Goal: Task Accomplishment & Management: Use online tool/utility

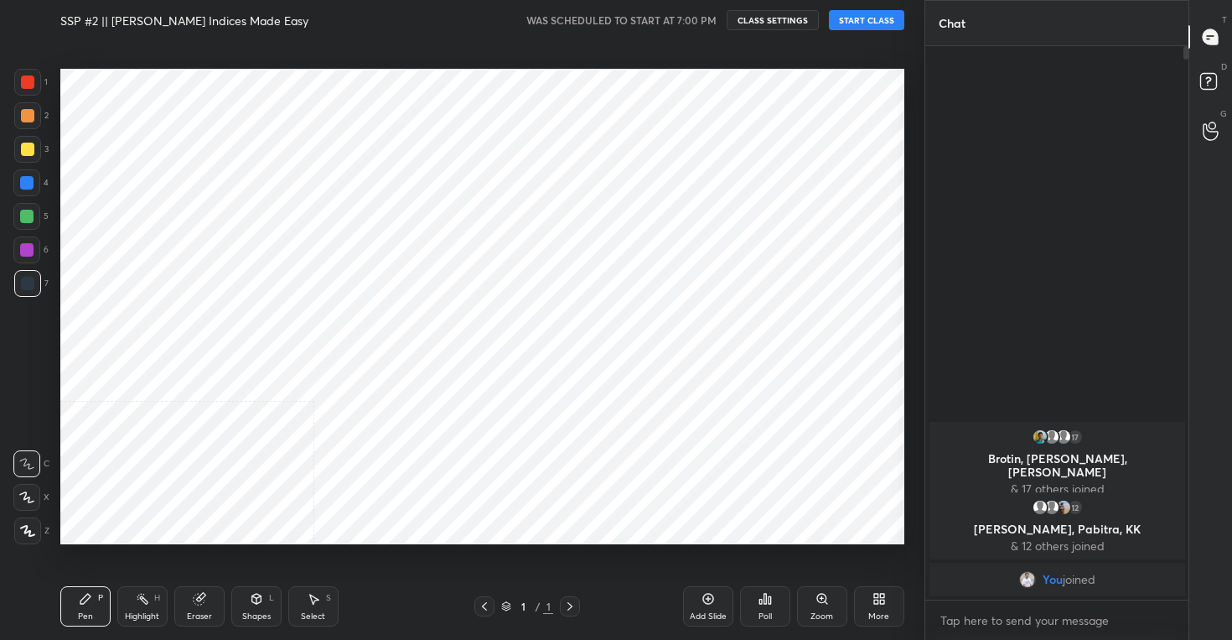
scroll to position [83286, 82961]
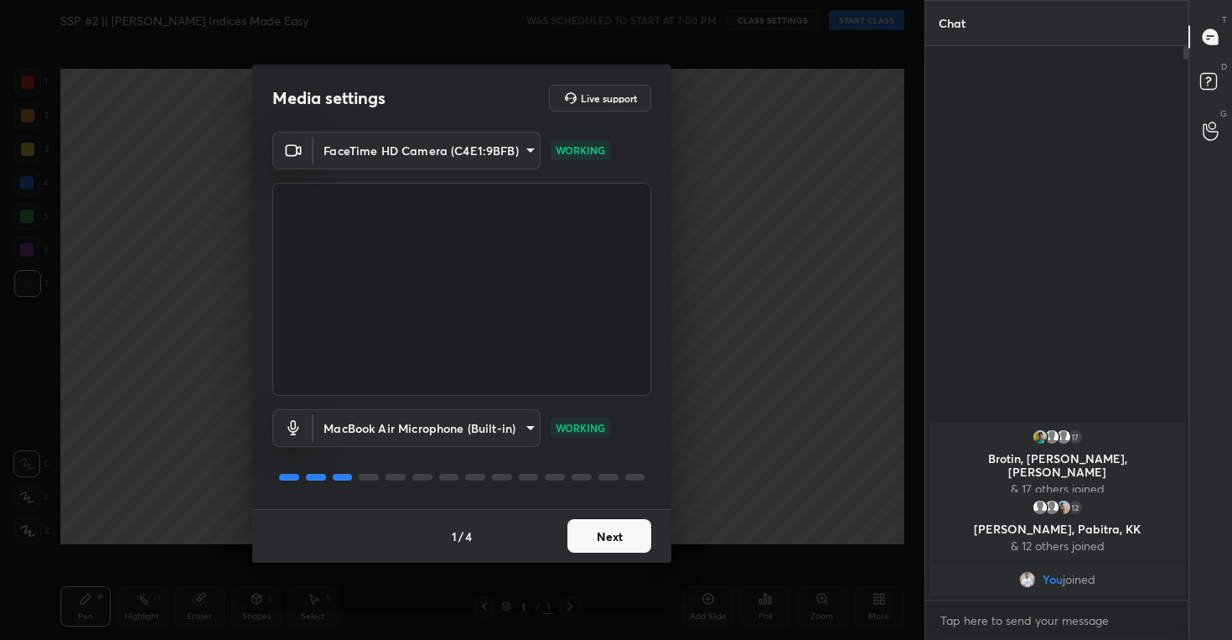
click at [602, 530] on button "Next" at bounding box center [609, 536] width 84 height 34
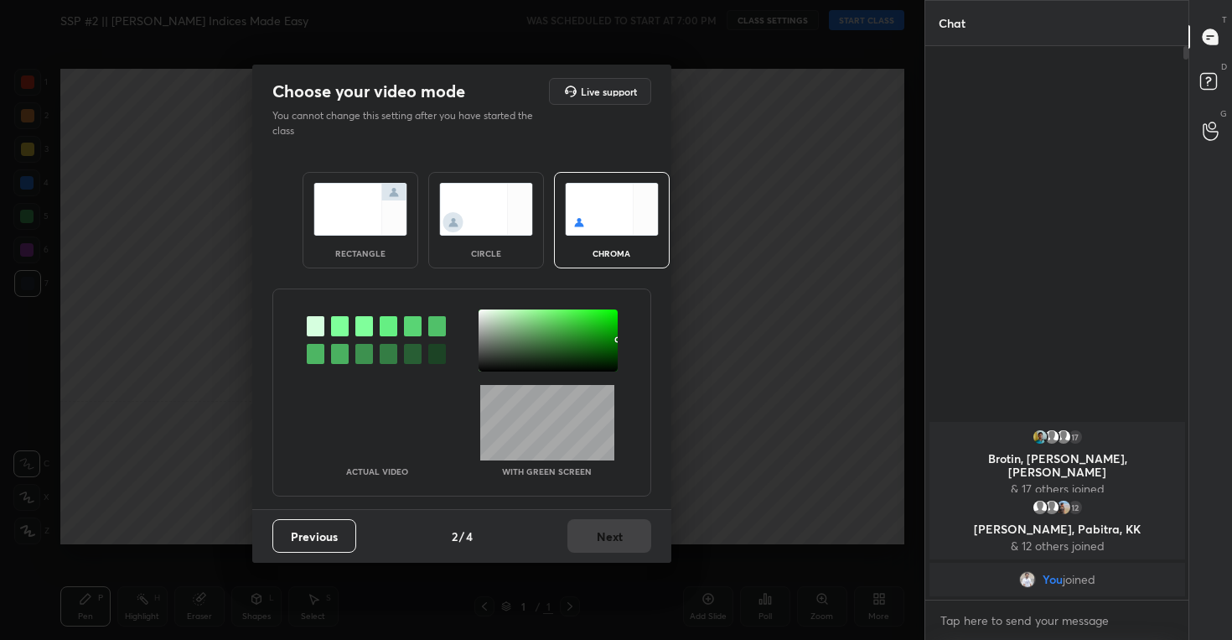
click at [473, 205] on img at bounding box center [486, 209] width 94 height 53
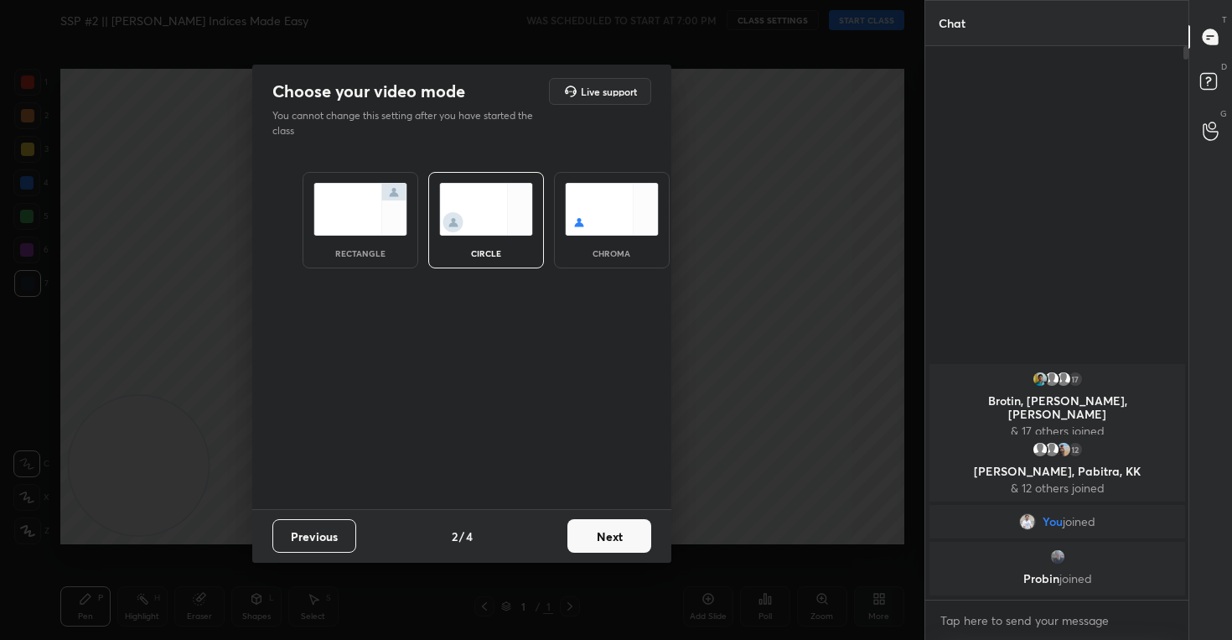
click at [622, 526] on button "Next" at bounding box center [609, 536] width 84 height 34
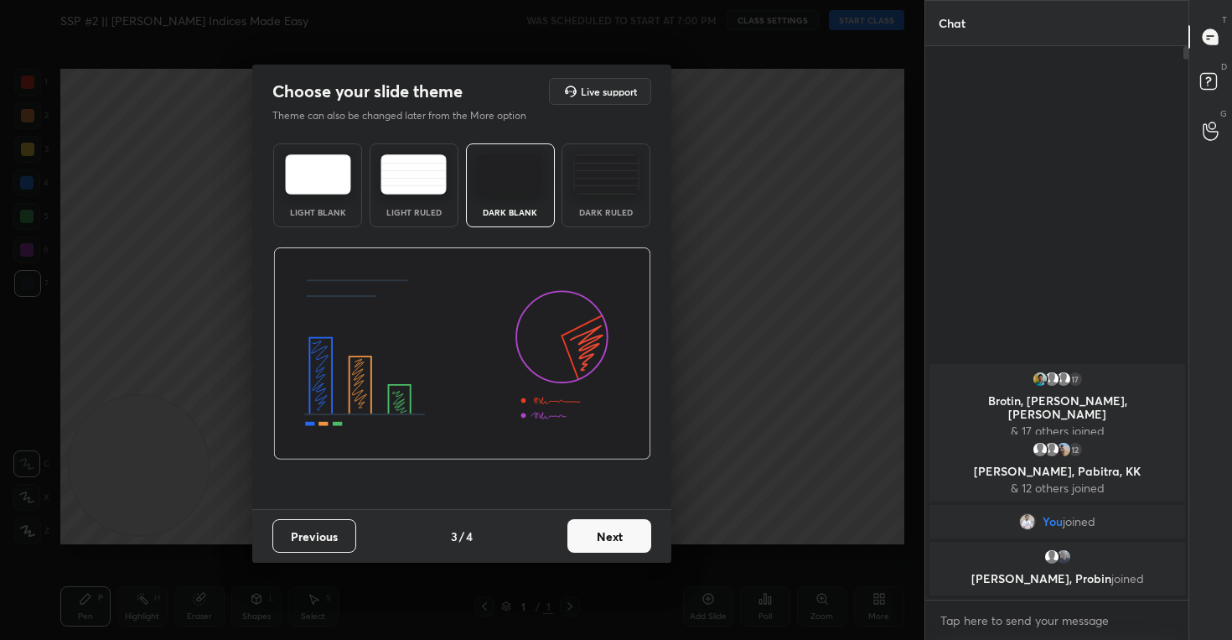
click at [609, 535] on button "Next" at bounding box center [609, 536] width 84 height 34
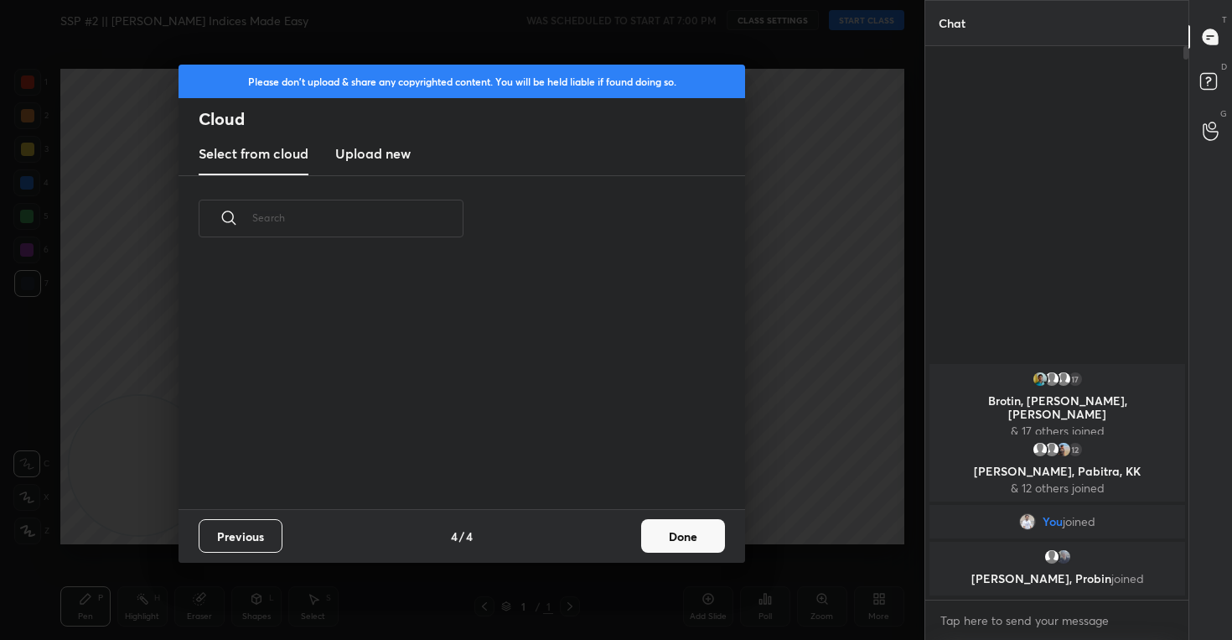
scroll to position [247, 538]
click at [367, 150] on h3 "Upload new" at bounding box center [372, 153] width 75 height 20
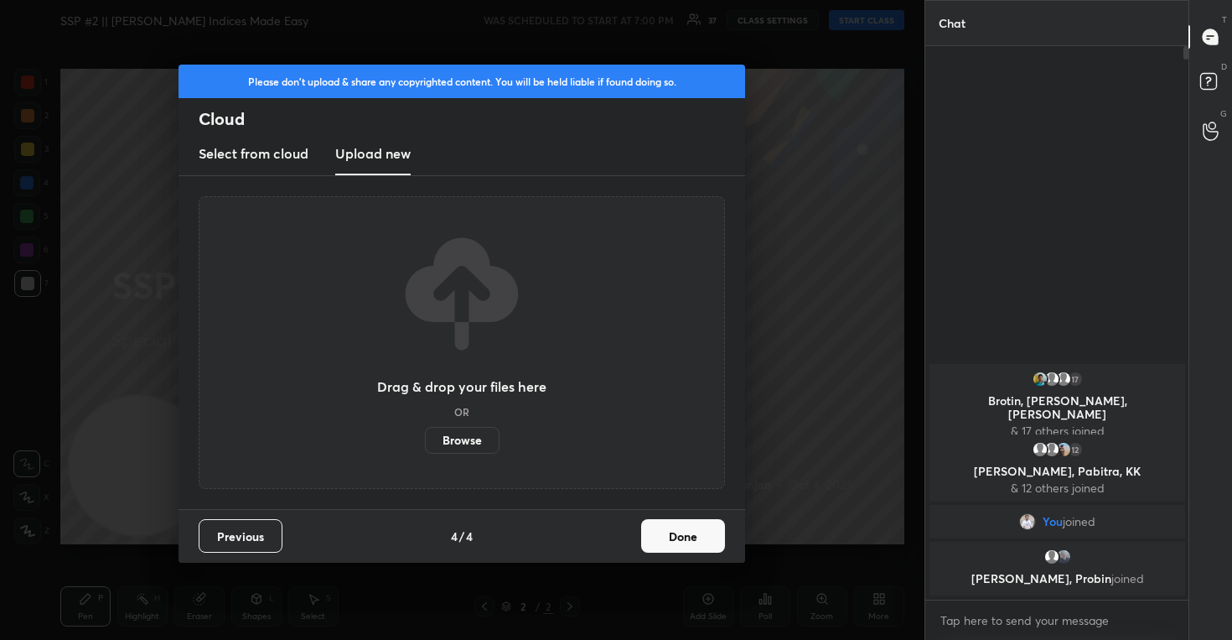
click at [468, 440] on label "Browse" at bounding box center [462, 440] width 75 height 27
click at [425, 440] on input "Browse" at bounding box center [425, 440] width 0 height 27
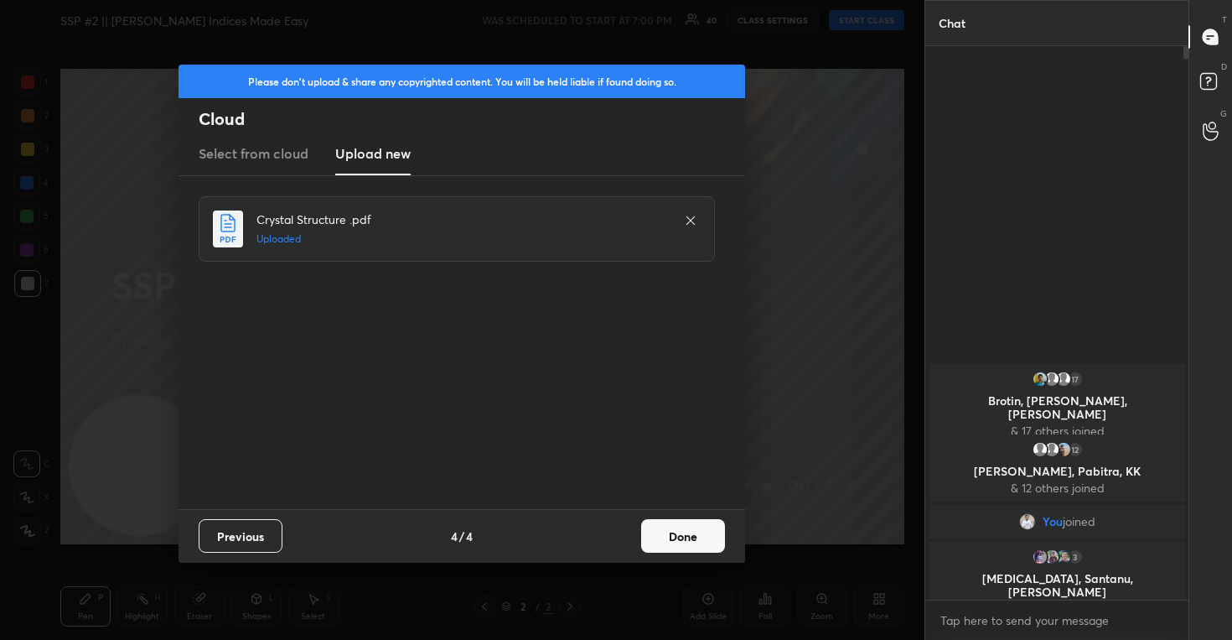
click at [713, 534] on button "Done" at bounding box center [683, 536] width 84 height 34
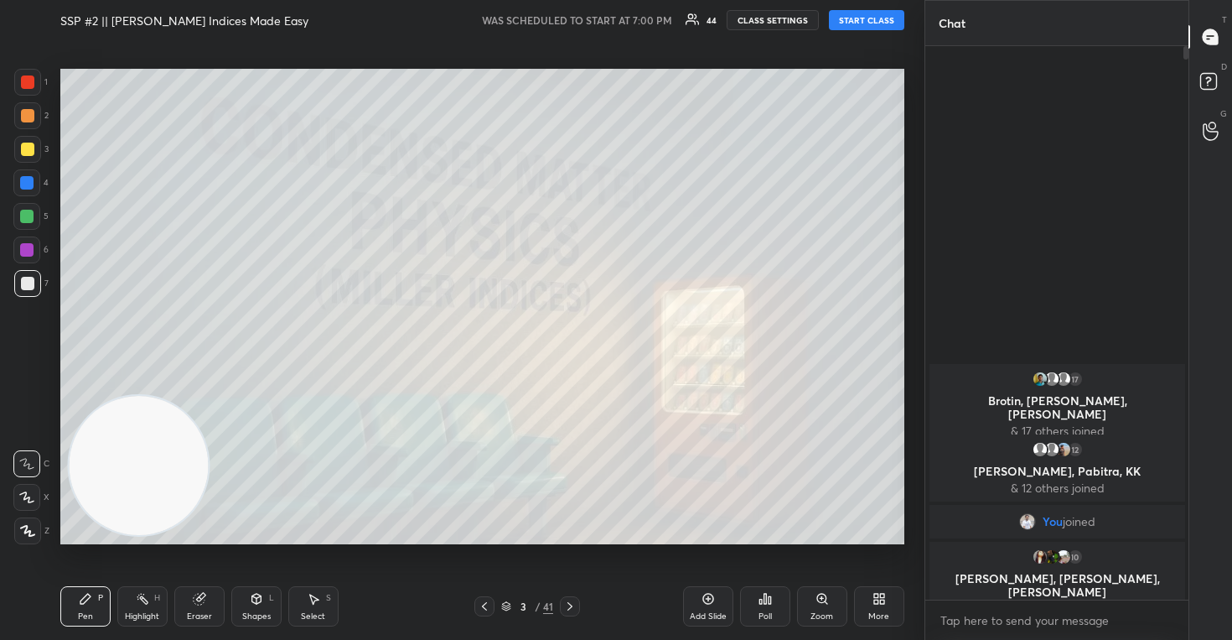
click at [1007, 624] on body "1 2 3 4 5 6 7 C X Z C X Z E E Erase all H H SSP #2 || [PERSON_NAME] Indices Mad…" at bounding box center [616, 320] width 1232 height 640
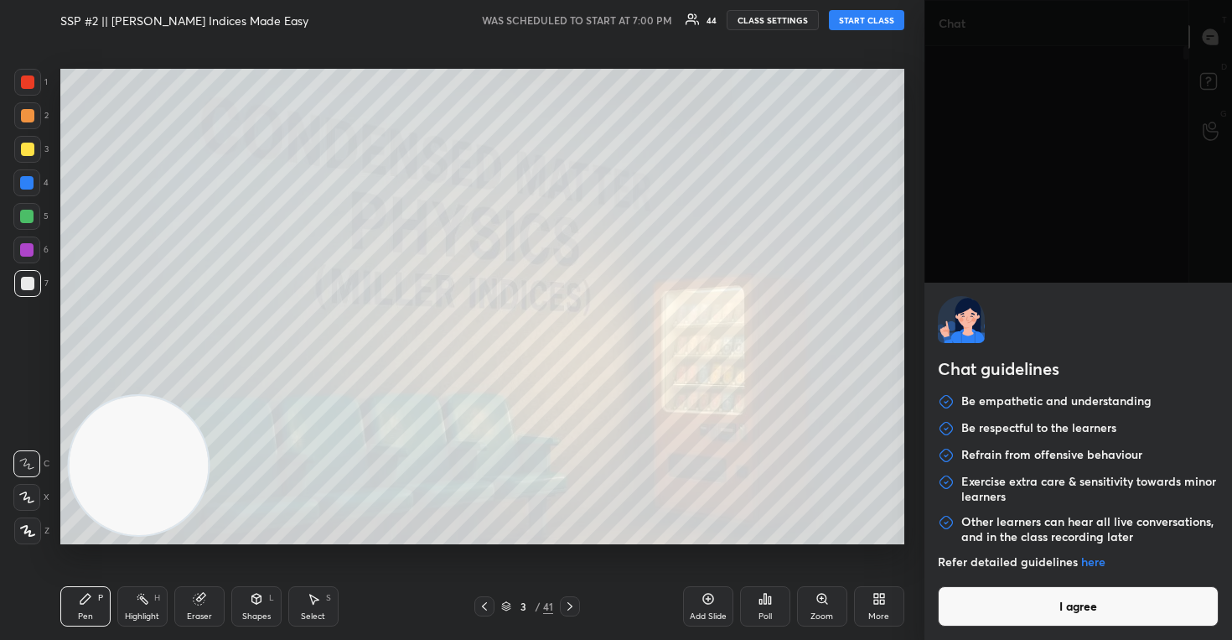
click at [1003, 599] on button "I agree" at bounding box center [1079, 606] width 282 height 40
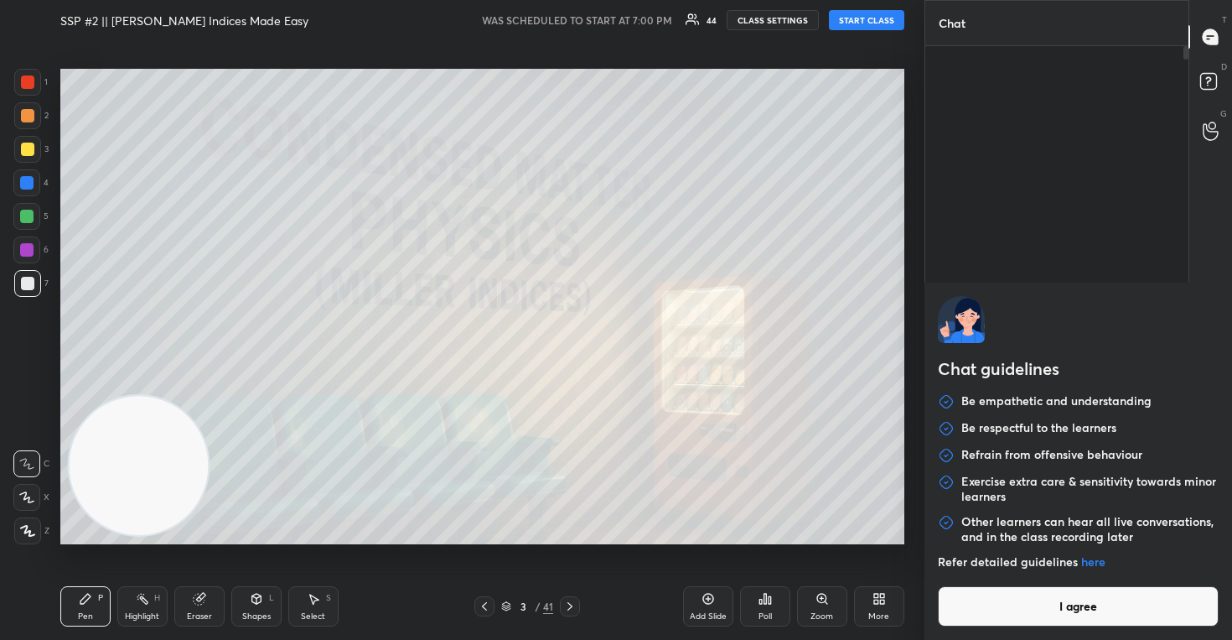
type textarea "x"
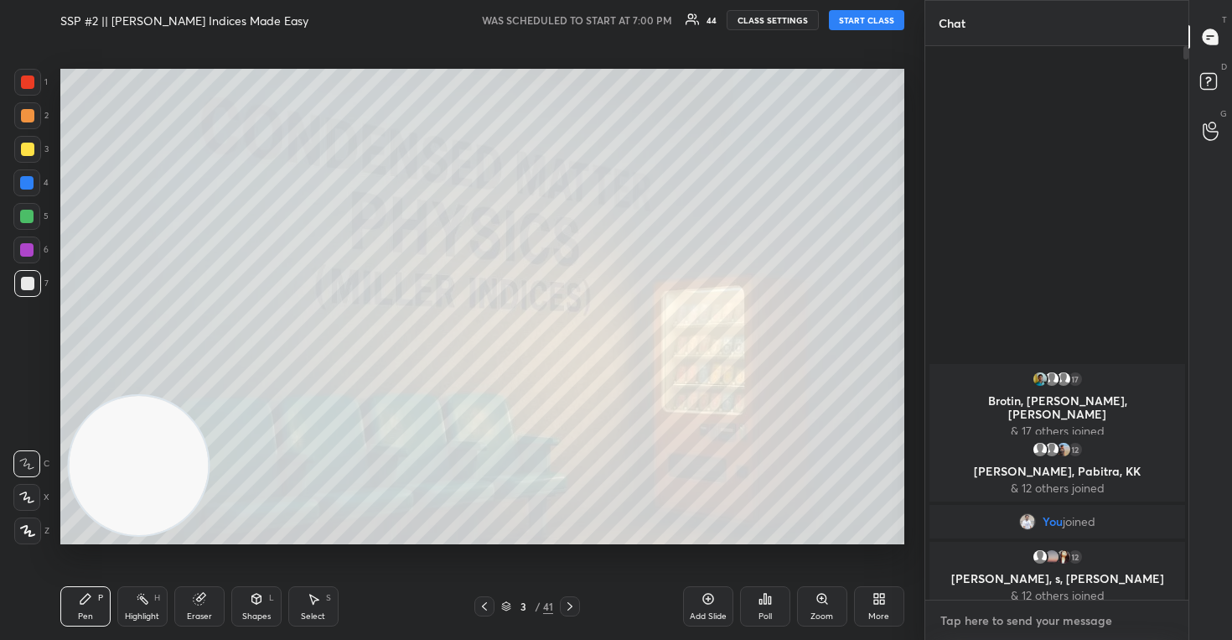
paste textarea "[URL][DOMAIN_NAME]"
type textarea "[URL][DOMAIN_NAME]"
type textarea "x"
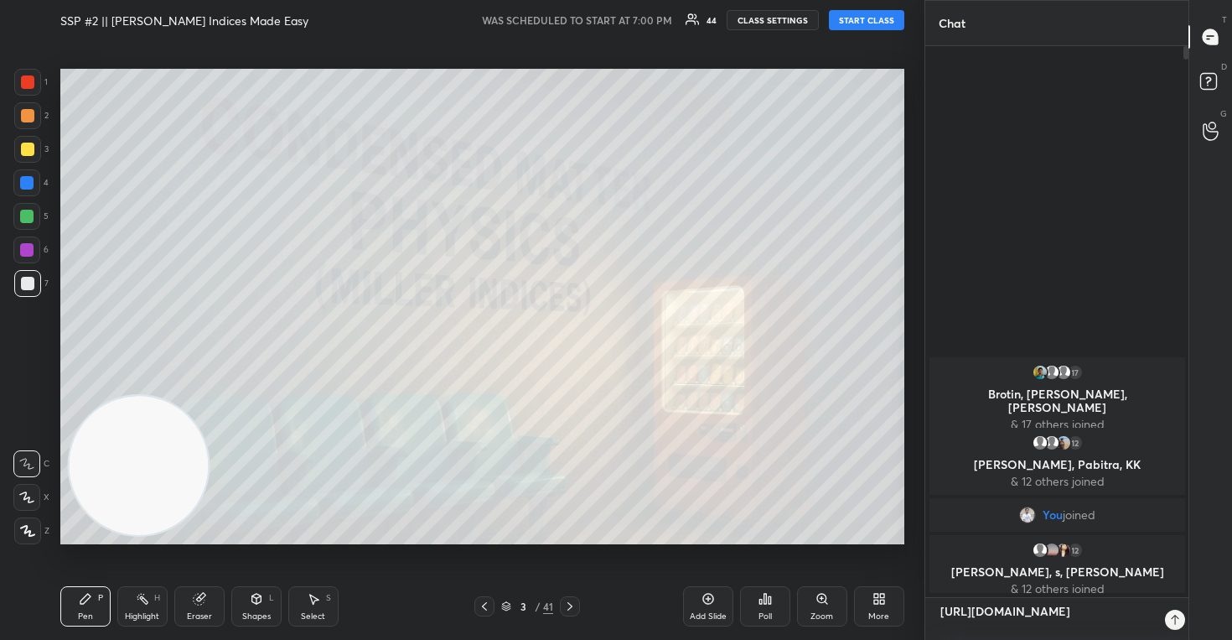
scroll to position [403, 258]
type textarea "[URL][DOMAIN_NAME]"
type textarea "x"
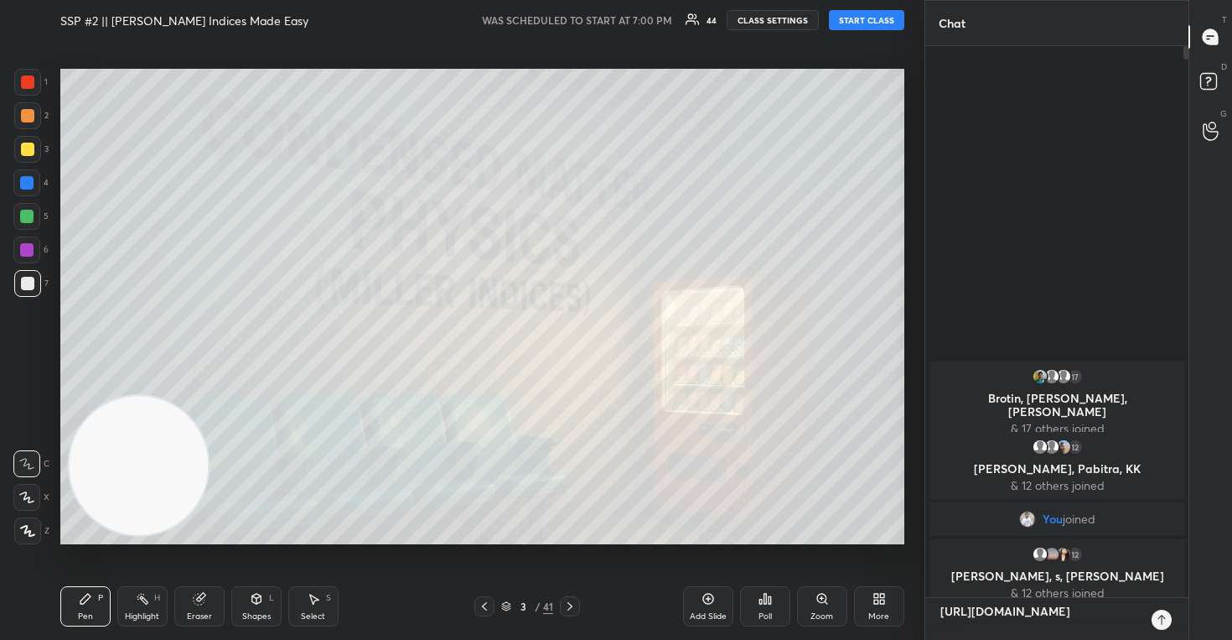
type textarea "[URL][DOMAIN_NAME] P"
type textarea "x"
type textarea "[URL][DOMAIN_NAME] Pl"
type textarea "x"
type textarea "[URL][DOMAIN_NAME] Ple"
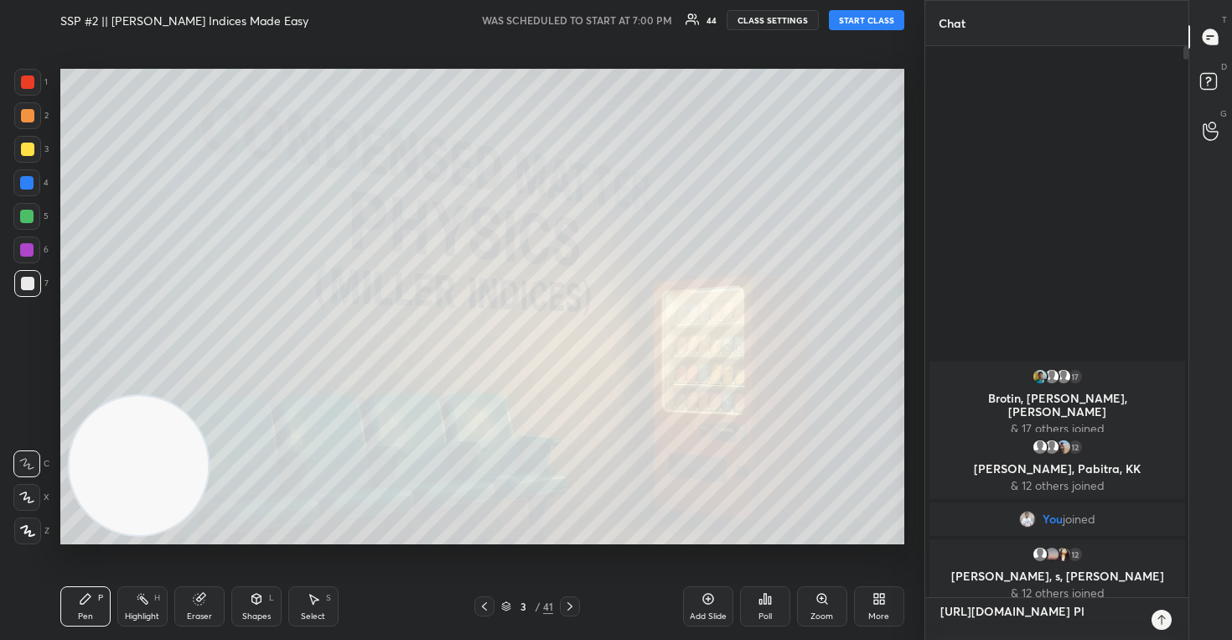
type textarea "x"
type textarea "[URL][DOMAIN_NAME] Plea"
type textarea "x"
type textarea "[URL][DOMAIN_NAME] Pleas"
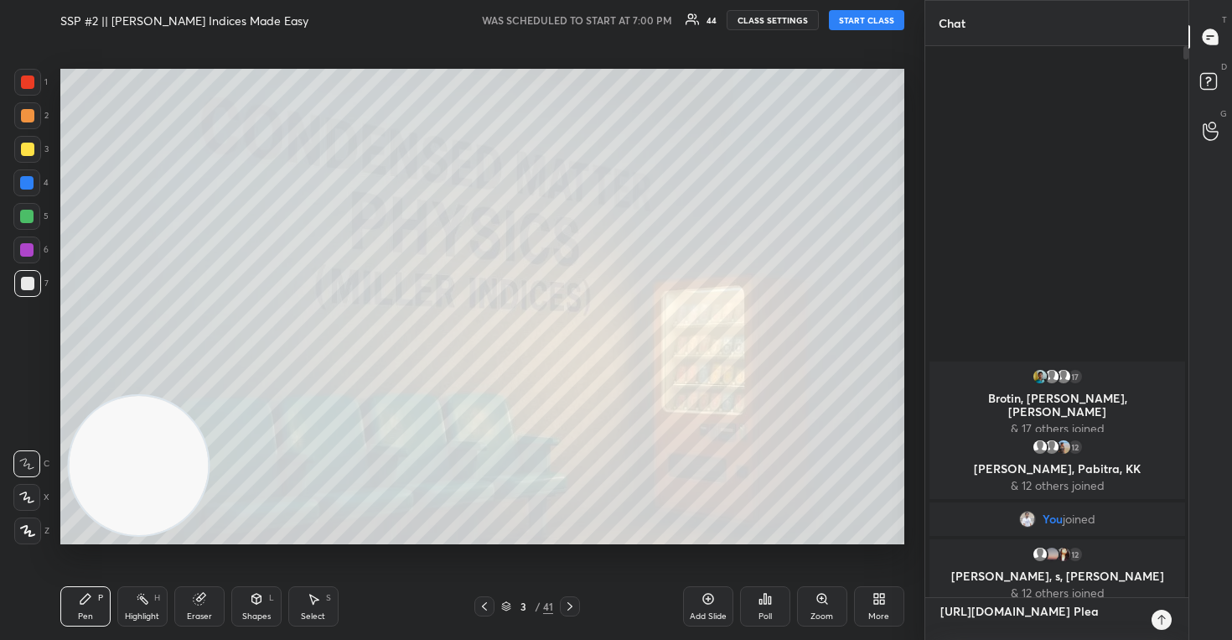
type textarea "x"
type textarea "[URL][DOMAIN_NAME] Please"
type textarea "x"
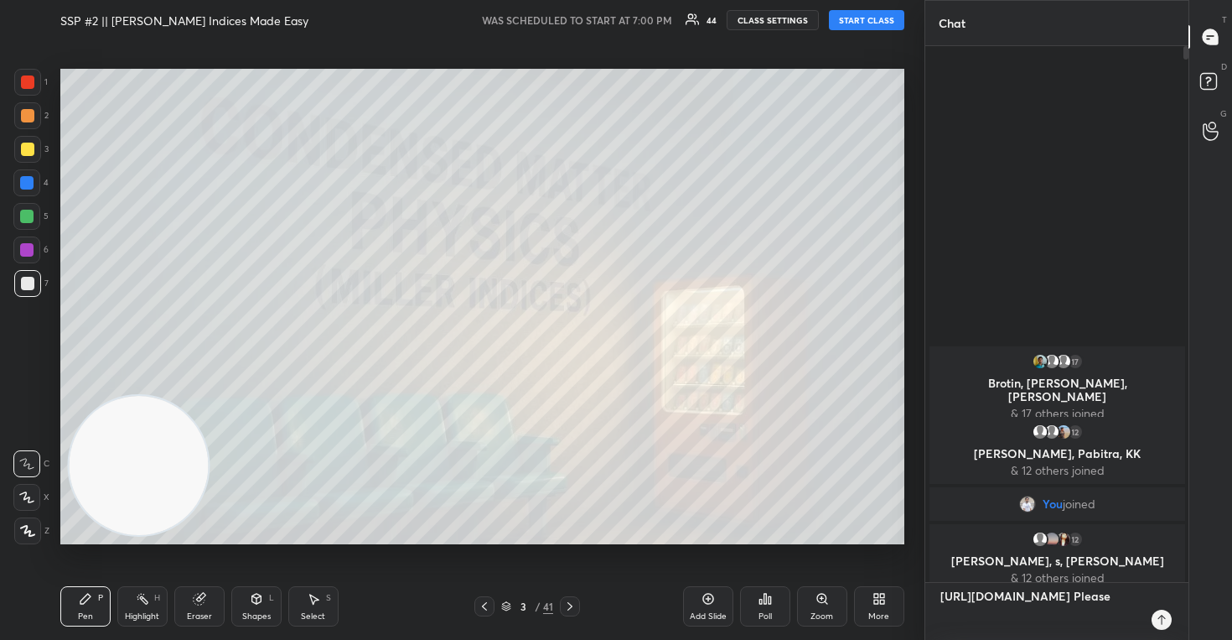
type textarea "[URL][DOMAIN_NAME] Please"
type textarea "x"
type textarea "[URL][DOMAIN_NAME] Please w"
type textarea "x"
type textarea "[URL][DOMAIN_NAME] Please wa"
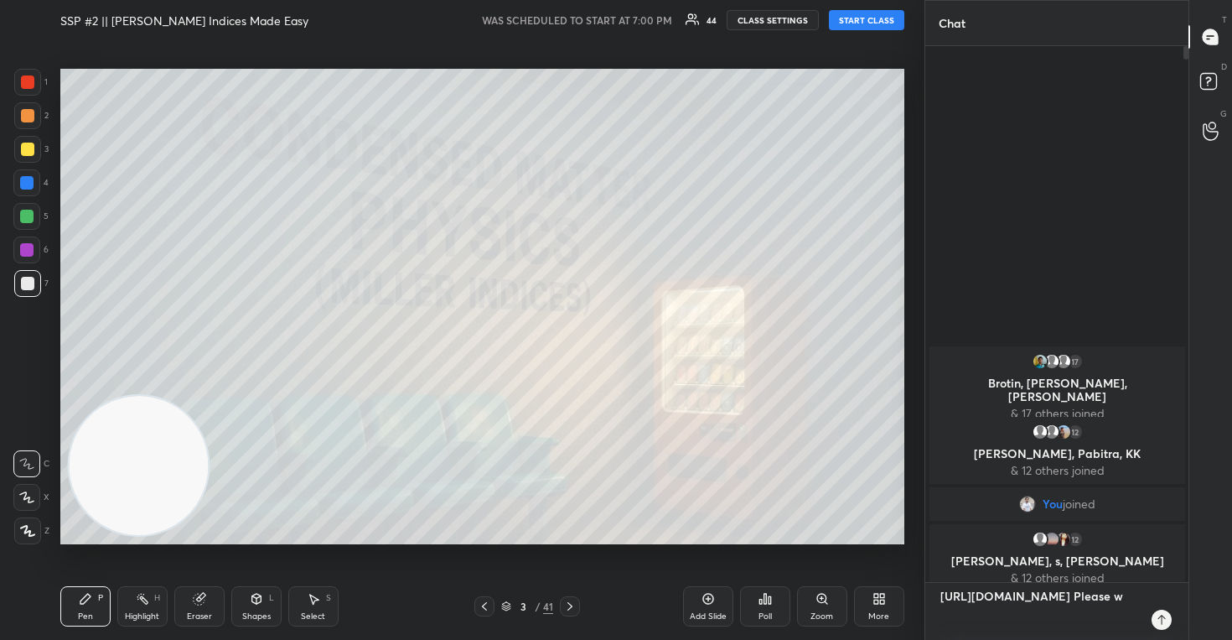
type textarea "x"
type textarea "[URL][DOMAIN_NAME] Please wat"
type textarea "x"
type textarea "[URL][DOMAIN_NAME] Please watc"
type textarea "x"
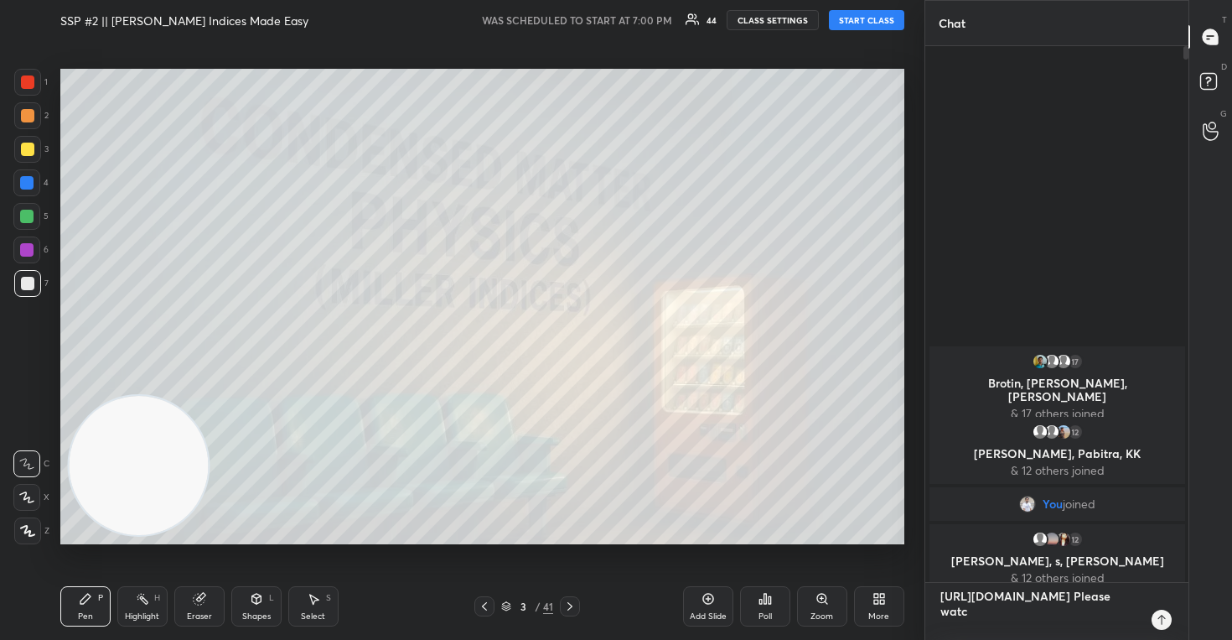
type textarea "[URL][DOMAIN_NAME] Please watch"
type textarea "x"
type textarea "[URL][DOMAIN_NAME] Please watch"
type textarea "x"
type textarea "[URL][DOMAIN_NAME] Please watch t"
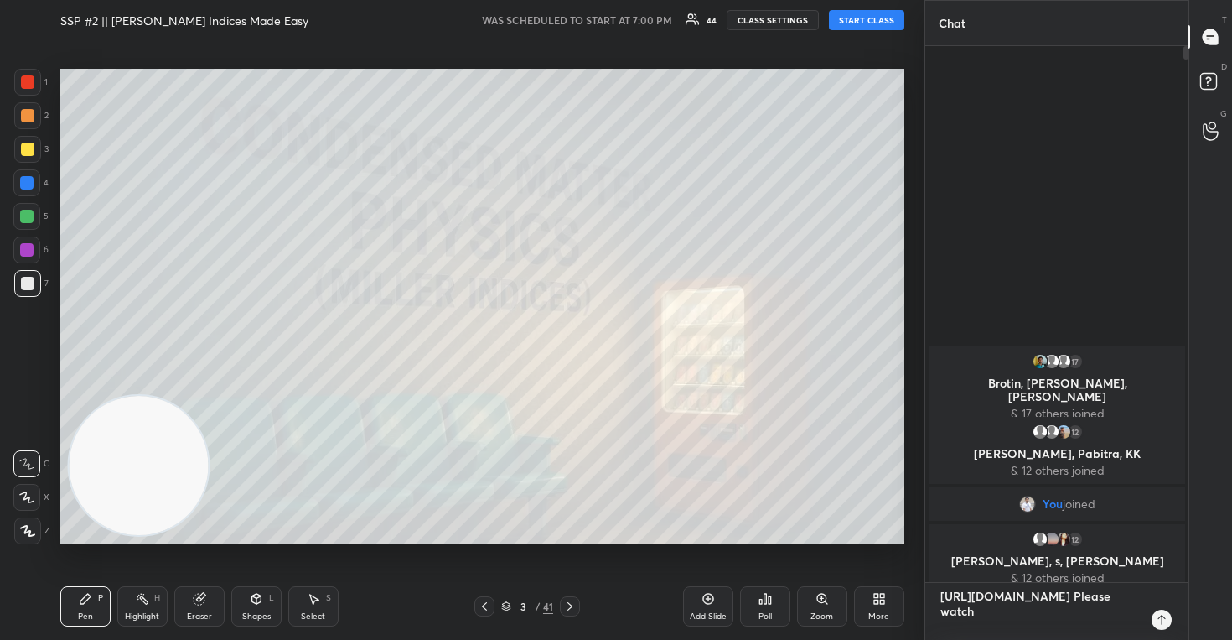
type textarea "x"
type textarea "[URL][DOMAIN_NAME] Please watch th"
type textarea "x"
type textarea "[URL][DOMAIN_NAME] Please watch thi"
type textarea "x"
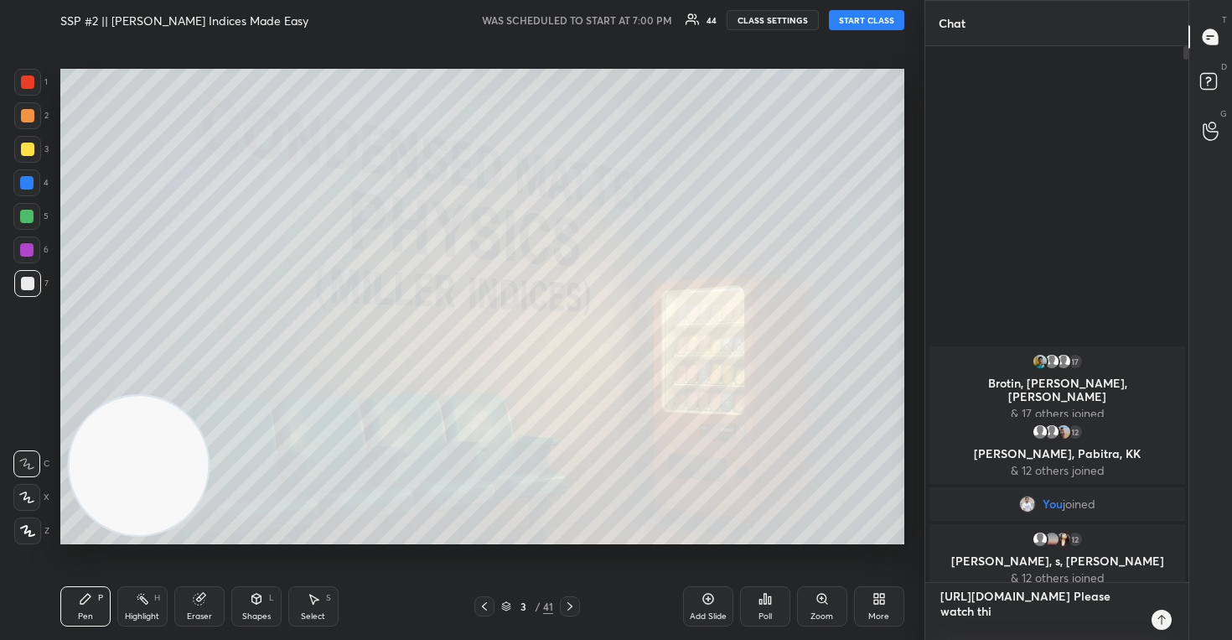
type textarea "[URL][DOMAIN_NAME] Please watch this"
type textarea "x"
type textarea "[URL][DOMAIN_NAME] Please watch this"
type textarea "x"
type textarea "[URL][DOMAIN_NAME] Please watch this s"
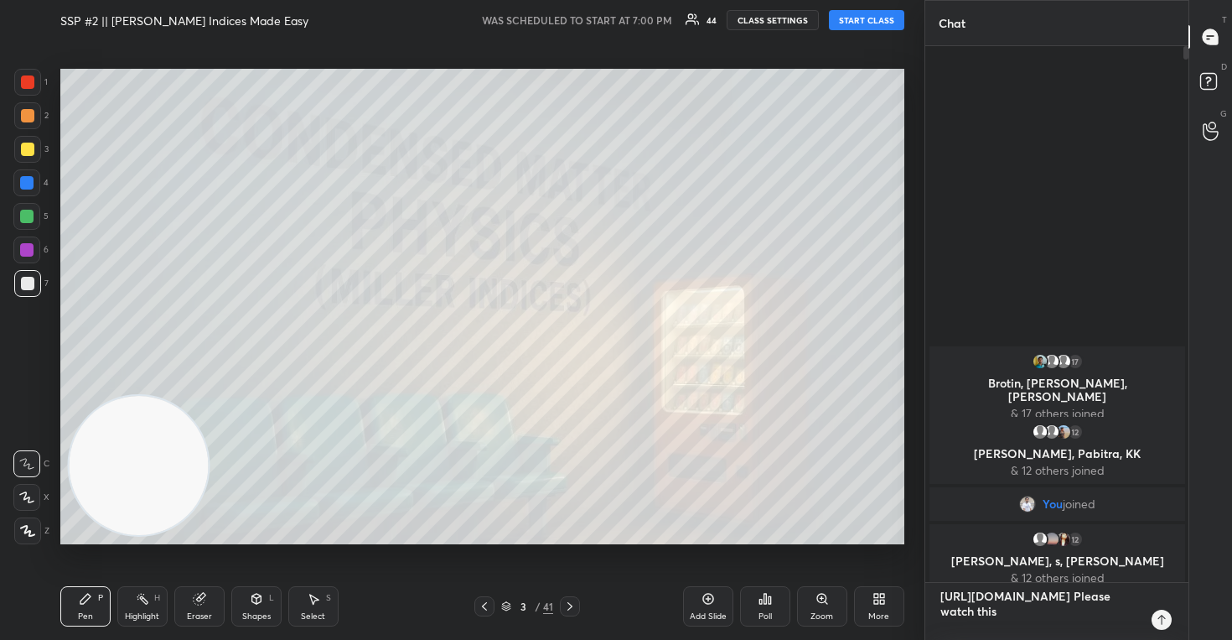
type textarea "x"
type textarea "[URL][DOMAIN_NAME] Please watch this se"
type textarea "x"
type textarea "[URL][DOMAIN_NAME] Please watch this ses"
type textarea "x"
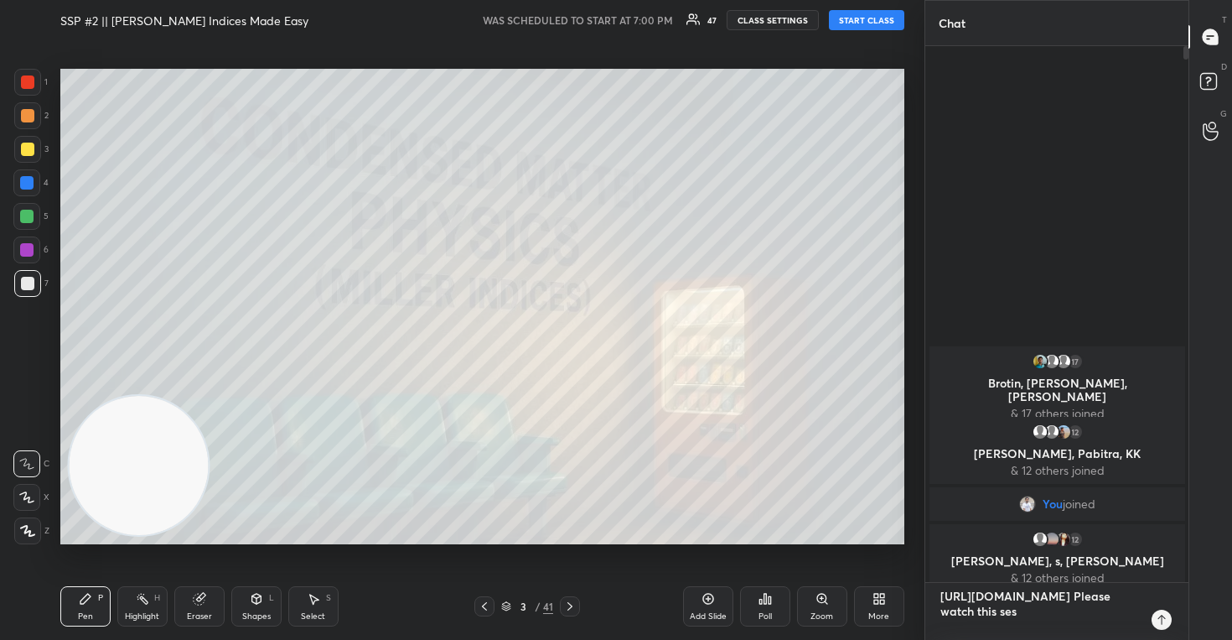
type textarea "[URL][DOMAIN_NAME] Please watch this sess"
type textarea "x"
type textarea "[URL][DOMAIN_NAME] Please watch this sessi"
type textarea "x"
type textarea "[URL][DOMAIN_NAME] Please watch this sessio"
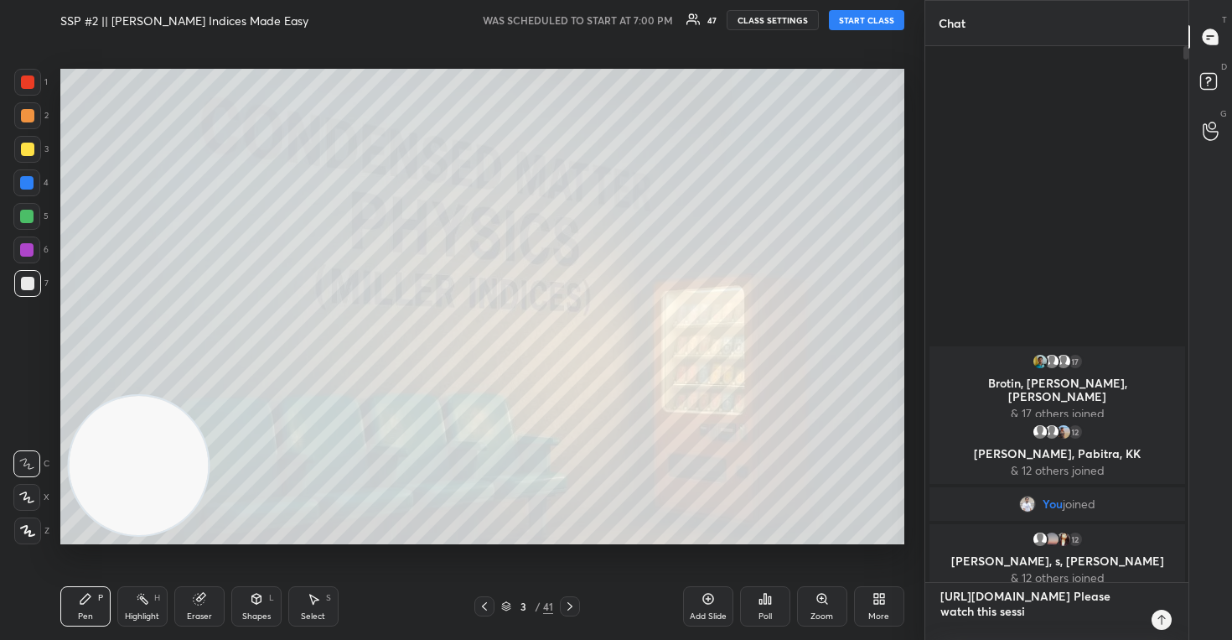
type textarea "x"
type textarea "[URL][DOMAIN_NAME] Please watch this session"
type textarea "x"
type textarea "[URL][DOMAIN_NAME] Please watch this session"
type textarea "x"
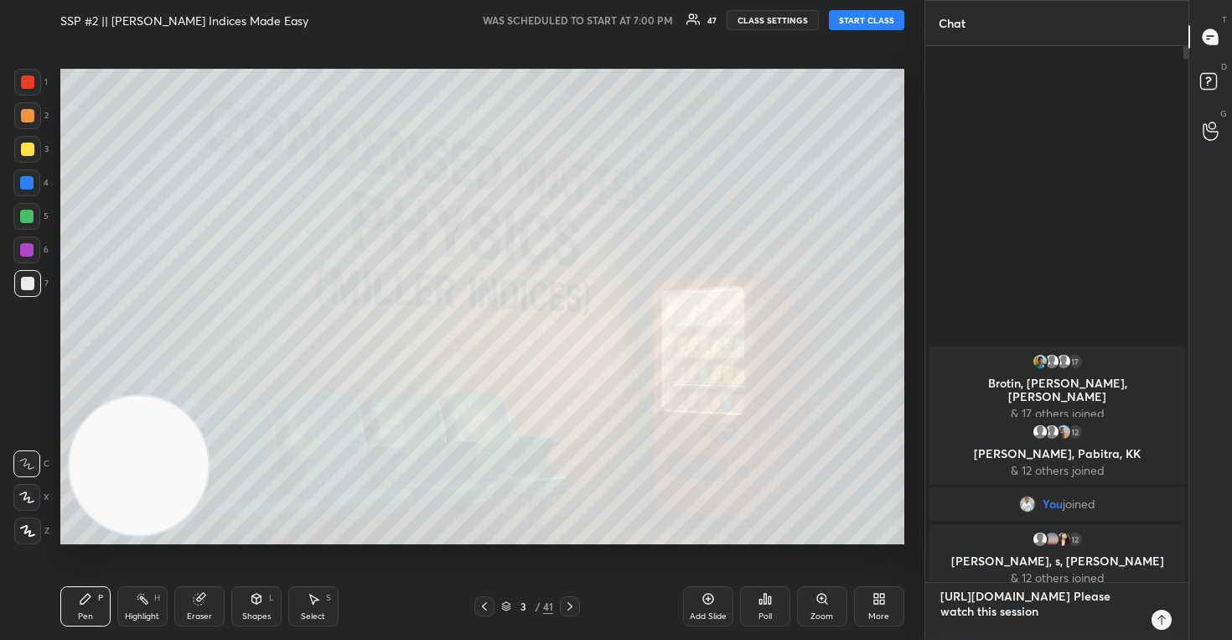
type textarea "[URL][DOMAIN_NAME] Please watch this session b"
type textarea "x"
type textarea "[URL][DOMAIN_NAME] Please watch this session be"
type textarea "x"
type textarea "[URL][DOMAIN_NAME] Please watch this session bef"
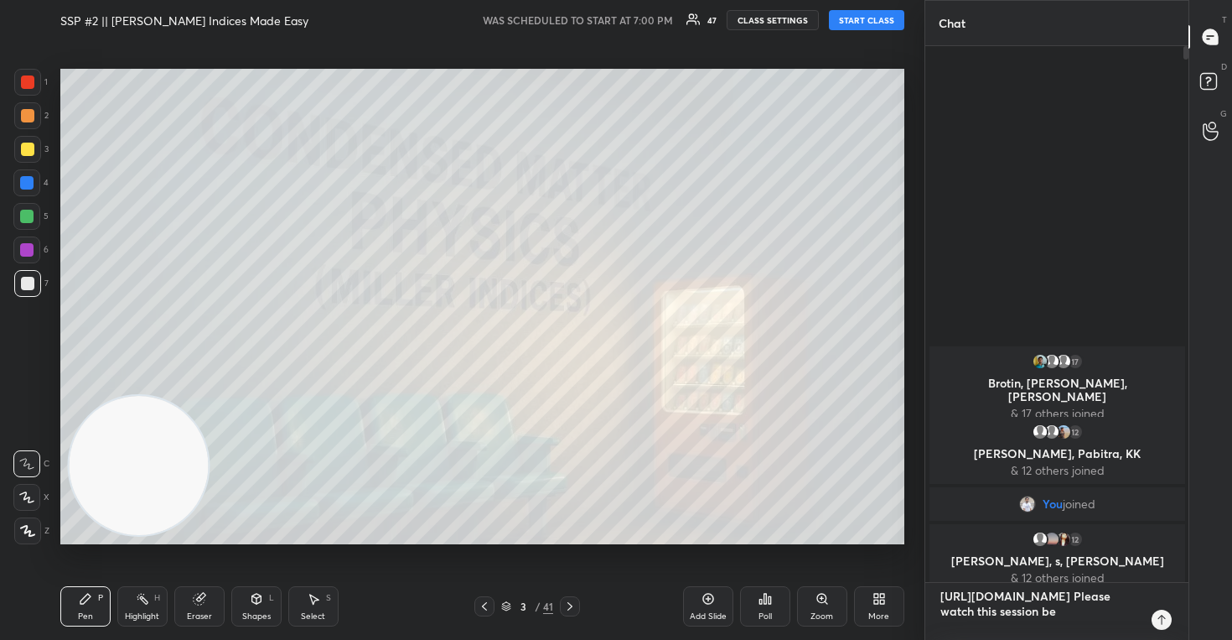
type textarea "x"
type textarea "[URL][DOMAIN_NAME] Please watch this session befo"
type textarea "x"
type textarea "[URL][DOMAIN_NAME] Please watch this session befor"
type textarea "x"
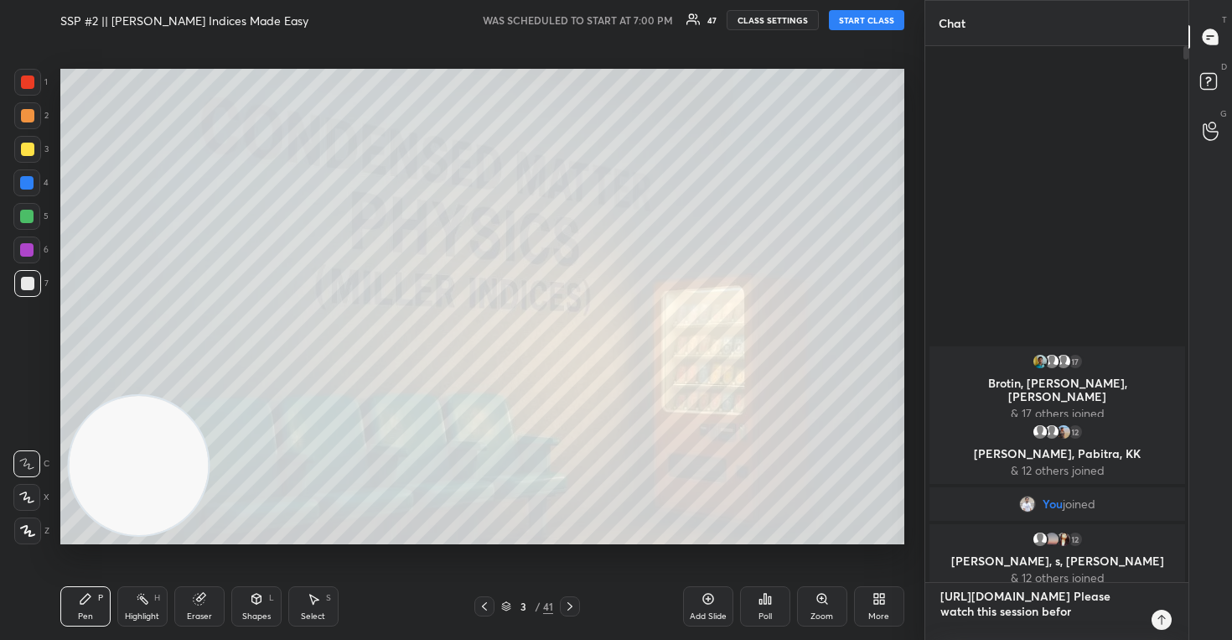
type textarea "[URL][DOMAIN_NAME] Please watch this session before"
type textarea "x"
type textarea "[URL][DOMAIN_NAME] Please watch this session before"
type textarea "x"
type textarea "[URL][DOMAIN_NAME] Please watch this session before t"
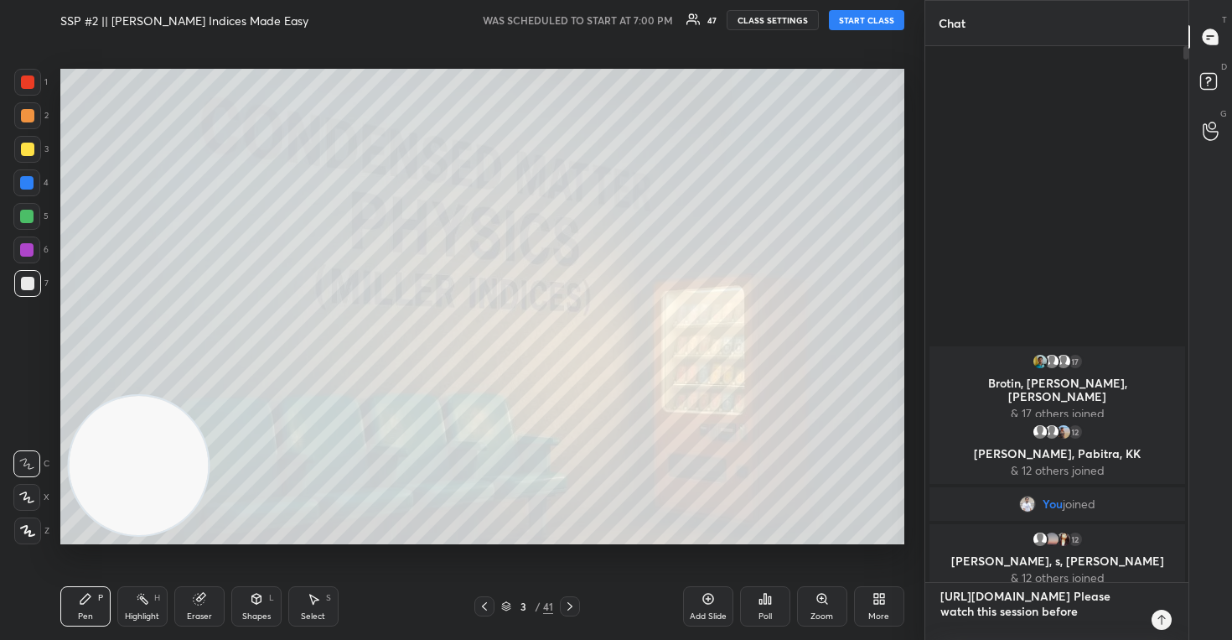
type textarea "x"
type textarea "[URL][DOMAIN_NAME] Please watch this session before th"
type textarea "x"
type textarea "[URL][DOMAIN_NAME] Please watch this session before thi"
type textarea "x"
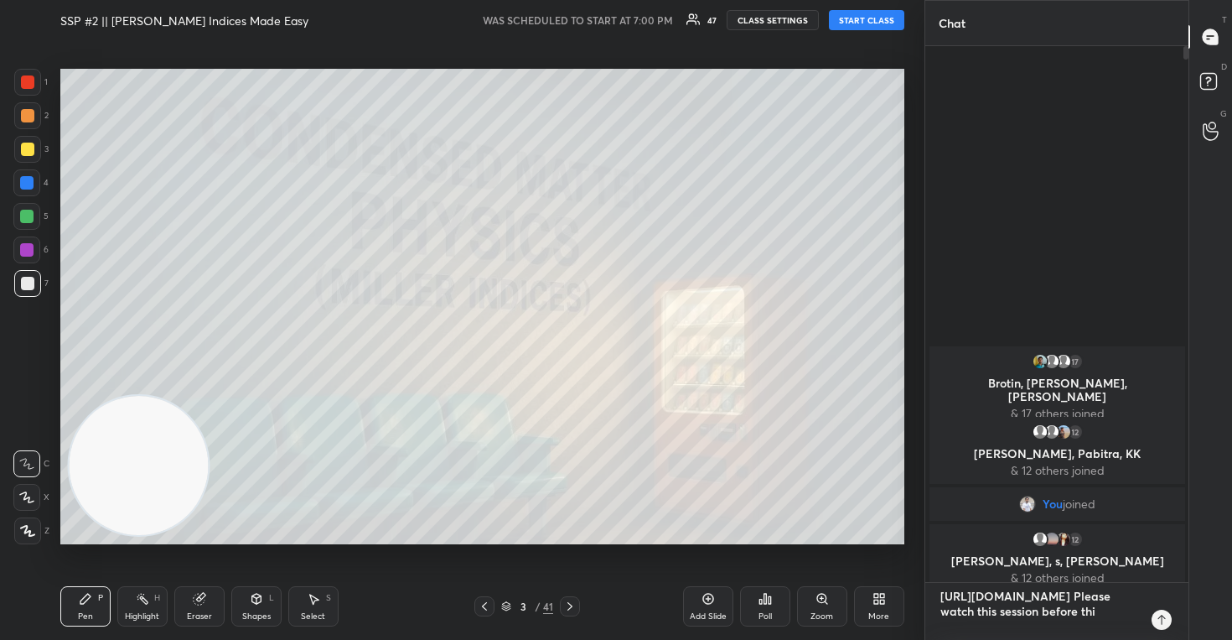
type textarea "[URL][DOMAIN_NAME] Please watch this session before this"
type textarea "x"
type textarea "[URL][DOMAIN_NAME] Please watch this session before this"
type textarea "x"
type textarea "[URL][DOMAIN_NAME] Please watch this session before this o"
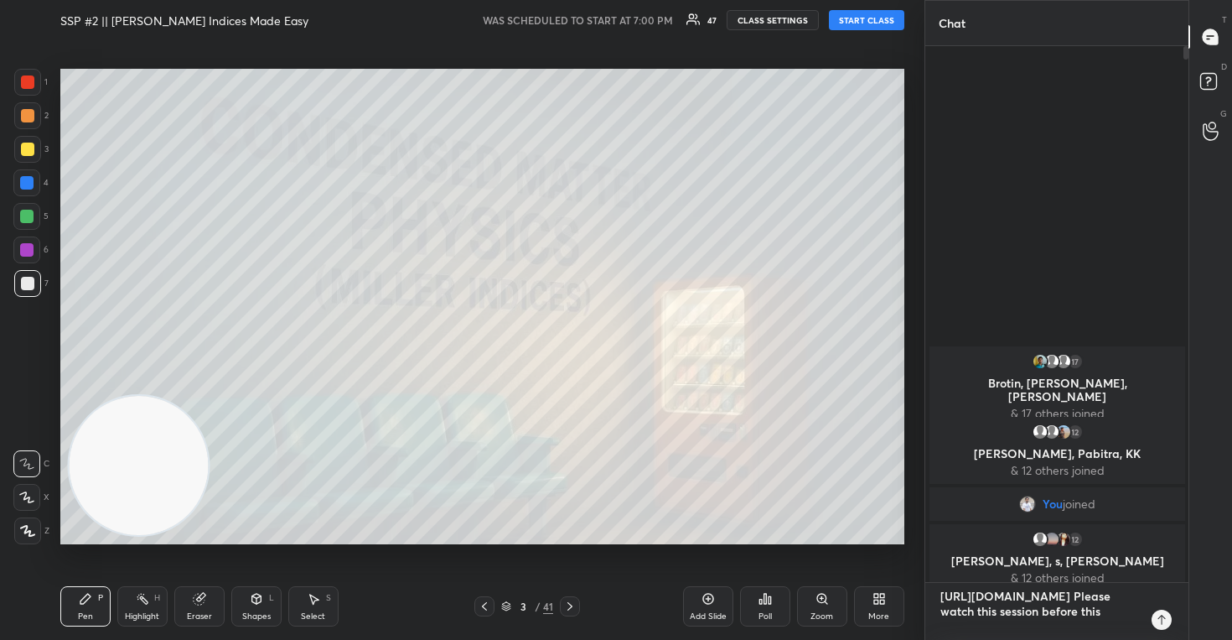
type textarea "x"
type textarea "[URL][DOMAIN_NAME] Please watch this session before this on"
type textarea "x"
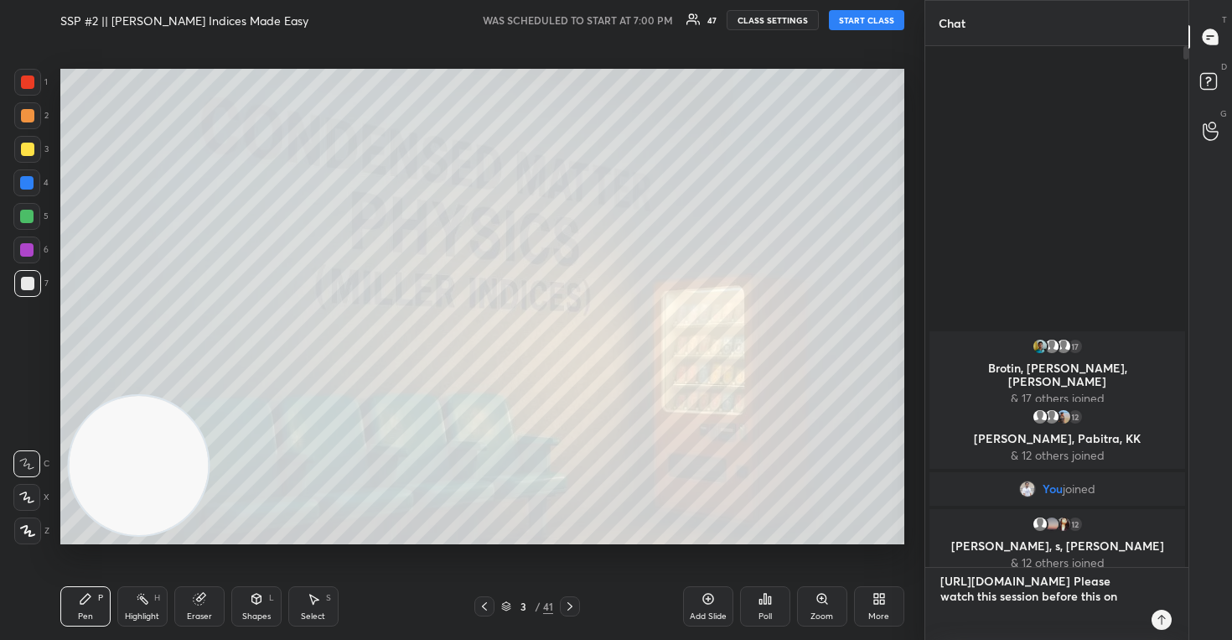
scroll to position [0, 0]
type textarea "[URL][DOMAIN_NAME] Please watch this session before this one"
type textarea "x"
type textarea "[URL][DOMAIN_NAME] Please watch this session before this one."
type textarea "x"
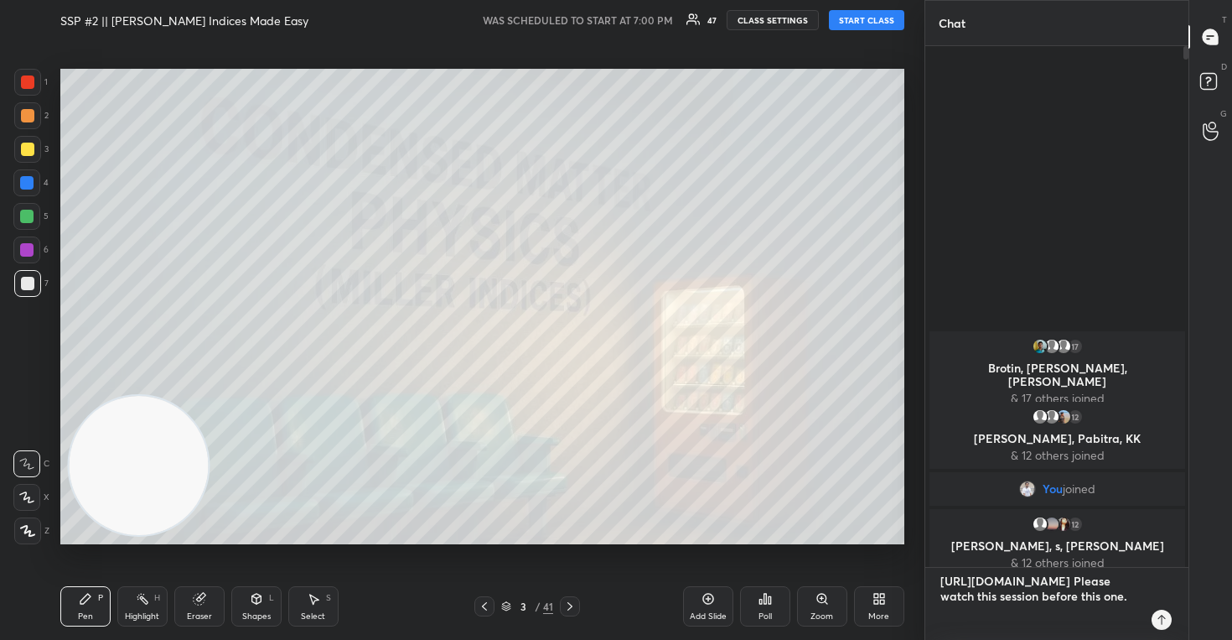
type textarea "[URL][DOMAIN_NAME] Please watch this session before this one."
type textarea "x"
type textarea "[URL][DOMAIN_NAME] Please watch this session before this one. a"
type textarea "x"
type textarea "[URL][DOMAIN_NAME] Please watch this session before this one. an"
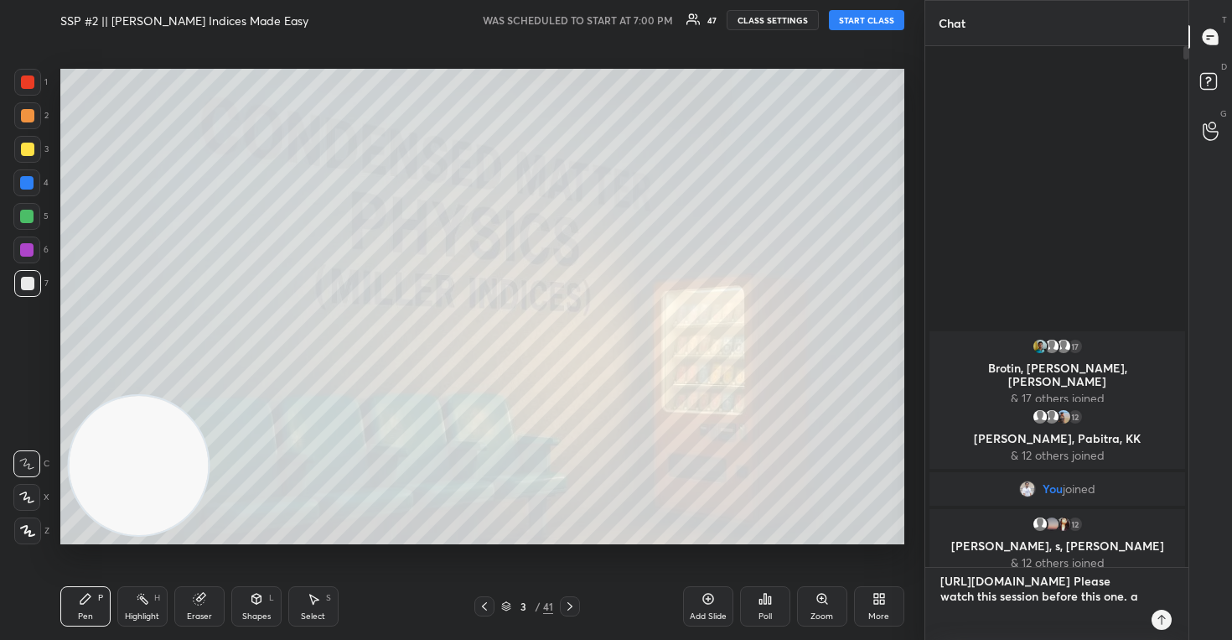
type textarea "x"
type textarea "[URL][DOMAIN_NAME] Please watch this session before this one. and"
type textarea "x"
type textarea "[URL][DOMAIN_NAME] Please watch this session before this one. and"
type textarea "x"
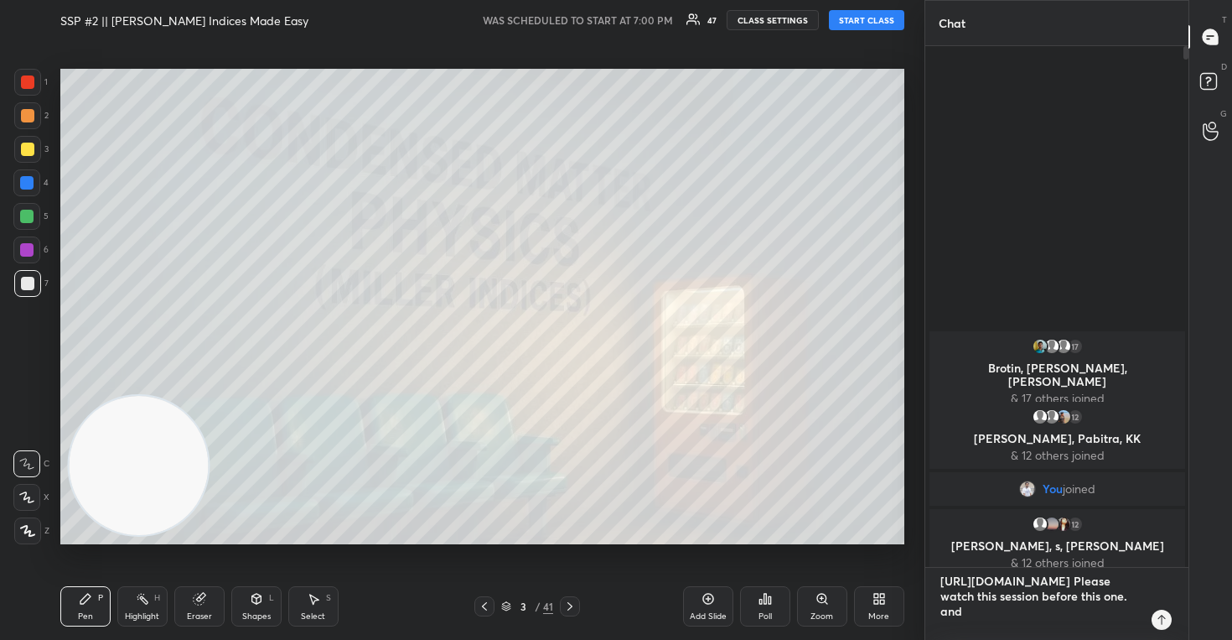
type textarea "[URL][DOMAIN_NAME] Please watch this session before this one. and d"
type textarea "x"
type textarea "[URL][DOMAIN_NAME] Please watch this session before this one. and do"
type textarea "x"
type textarea "[URL][DOMAIN_NAME] Please watch this session before this one. and don"
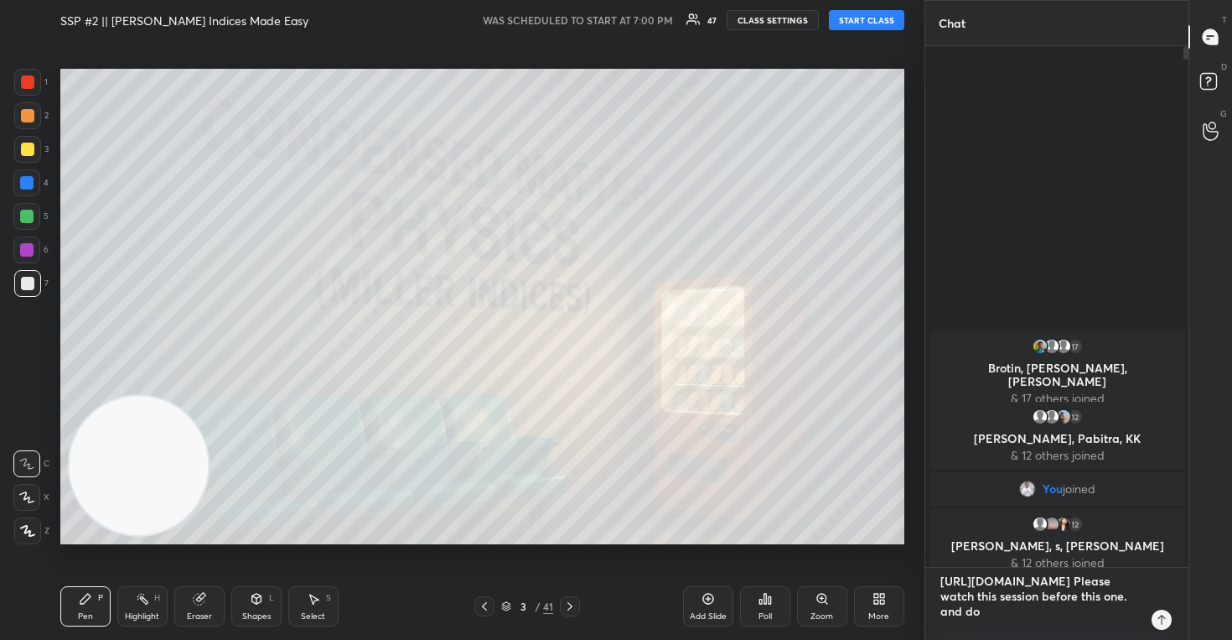
type textarea "x"
type textarea "[URL][DOMAIN_NAME] Please watch this session before this one. and do"
type textarea "x"
type textarea "[URL][DOMAIN_NAME] Please watch this session before this one. and d"
type textarea "x"
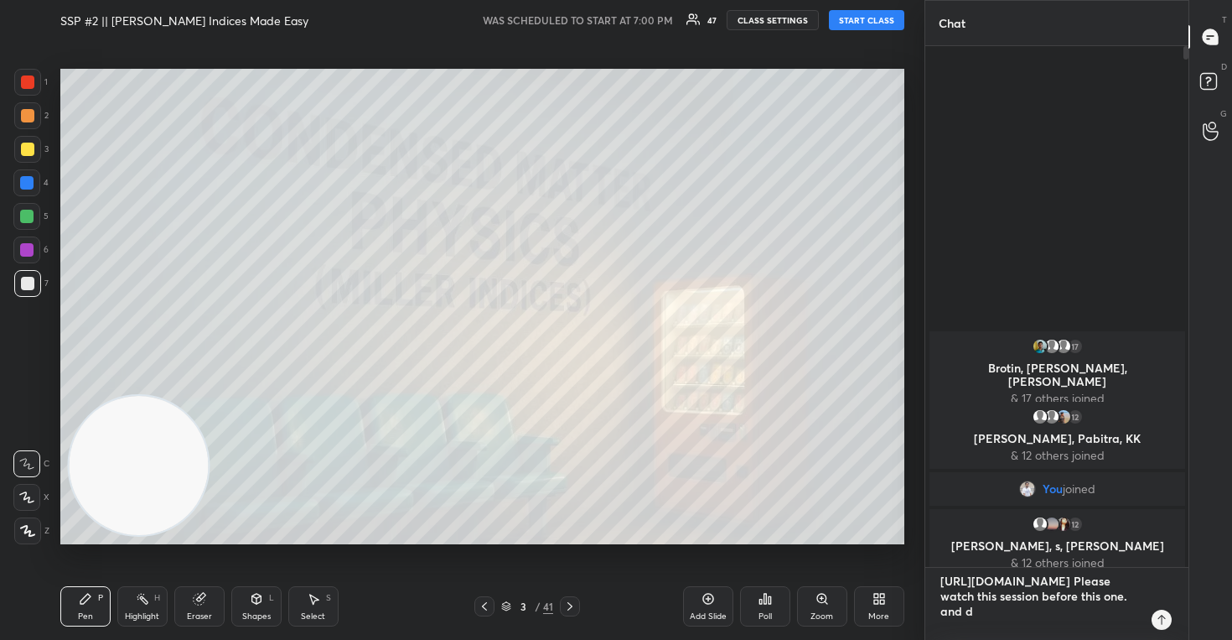
type textarea "[URL][DOMAIN_NAME] Please watch this session before this one. and"
type textarea "x"
type textarea "[URL][DOMAIN_NAME] Please watch this session before this one. and t"
type textarea "x"
type textarea "[URL][DOMAIN_NAME] Please watch this session before this one. and th"
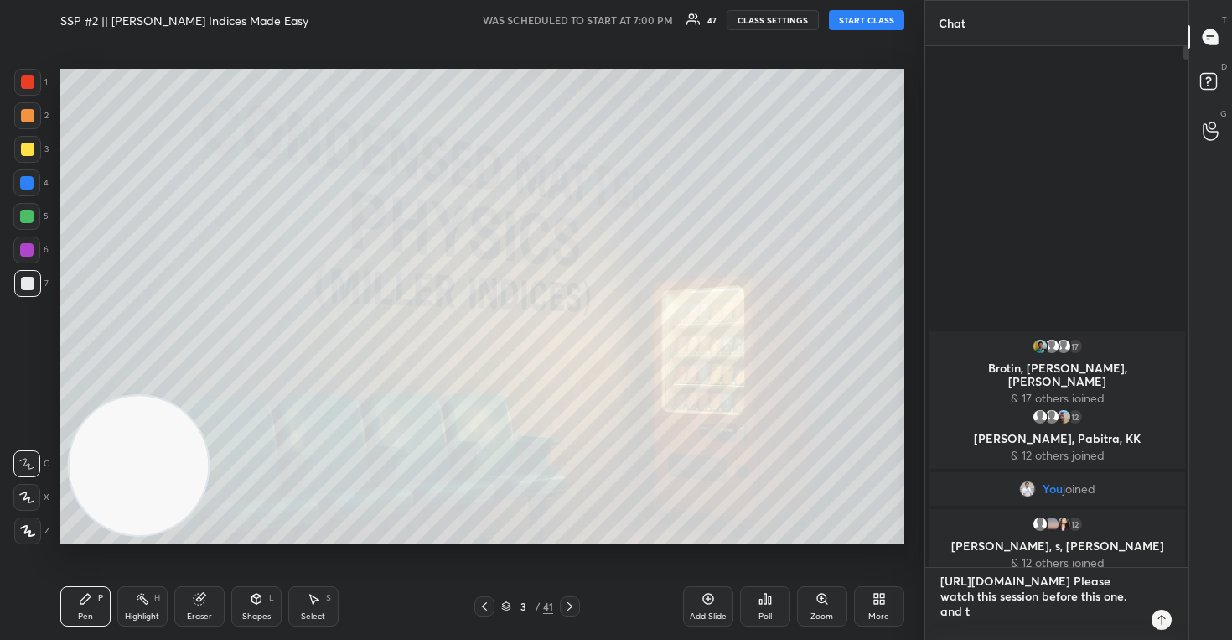
type textarea "x"
type textarea "[URL][DOMAIN_NAME] Please watch this session before this one. and tho"
type textarea "x"
type textarea "[URL][DOMAIN_NAME] Please watch this session before this one. and [PERSON_NAME]"
type textarea "x"
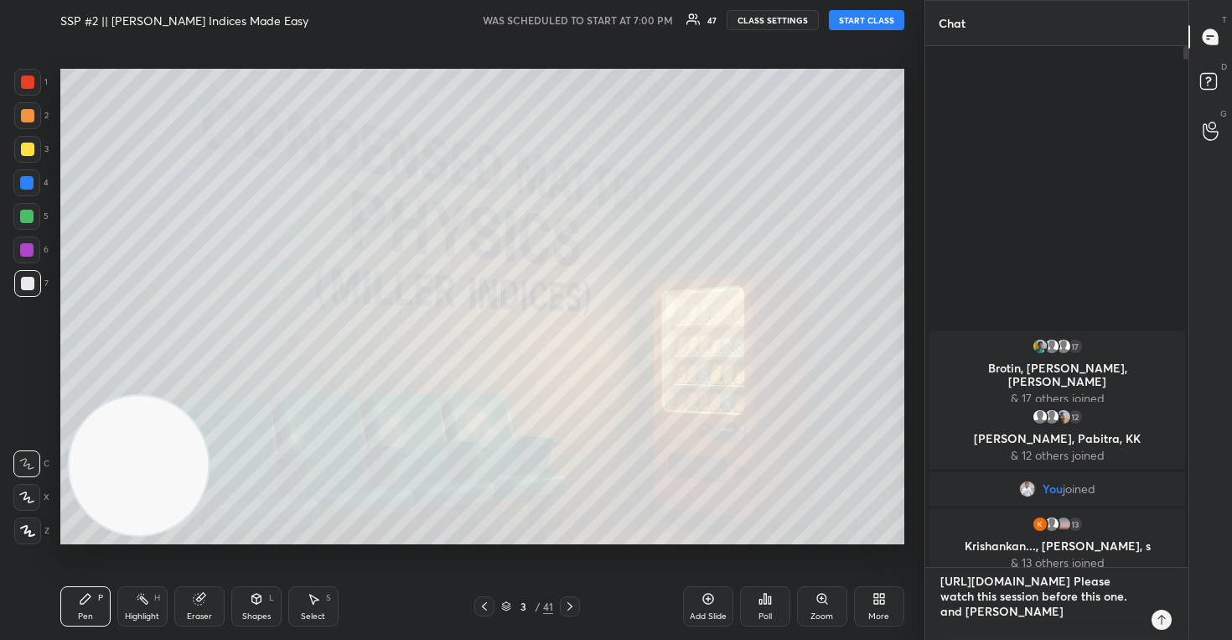
type textarea "[URL][DOMAIN_NAME] Please watch this session before this one. and those"
type textarea "x"
type textarea "[URL][DOMAIN_NAME] Please watch this session before this one. and those"
type textarea "x"
type textarea "[URL][DOMAIN_NAME] Please watch this session before this one. and those w"
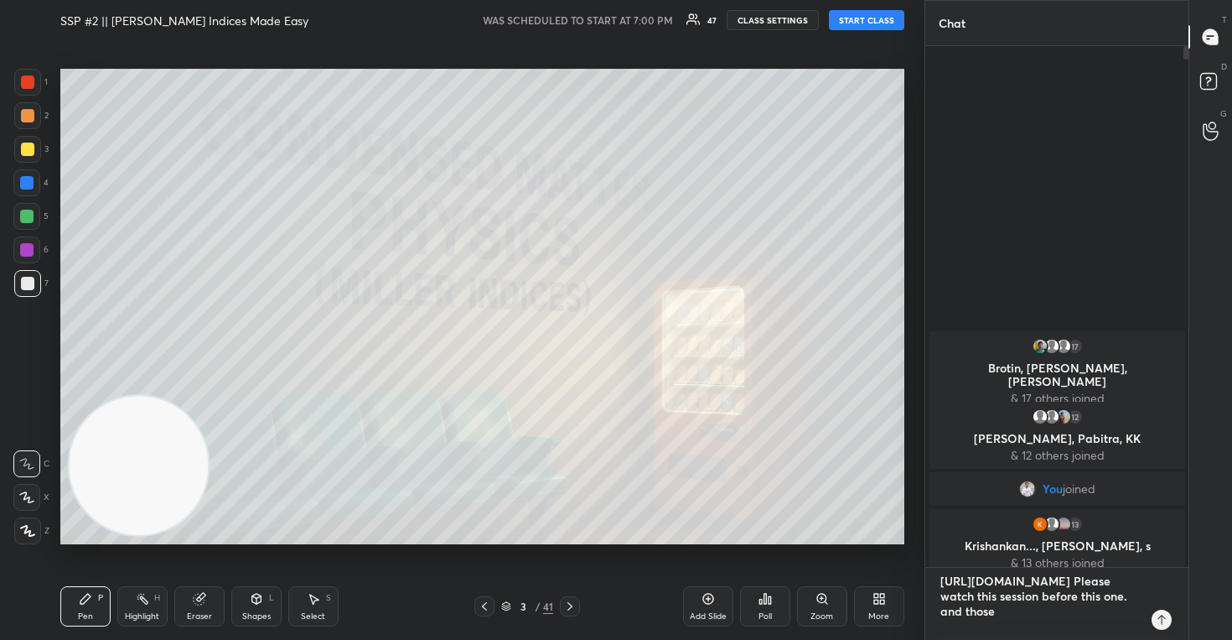
type textarea "x"
type textarea "[URL][DOMAIN_NAME] Please watch this session before this one. and those wh"
type textarea "x"
type textarea "[URL][DOMAIN_NAME] Please watch this session before this one. and those who"
type textarea "x"
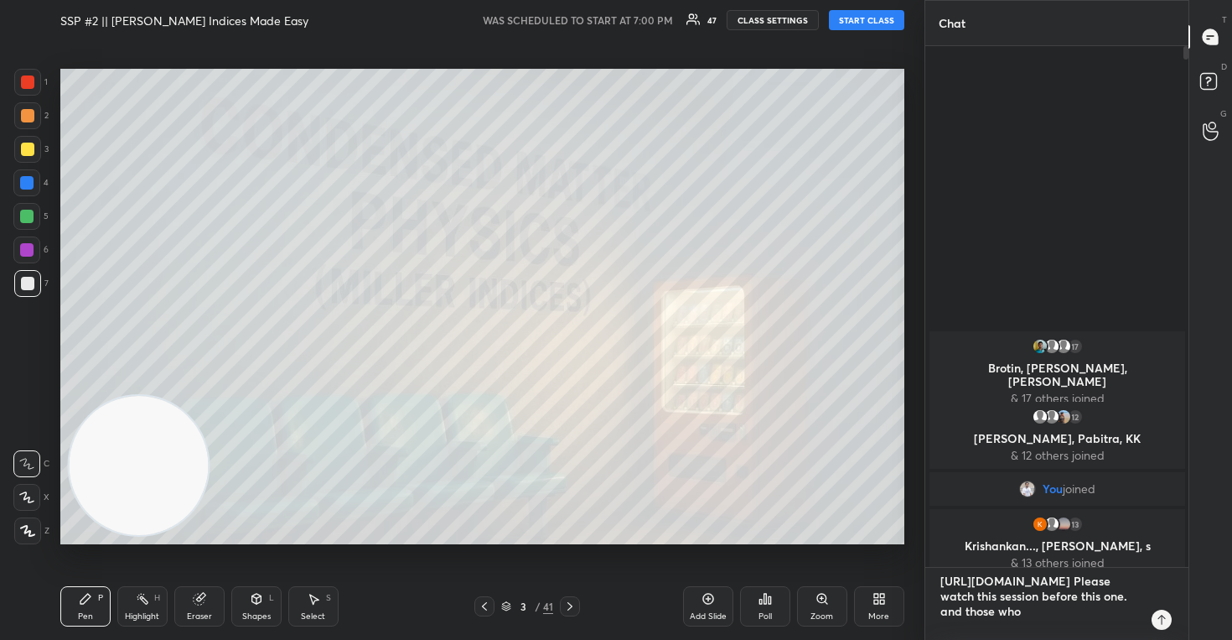
type textarea "[URL][DOMAIN_NAME] Please watch this session before this one. and those who"
type textarea "x"
type textarea "[URL][DOMAIN_NAME] Please watch this session before this one. and those who h"
type textarea "x"
type textarea "[URL][DOMAIN_NAME] Please watch this session before this one. and those who ha"
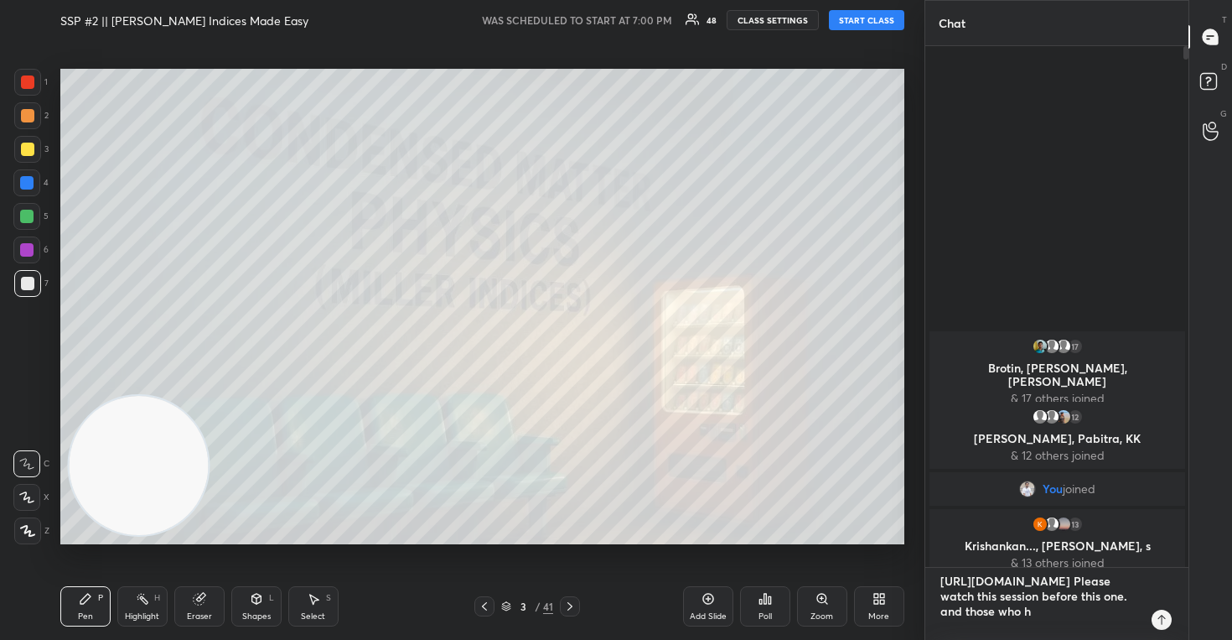
type textarea "x"
type textarea "[URL][DOMAIN_NAME] Please watch this session before this one. and those who hav"
type textarea "x"
type textarea "[URL][DOMAIN_NAME] Please watch this session before this one. and those who have"
type textarea "x"
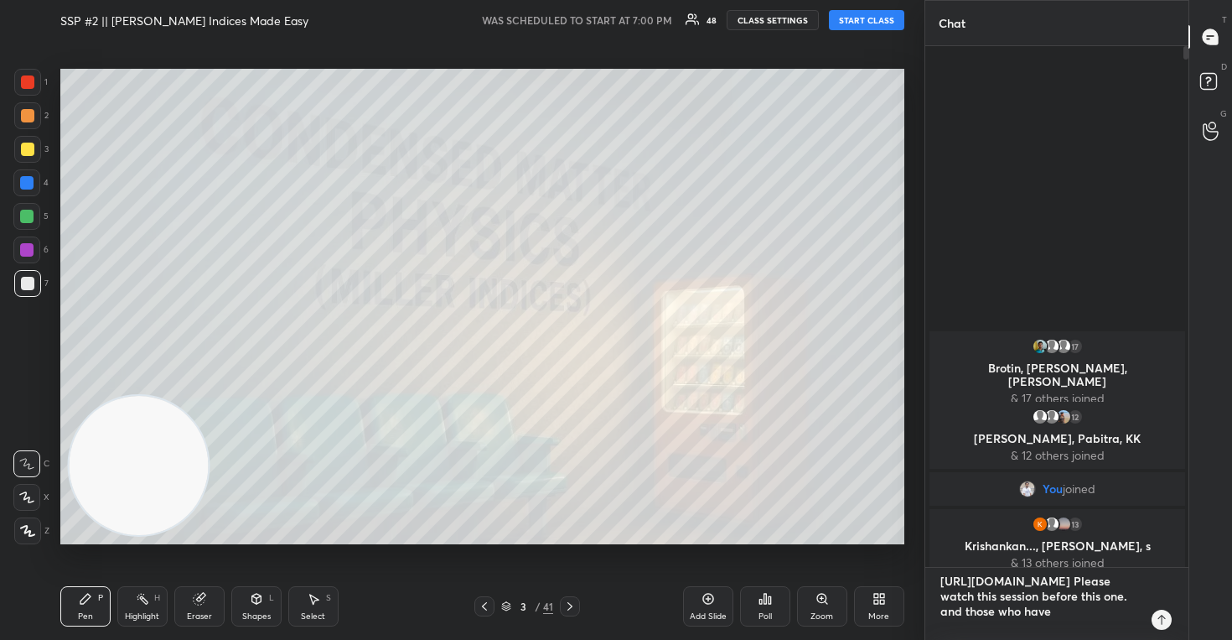
type textarea "[URL][DOMAIN_NAME] Please watch this session before this one. and those who have"
type textarea "x"
type textarea "[URL][DOMAIN_NAME] Please watch this session before this one. and those who hav…"
type textarea "x"
type textarea "[URL][DOMAIN_NAME] Please watch this session before this one. and those who hav…"
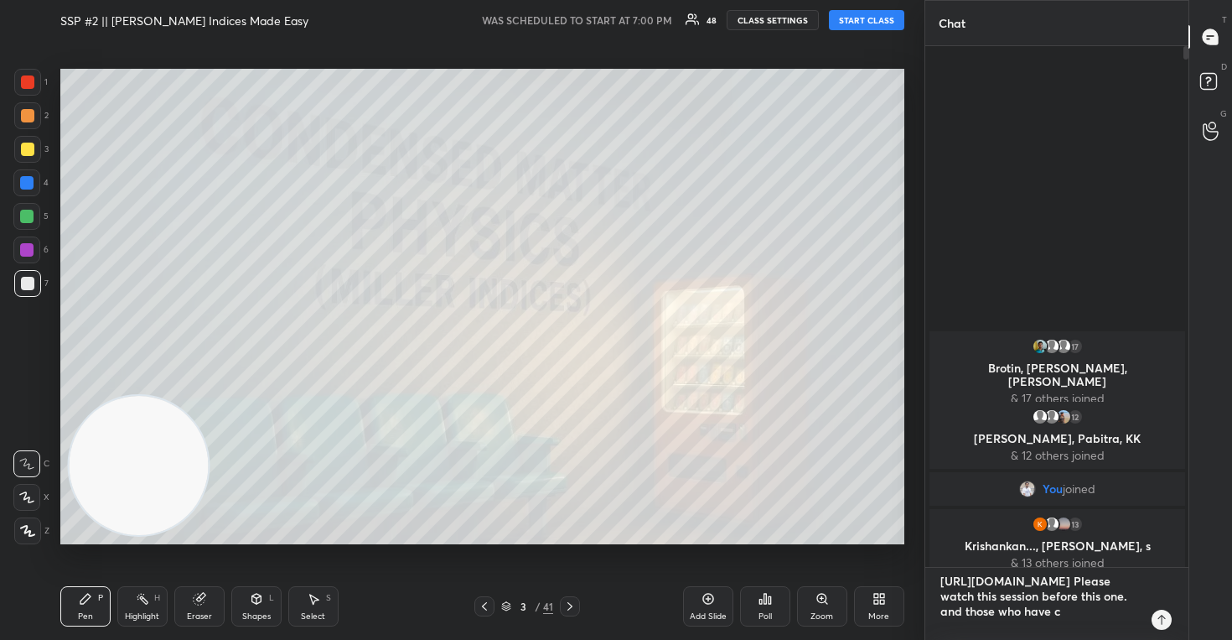
type textarea "x"
type textarea "[URL][DOMAIN_NAME] Please watch this session before this one. and those who hav…"
type textarea "x"
type textarea "[URL][DOMAIN_NAME] Please watch this session before this one. and those who hav…"
type textarea "x"
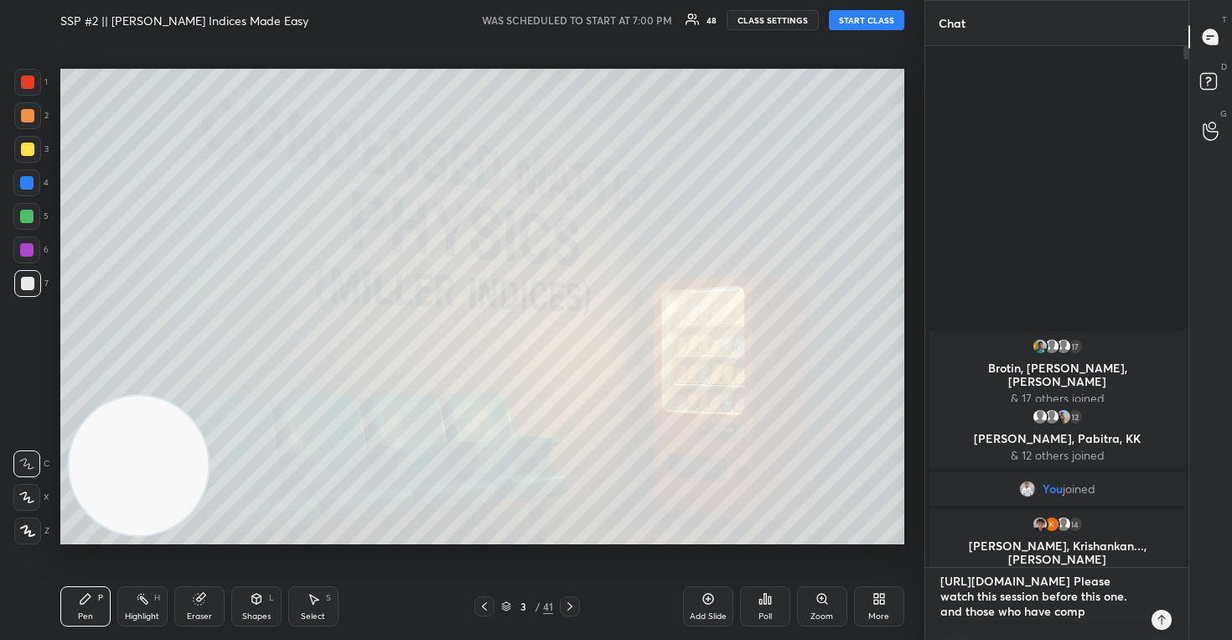
type textarea "[URL][DOMAIN_NAME] Please watch this session before this one. and those who hav…"
type textarea "x"
type textarea "[URL][DOMAIN_NAME] Please watch this session before this one. and those who hav…"
type textarea "x"
type textarea "[URL][DOMAIN_NAME] Please watch this session before this one. and those who hav…"
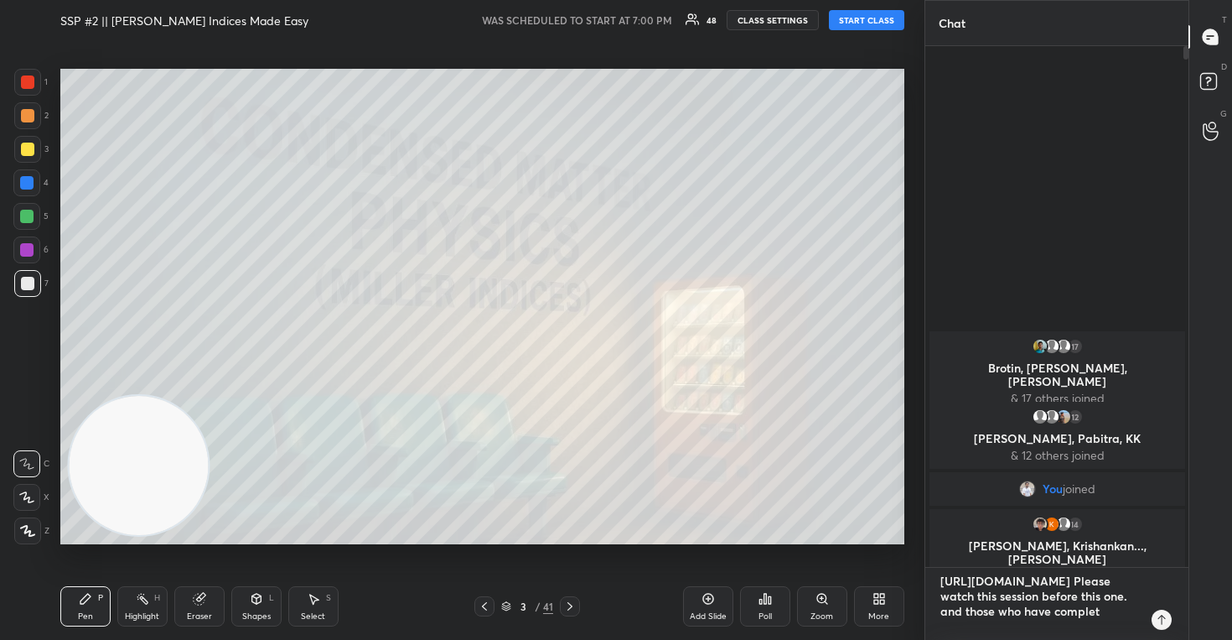
type textarea "x"
type textarea "[URL][DOMAIN_NAME] Please watch this session before this one. and those who hav…"
type textarea "x"
type textarea "[URL][DOMAIN_NAME] Please watch this session before this one. and those who hav…"
type textarea "x"
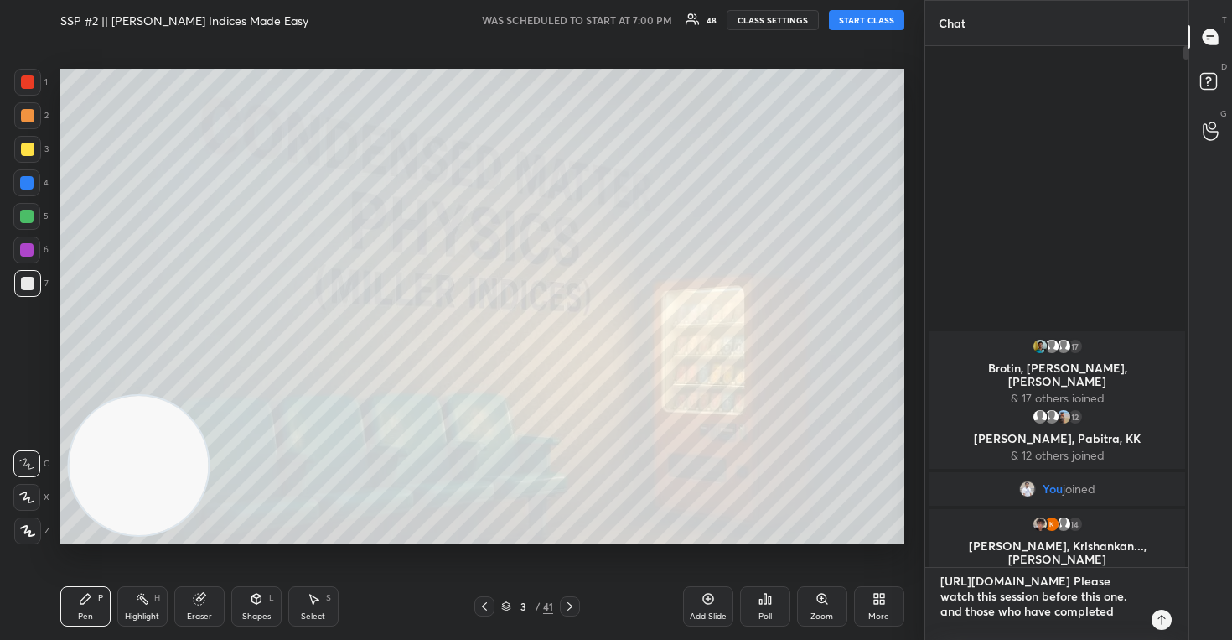
type textarea "[URL][DOMAIN_NAME] Please watch this session before this one. and those who hav…"
type textarea "x"
type textarea "[URL][DOMAIN_NAME] Please watch this session before this one. and those who hav…"
type textarea "x"
type textarea "[URL][DOMAIN_NAME] Please watch this session before this one. and those who hav…"
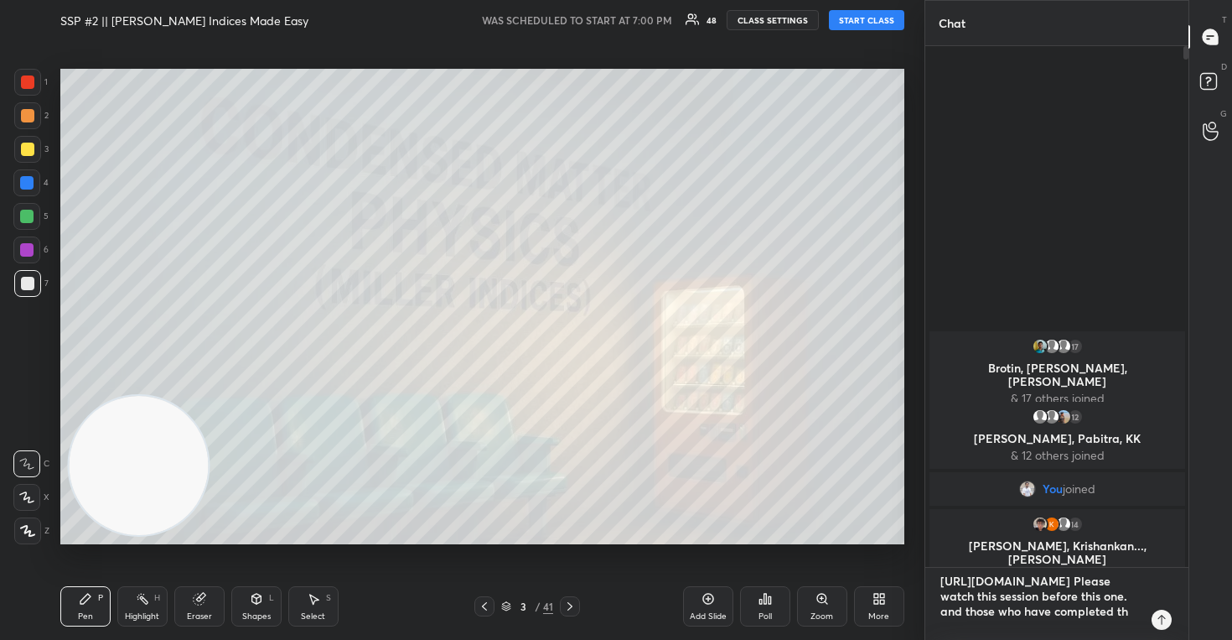
type textarea "x"
type textarea "[URL][DOMAIN_NAME] Please watch this session before this one. and those who hav…"
type textarea "x"
type textarea "[URL][DOMAIN_NAME] Please watch this session before this one. and those who hav…"
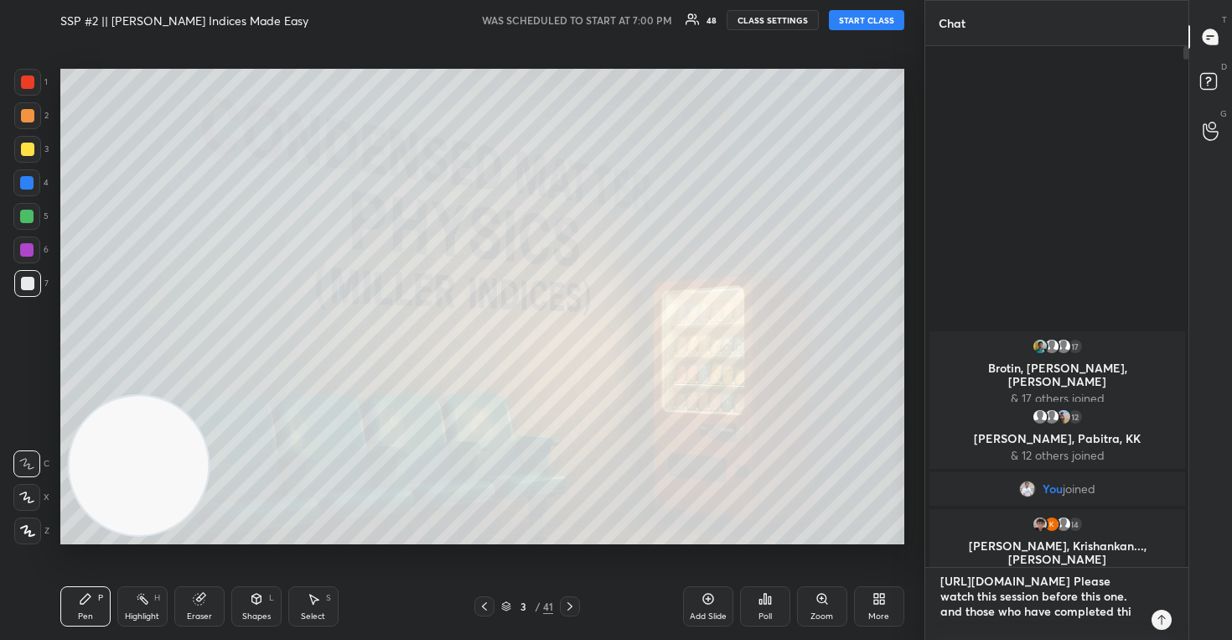
type textarea "x"
type textarea "[URL][DOMAIN_NAME] Please watch this session before this one. and those who hav…"
type textarea "x"
type textarea "[URL][DOMAIN_NAME] Please watch this session before this one. and those who hav…"
type textarea "x"
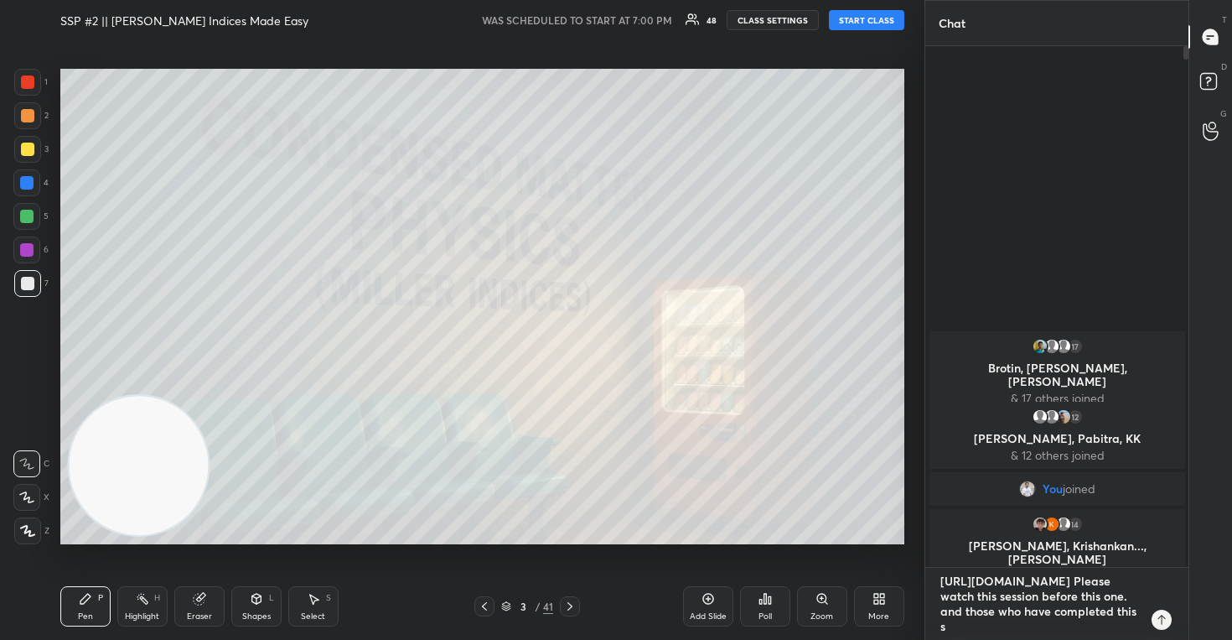
type textarea "[URL][DOMAIN_NAME] Please watch this session before this one. and those who hav…"
type textarea "x"
type textarea "[URL][DOMAIN_NAME] Please watch this session before this one. and those who hav…"
type textarea "x"
type textarea "[URL][DOMAIN_NAME] Please watch this session before this one. and those who hav…"
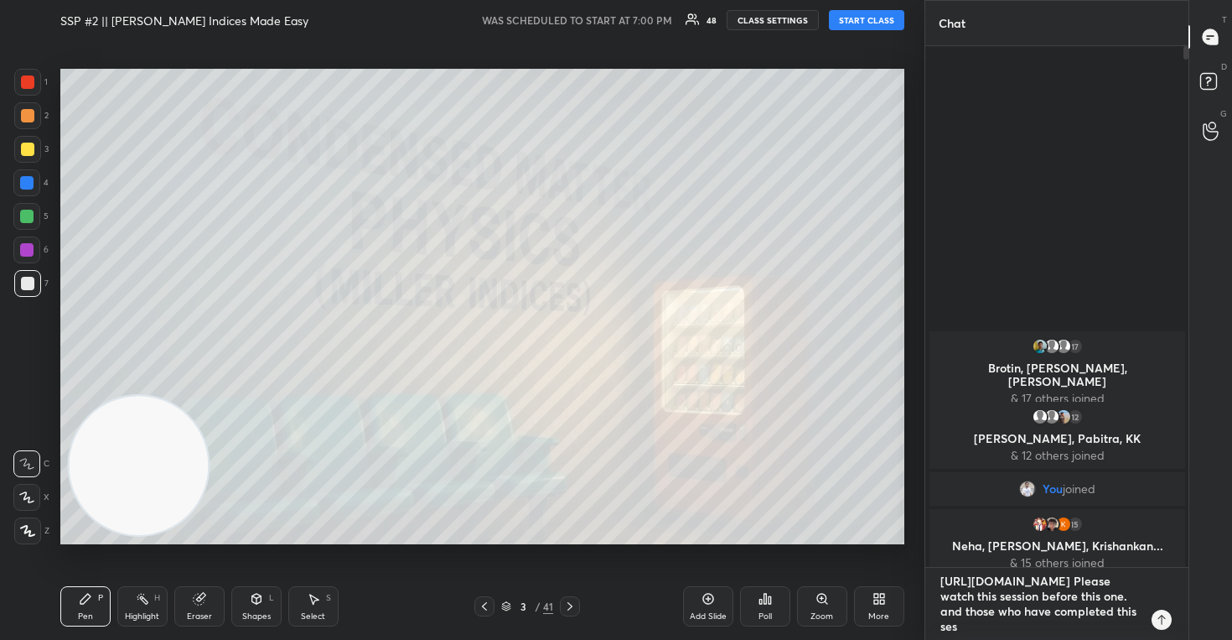
type textarea "x"
type textarea "[URL][DOMAIN_NAME] Please watch this session before this one. and those who hav…"
type textarea "x"
type textarea "[URL][DOMAIN_NAME] Please watch this session before this one. and those who hav…"
type textarea "x"
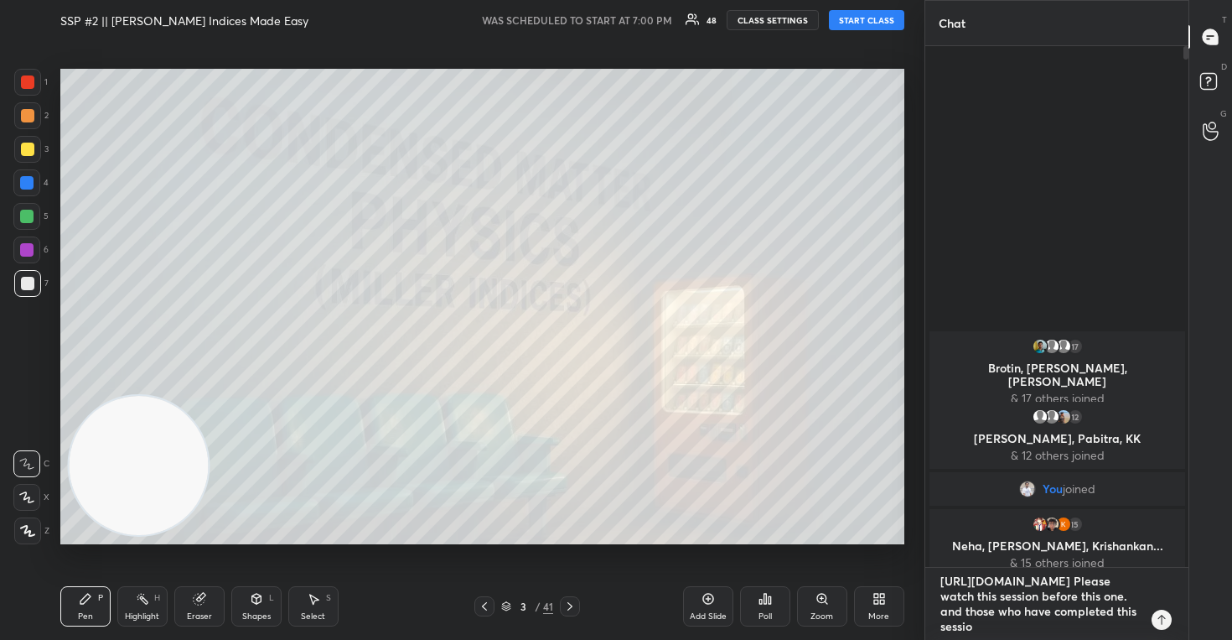
type textarea "[URL][DOMAIN_NAME] Please watch this session before this one. and those who hav…"
type textarea "x"
type textarea "[URL][DOMAIN_NAME] Please watch this session before this one. and those who hav…"
type textarea "x"
type textarea "[URL][DOMAIN_NAME] Please watch this session before this one. and those who hav…"
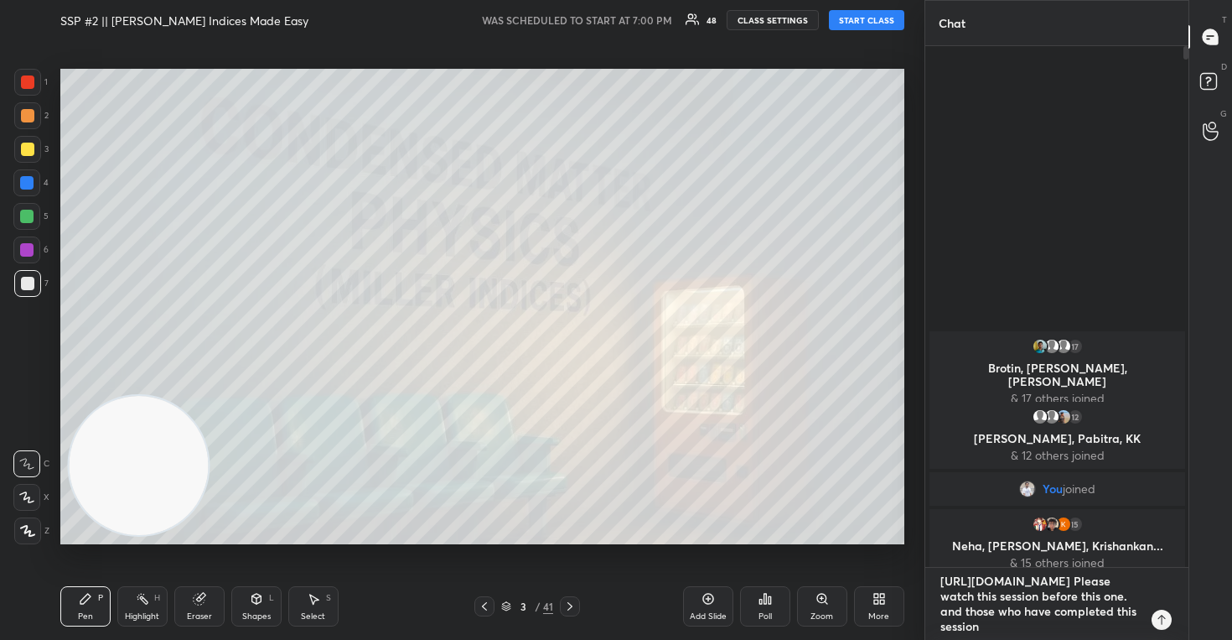
type textarea "x"
type textarea "[URL][DOMAIN_NAME] Please watch this session before this one. and those who hav…"
type textarea "x"
type textarea "[URL][DOMAIN_NAME] Please watch this session before this one. and those who hav…"
type textarea "x"
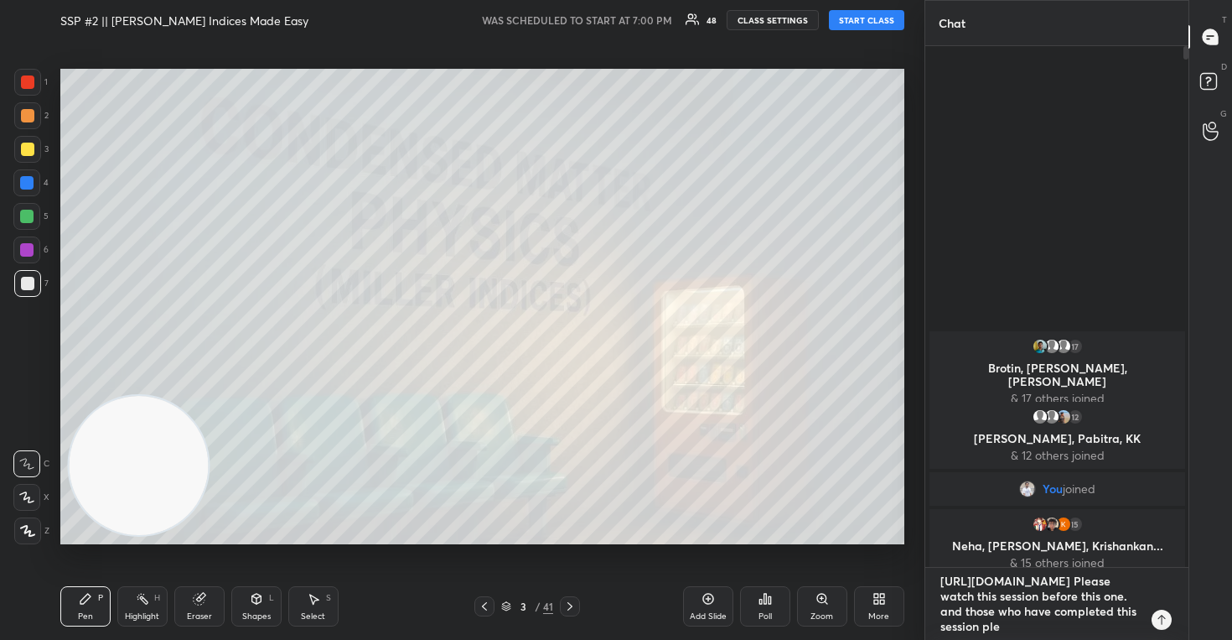
type textarea "[URL][DOMAIN_NAME] Please watch this session before this one. and those who hav…"
type textarea "x"
type textarea "[URL][DOMAIN_NAME] Please watch this session before this one. and those who hav…"
type textarea "x"
type textarea "[URL][DOMAIN_NAME] Please watch this session before this one. and those who hav…"
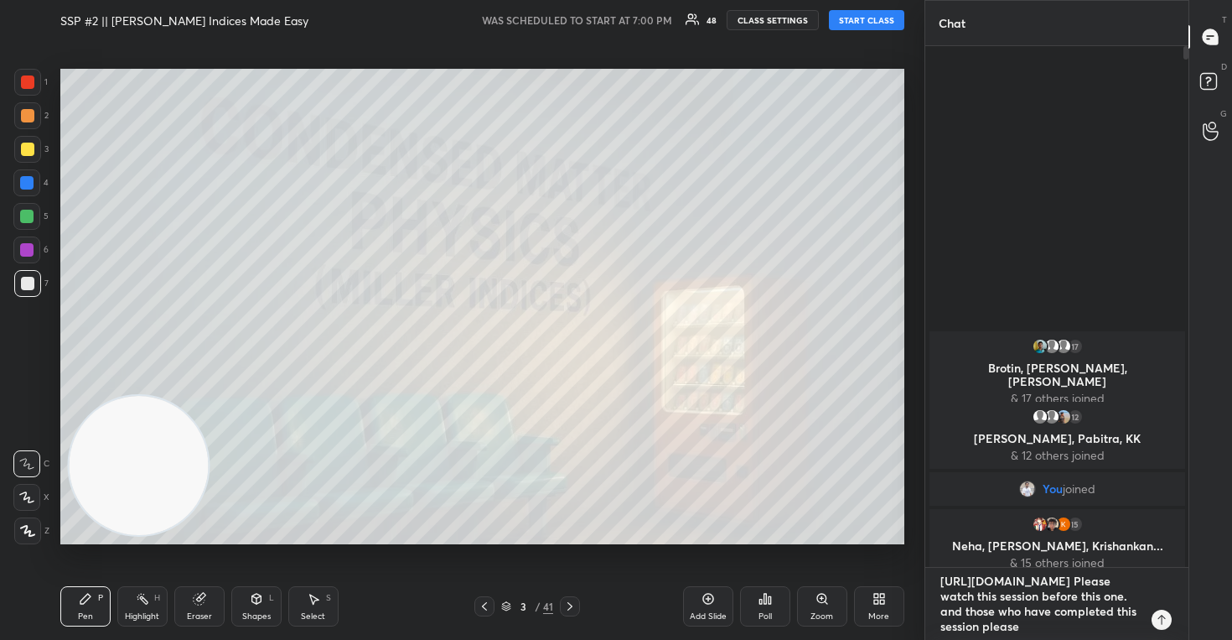
type textarea "x"
type textarea "[URL][DOMAIN_NAME] Please watch this session before this one. and those who hav…"
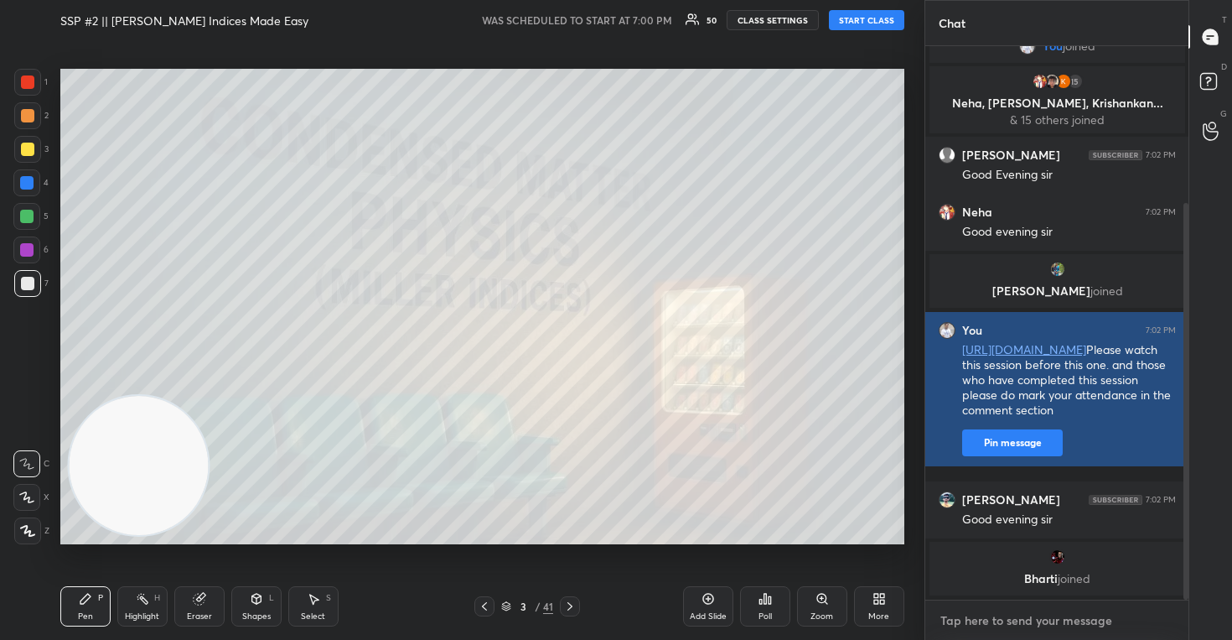
scroll to position [218, 0]
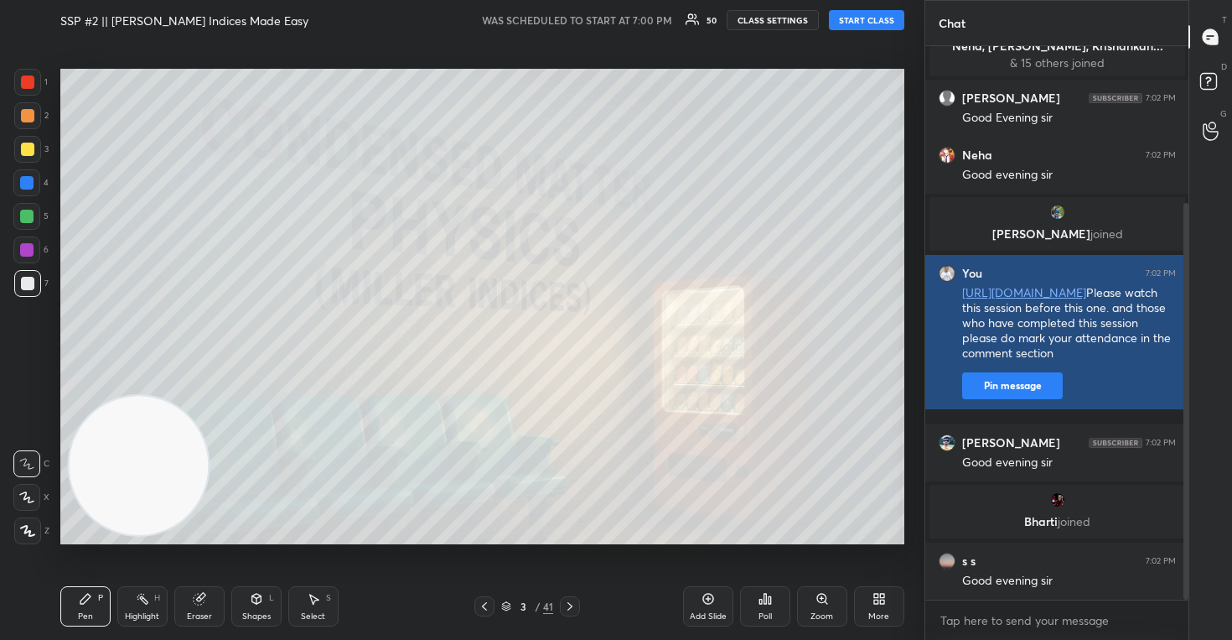
click at [1013, 399] on button "Pin message" at bounding box center [1012, 385] width 101 height 27
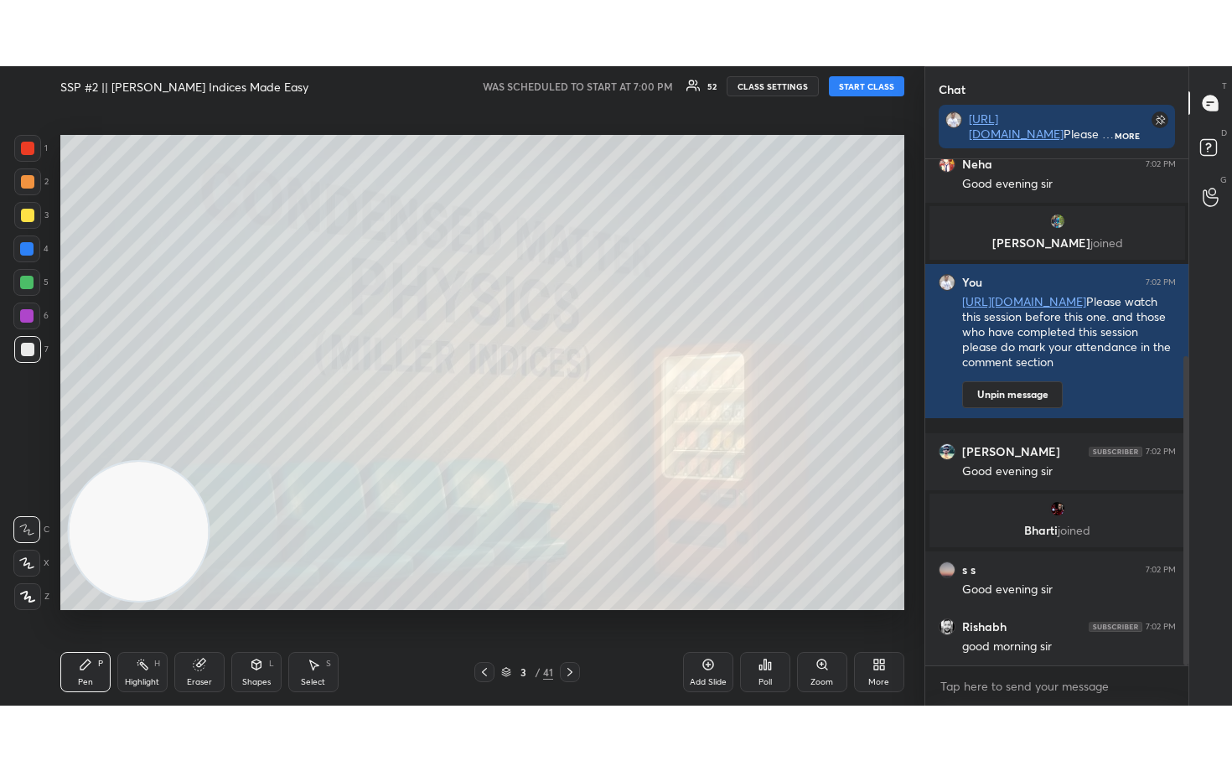
scroll to position [5, 6]
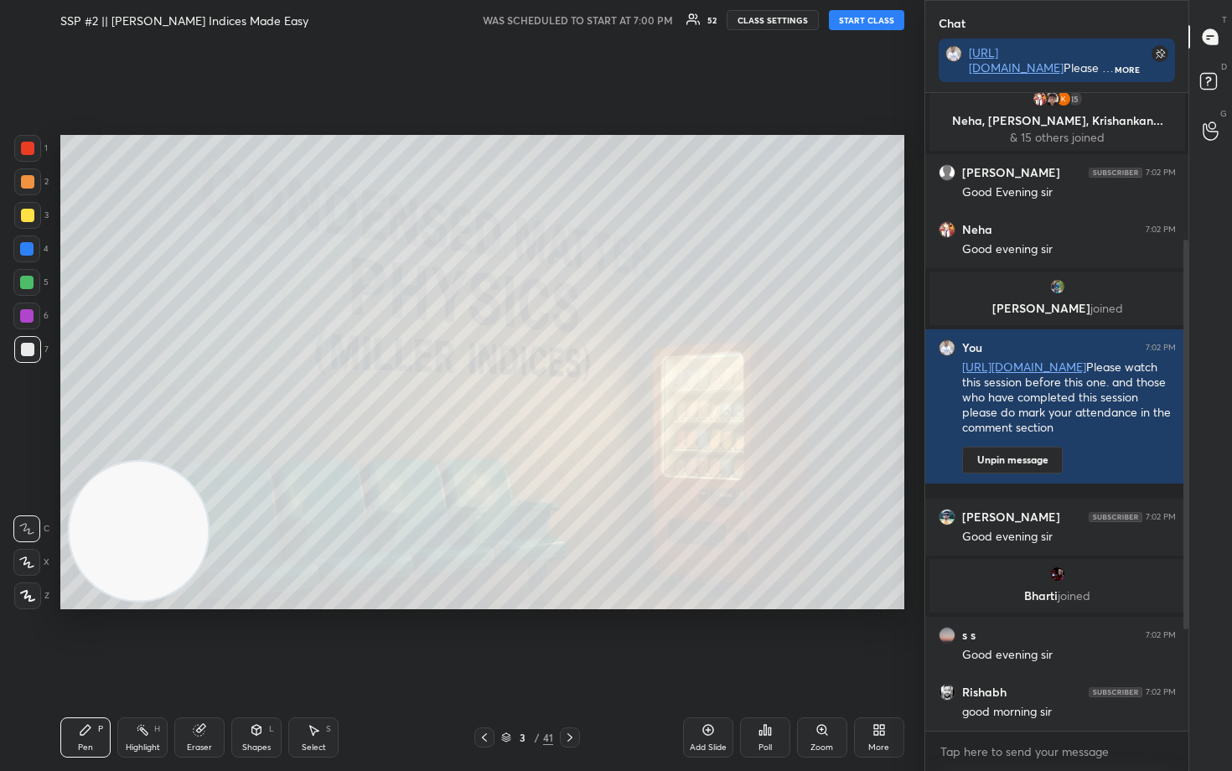
click at [873, 28] on button "START CLASS" at bounding box center [866, 20] width 75 height 20
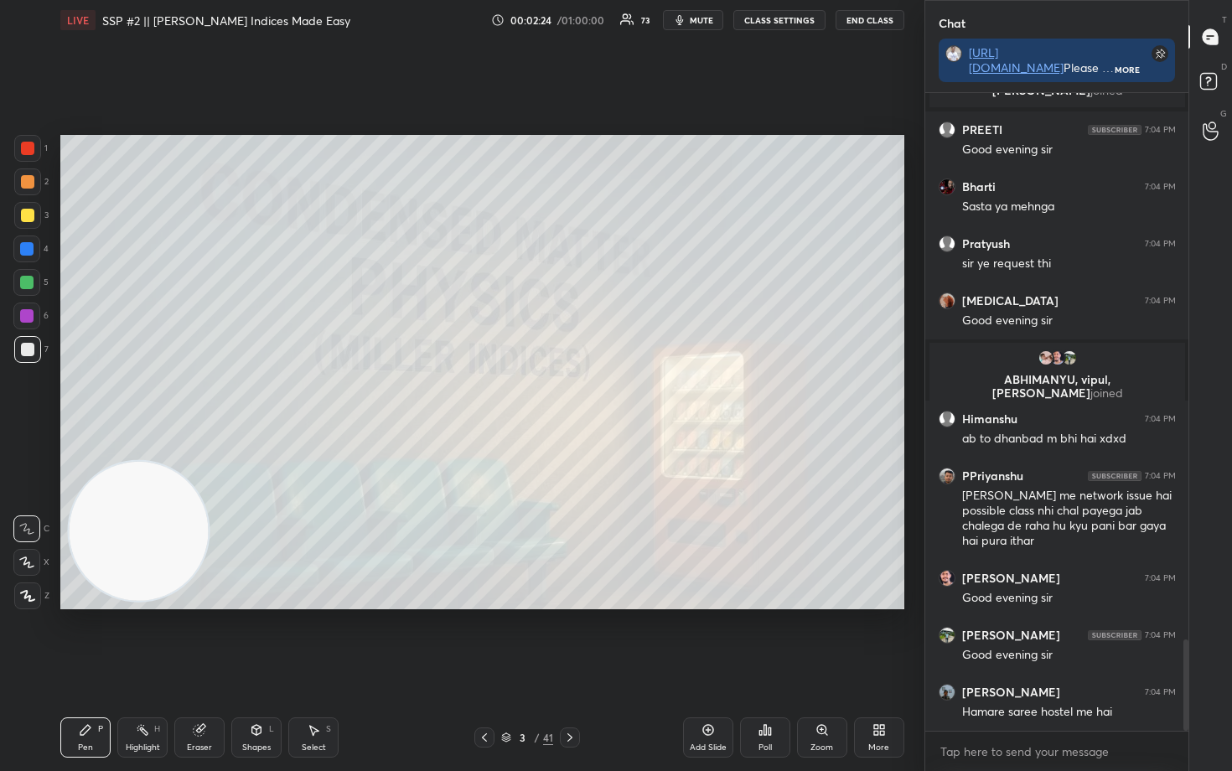
scroll to position [3883, 0]
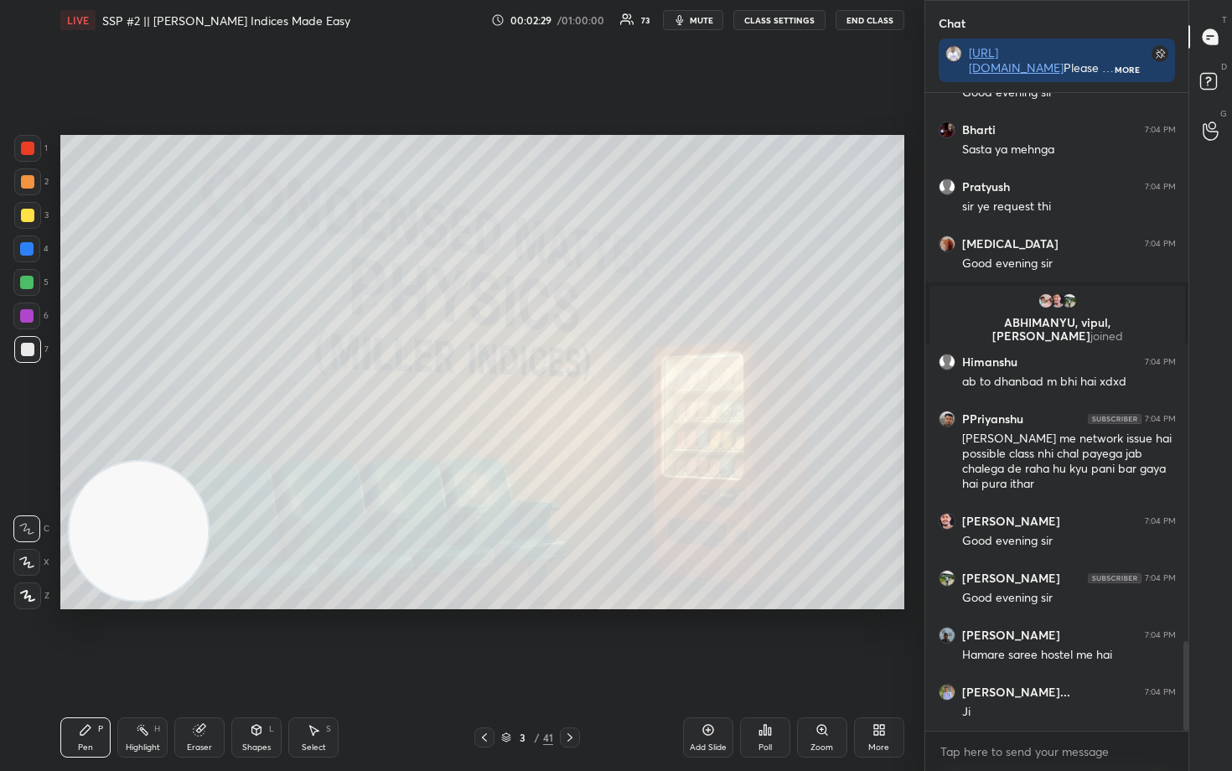
click at [22, 562] on icon at bounding box center [26, 563] width 15 height 12
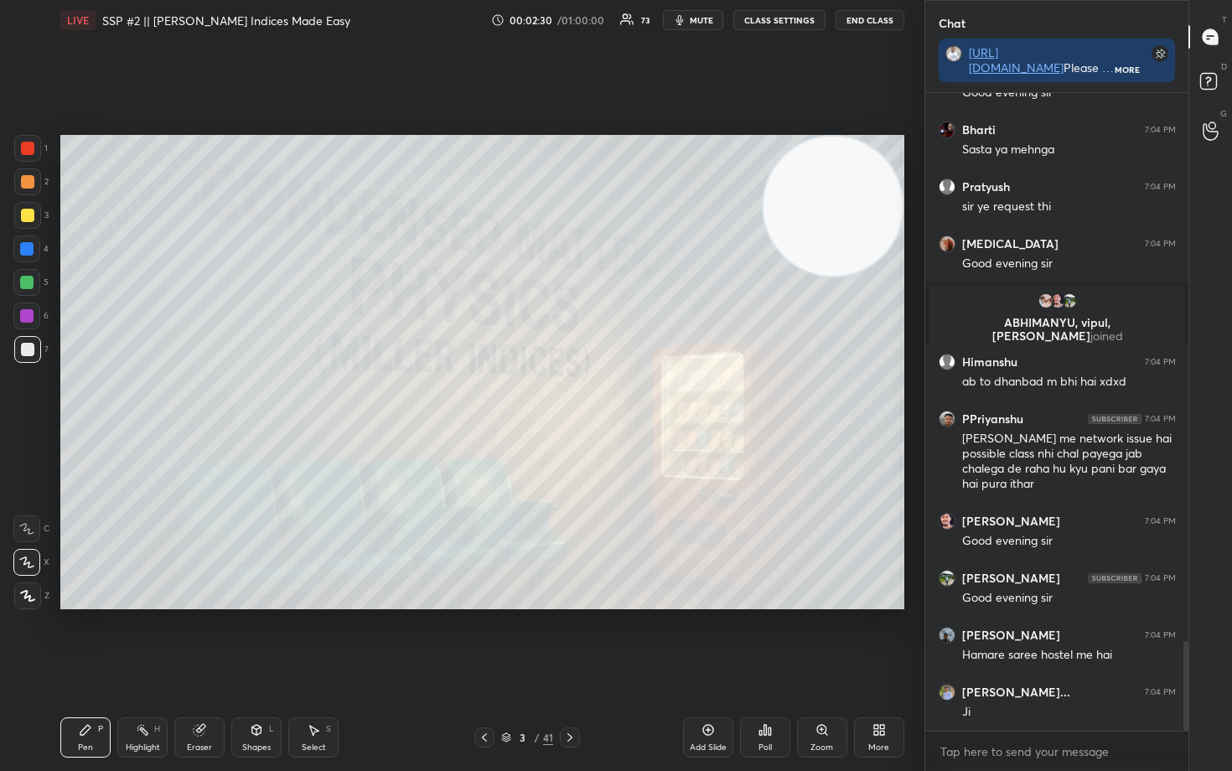
drag, startPoint x: 122, startPoint y: 549, endPoint x: 914, endPoint y: 179, distance: 874.1
click at [914, 179] on div "1 2 3 4 5 6 7 C X Z C X Z E E Erase all H H LIVE SSP #2 || [PERSON_NAME] Indice…" at bounding box center [462, 385] width 925 height 771
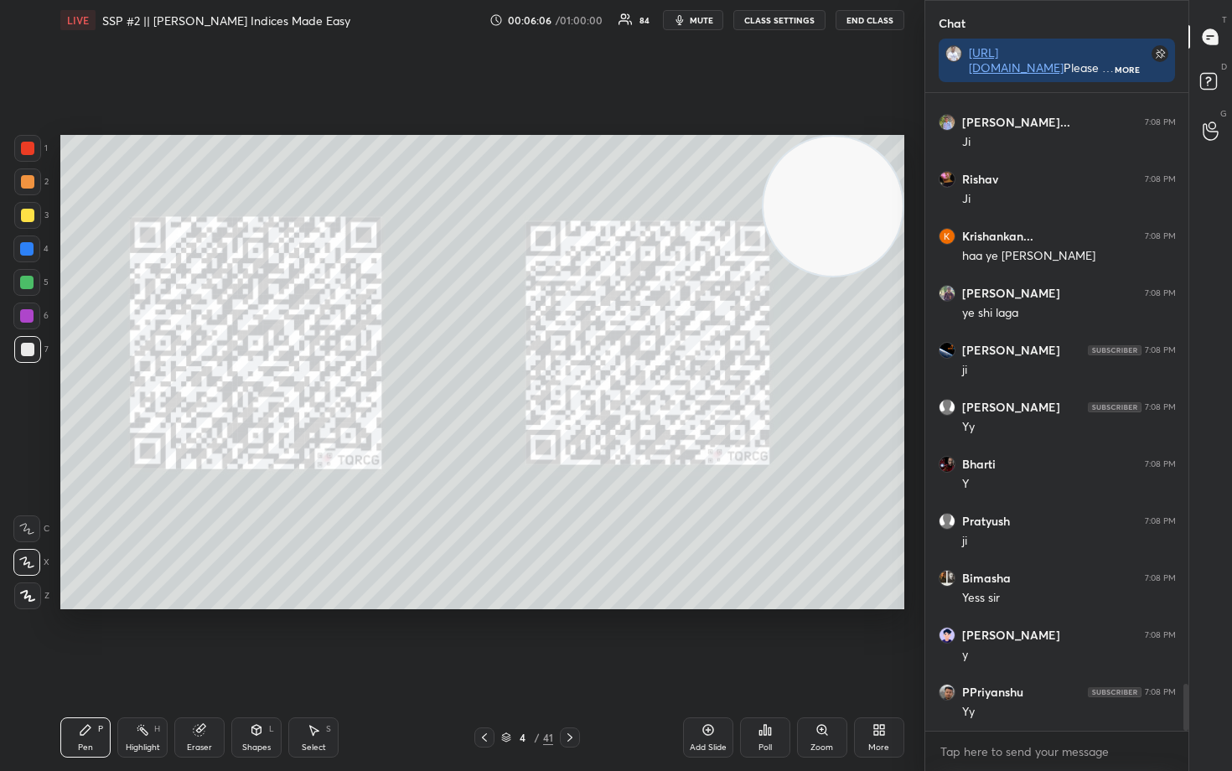
scroll to position [8041, 0]
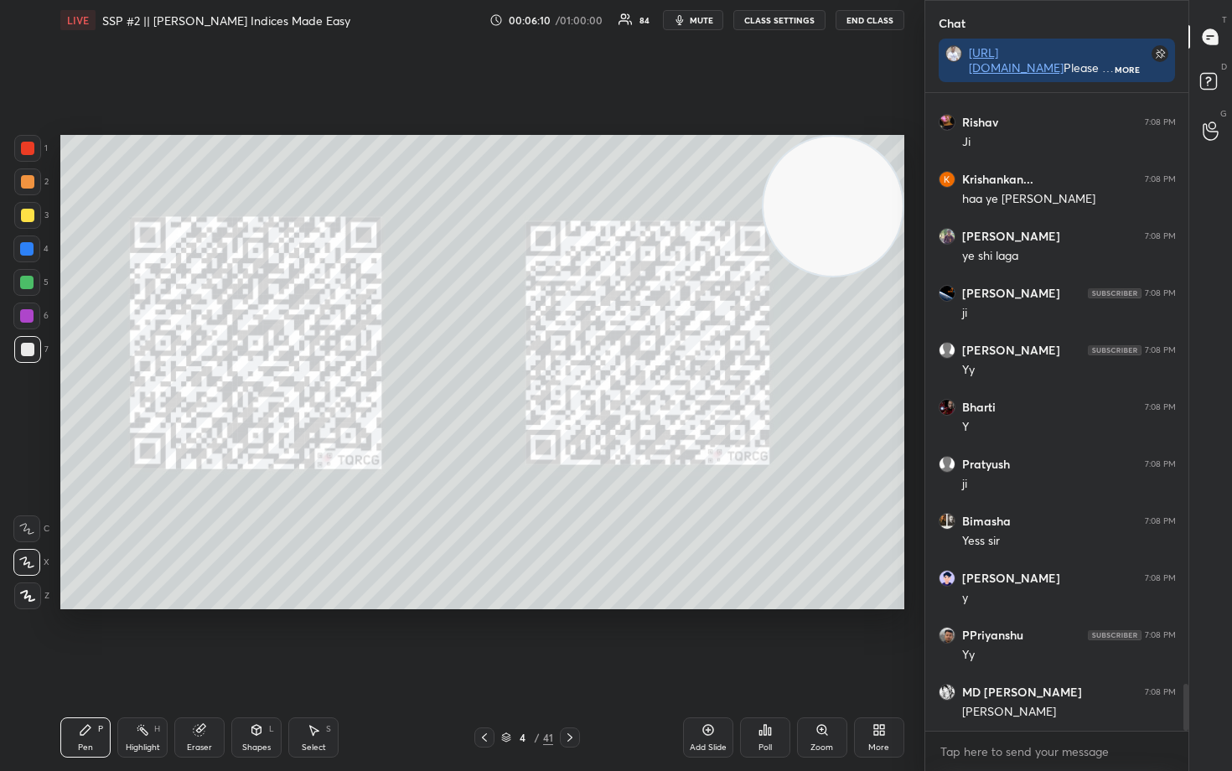
drag, startPoint x: 31, startPoint y: 218, endPoint x: 54, endPoint y: 204, distance: 27.5
click at [28, 216] on div at bounding box center [27, 215] width 13 height 13
drag, startPoint x: 30, startPoint y: 183, endPoint x: 51, endPoint y: 181, distance: 21.0
click at [30, 183] on div at bounding box center [27, 181] width 13 height 13
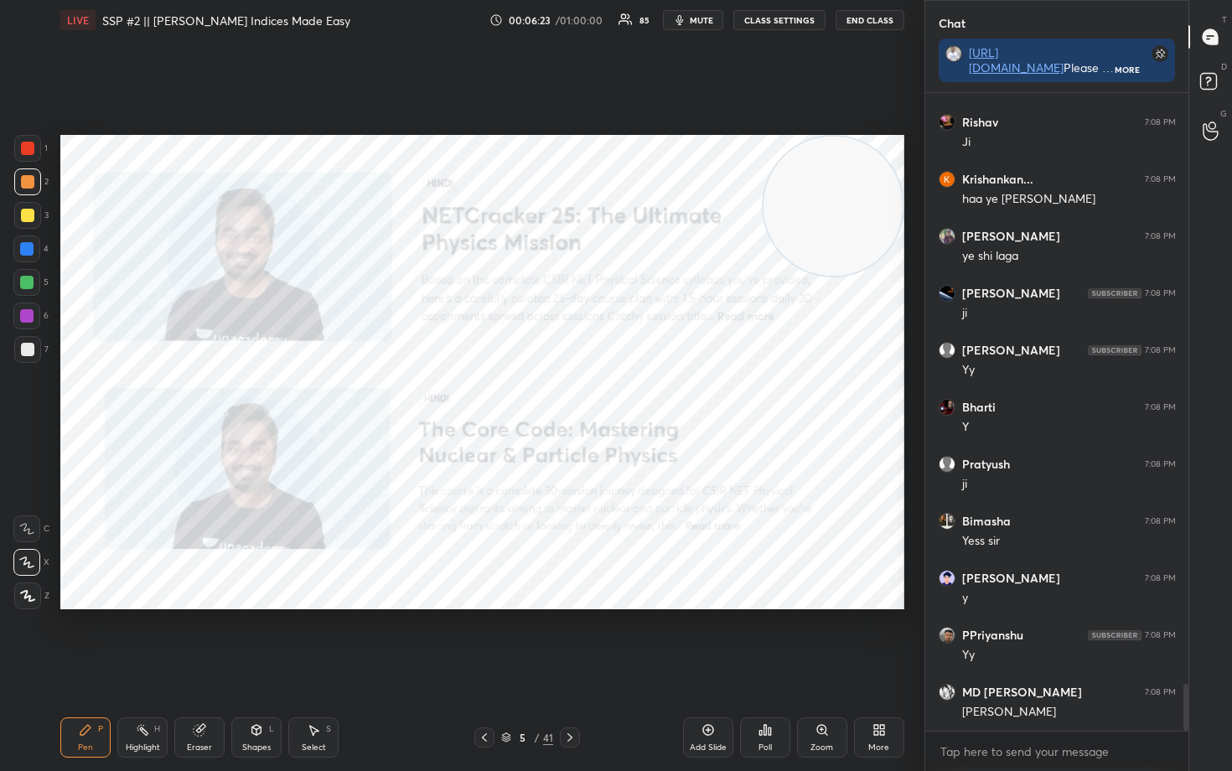
drag, startPoint x: 21, startPoint y: 141, endPoint x: 43, endPoint y: 148, distance: 23.1
click at [21, 142] on div at bounding box center [27, 148] width 13 height 13
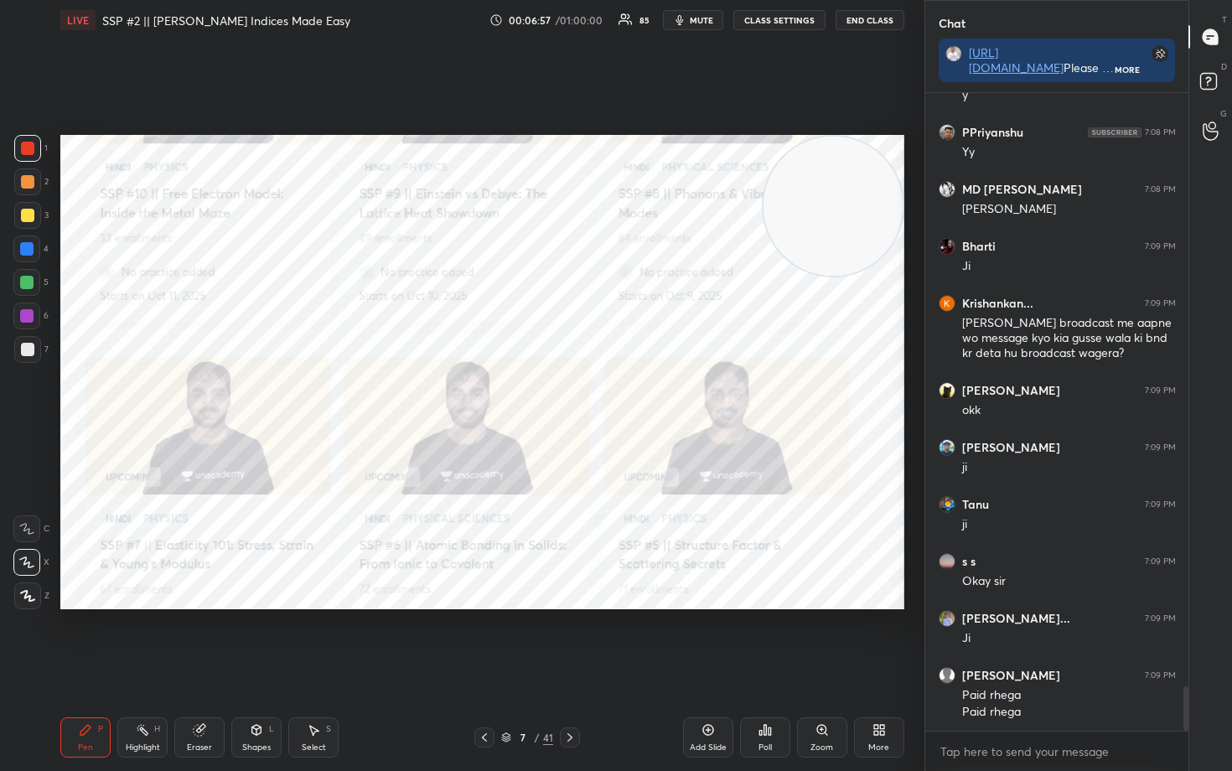
scroll to position [8601, 0]
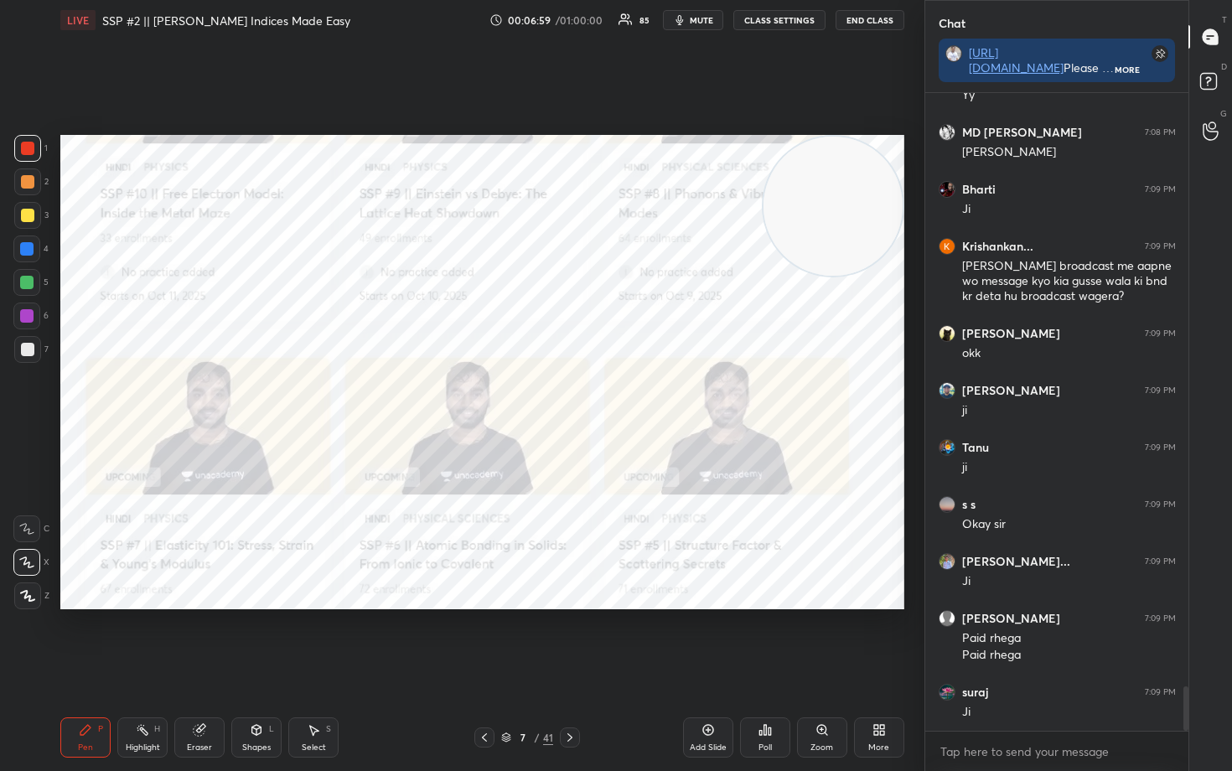
drag, startPoint x: 20, startPoint y: 144, endPoint x: 57, endPoint y: 156, distance: 38.7
click at [22, 148] on div at bounding box center [27, 148] width 13 height 13
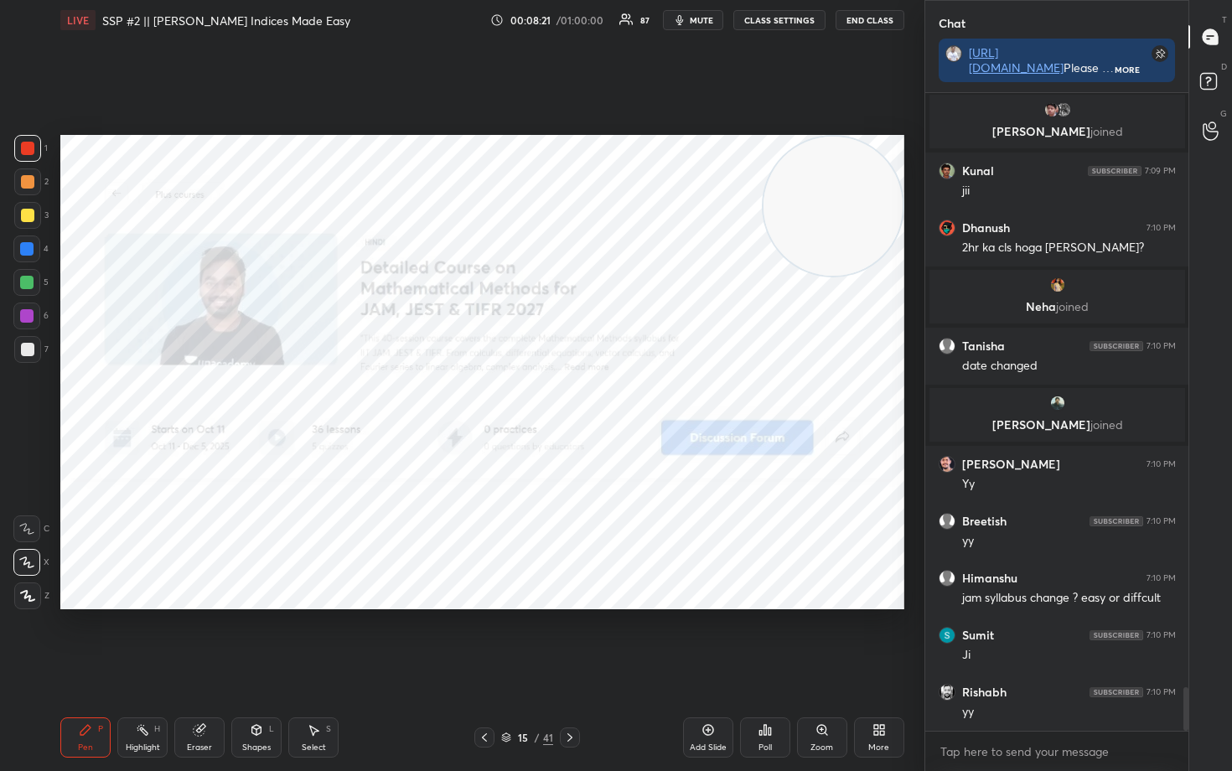
scroll to position [8717, 0]
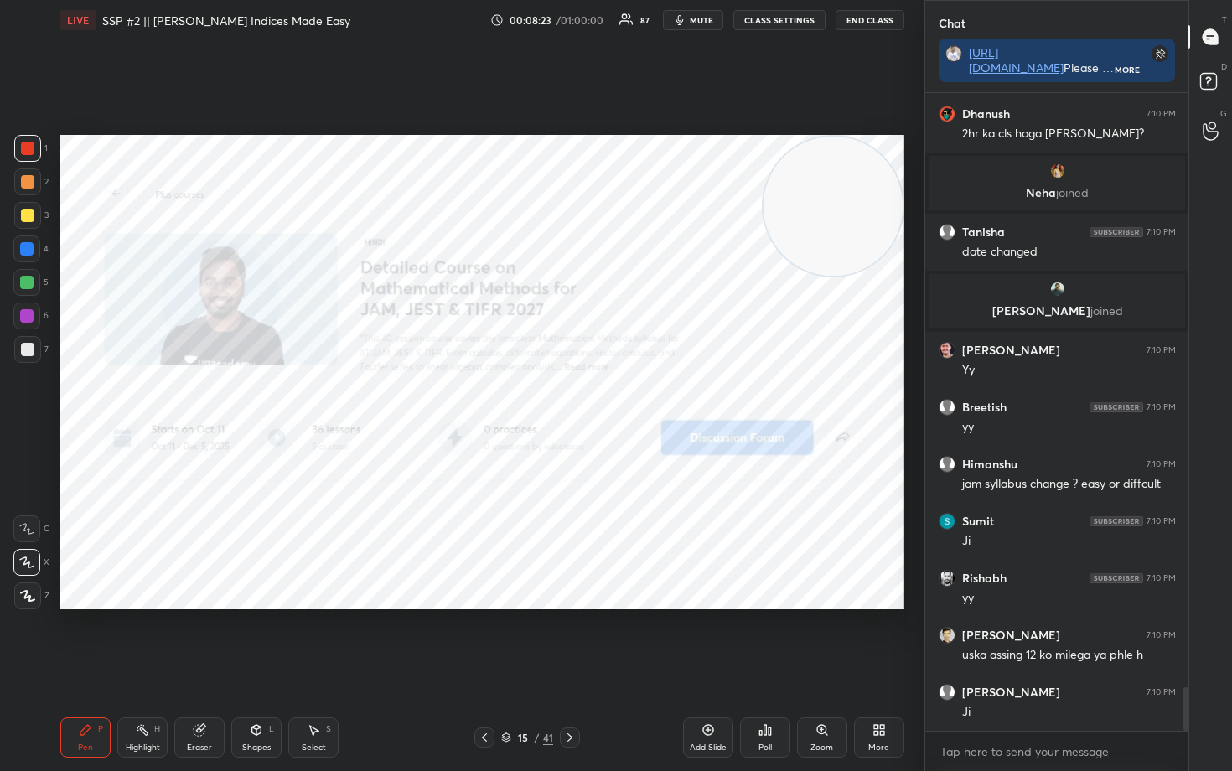
drag, startPoint x: 711, startPoint y: 733, endPoint x: 701, endPoint y: 731, distance: 10.2
click at [708, 639] on icon at bounding box center [708, 729] width 13 height 13
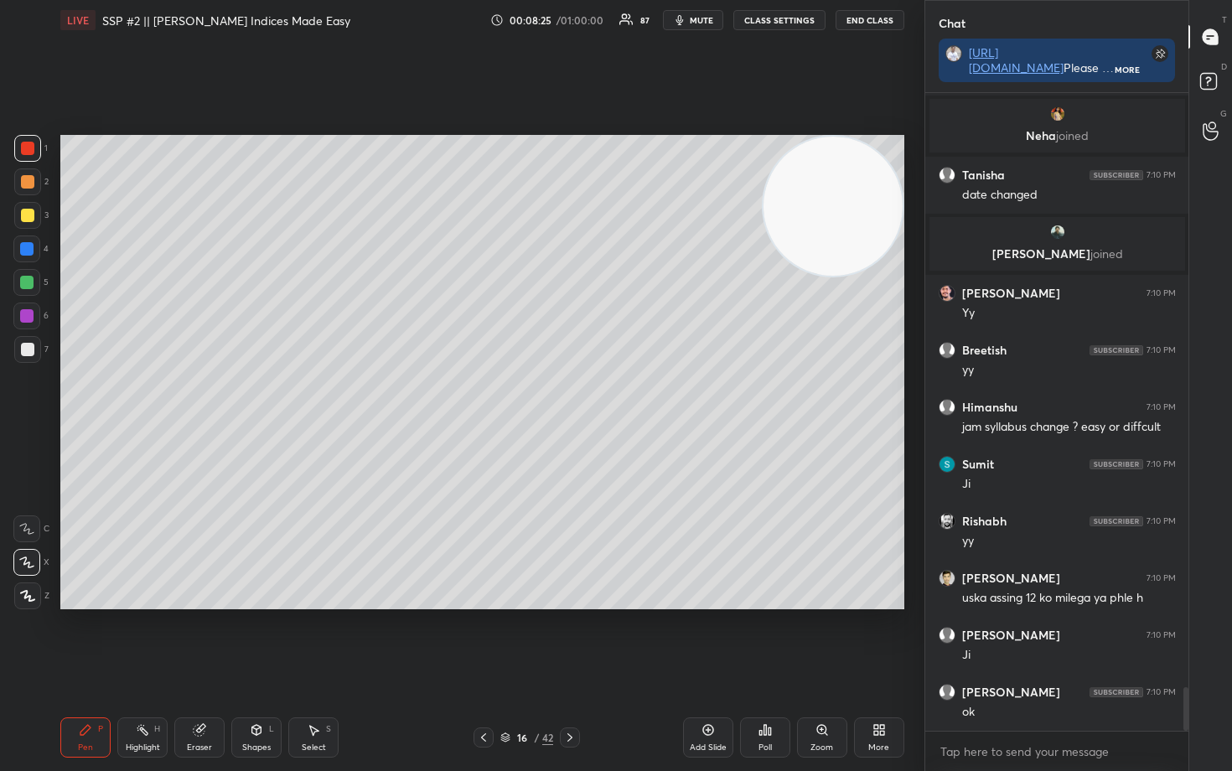
scroll to position [8888, 0]
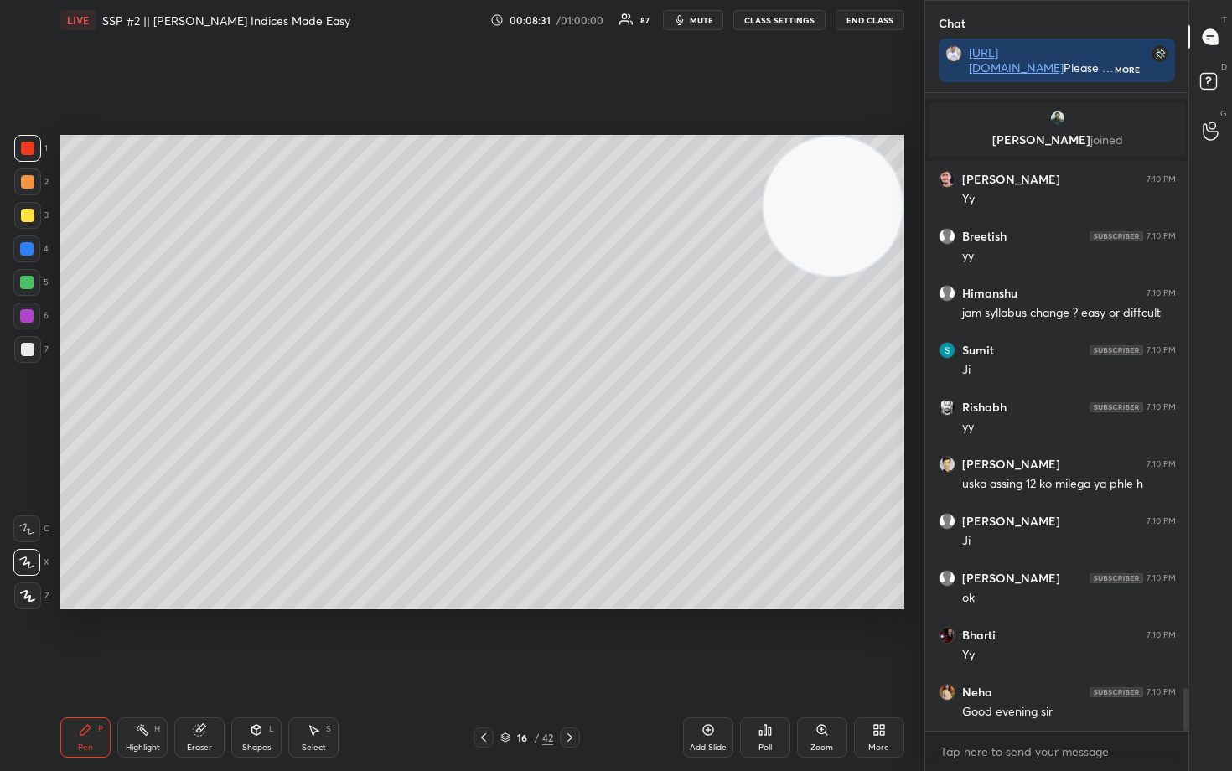
click at [26, 350] on div at bounding box center [27, 349] width 13 height 13
click at [23, 216] on div at bounding box center [27, 215] width 13 height 13
click at [32, 348] on div at bounding box center [27, 349] width 13 height 13
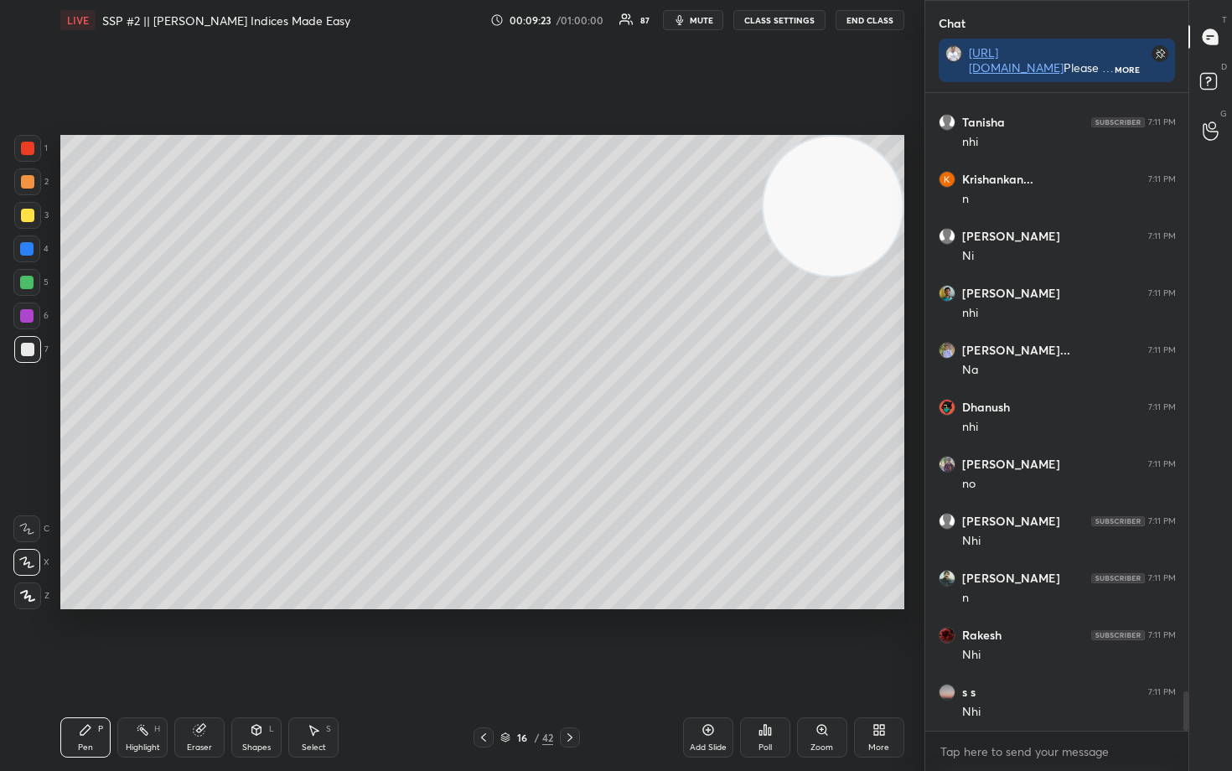
scroll to position [9800, 0]
click at [24, 213] on div at bounding box center [27, 215] width 13 height 13
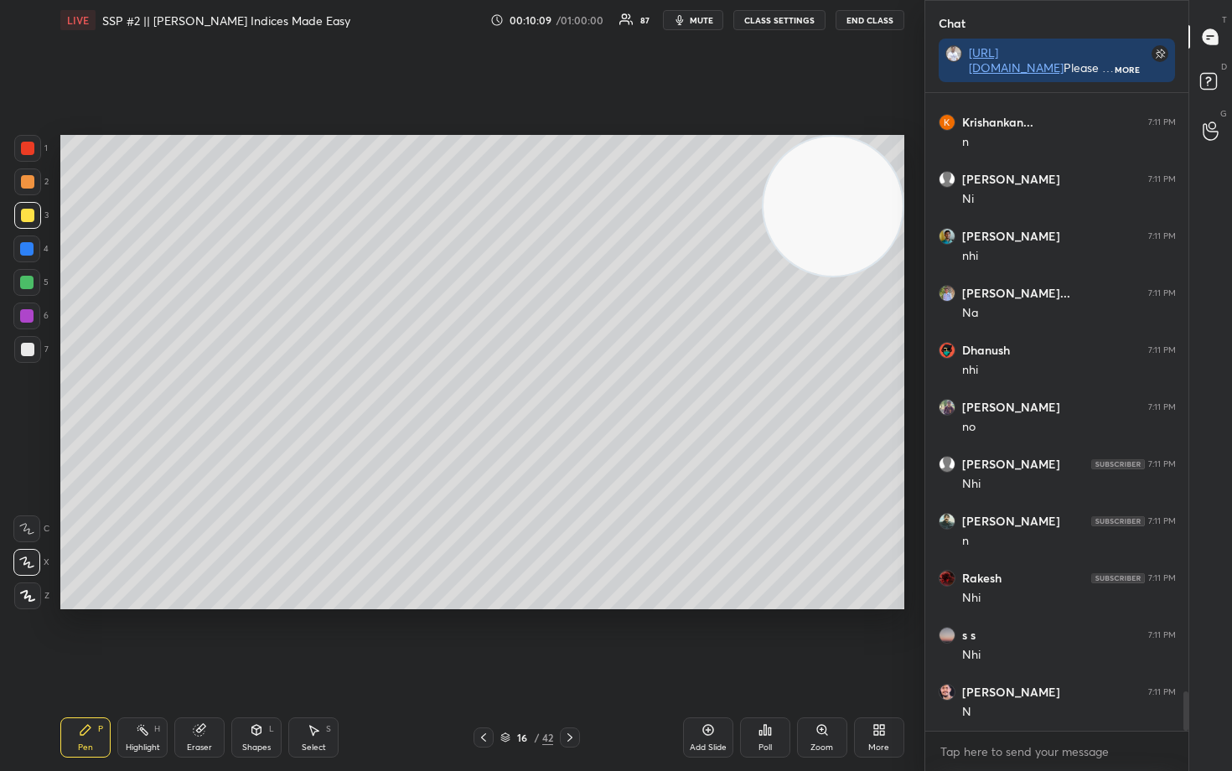
scroll to position [9857, 0]
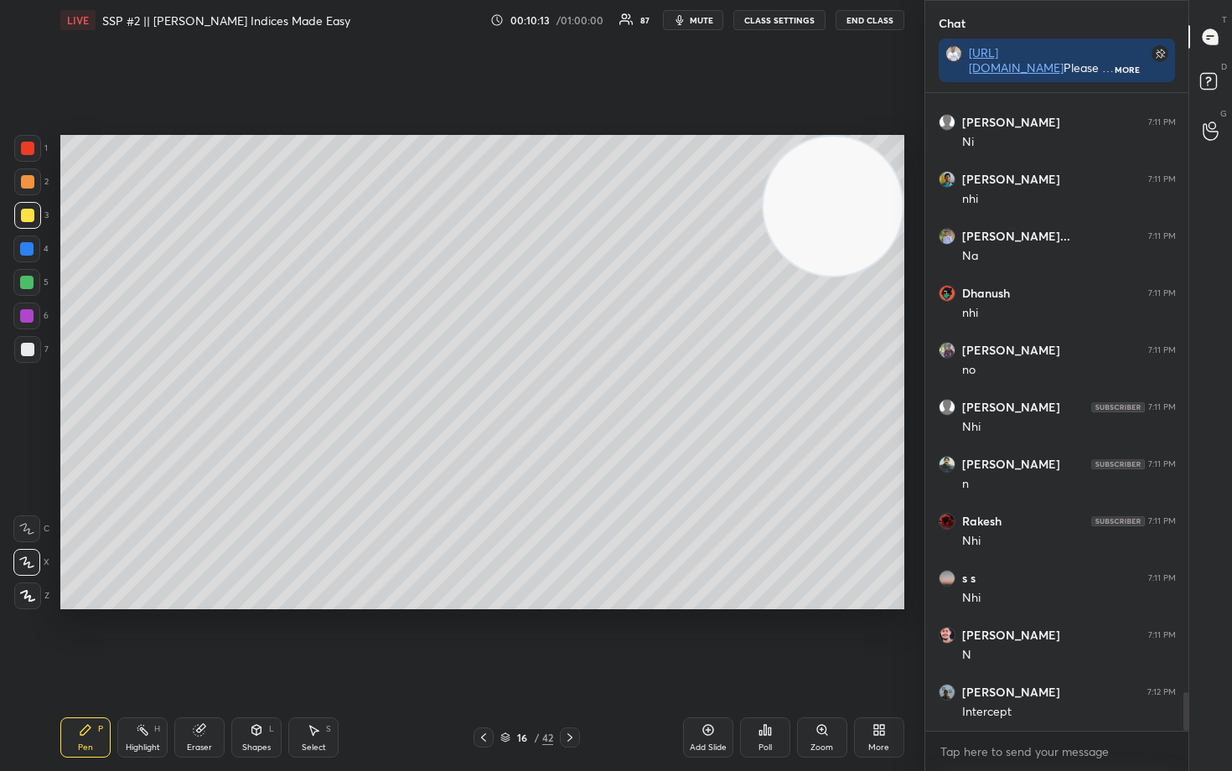
click at [27, 349] on div at bounding box center [27, 349] width 13 height 13
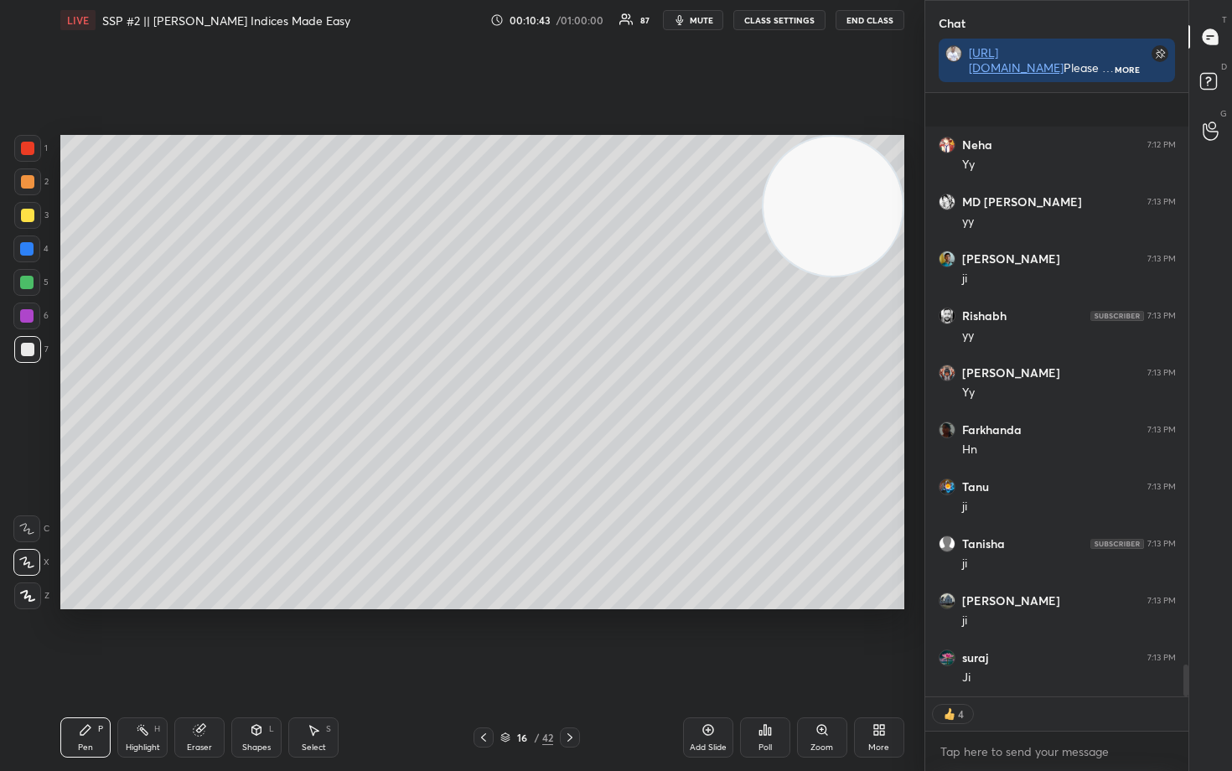
scroll to position [11088, 0]
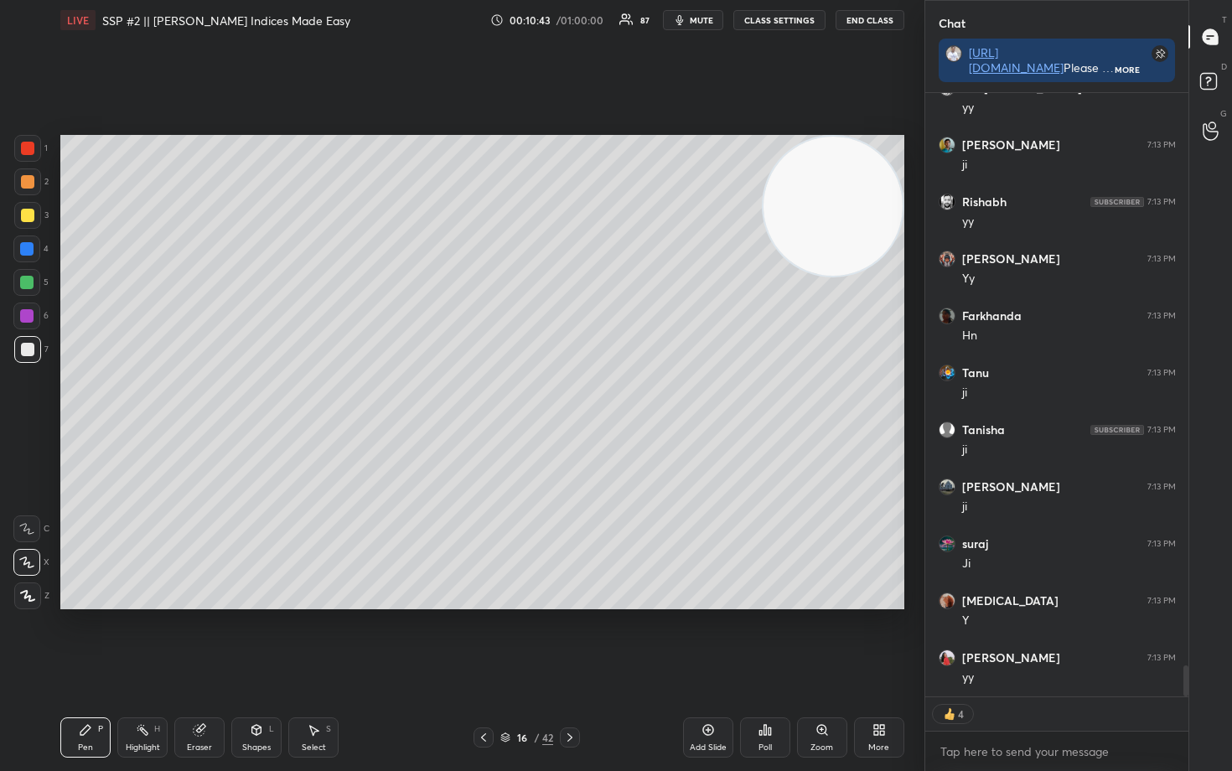
click at [31, 180] on div at bounding box center [27, 181] width 13 height 13
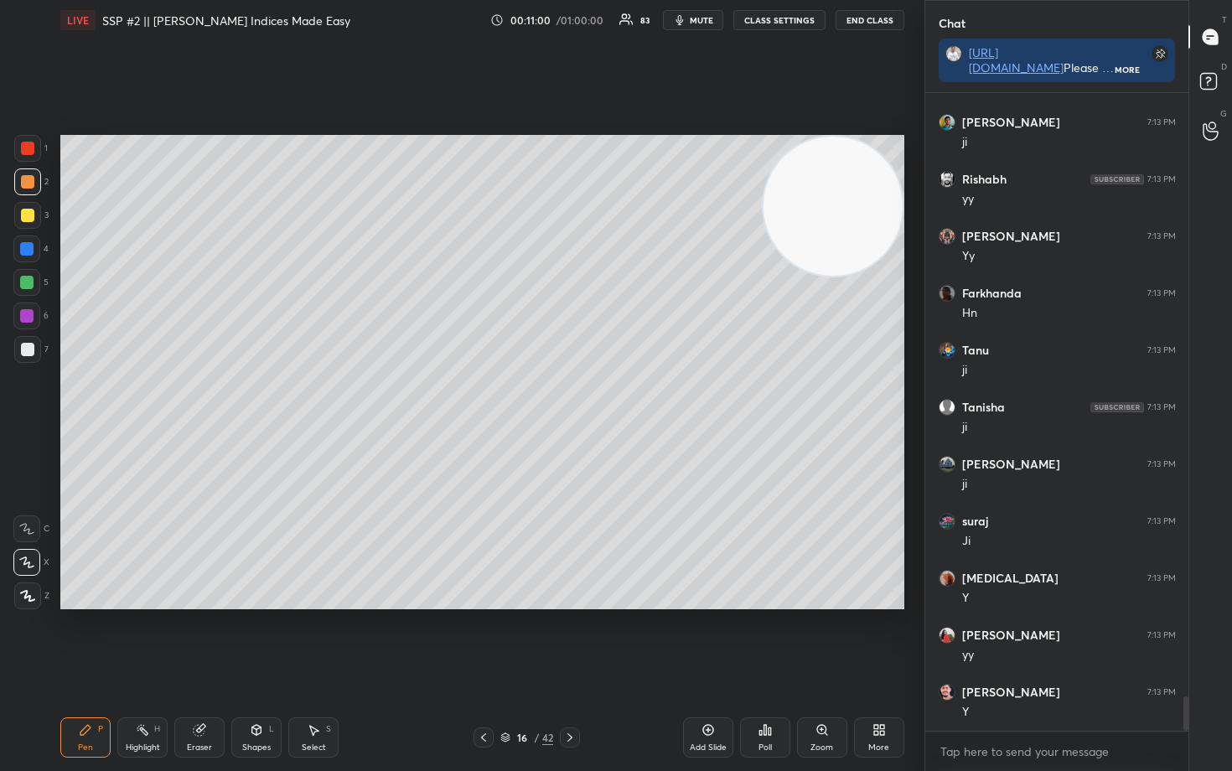
scroll to position [11172, 0]
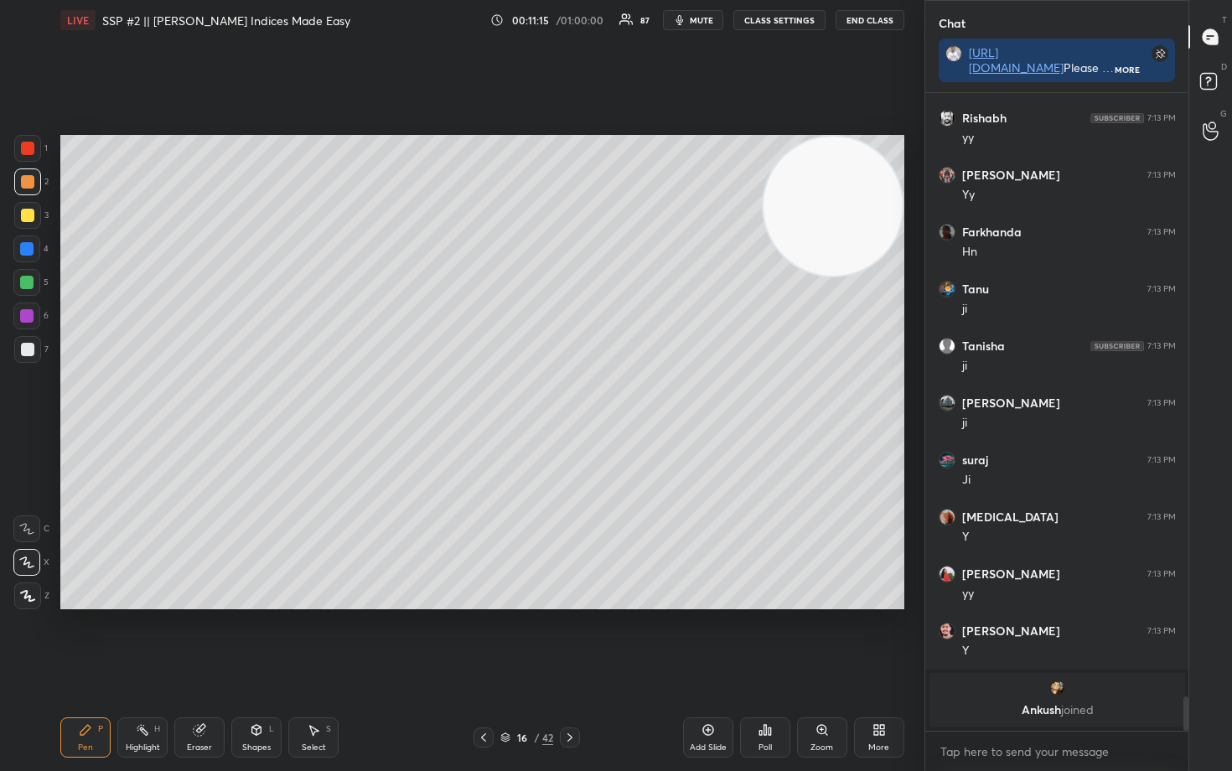
click at [191, 639] on div "Eraser" at bounding box center [199, 747] width 25 height 8
click at [86, 639] on icon at bounding box center [85, 729] width 13 height 13
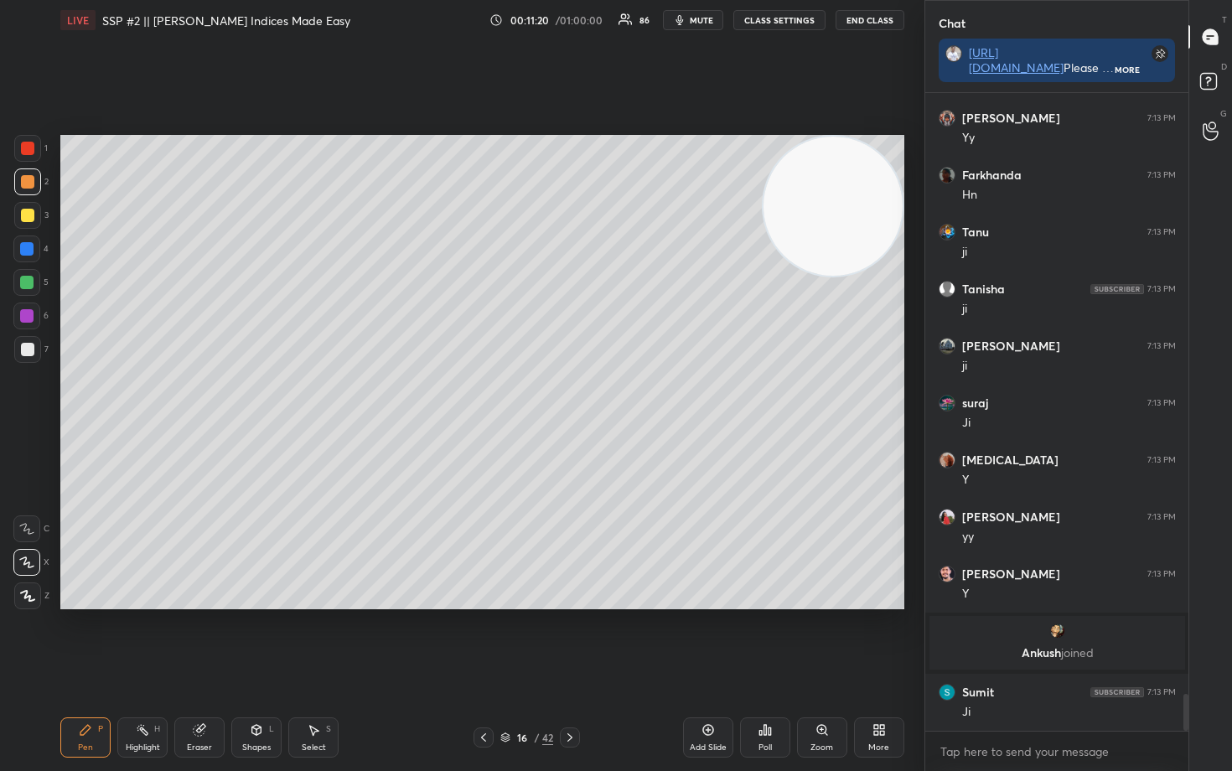
scroll to position [10472, 0]
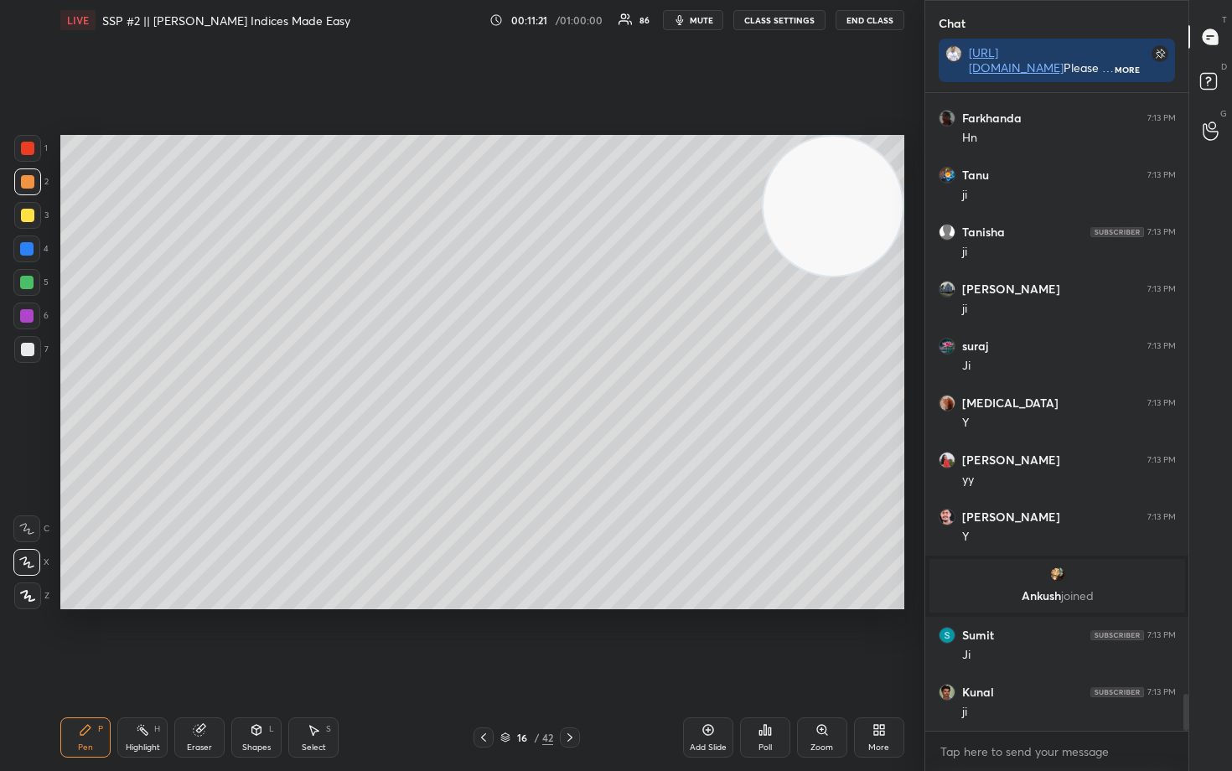
click at [27, 351] on div at bounding box center [27, 349] width 13 height 13
drag, startPoint x: 203, startPoint y: 742, endPoint x: 241, endPoint y: 626, distance: 121.7
click at [209, 639] on div "Eraser" at bounding box center [199, 737] width 50 height 40
click at [88, 639] on div "Pen P" at bounding box center [85, 737] width 50 height 40
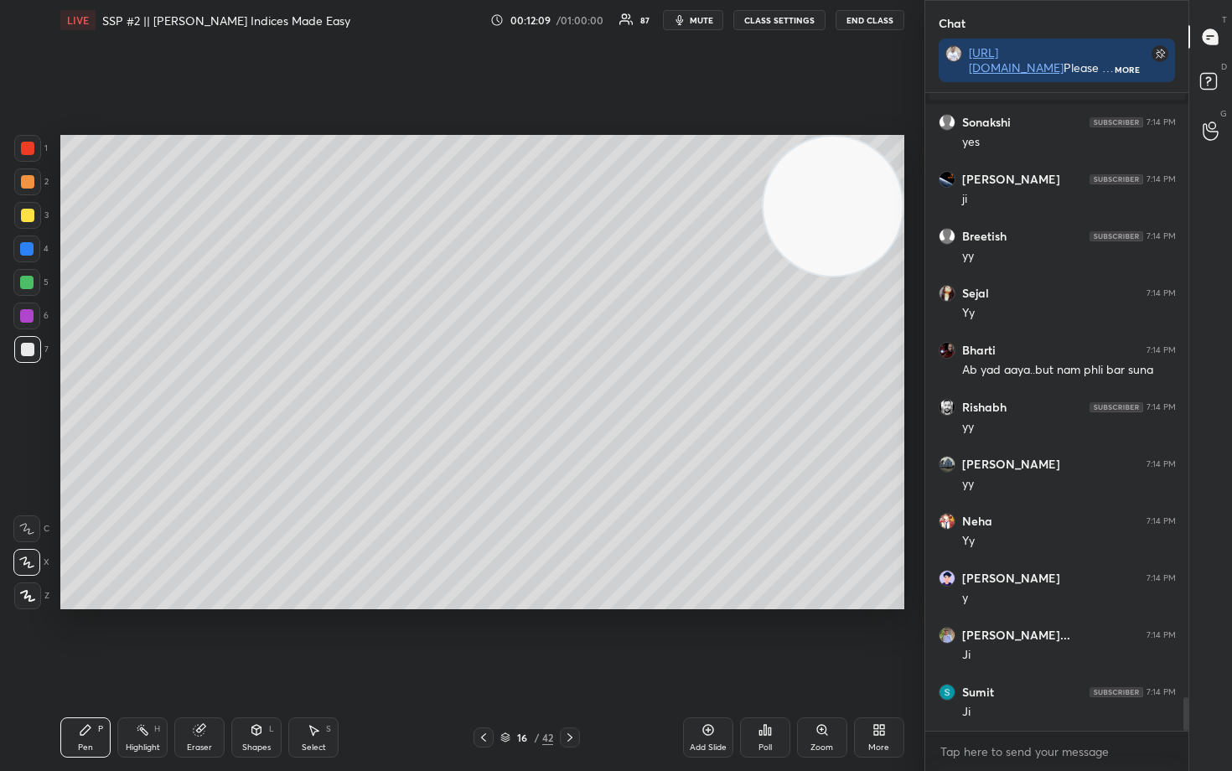
scroll to position [11507, 0]
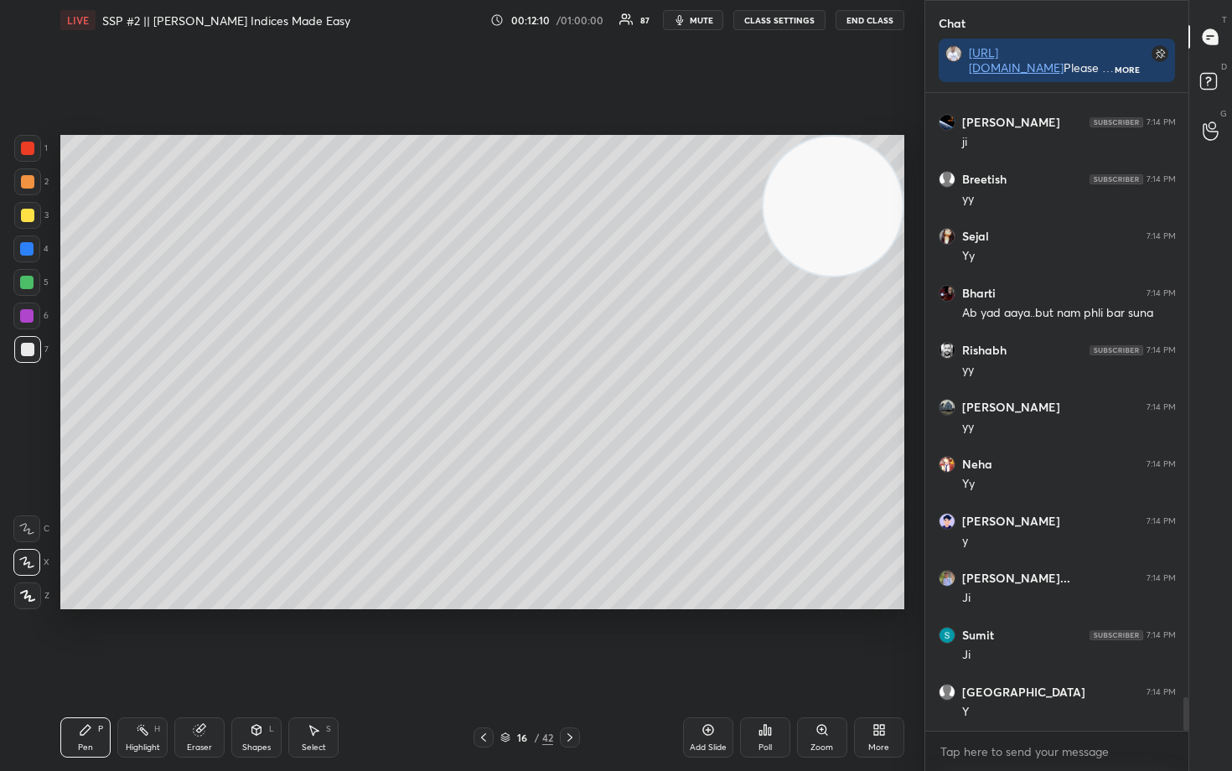
click at [26, 179] on div at bounding box center [27, 181] width 13 height 13
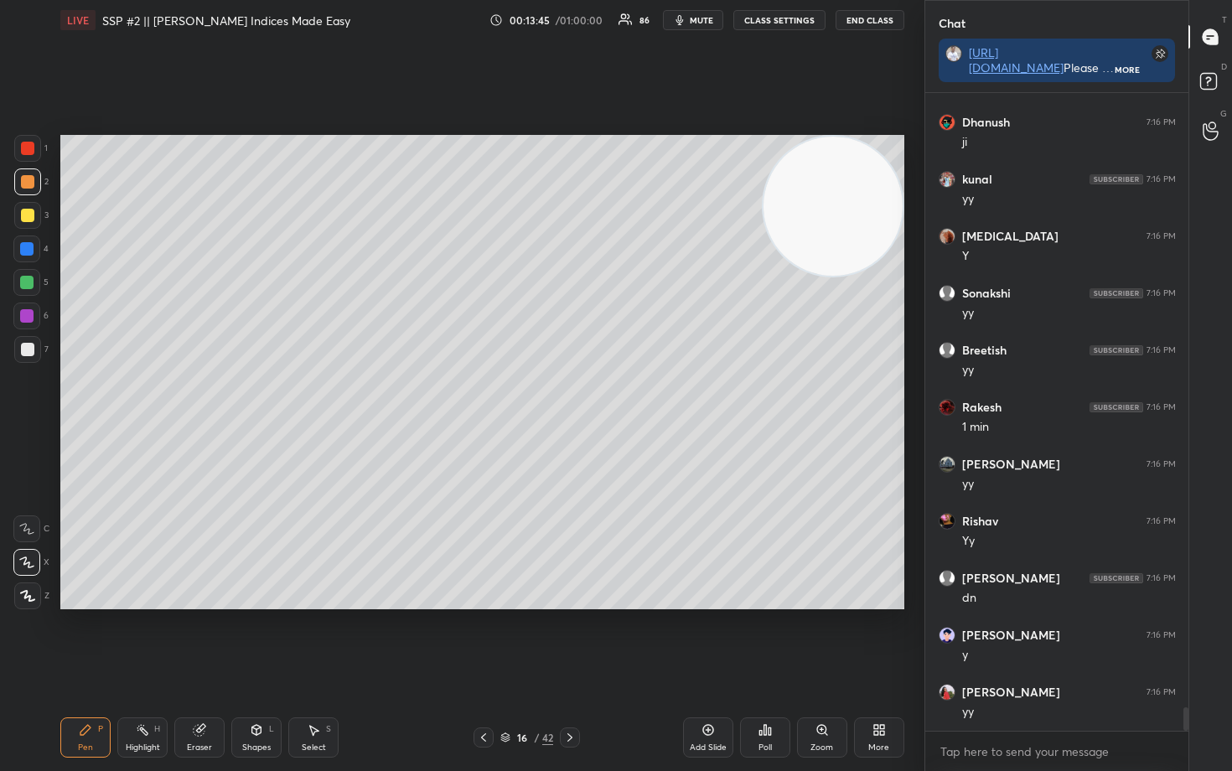
scroll to position [17004, 0]
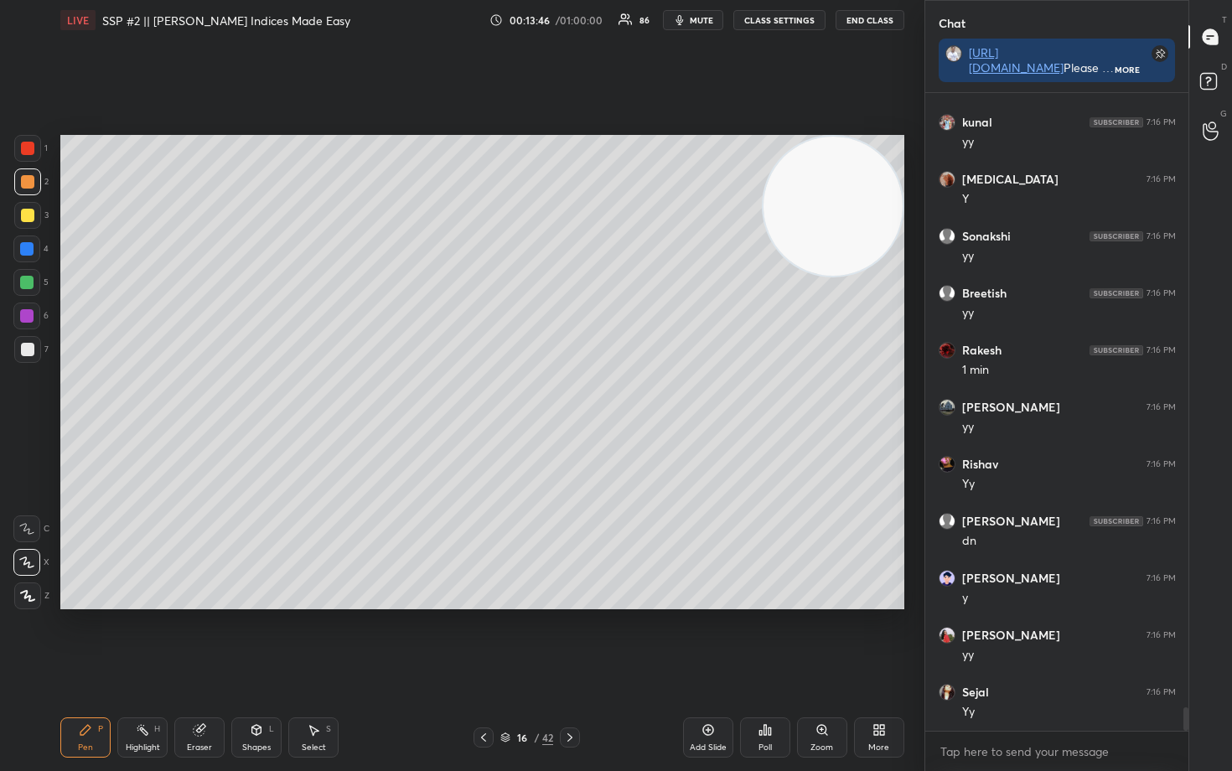
click at [703, 639] on icon at bounding box center [707, 730] width 11 height 11
click at [31, 351] on div at bounding box center [27, 349] width 13 height 13
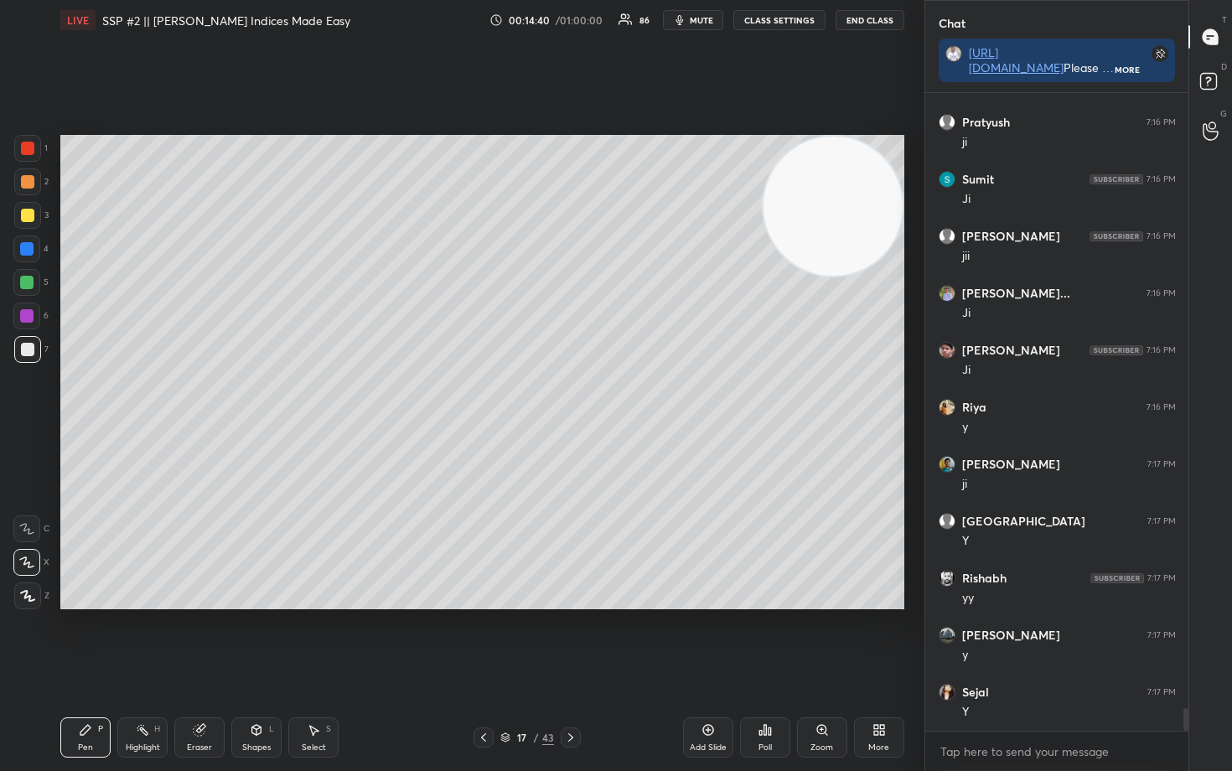
scroll to position [17688, 0]
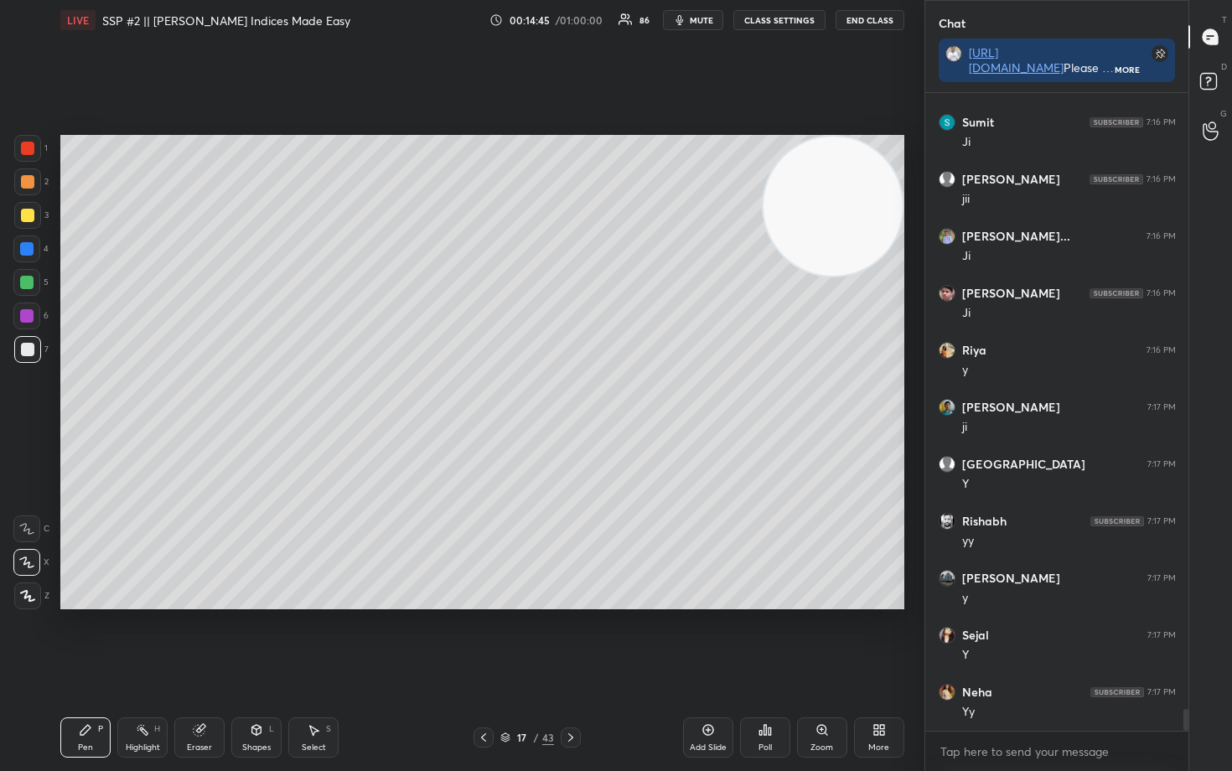
click at [24, 212] on div at bounding box center [27, 215] width 13 height 13
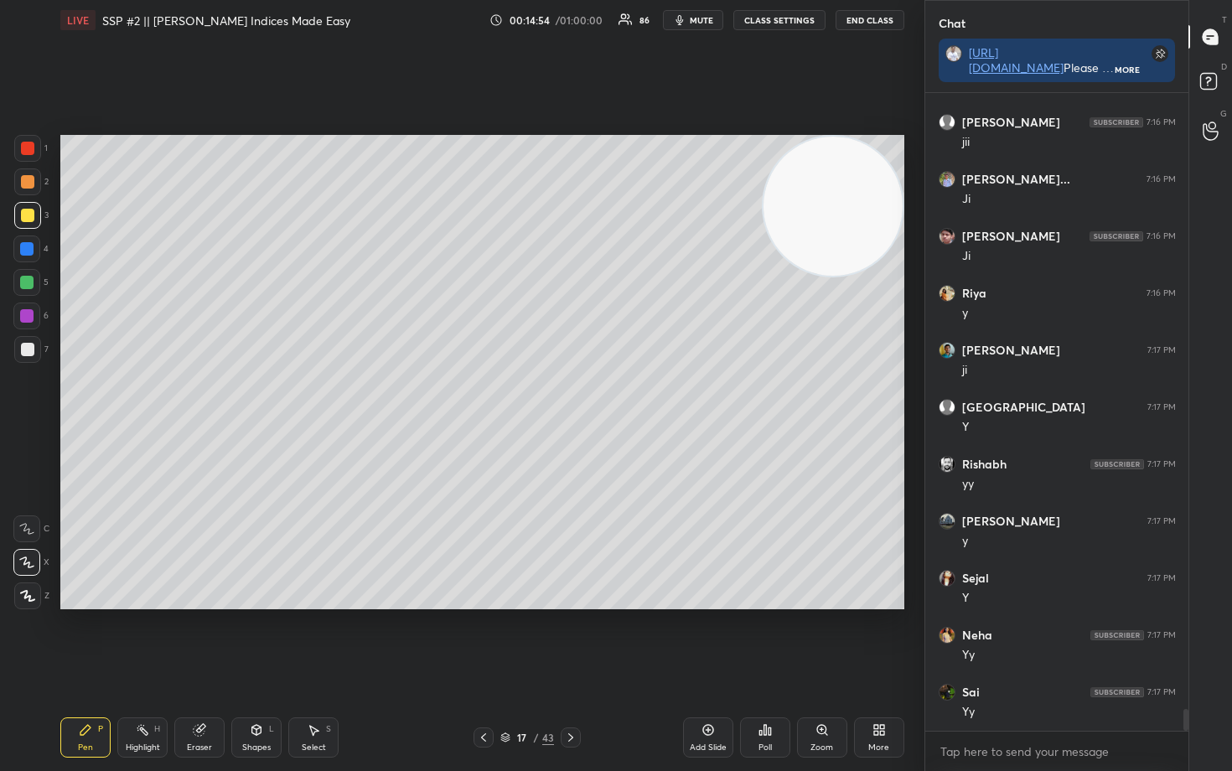
click at [24, 354] on div at bounding box center [27, 349] width 13 height 13
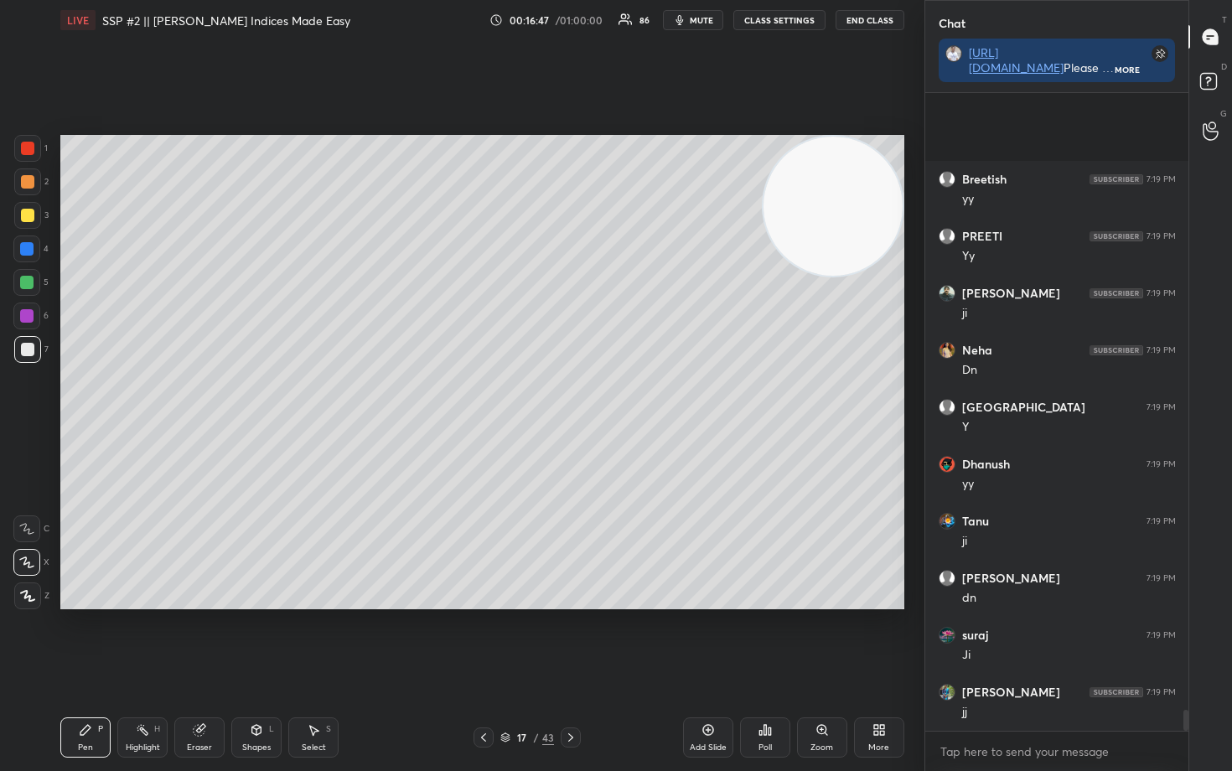
scroll to position [19085, 0]
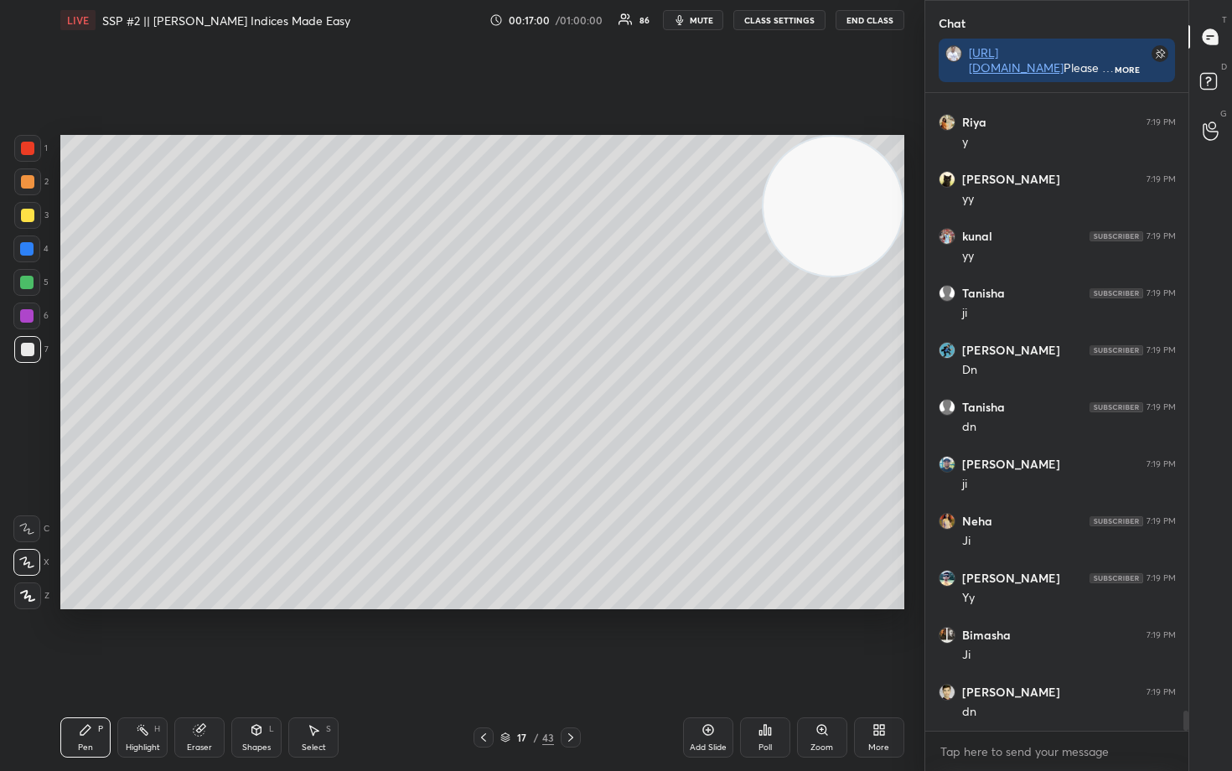
click at [709, 639] on icon at bounding box center [708, 729] width 13 height 13
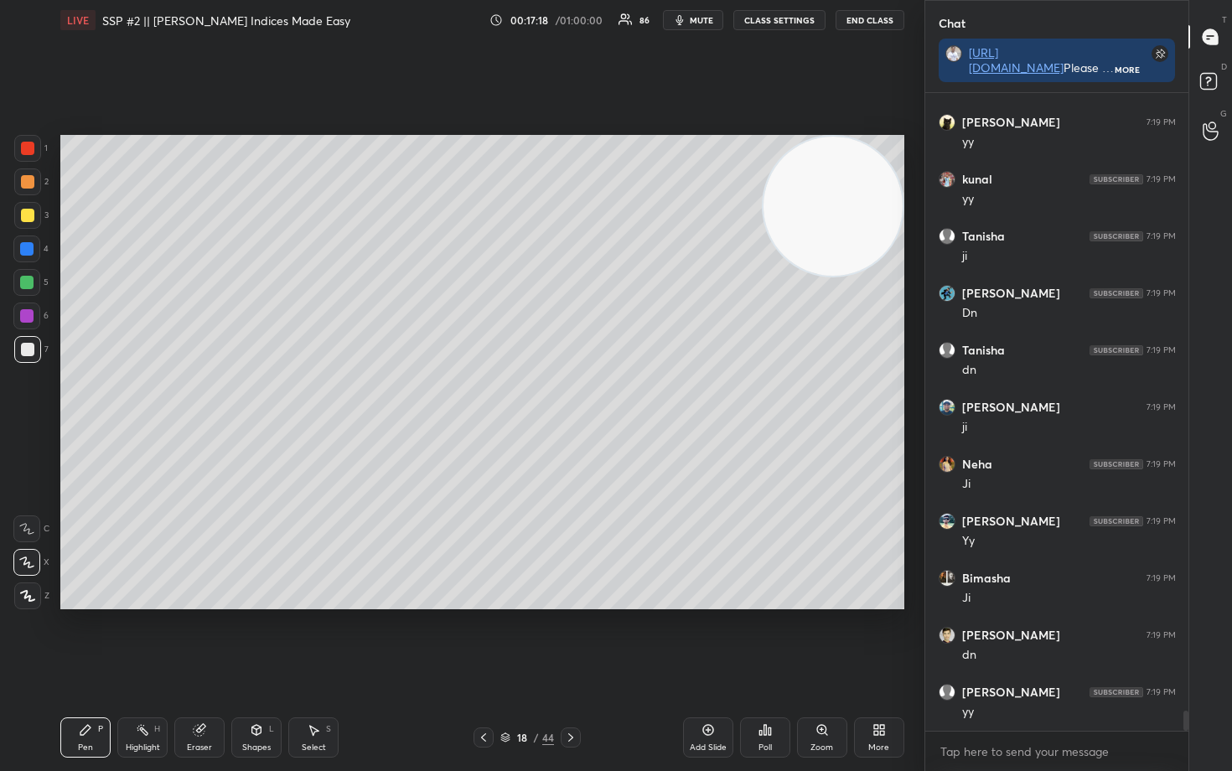
drag, startPoint x: 839, startPoint y: 201, endPoint x: 835, endPoint y: 291, distance: 89.8
click at [841, 276] on video at bounding box center [833, 206] width 139 height 139
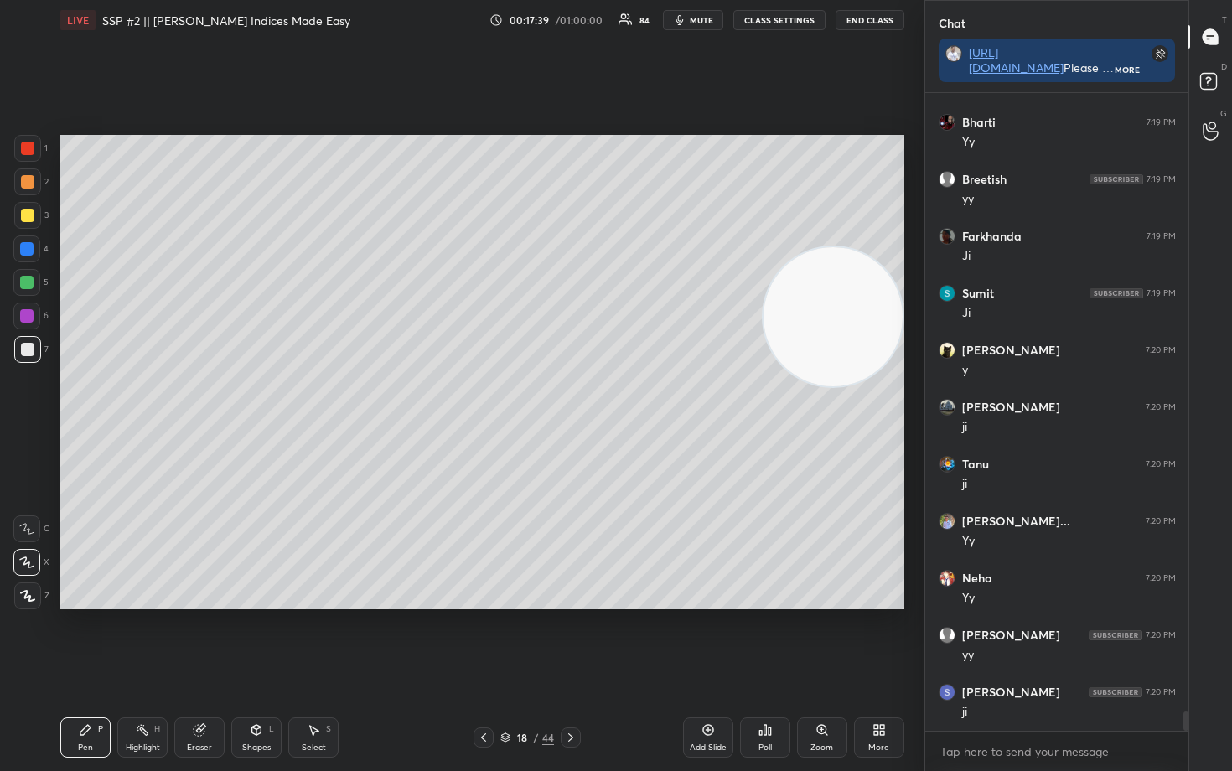
scroll to position [20510, 0]
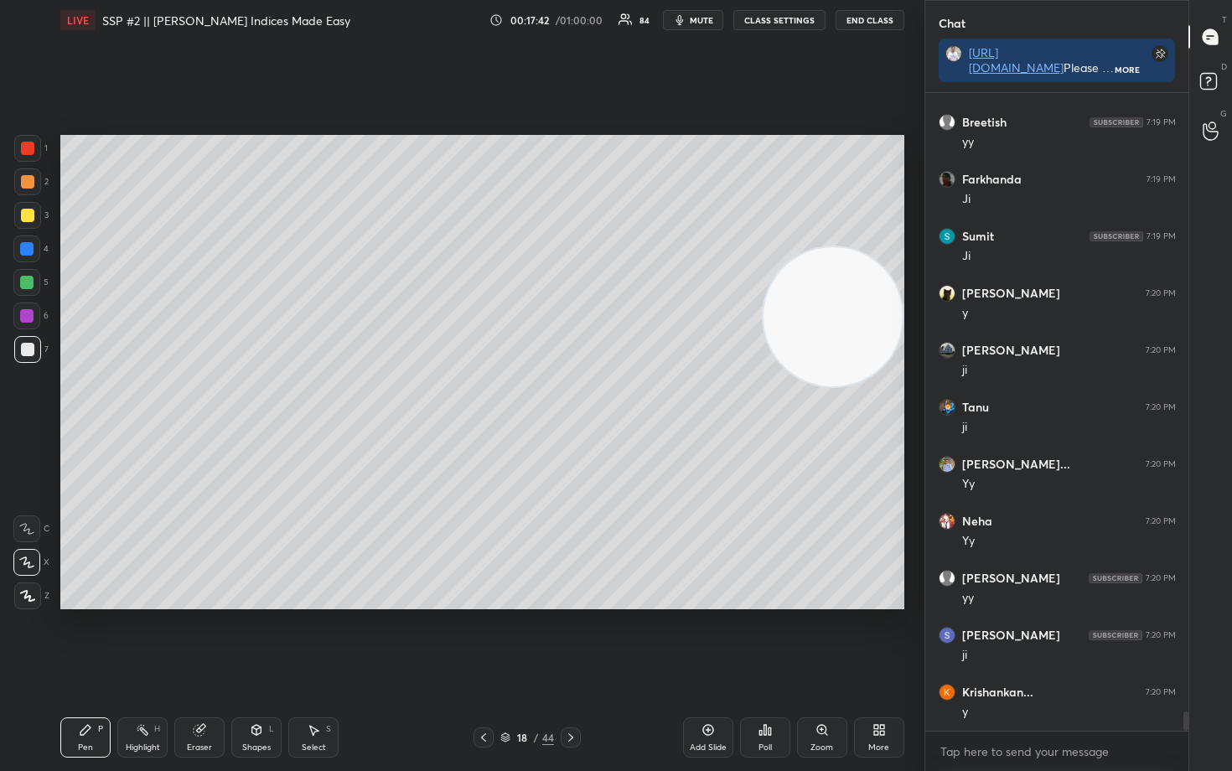
drag, startPoint x: 202, startPoint y: 734, endPoint x: 205, endPoint y: 618, distance: 116.5
click at [199, 639] on icon at bounding box center [199, 730] width 11 height 11
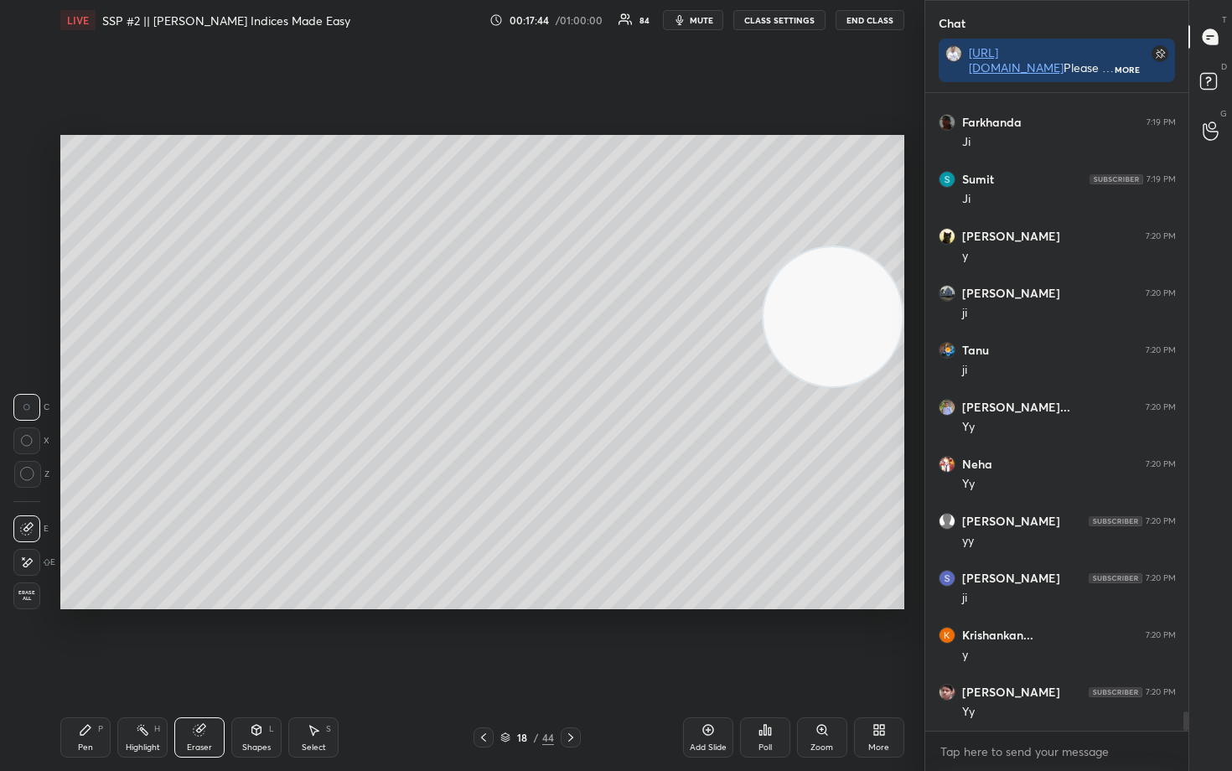
click at [79, 639] on icon at bounding box center [85, 729] width 13 height 13
click at [23, 217] on div at bounding box center [27, 215] width 13 height 13
drag, startPoint x: 864, startPoint y: 327, endPoint x: 855, endPoint y: 476, distance: 149.5
click at [857, 386] on video at bounding box center [833, 316] width 139 height 139
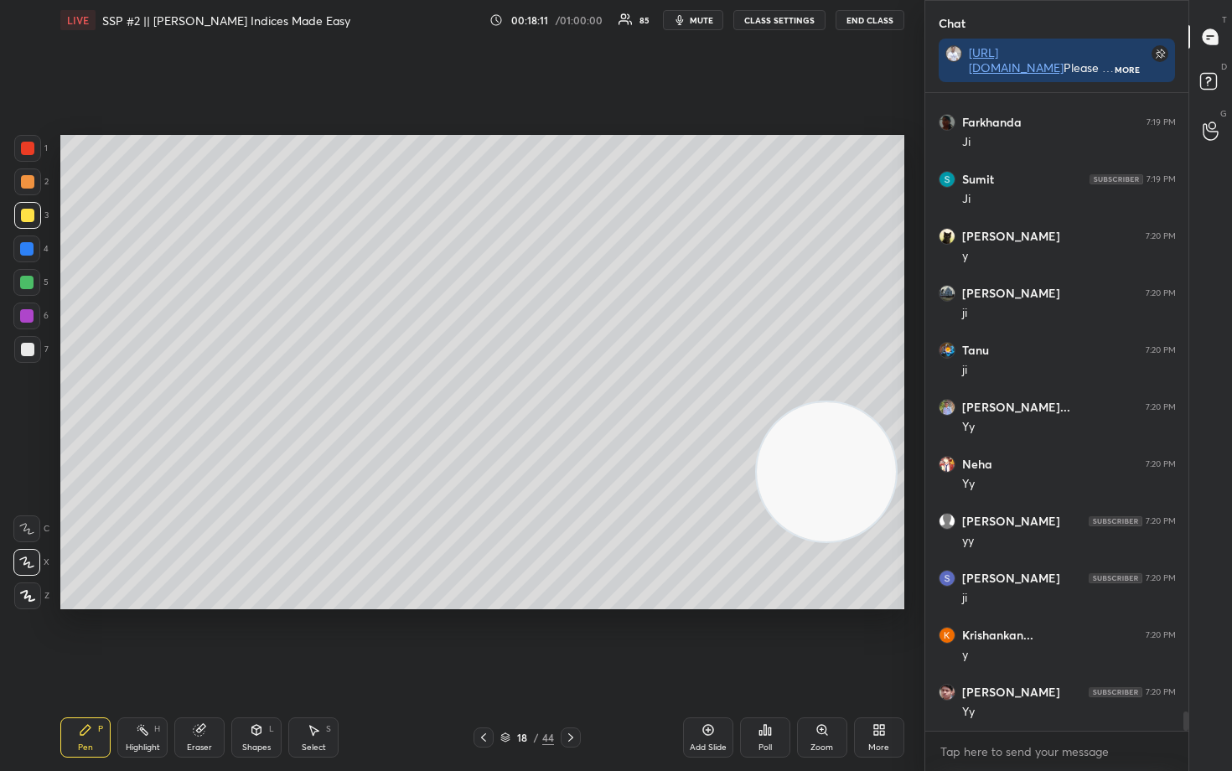
drag, startPoint x: 854, startPoint y: 443, endPoint x: 863, endPoint y: 240, distance: 203.9
click at [864, 402] on video at bounding box center [826, 471] width 139 height 139
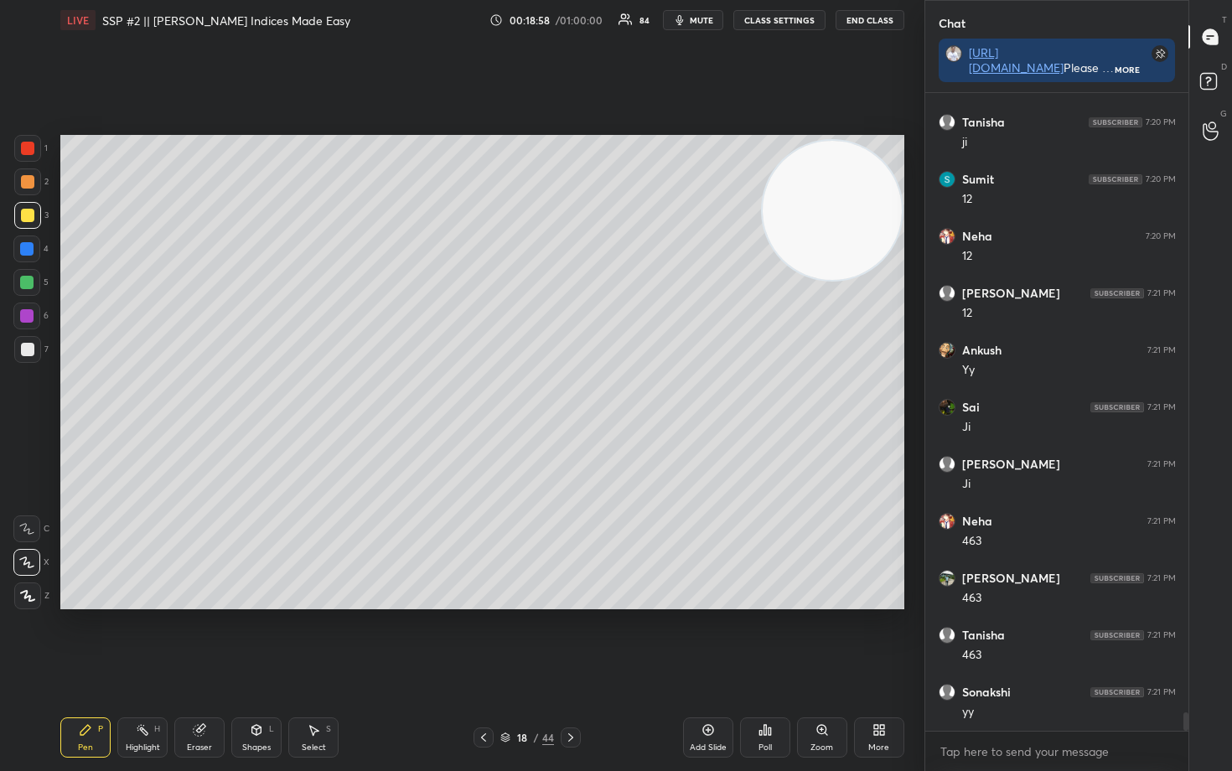
scroll to position [21878, 0]
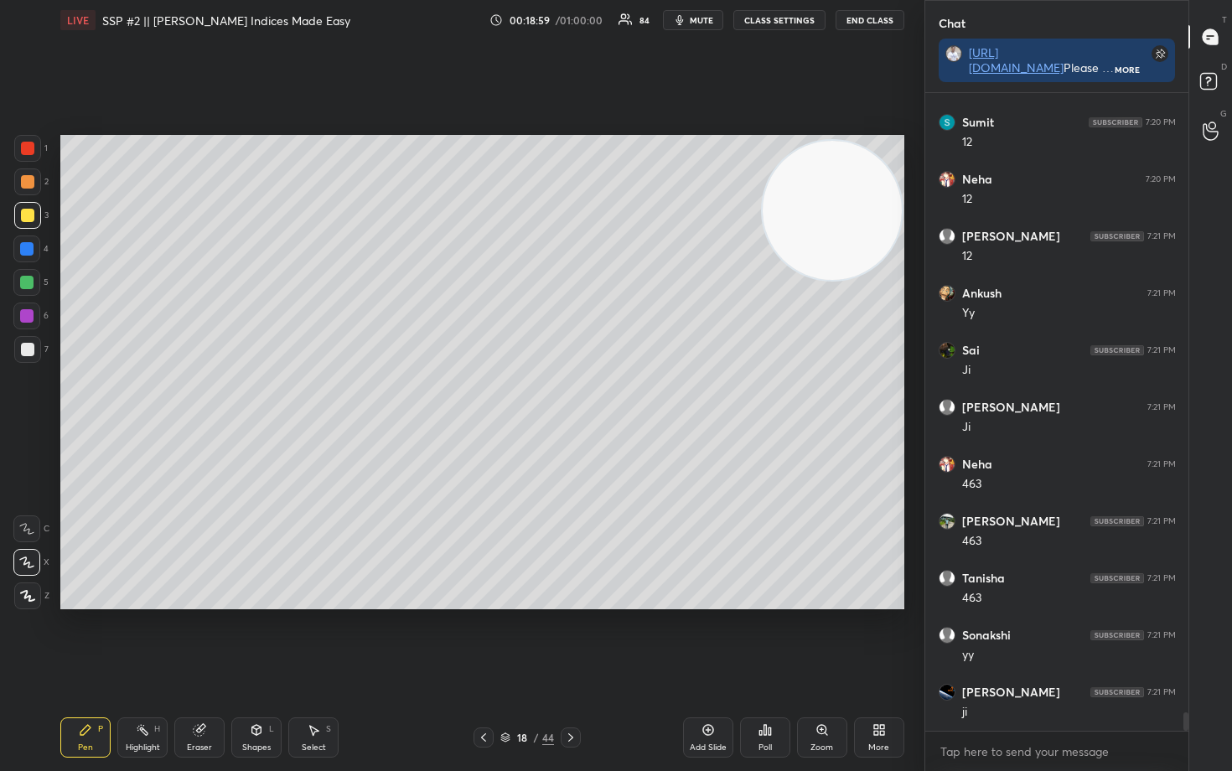
drag, startPoint x: 706, startPoint y: 731, endPoint x: 723, endPoint y: 717, distance: 22.0
click at [705, 639] on icon at bounding box center [708, 729] width 13 height 13
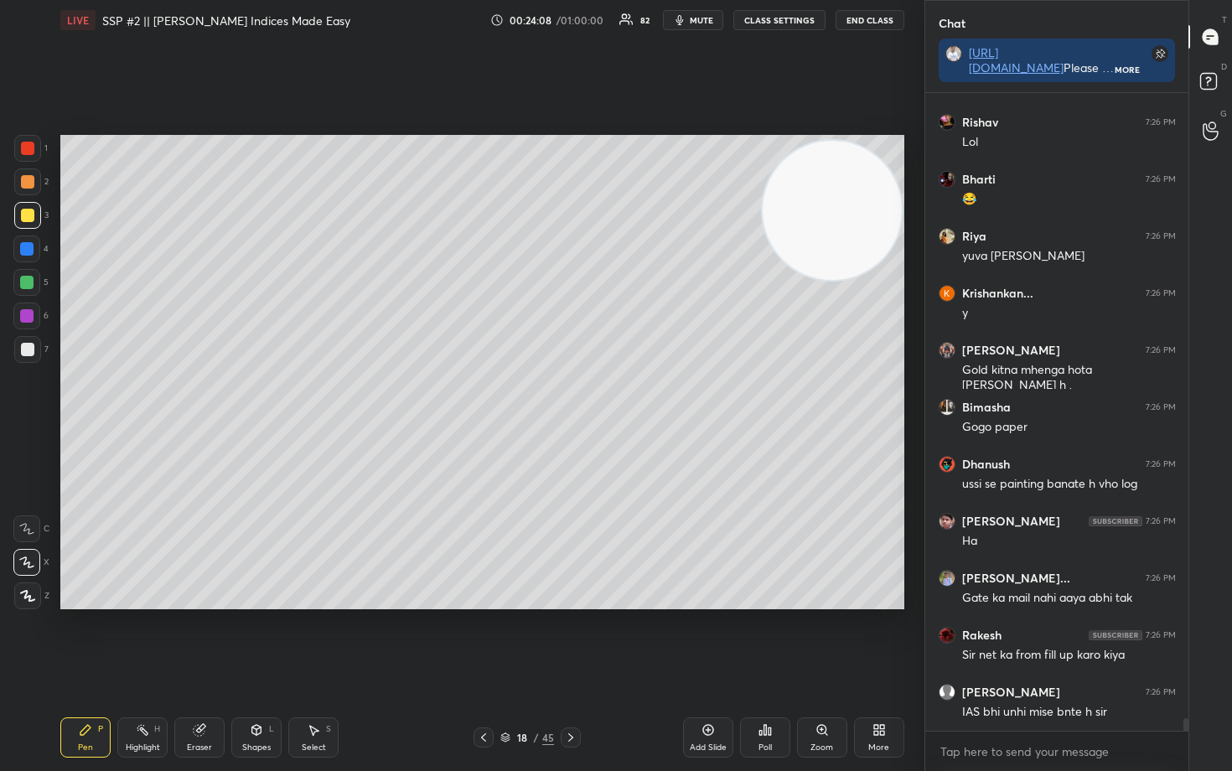
scroll to position [598, 258]
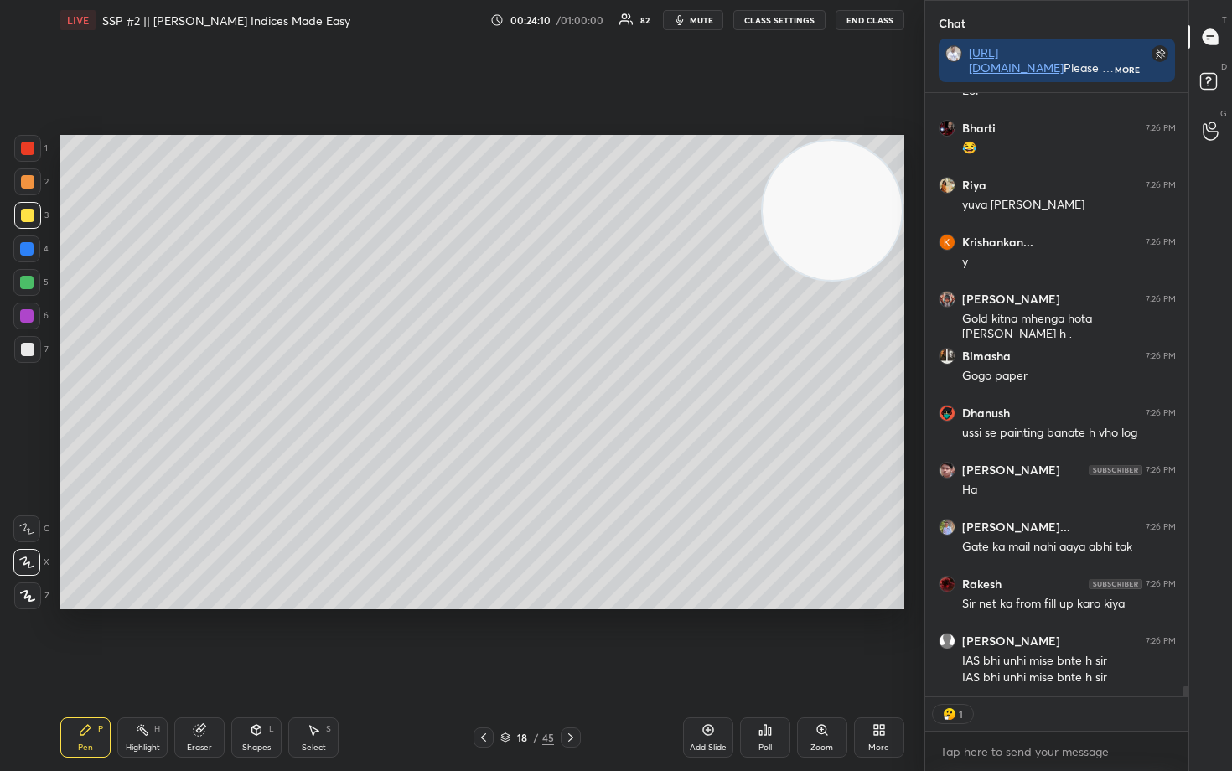
click at [28, 350] on div at bounding box center [27, 349] width 13 height 13
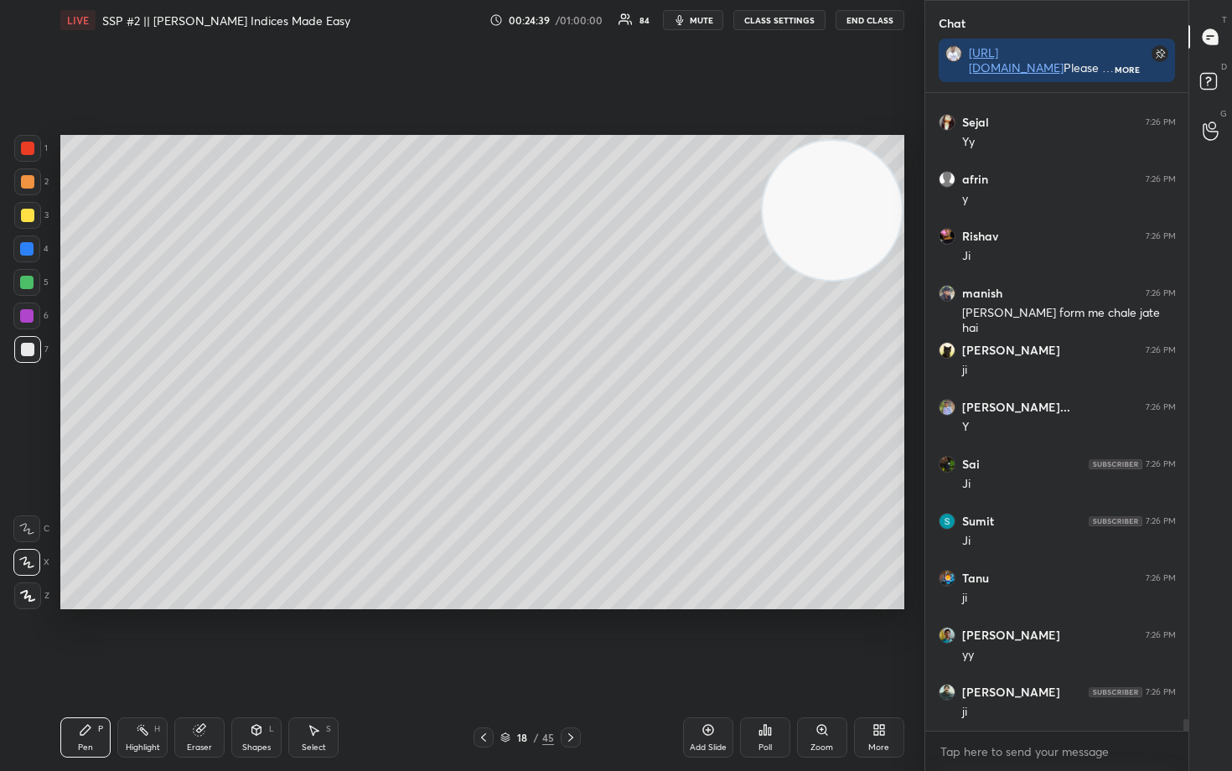
click at [28, 212] on div at bounding box center [27, 215] width 13 height 13
click at [703, 639] on icon at bounding box center [708, 729] width 13 height 13
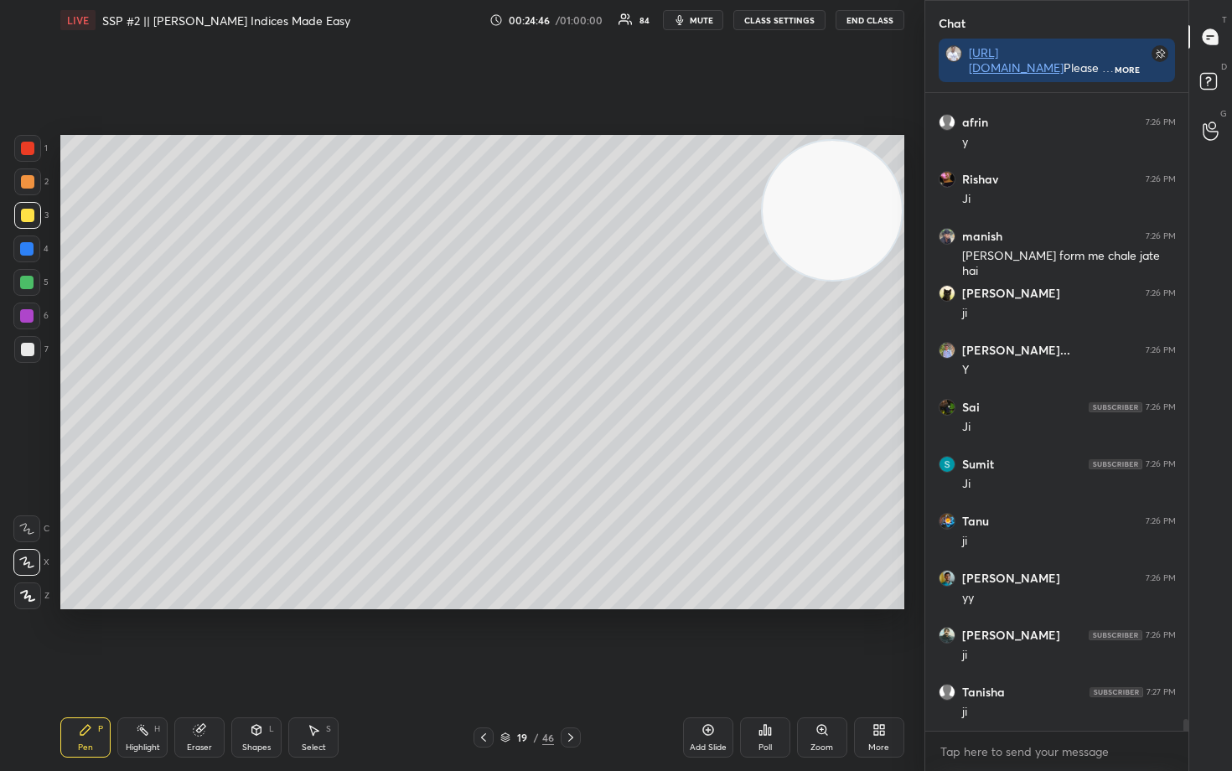
scroll to position [33799, 0]
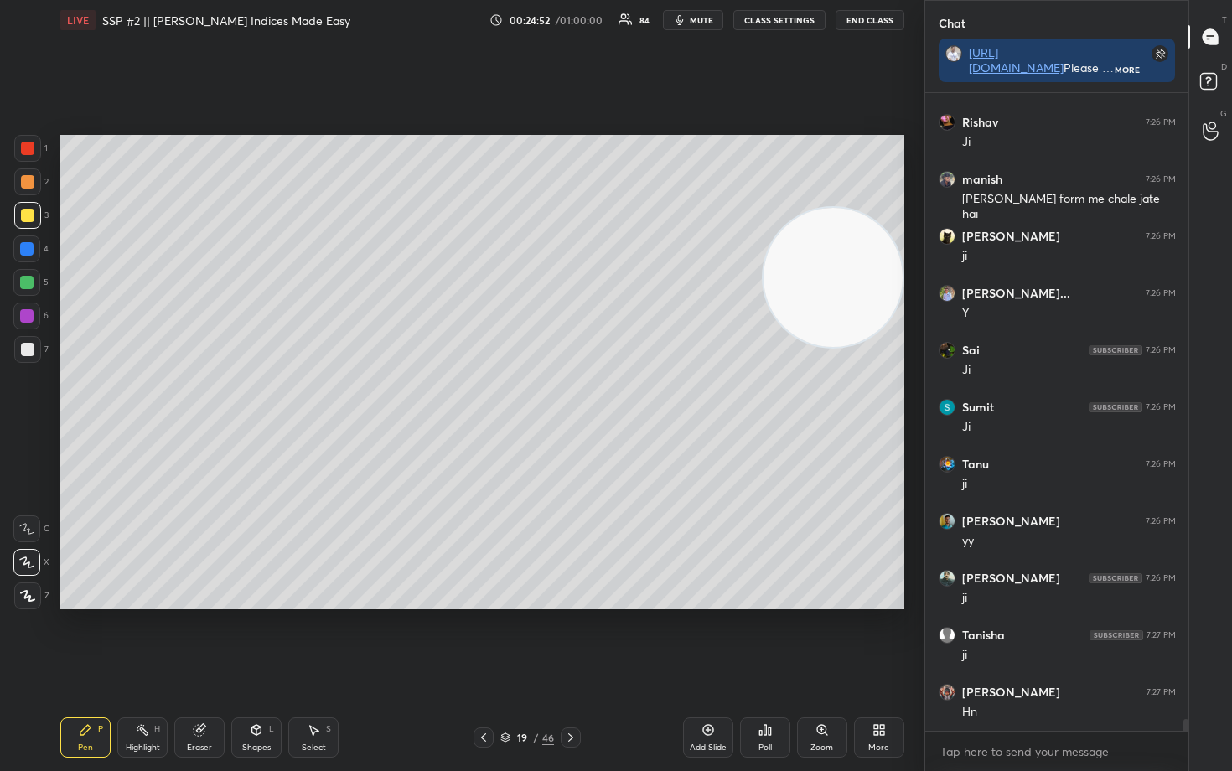
drag, startPoint x: 841, startPoint y: 277, endPoint x: 763, endPoint y: 236, distance: 88.1
click at [839, 289] on video at bounding box center [833, 277] width 139 height 139
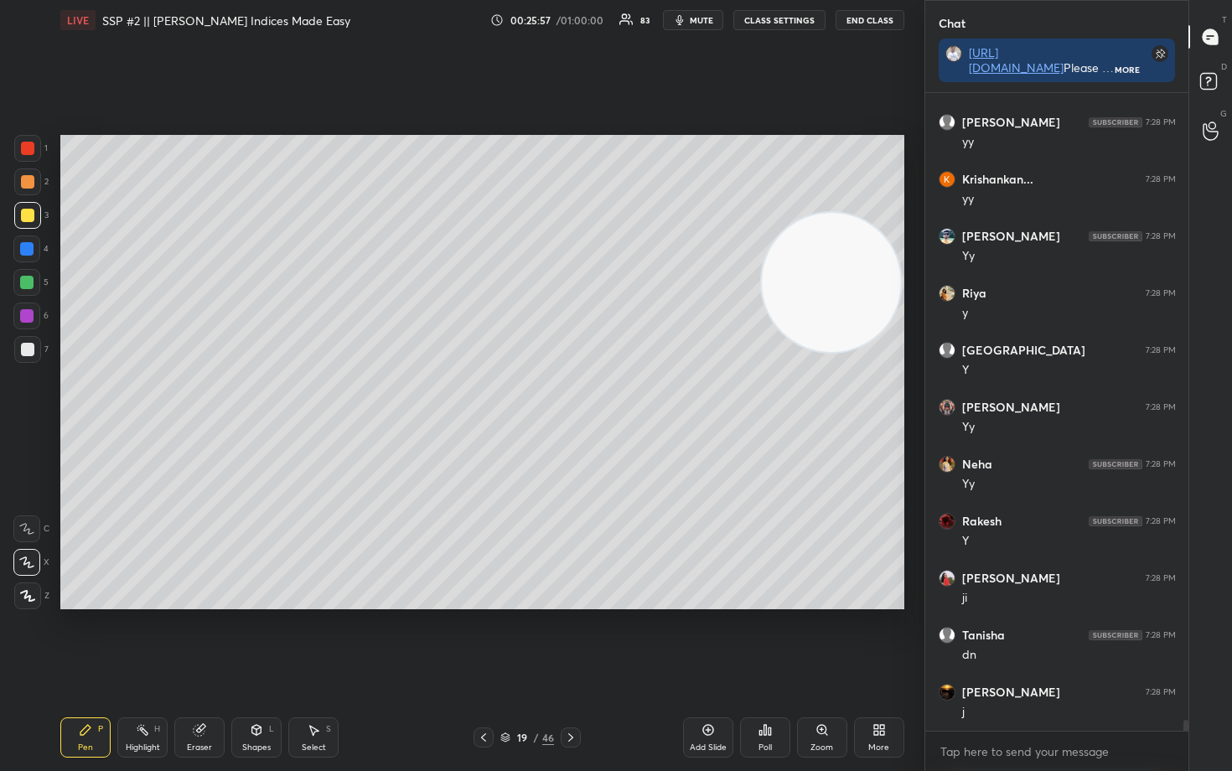
scroll to position [36535, 0]
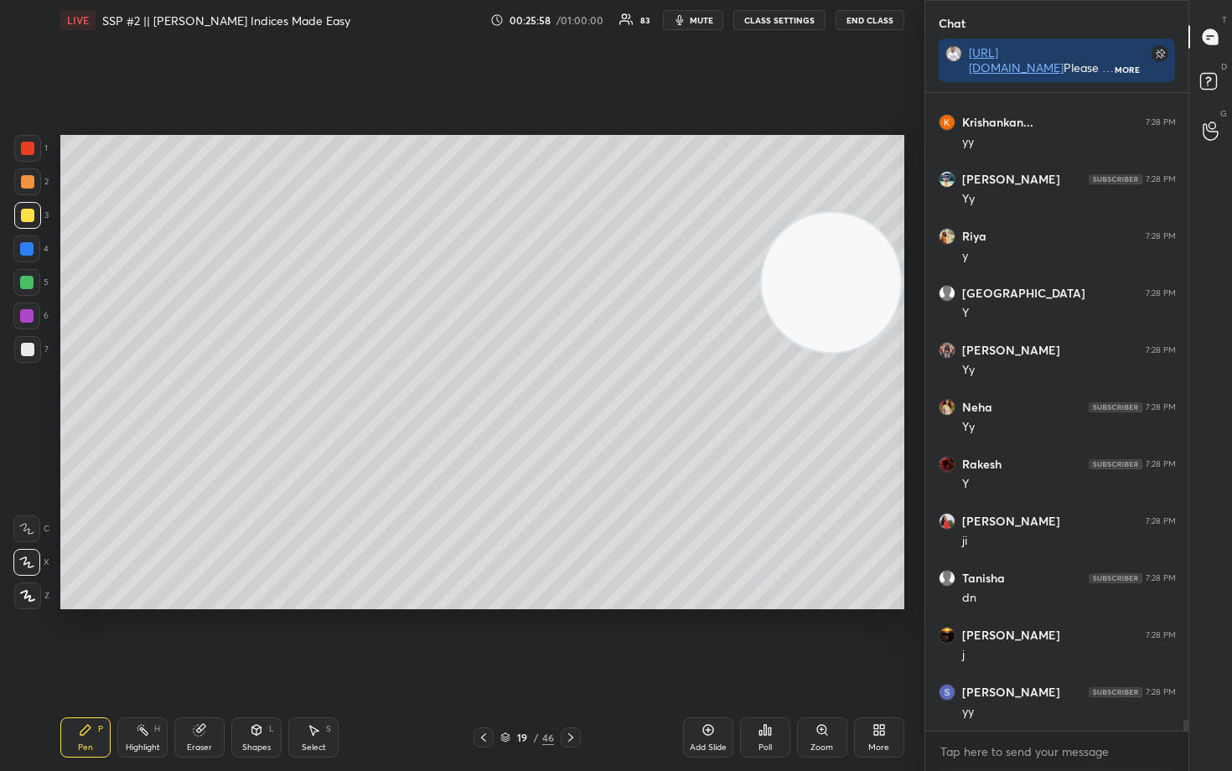
drag, startPoint x: 704, startPoint y: 730, endPoint x: 713, endPoint y: 719, distance: 14.3
click at [704, 639] on icon at bounding box center [708, 729] width 13 height 13
drag, startPoint x: 28, startPoint y: 180, endPoint x: 49, endPoint y: 184, distance: 22.2
click at [28, 182] on div at bounding box center [27, 181] width 13 height 13
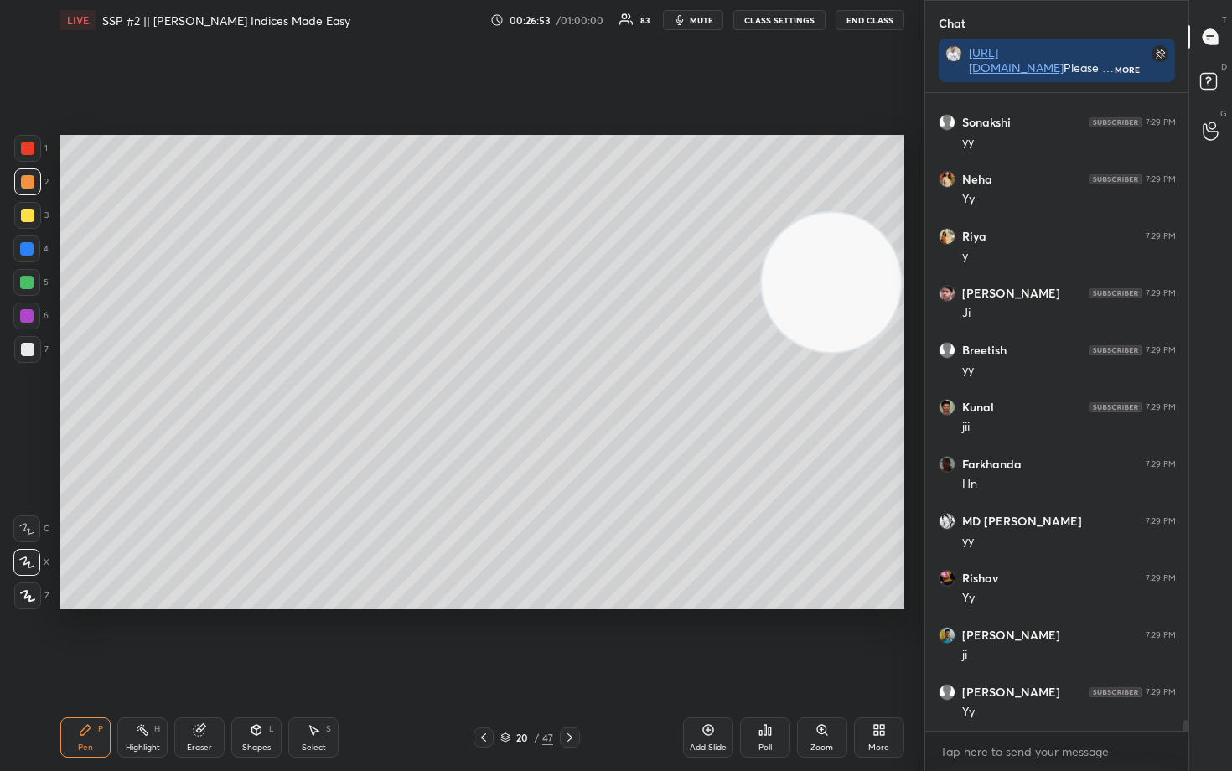
scroll to position [37447, 0]
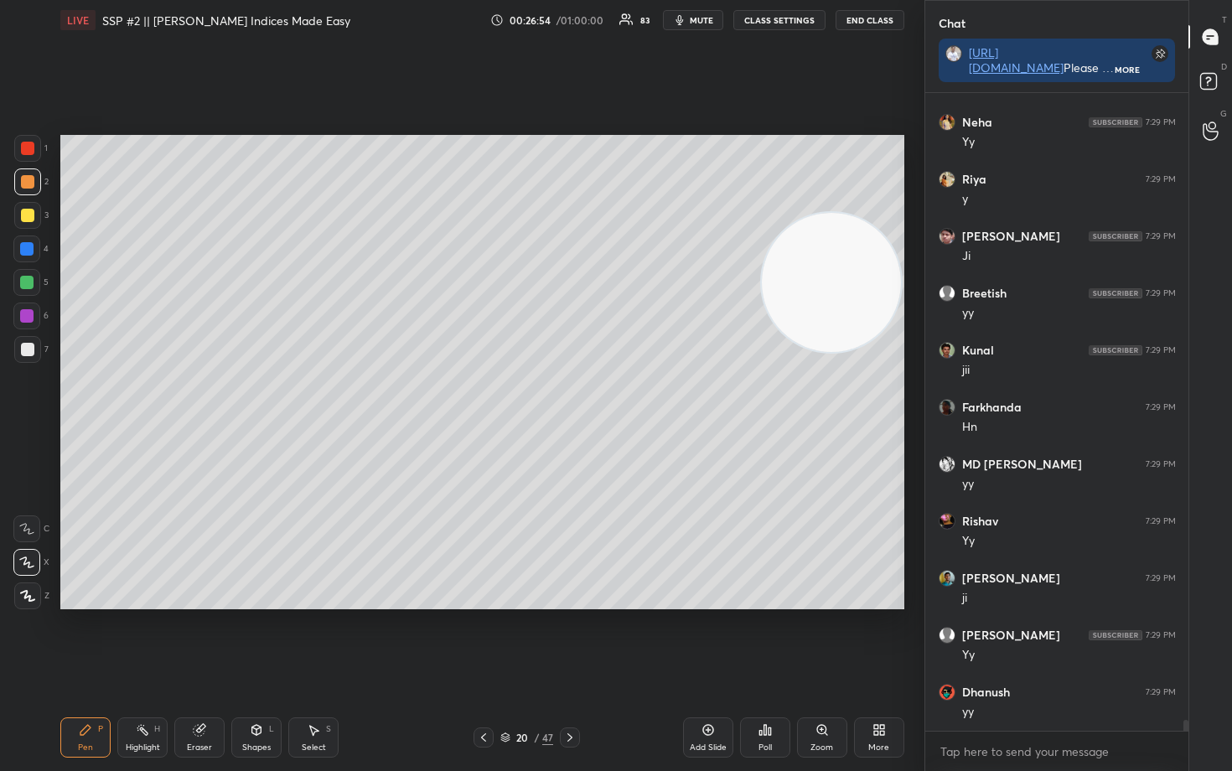
drag, startPoint x: 834, startPoint y: 325, endPoint x: 845, endPoint y: 216, distance: 109.5
click at [846, 224] on video at bounding box center [831, 282] width 139 height 139
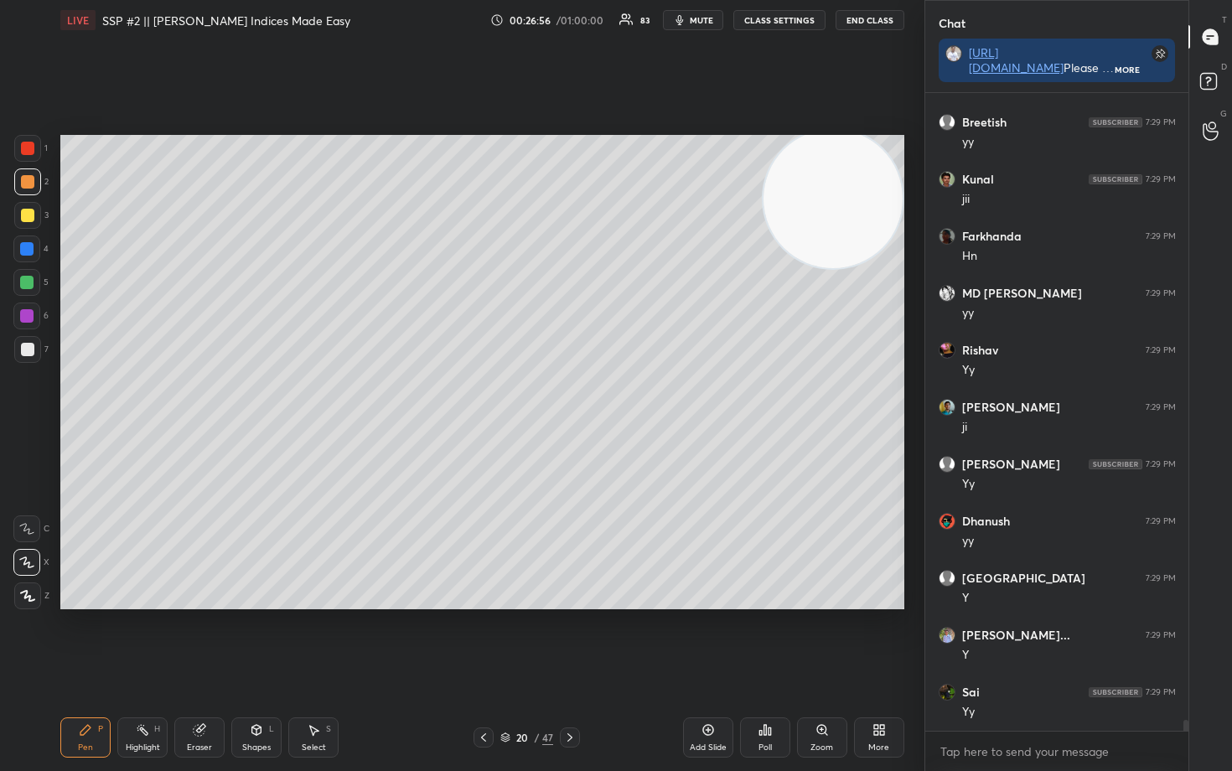
scroll to position [37675, 0]
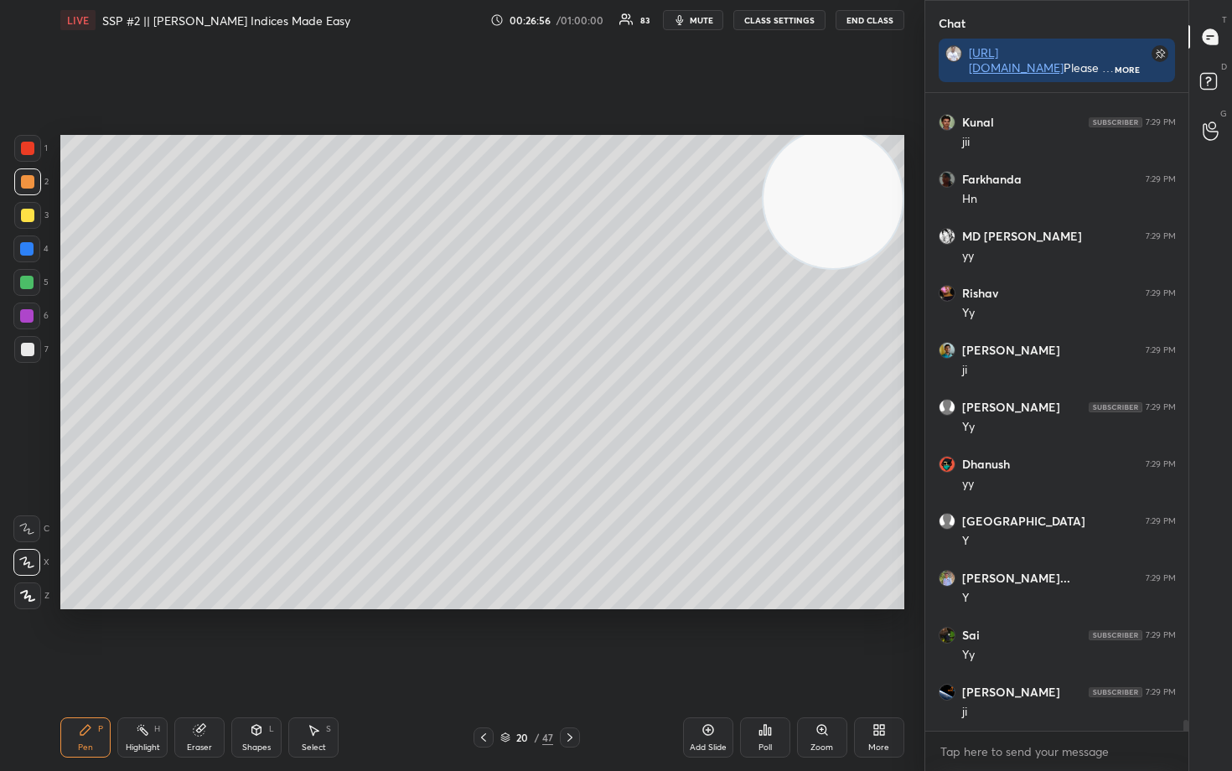
click at [25, 349] on div at bounding box center [27, 349] width 13 height 13
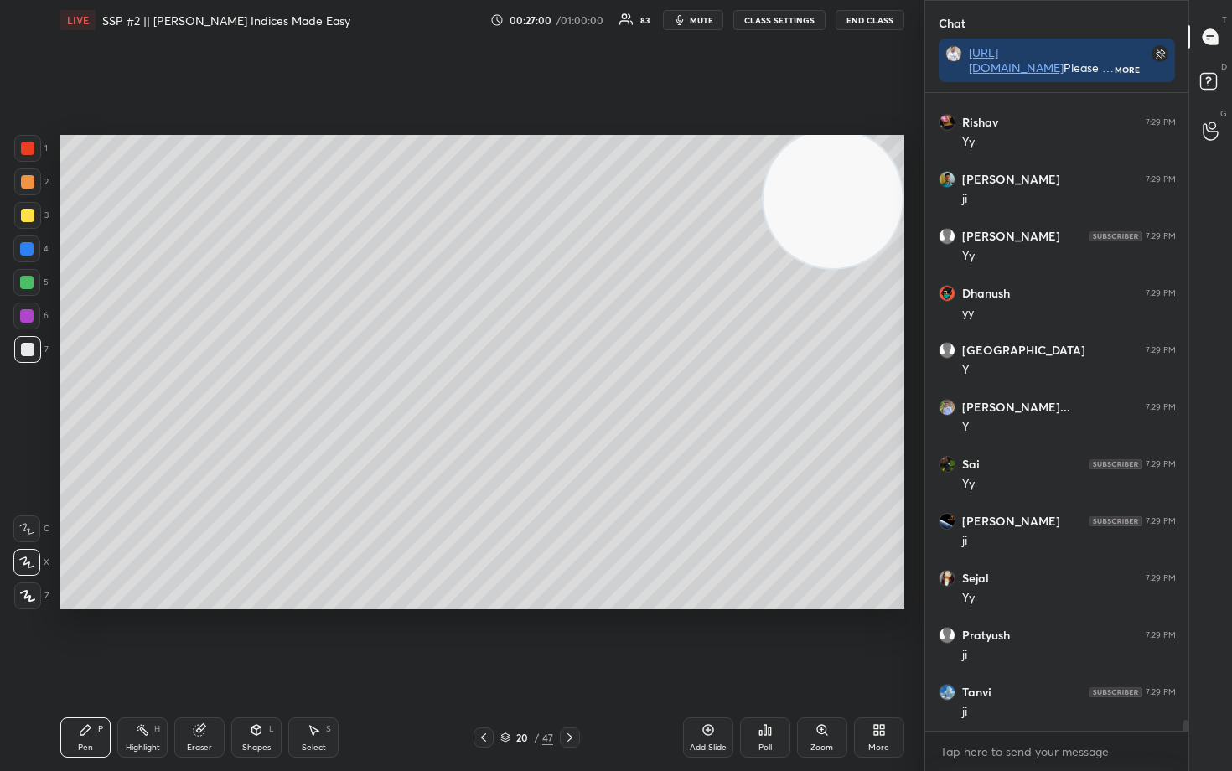
scroll to position [37903, 0]
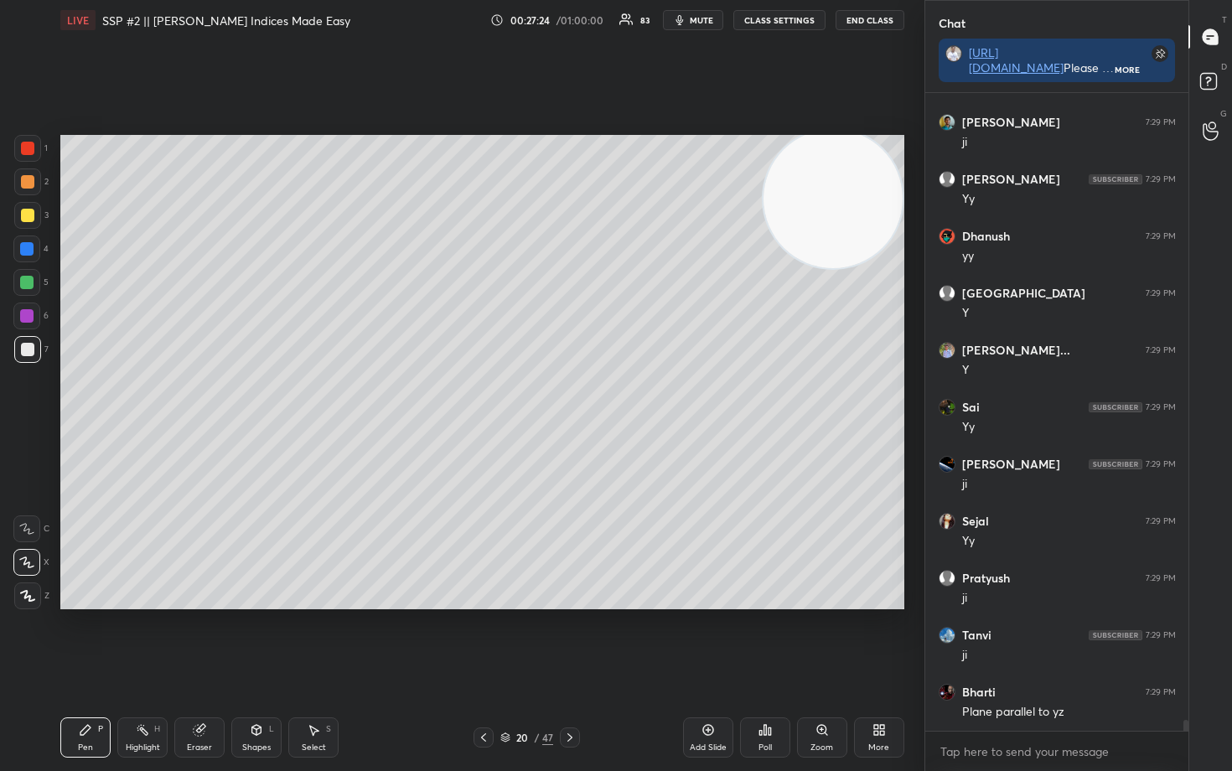
click at [26, 225] on div at bounding box center [27, 215] width 27 height 27
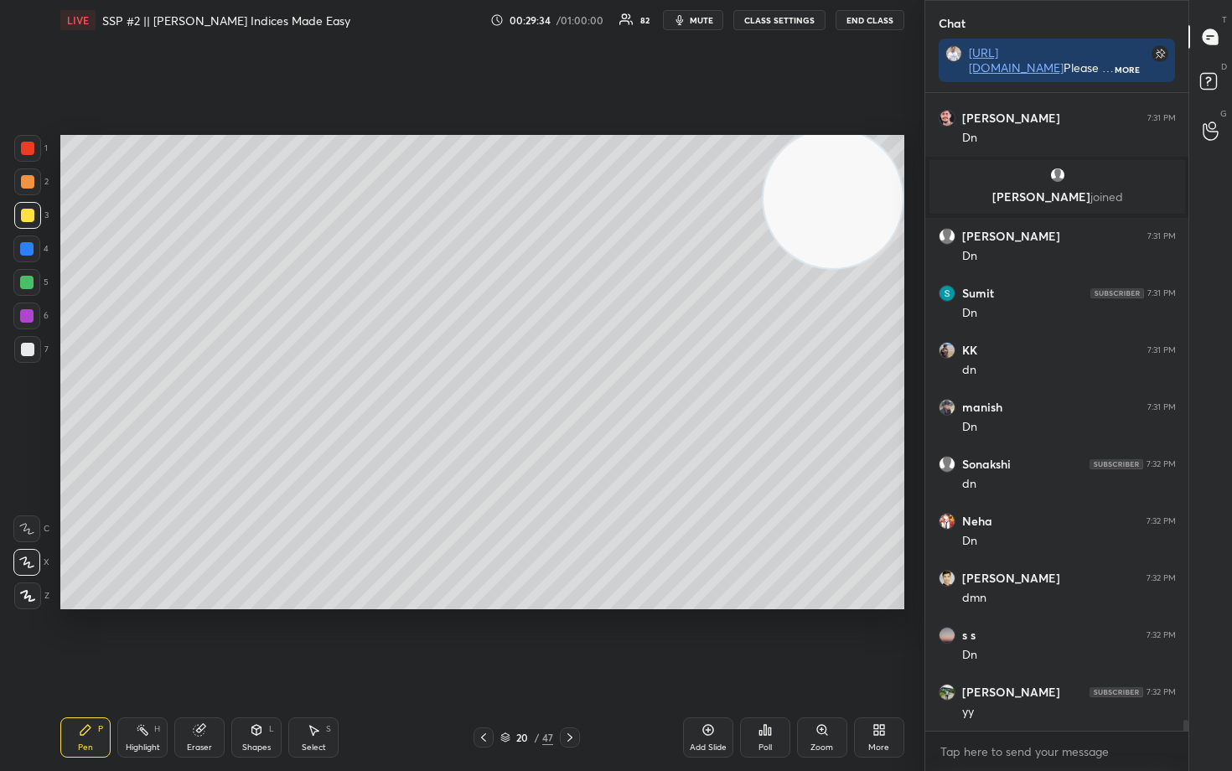
scroll to position [36702, 0]
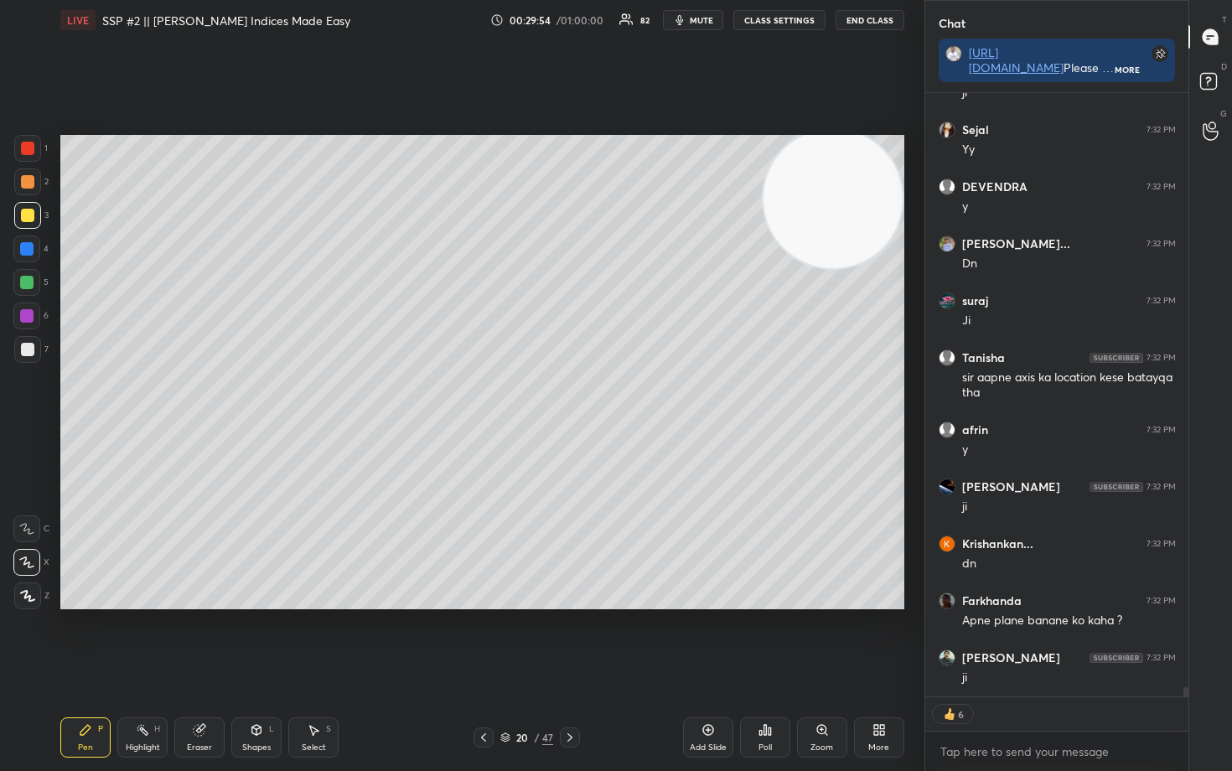
click at [710, 639] on icon at bounding box center [708, 729] width 13 height 13
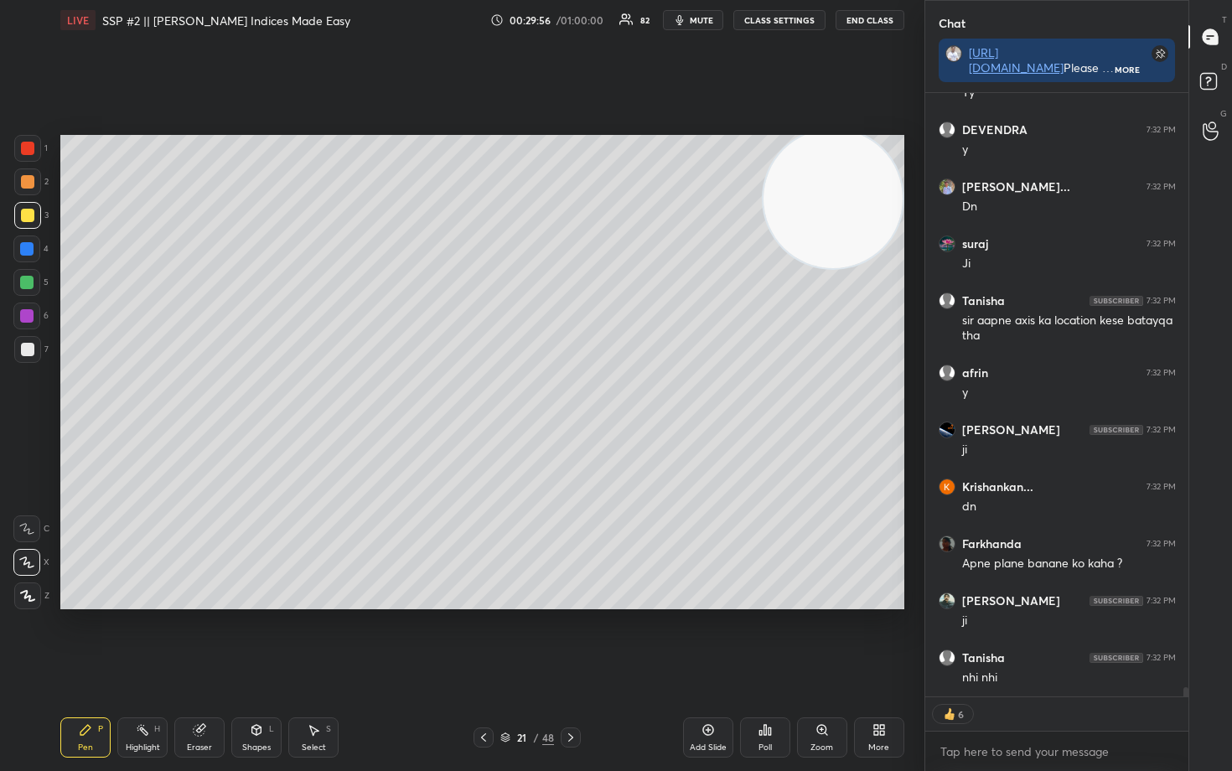
drag, startPoint x: 27, startPoint y: 181, endPoint x: 39, endPoint y: 195, distance: 19.0
click at [24, 183] on div at bounding box center [27, 181] width 13 height 13
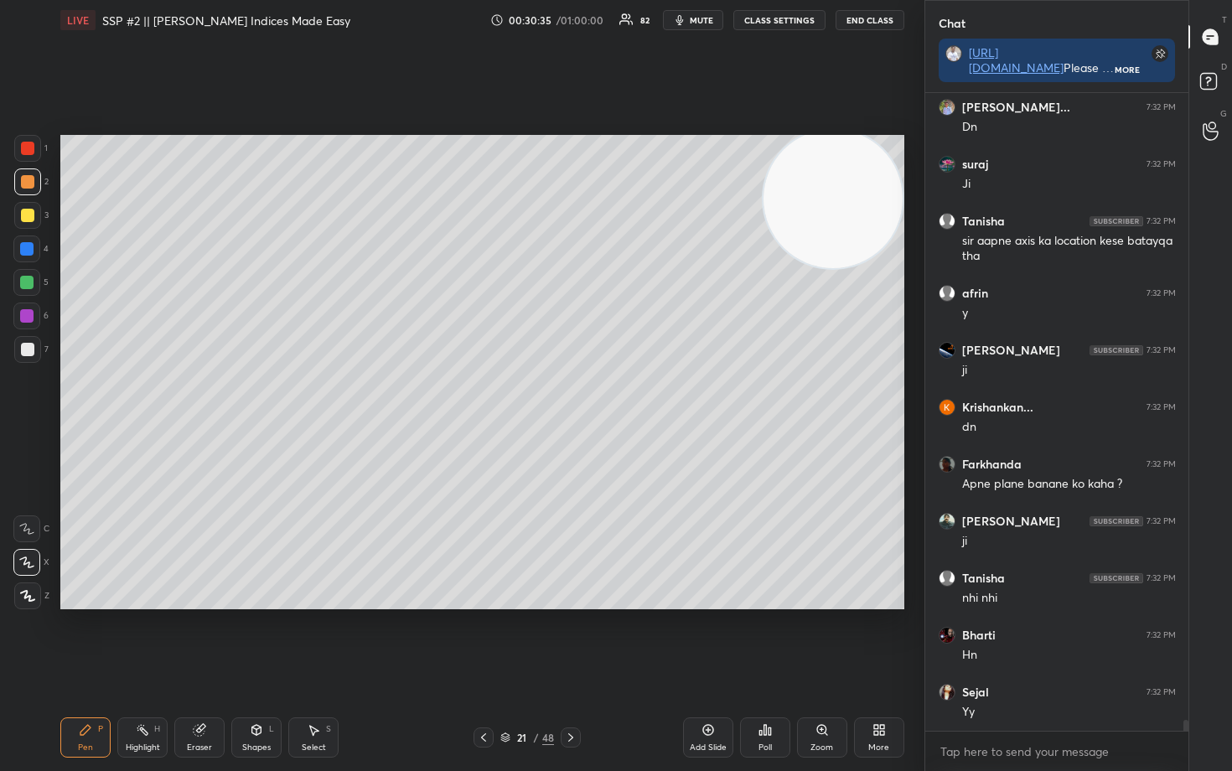
click at [34, 351] on div at bounding box center [27, 349] width 27 height 27
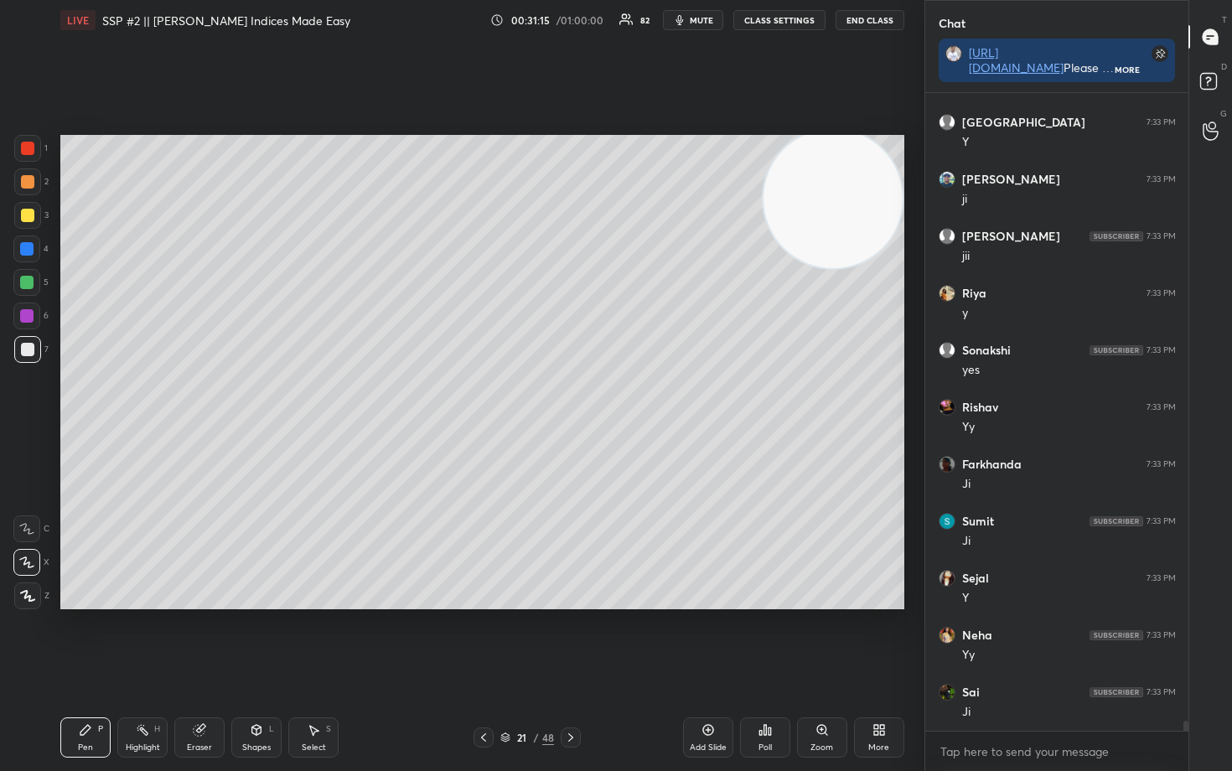
scroll to position [39339, 0]
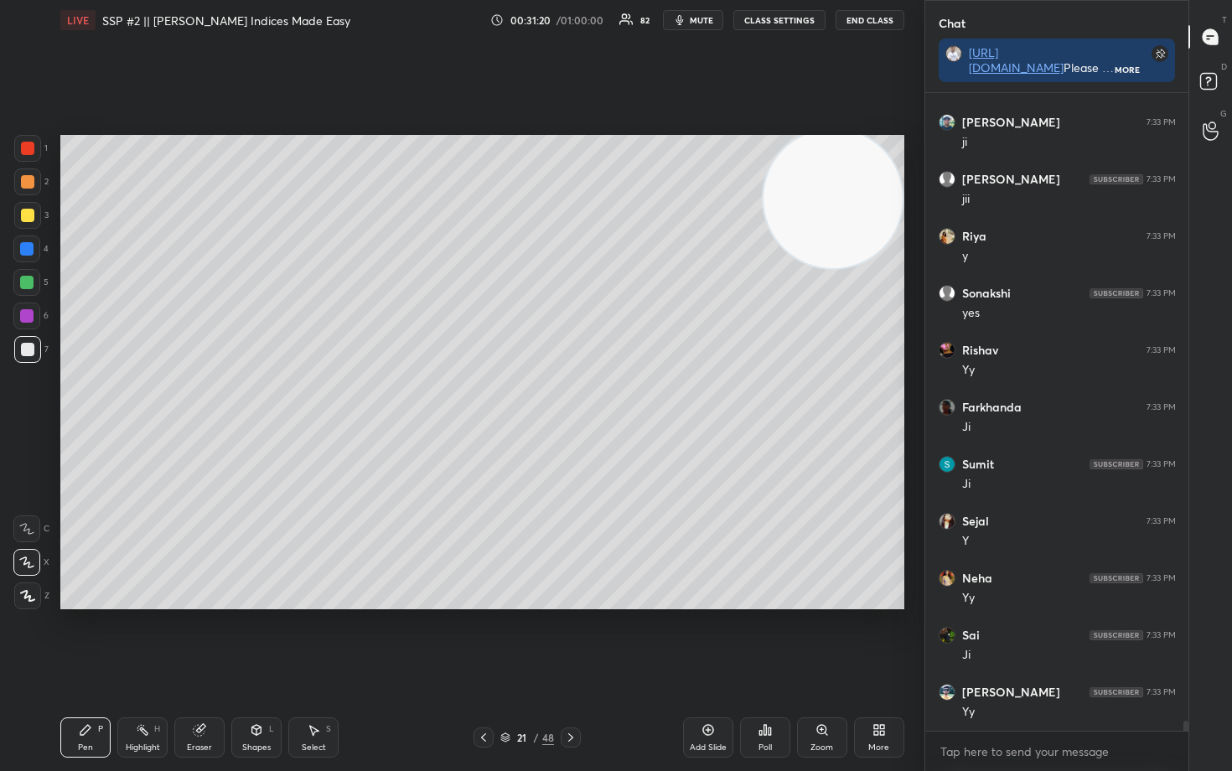
click at [24, 185] on div at bounding box center [27, 181] width 13 height 13
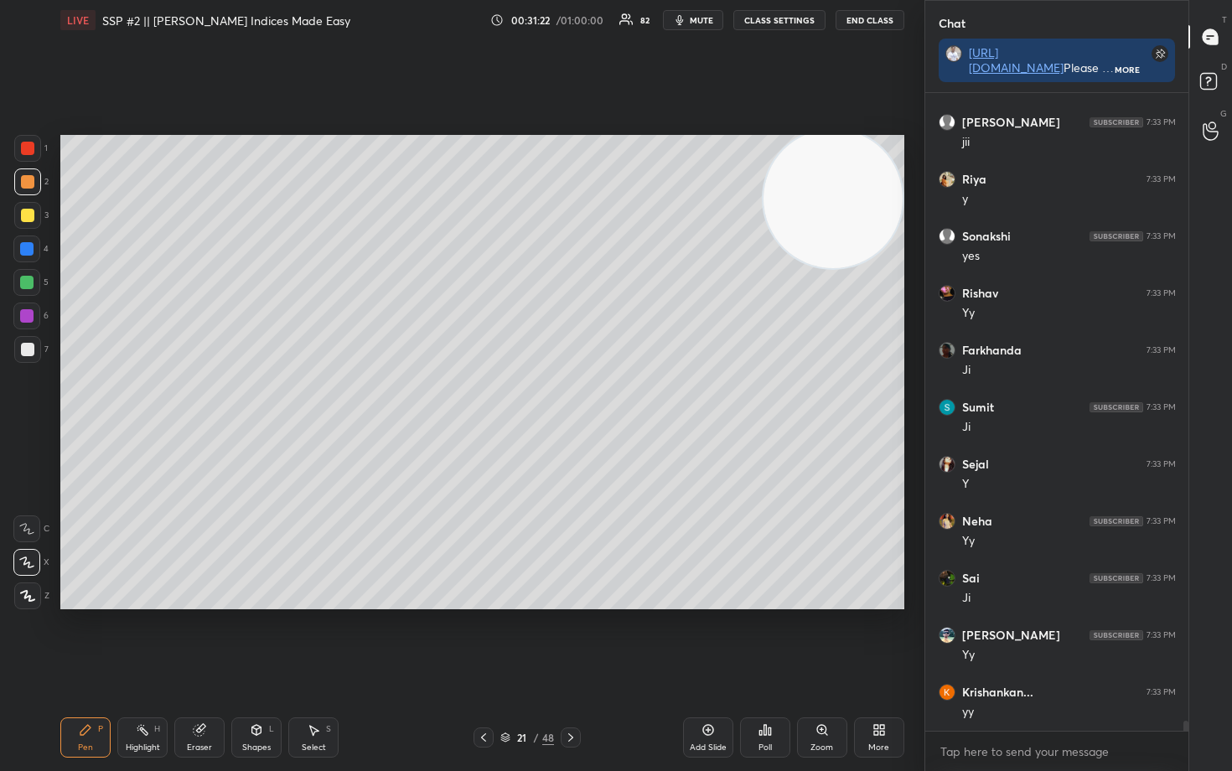
click at [28, 216] on div at bounding box center [27, 215] width 13 height 13
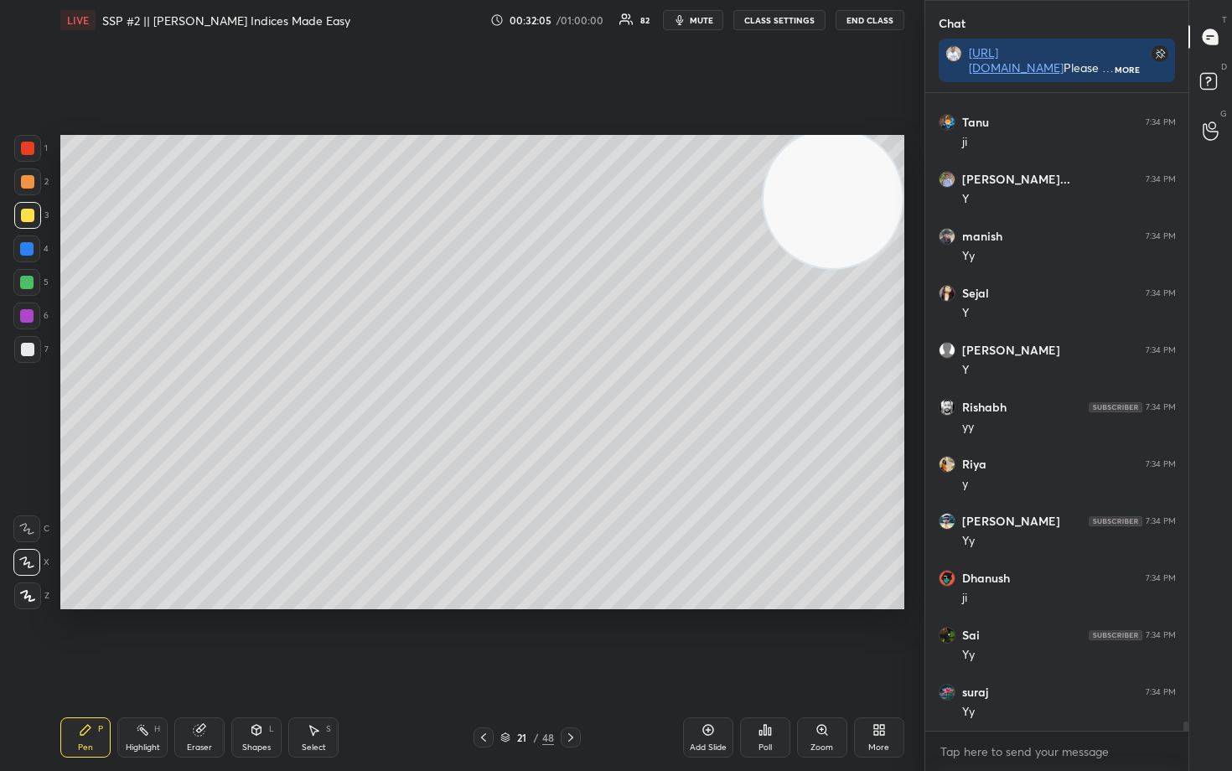
scroll to position [42189, 0]
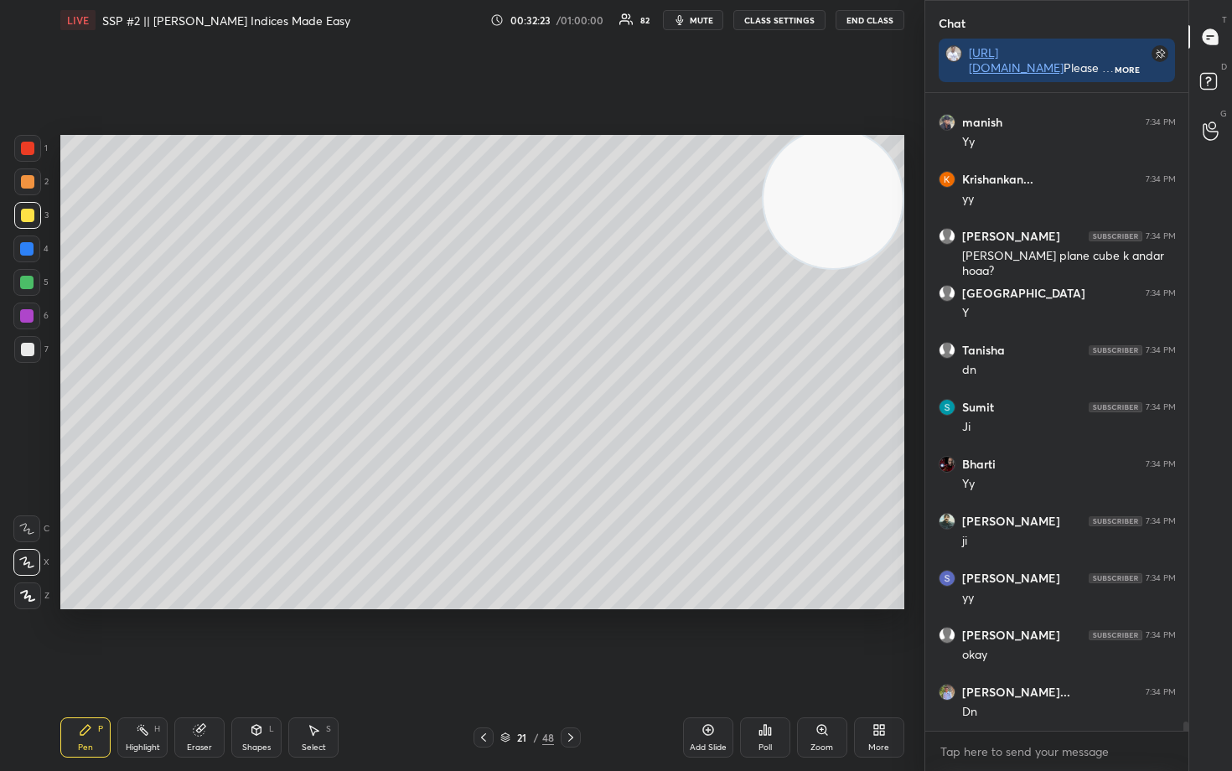
click at [702, 639] on icon at bounding box center [708, 729] width 13 height 13
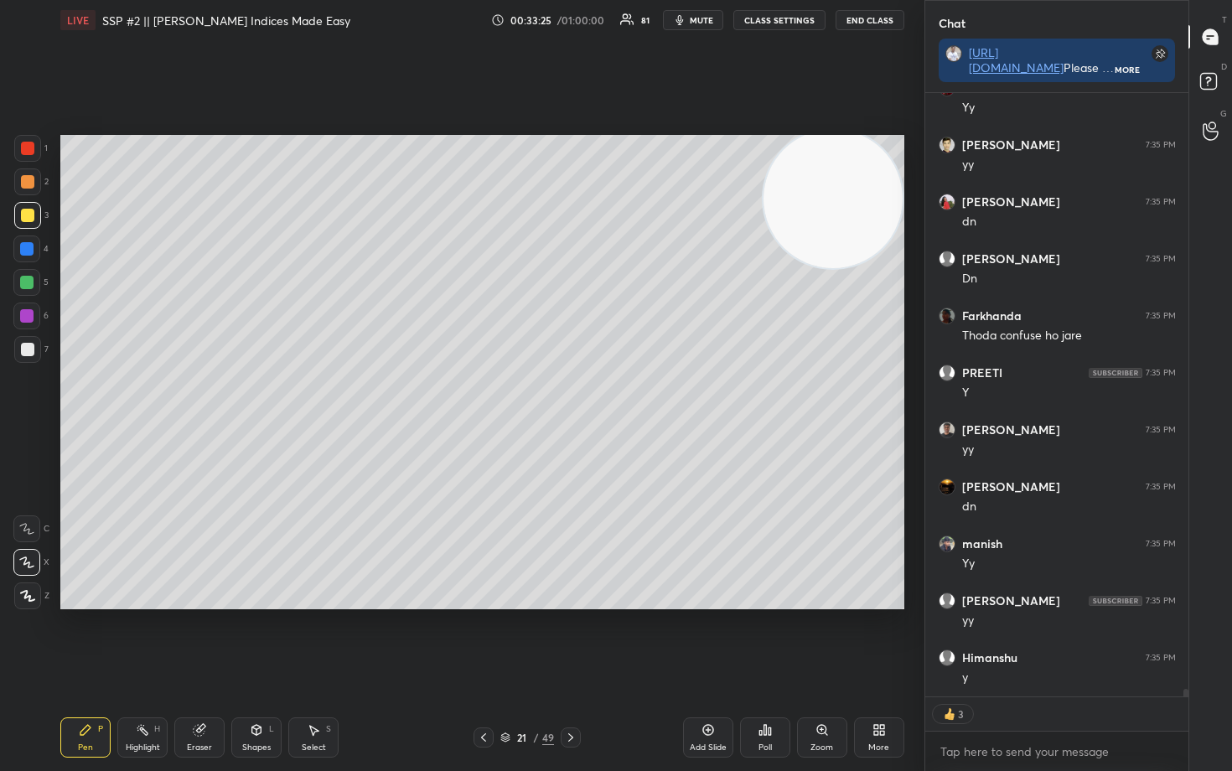
scroll to position [46213, 0]
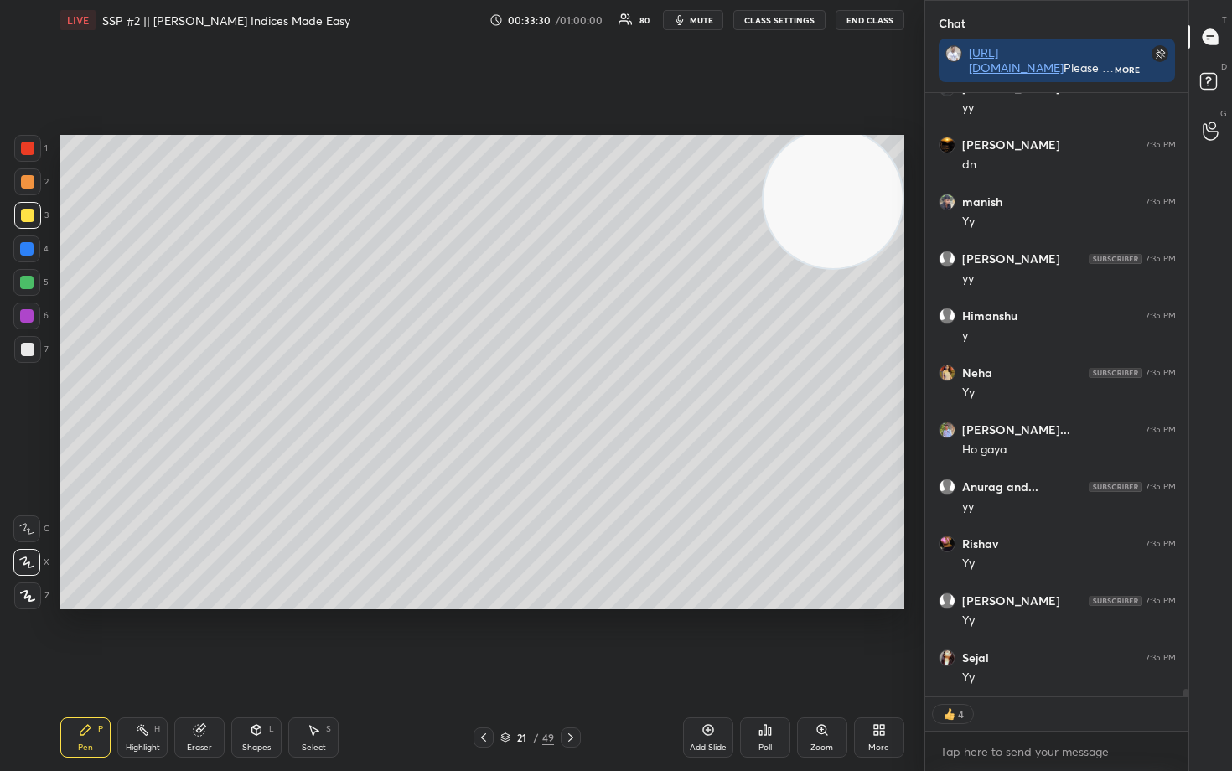
click at [704, 639] on icon at bounding box center [708, 729] width 13 height 13
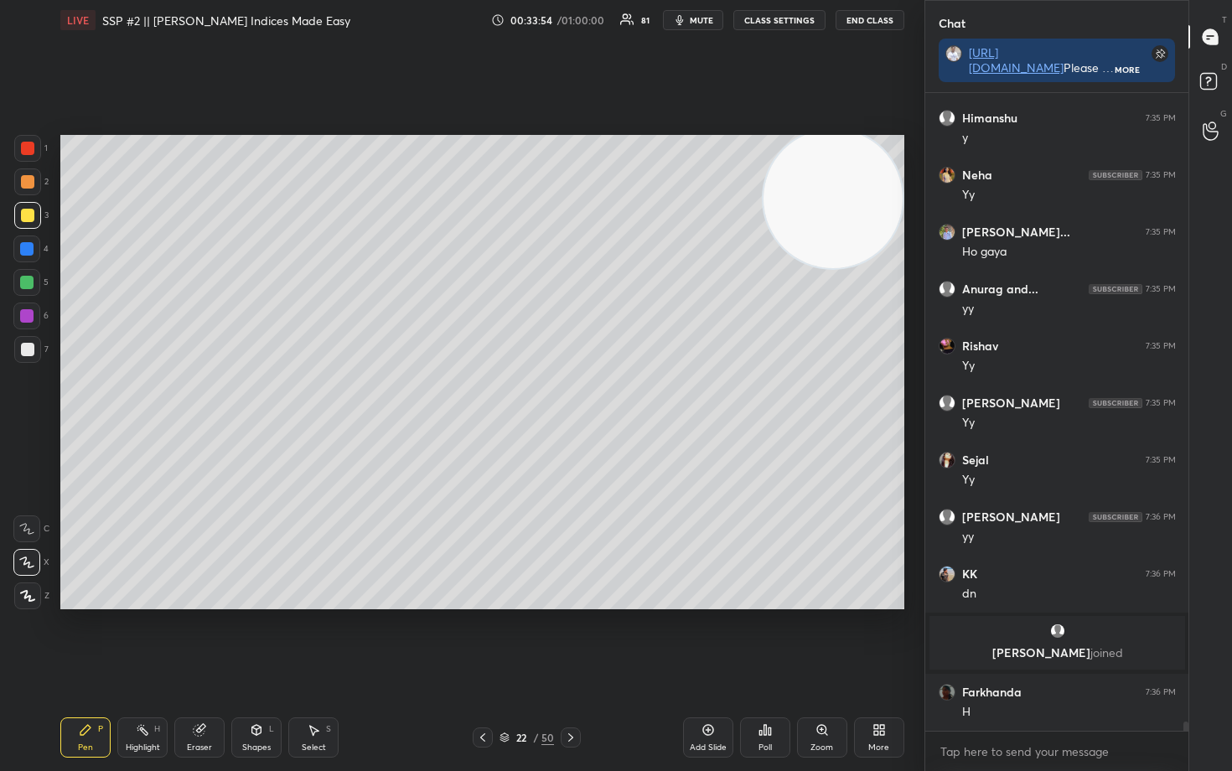
scroll to position [43958, 0]
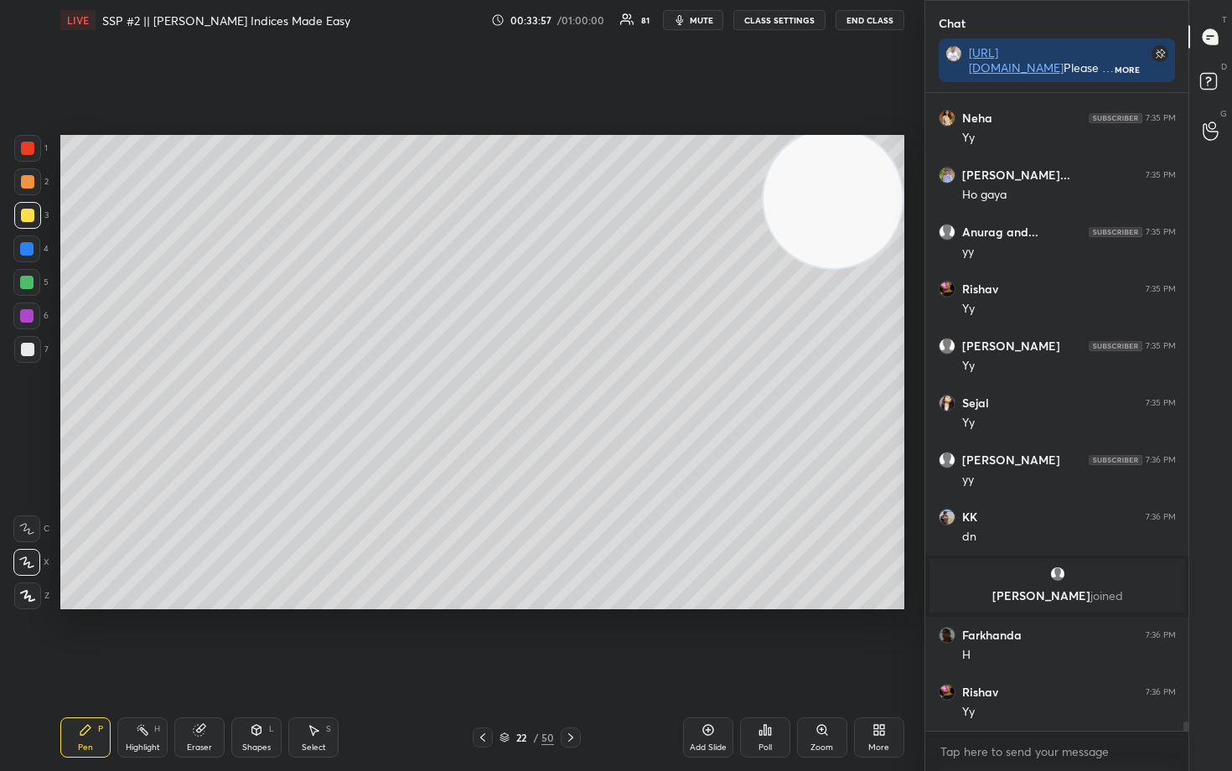
click at [33, 349] on div at bounding box center [27, 349] width 27 height 27
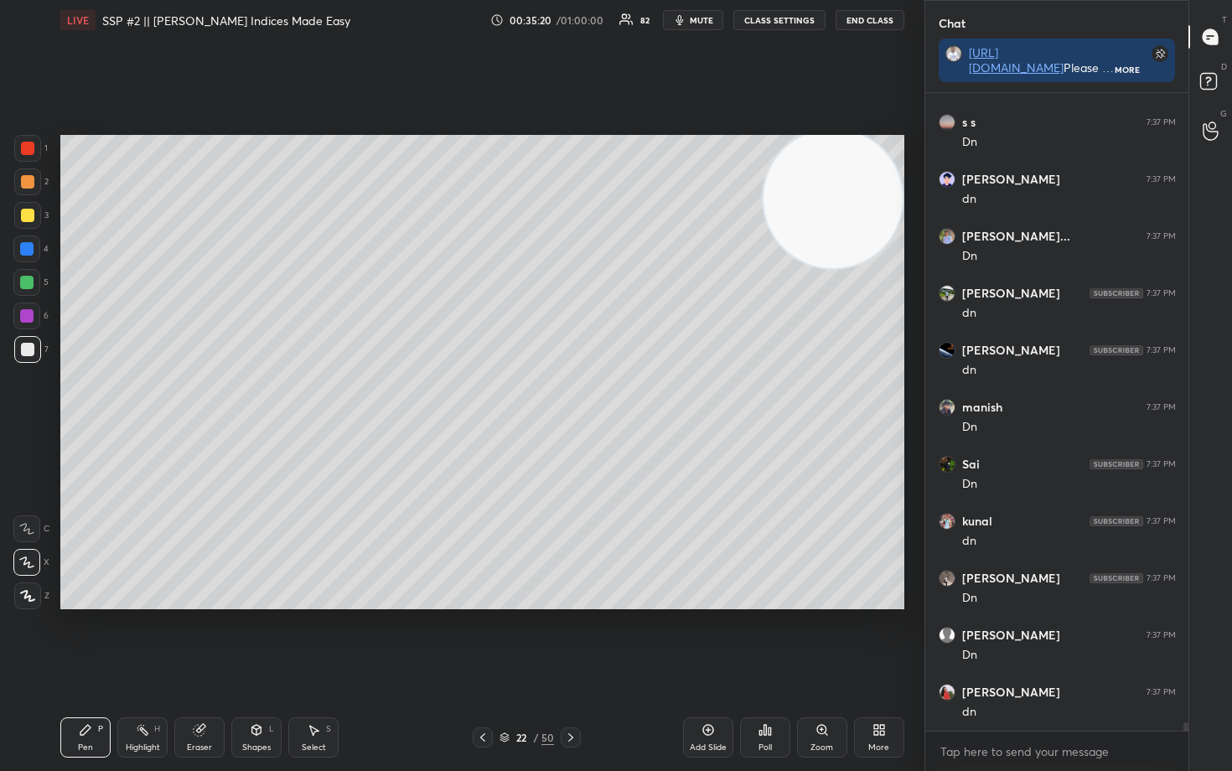
scroll to position [48745, 0]
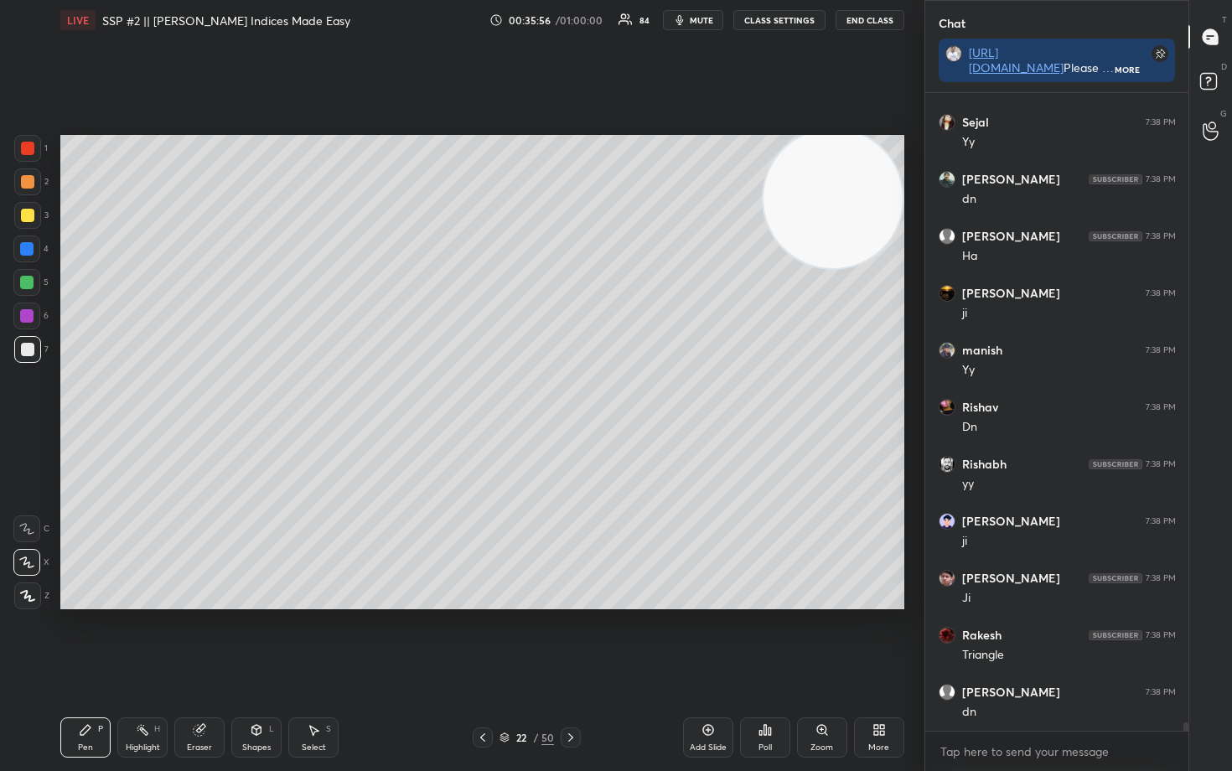
drag, startPoint x: 702, startPoint y: 729, endPoint x: 710, endPoint y: 713, distance: 17.6
click at [702, 639] on icon at bounding box center [707, 730] width 11 height 11
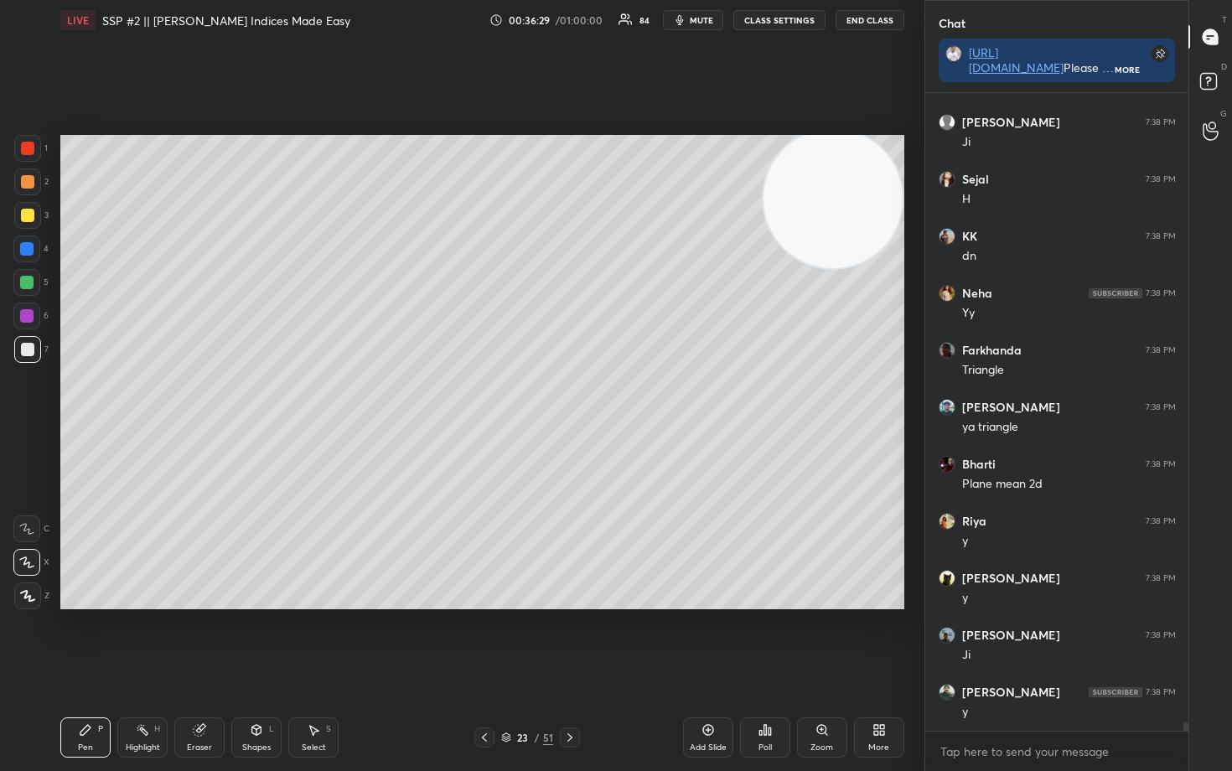
click at [196, 639] on div "Eraser" at bounding box center [199, 747] width 25 height 8
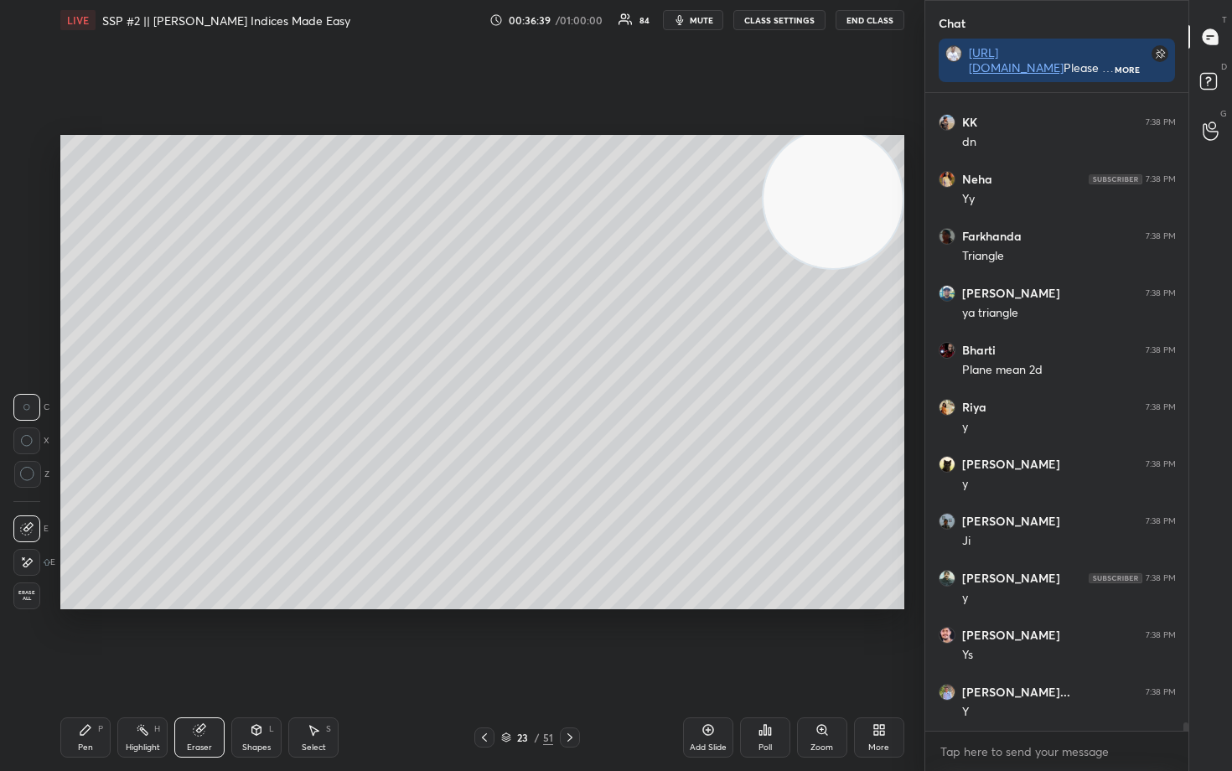
click at [74, 639] on div "Pen P" at bounding box center [85, 737] width 50 height 40
click at [27, 184] on div at bounding box center [27, 181] width 13 height 13
drag, startPoint x: 246, startPoint y: 735, endPoint x: 240, endPoint y: 717, distance: 18.8
click at [246, 639] on div "Shapes L" at bounding box center [256, 737] width 50 height 40
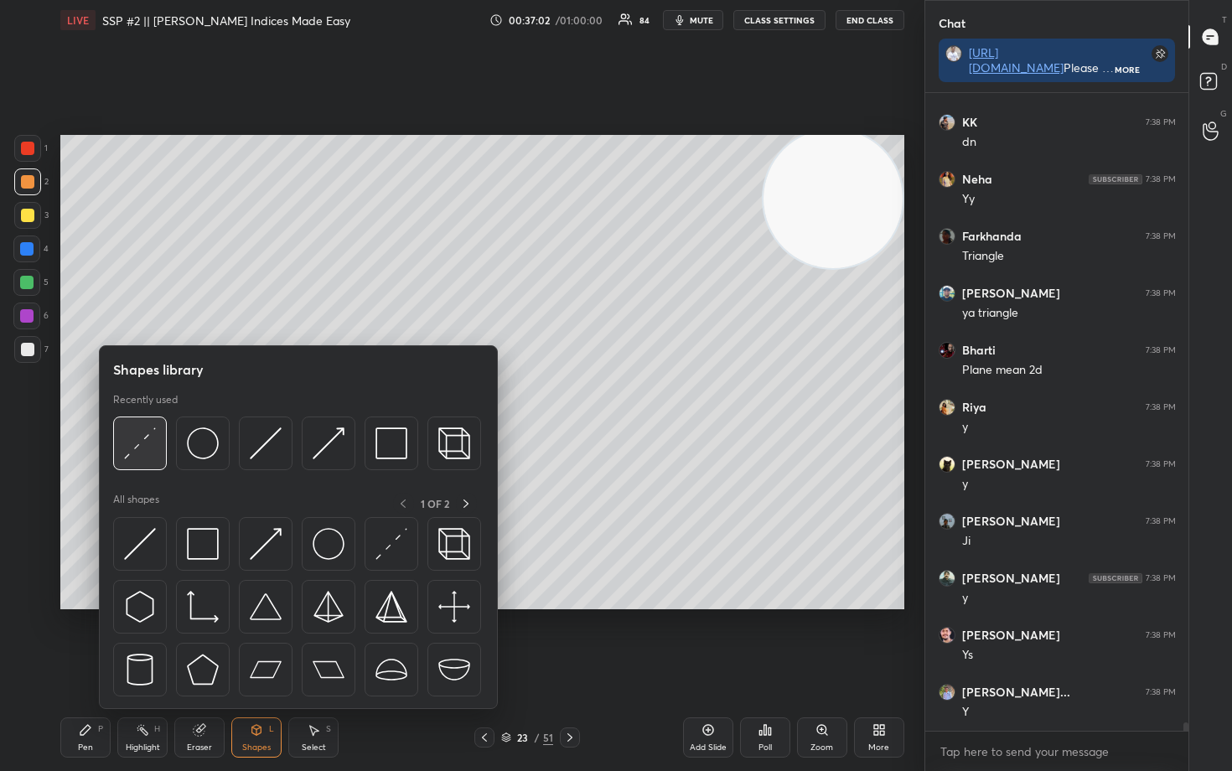
click at [140, 440] on img at bounding box center [140, 443] width 32 height 32
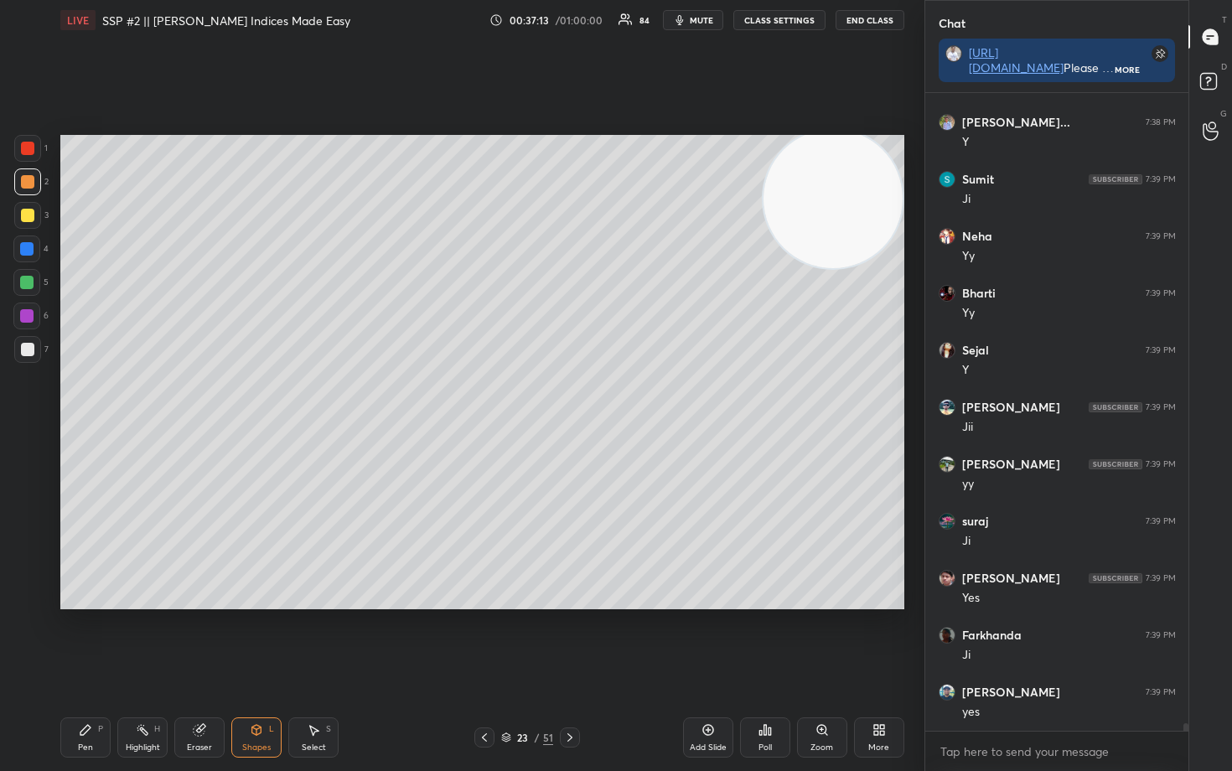
scroll to position [50881, 0]
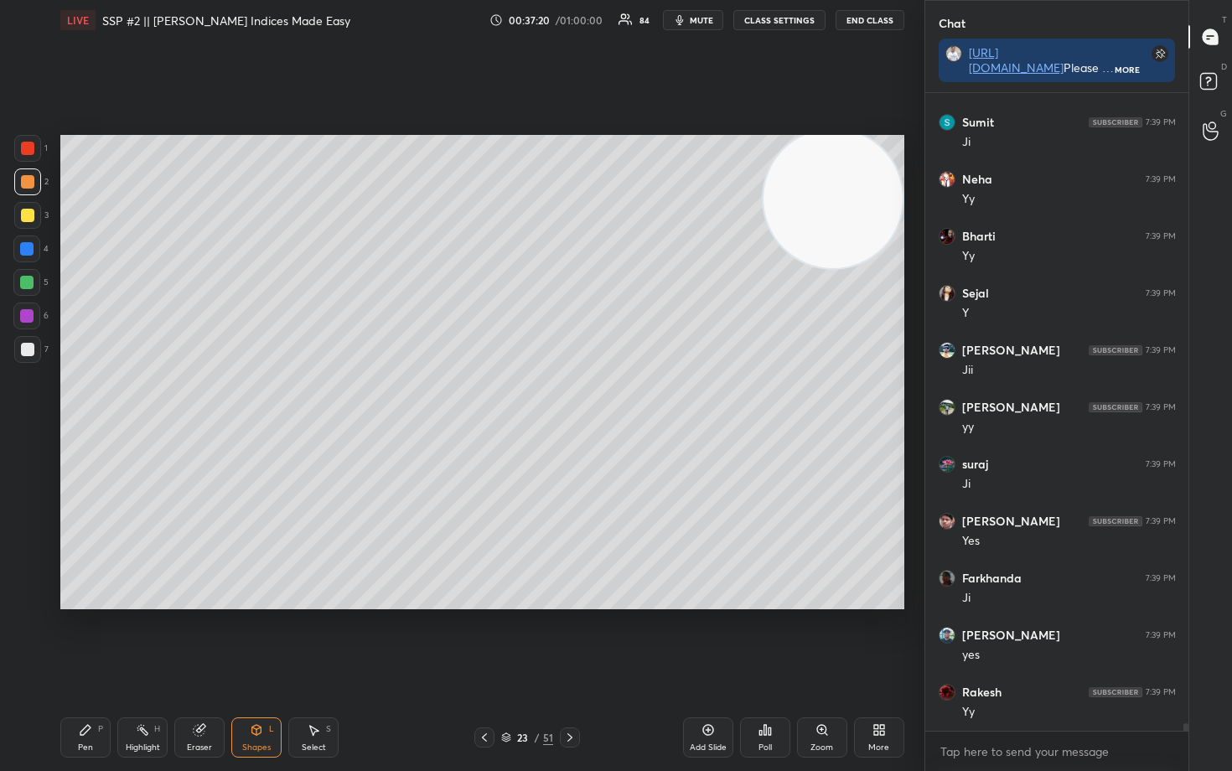
click at [85, 639] on icon at bounding box center [85, 729] width 13 height 13
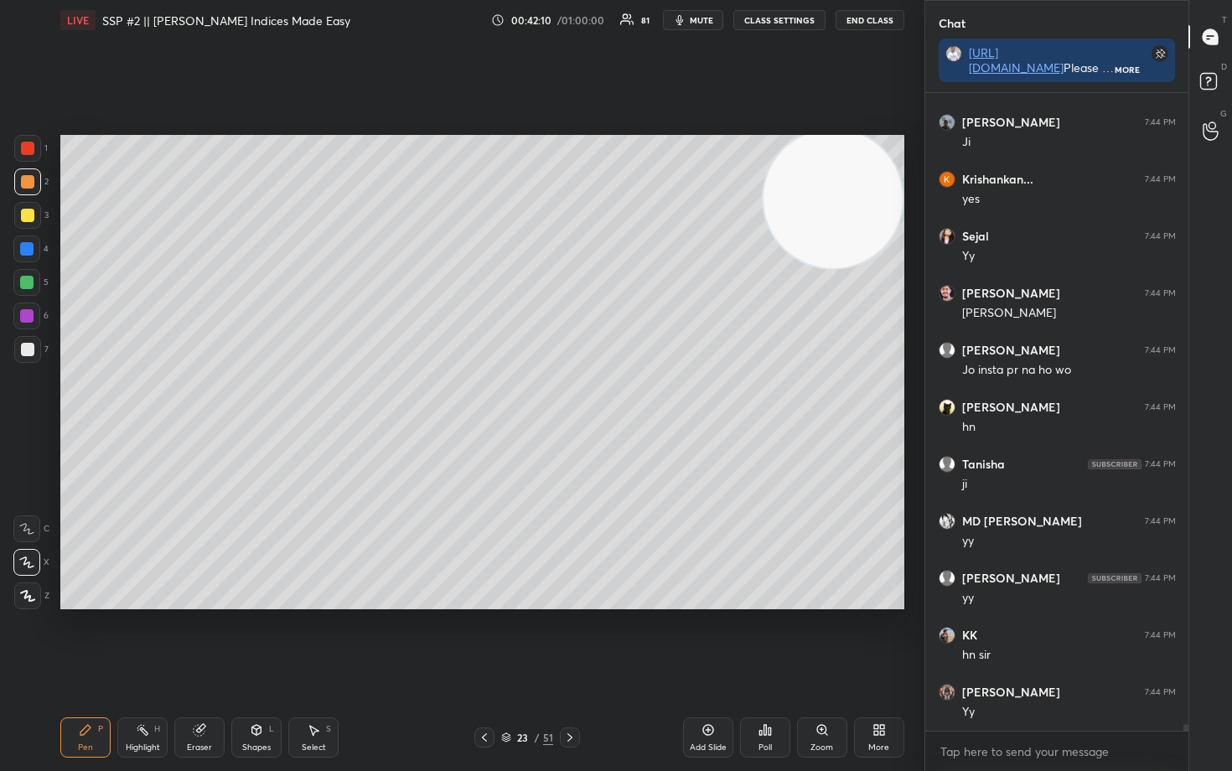
scroll to position [62121, 0]
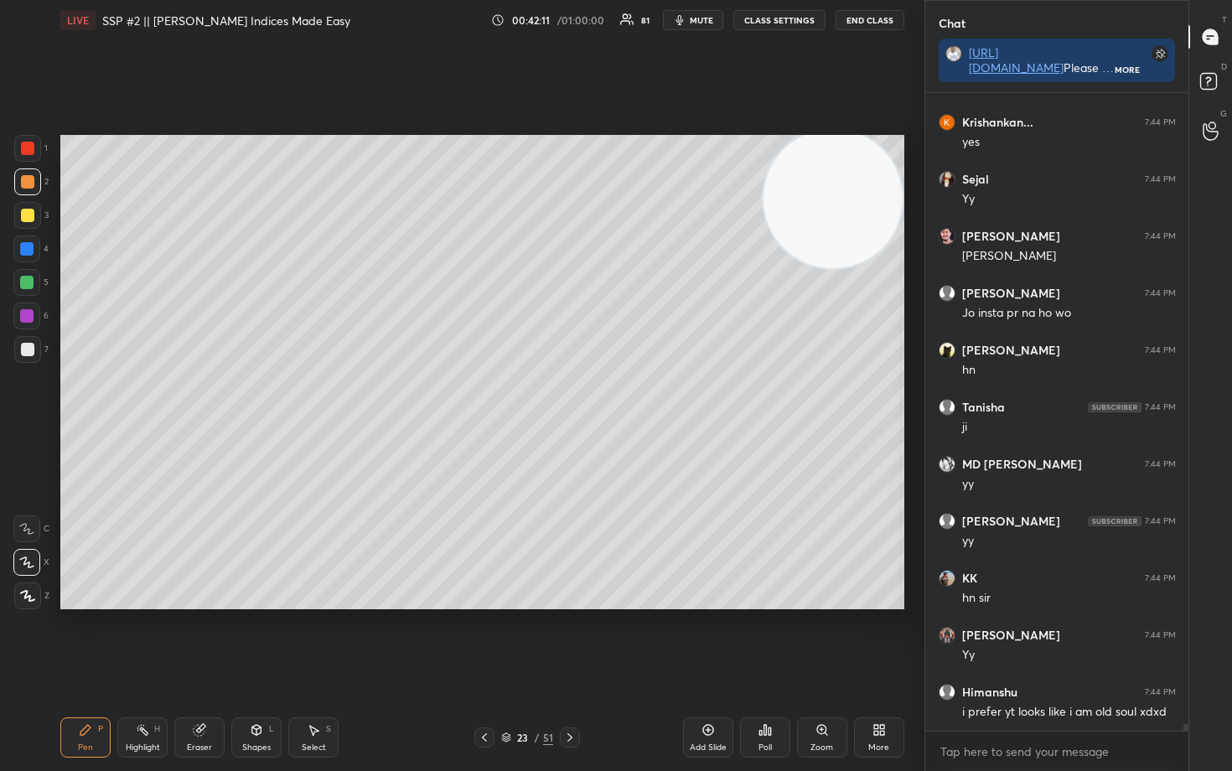
click at [705, 639] on icon at bounding box center [708, 729] width 13 height 13
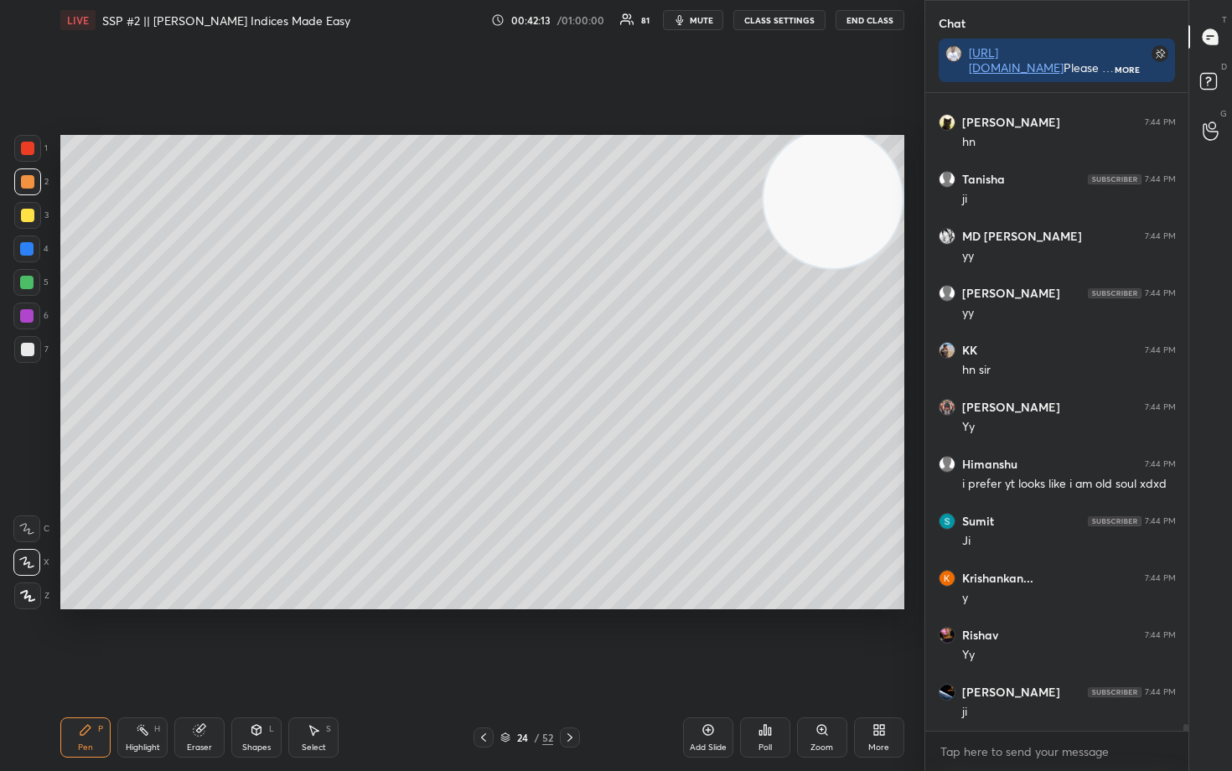
scroll to position [62406, 0]
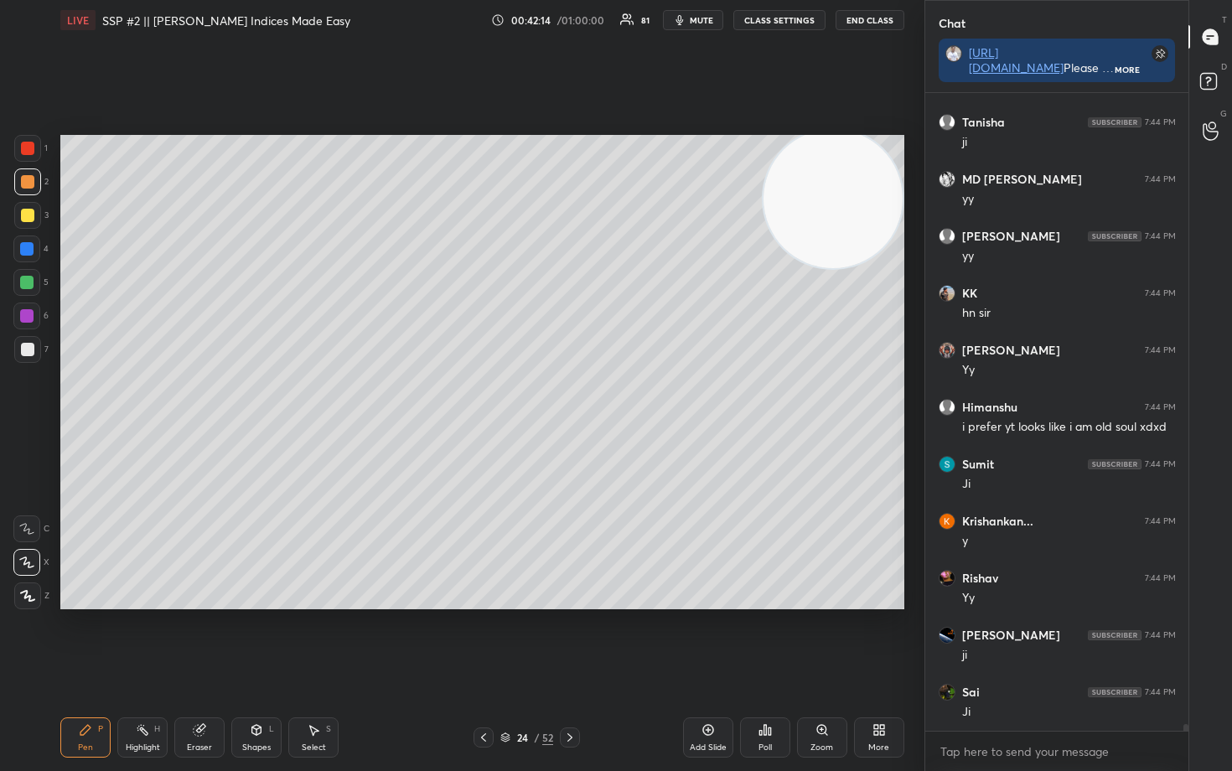
click at [21, 220] on div at bounding box center [27, 215] width 13 height 13
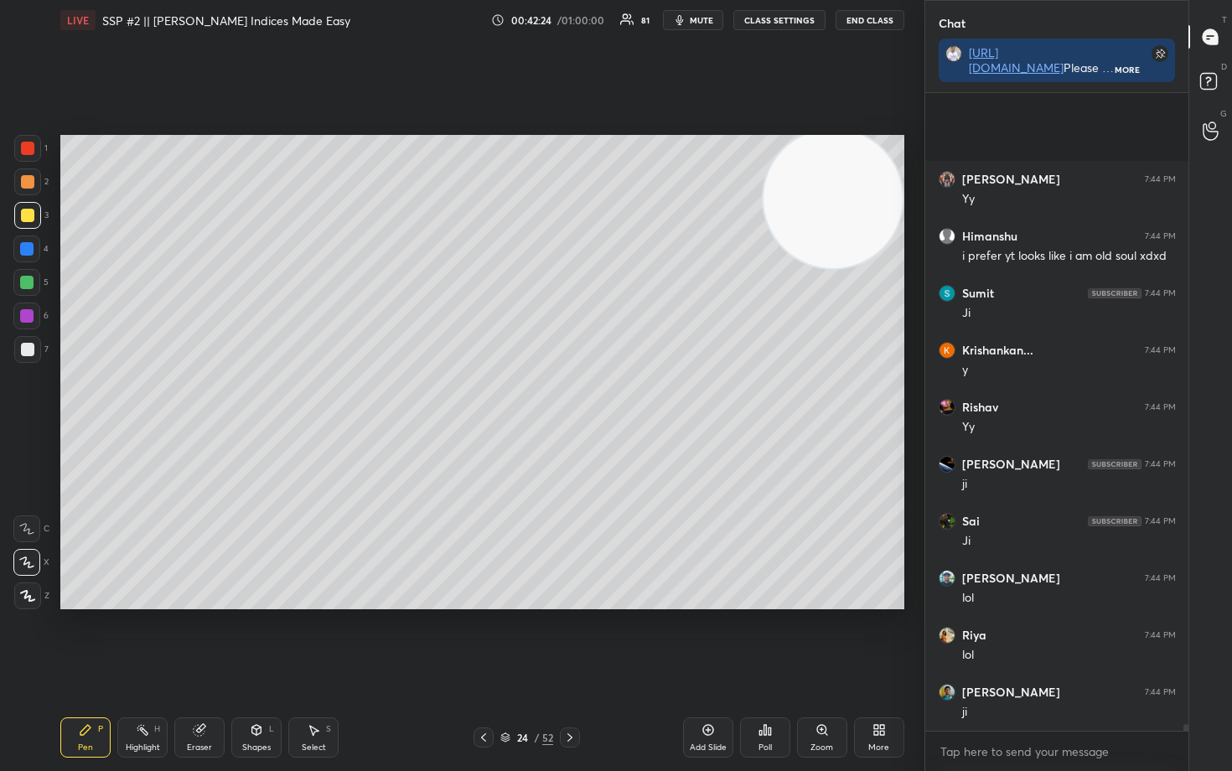
scroll to position [62748, 0]
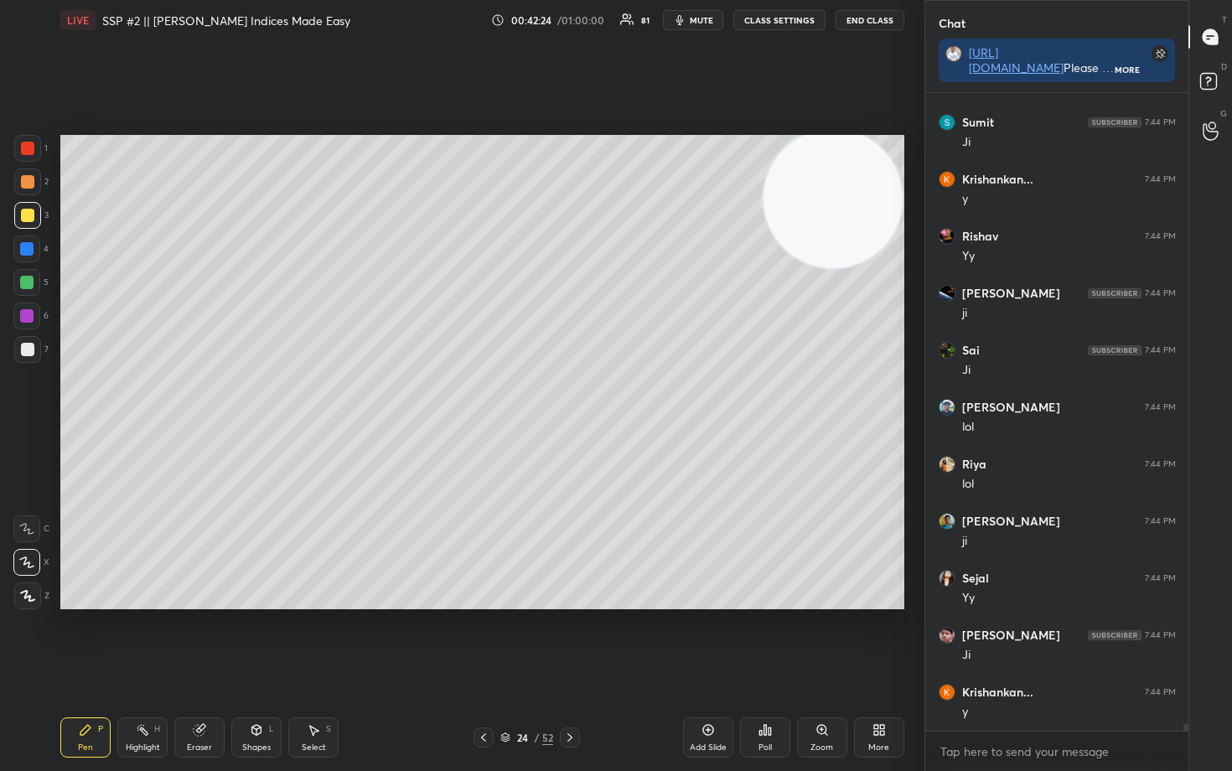
click at [21, 216] on div at bounding box center [27, 215] width 13 height 13
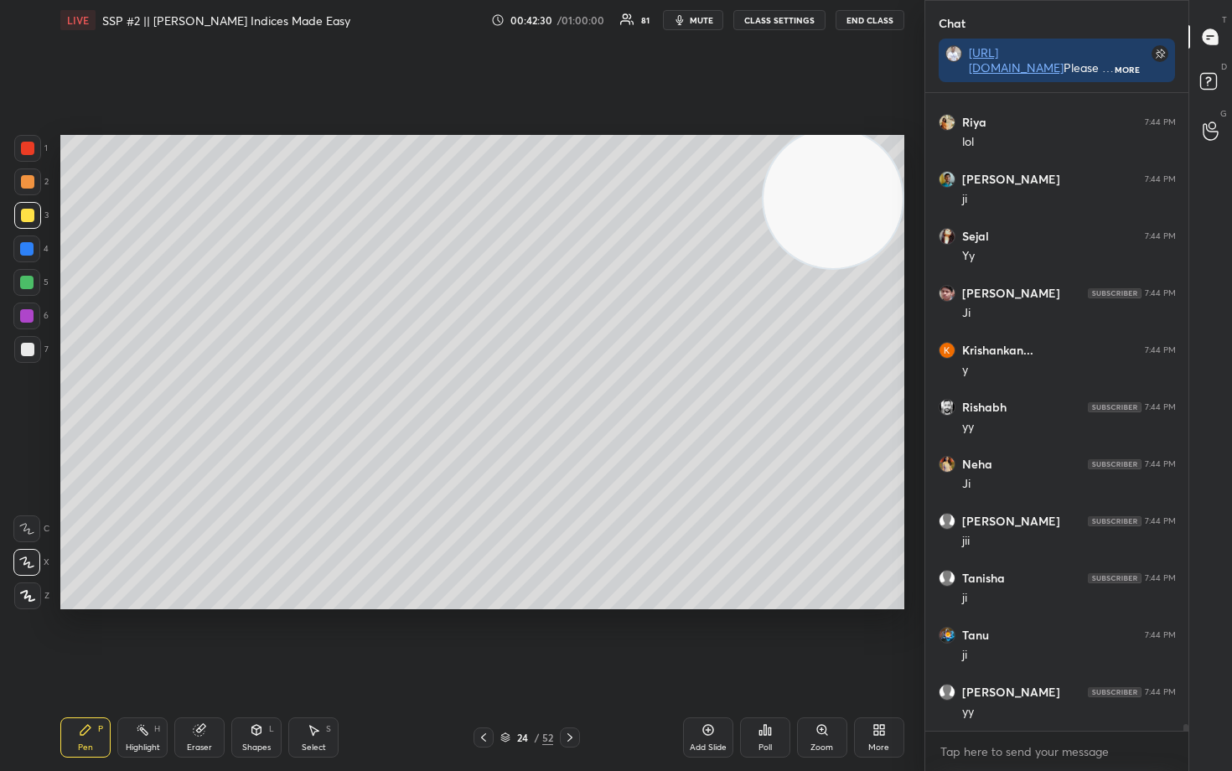
scroll to position [63147, 0]
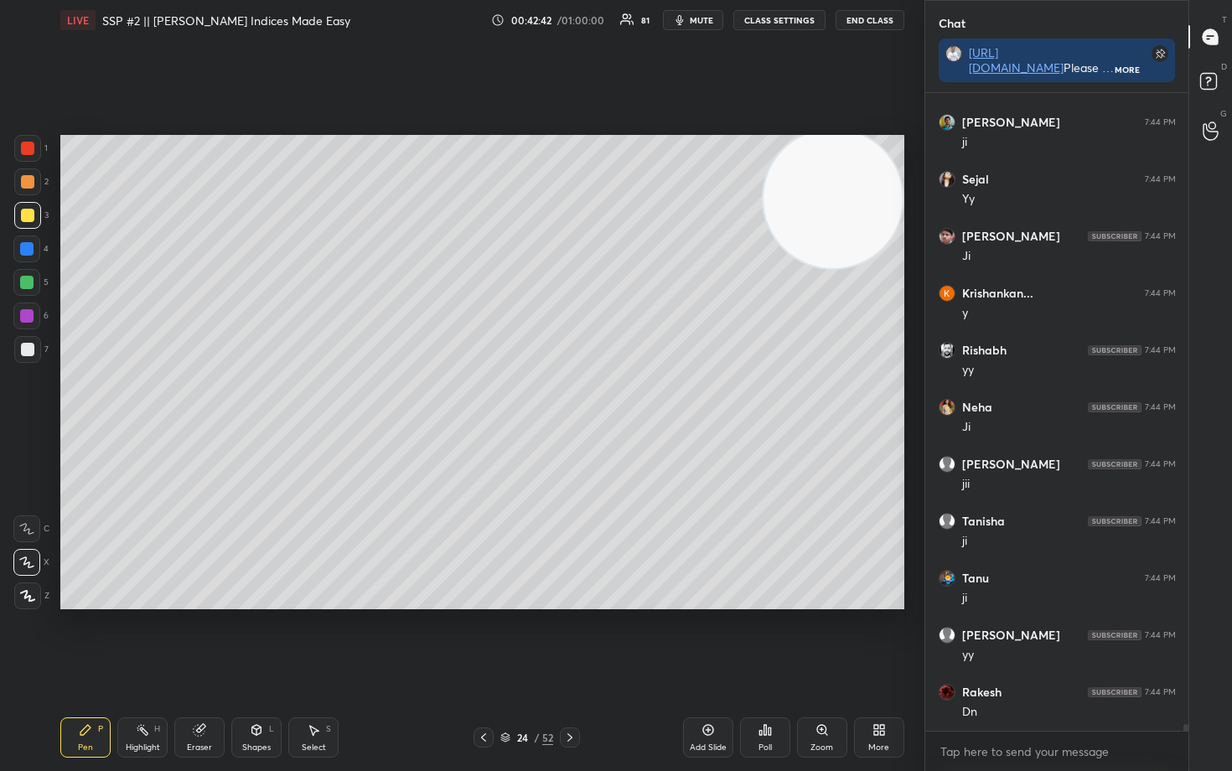
click at [25, 184] on div at bounding box center [27, 181] width 13 height 13
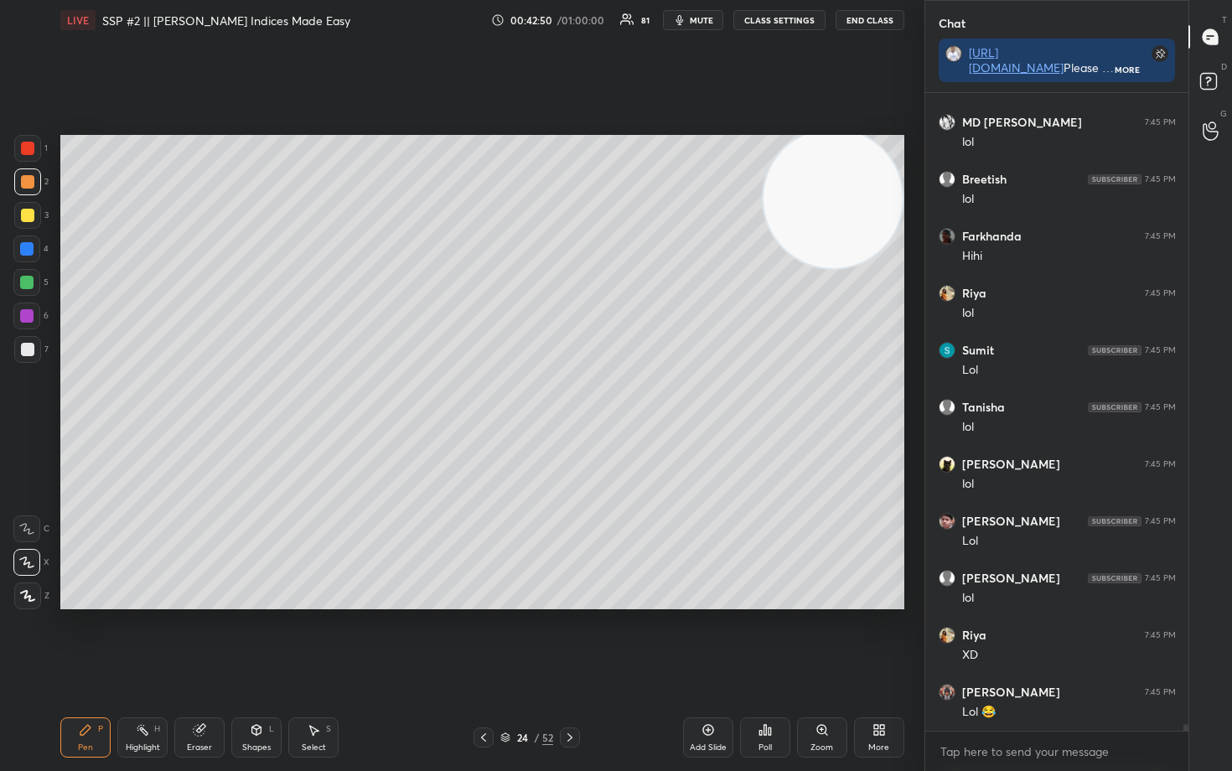
scroll to position [63945, 0]
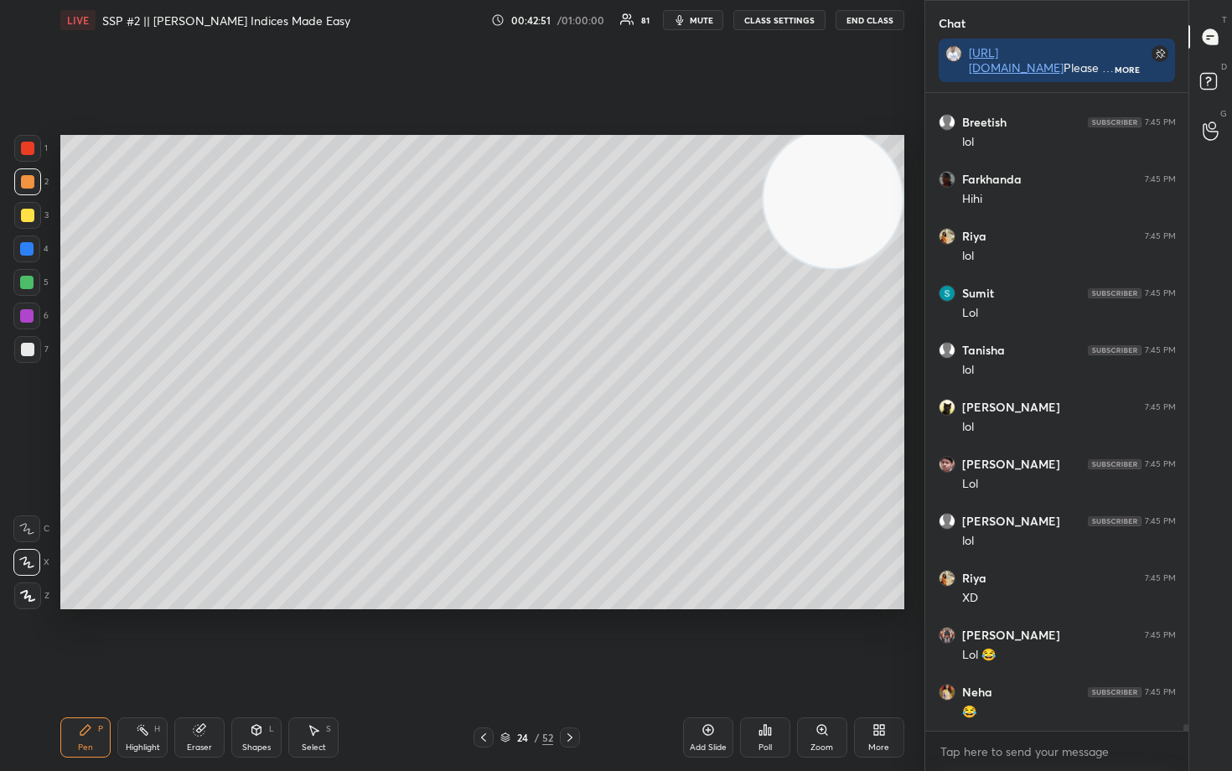
drag, startPoint x: 25, startPoint y: 349, endPoint x: 47, endPoint y: 339, distance: 24.0
click at [24, 349] on div at bounding box center [27, 349] width 13 height 13
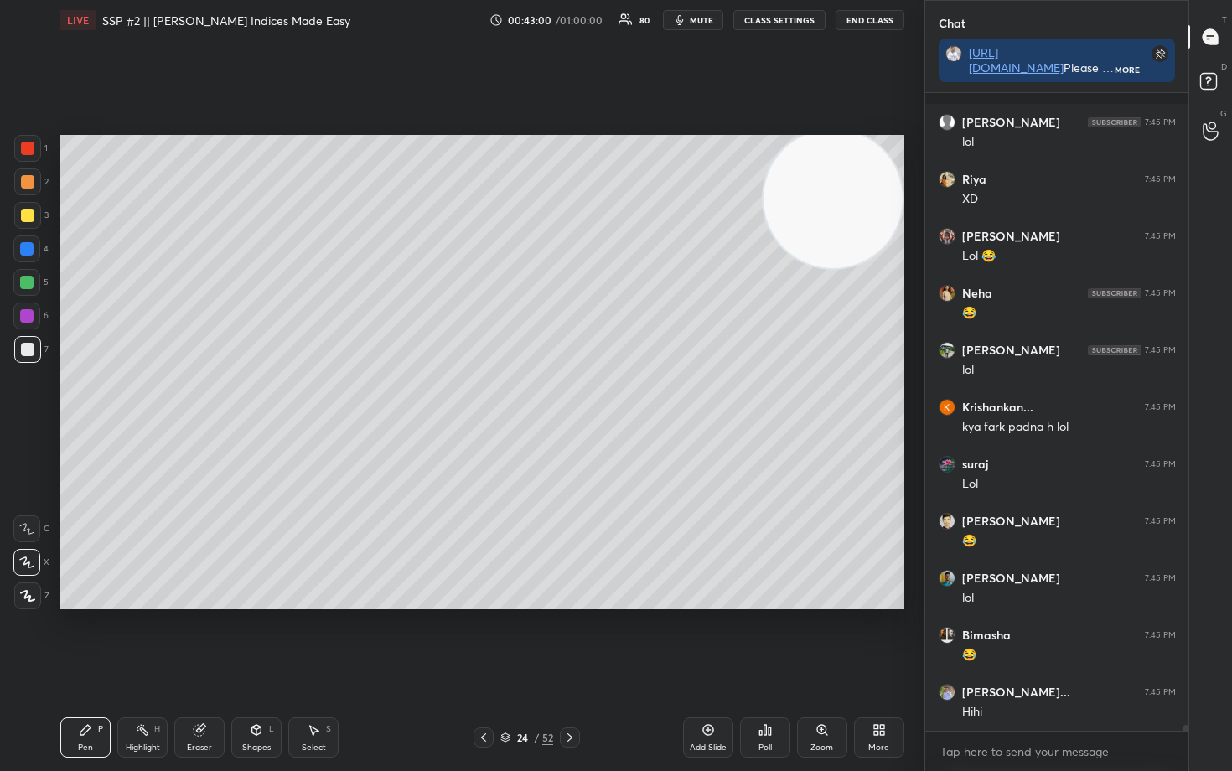
scroll to position [64458, 0]
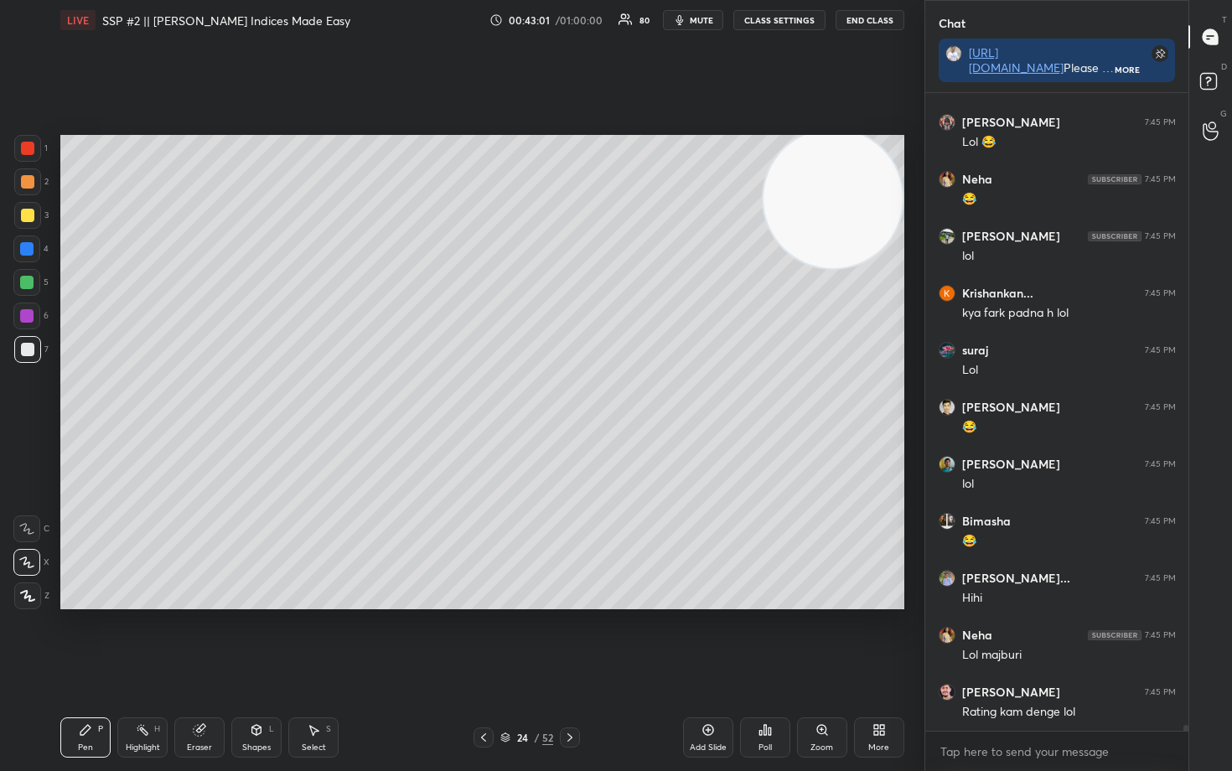
click at [198, 639] on div "Eraser" at bounding box center [199, 737] width 50 height 40
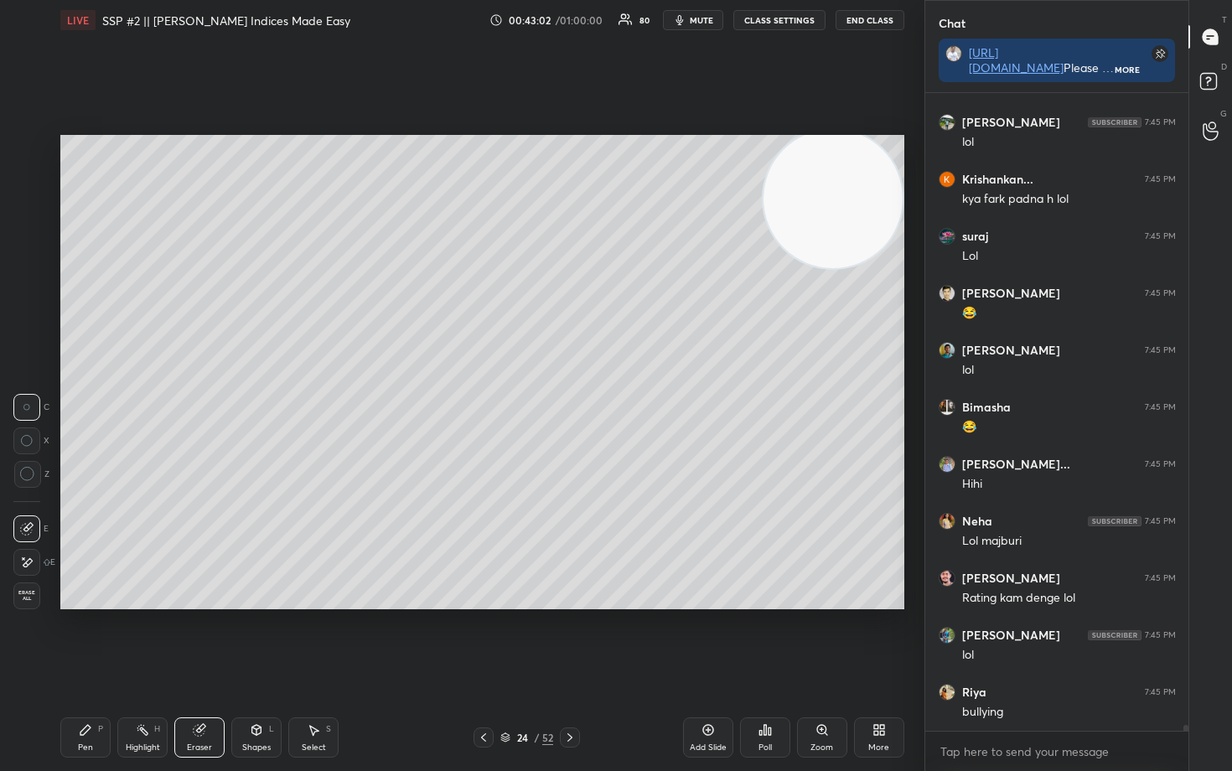
click at [28, 593] on span "Erase all" at bounding box center [26, 596] width 25 height 12
click at [29, 214] on div at bounding box center [27, 215] width 13 height 13
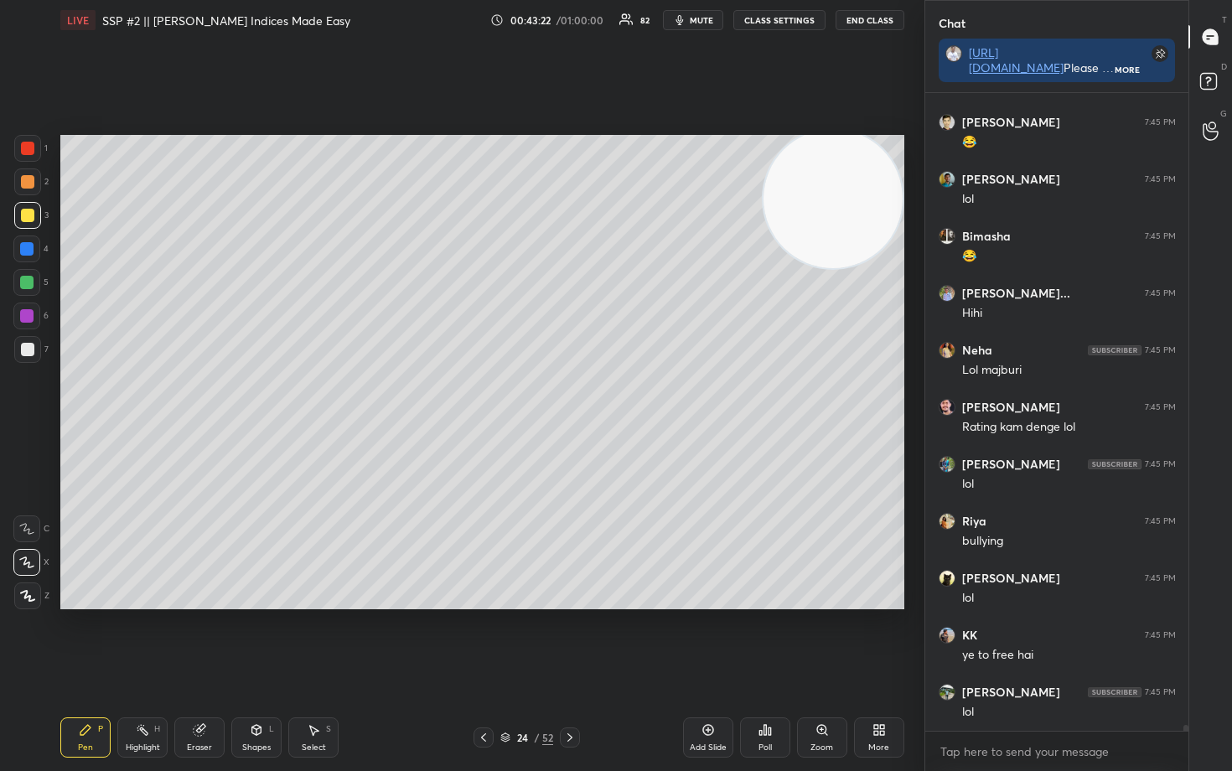
scroll to position [64800, 0]
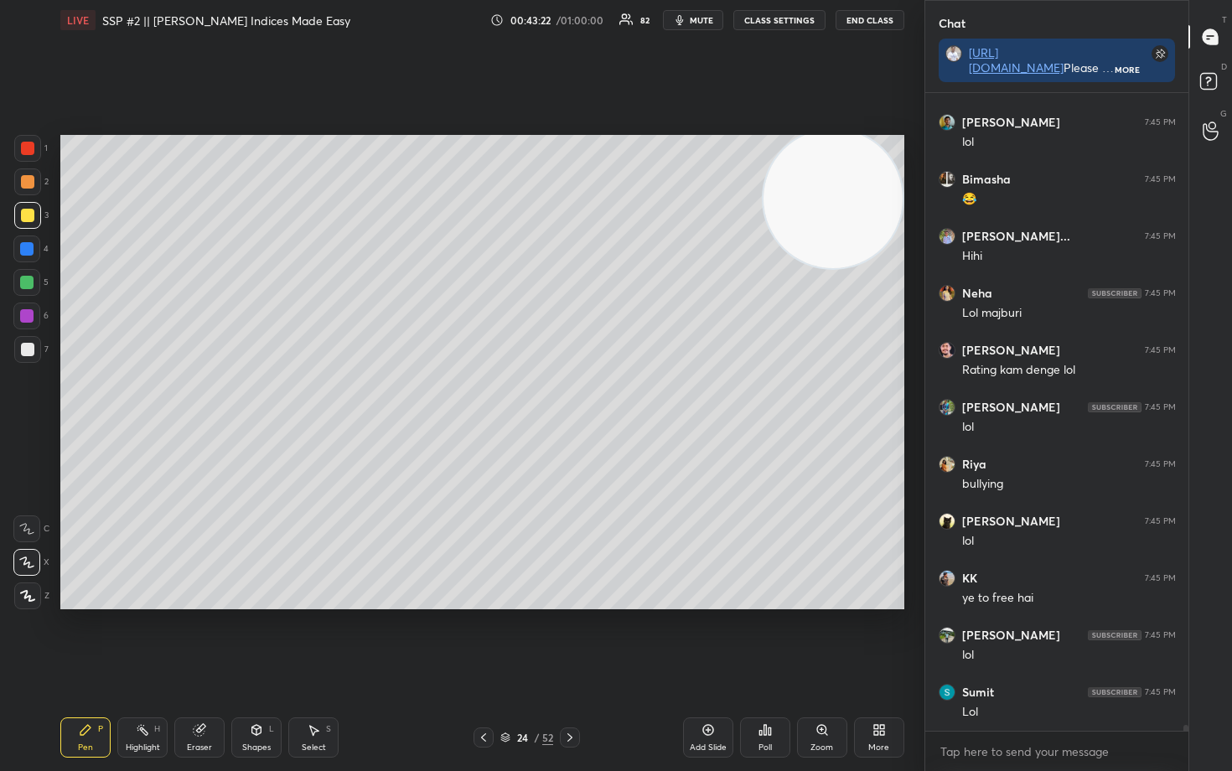
click at [25, 184] on div at bounding box center [27, 181] width 13 height 13
click at [255, 639] on div "Shapes L" at bounding box center [256, 737] width 50 height 40
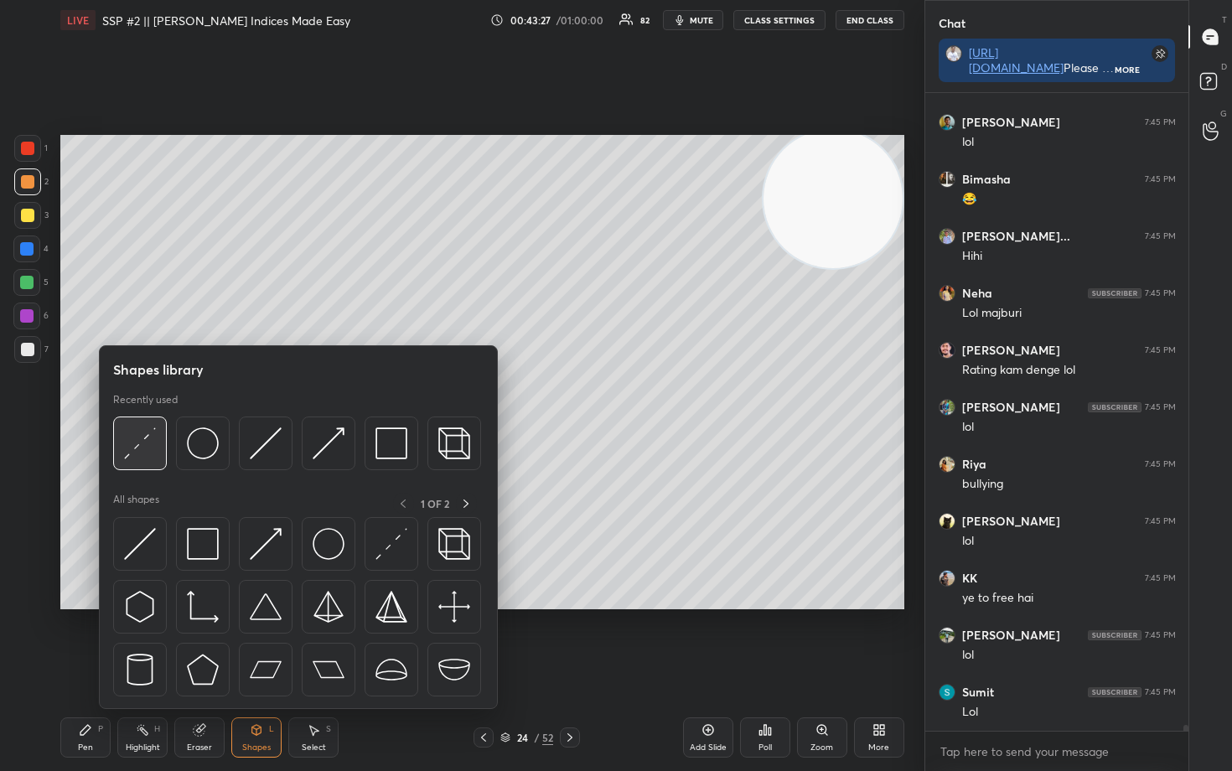
scroll to position [64857, 0]
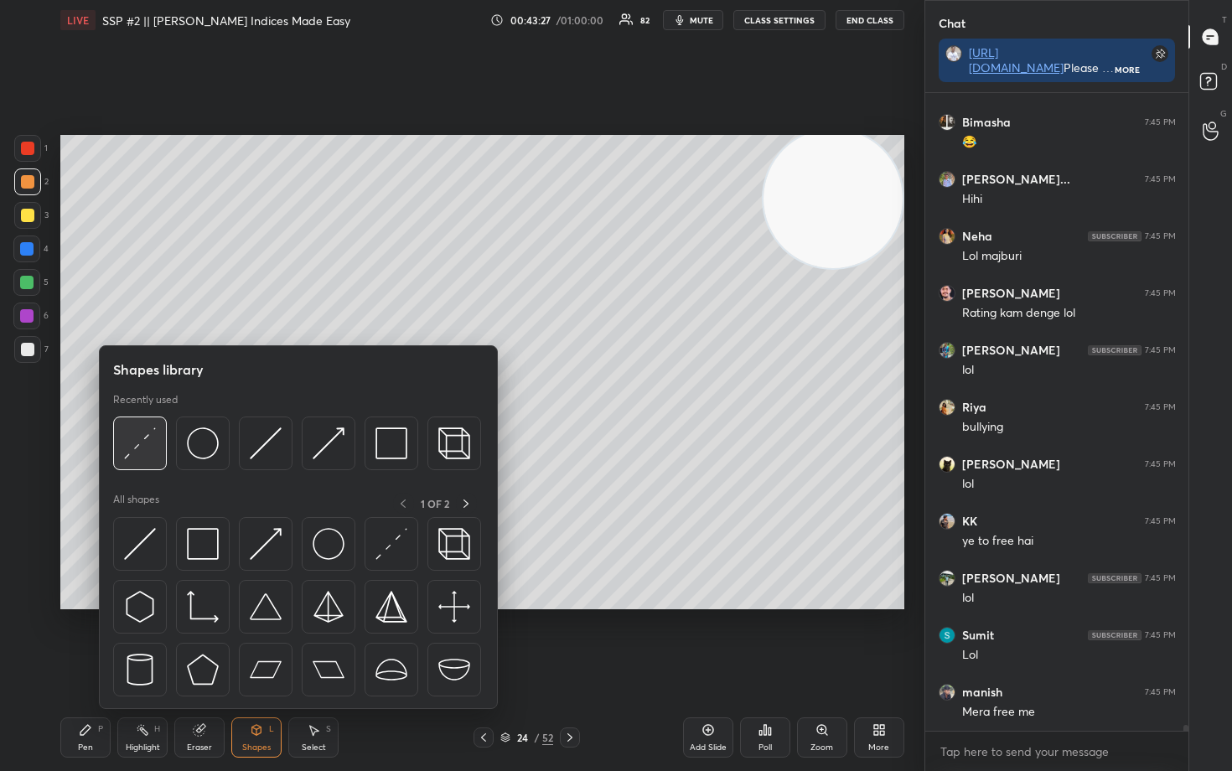
click at [140, 443] on img at bounding box center [140, 443] width 32 height 32
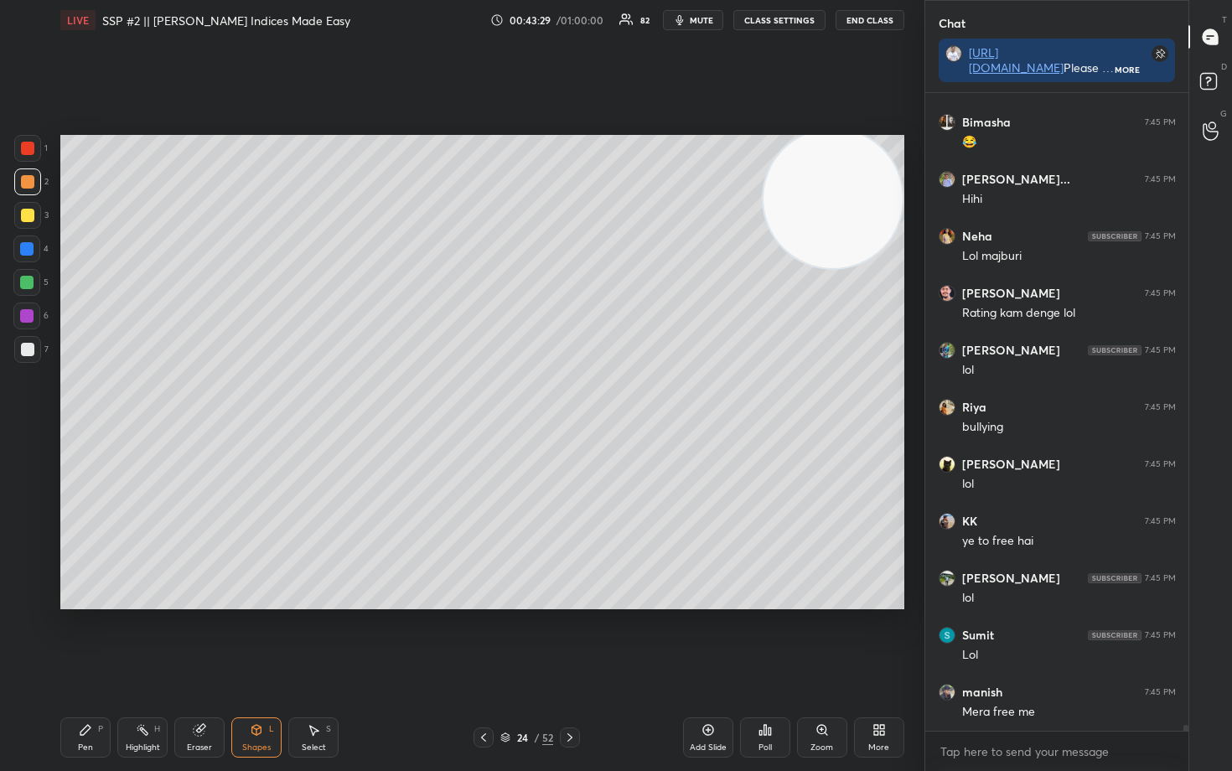
click at [24, 217] on div at bounding box center [27, 215] width 13 height 13
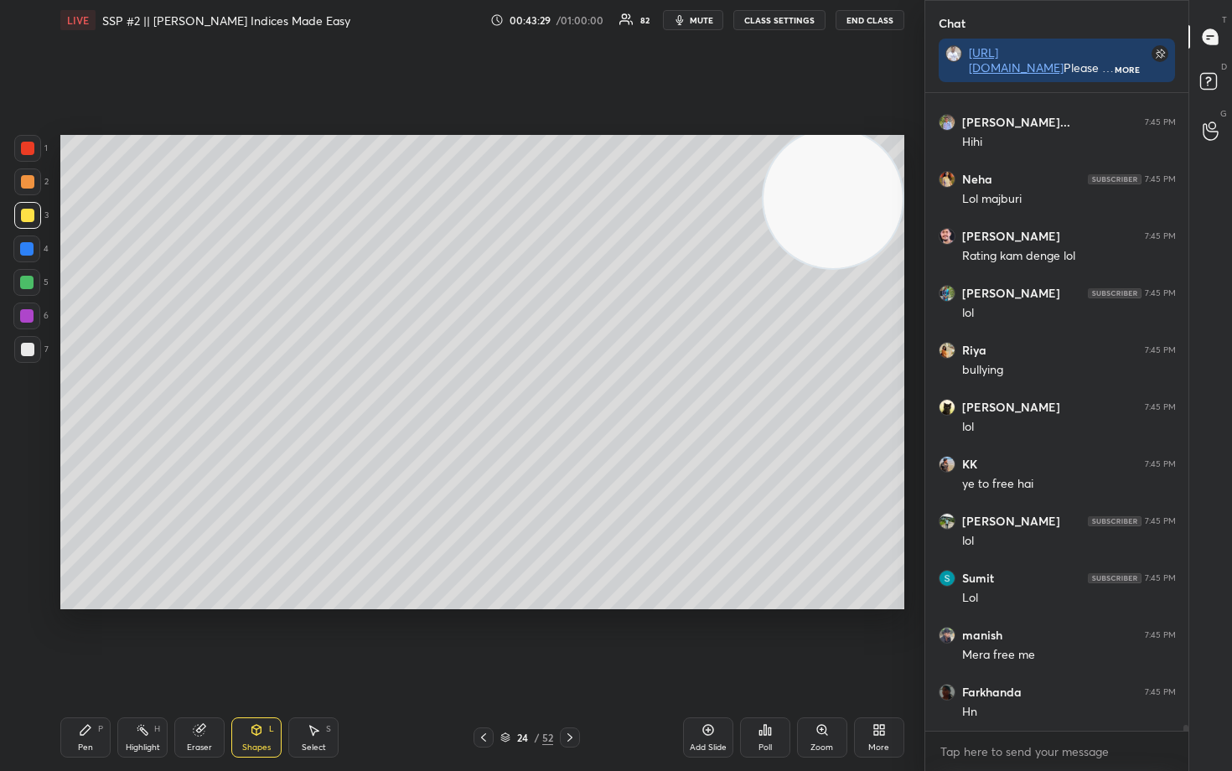
click at [27, 142] on div at bounding box center [27, 148] width 13 height 13
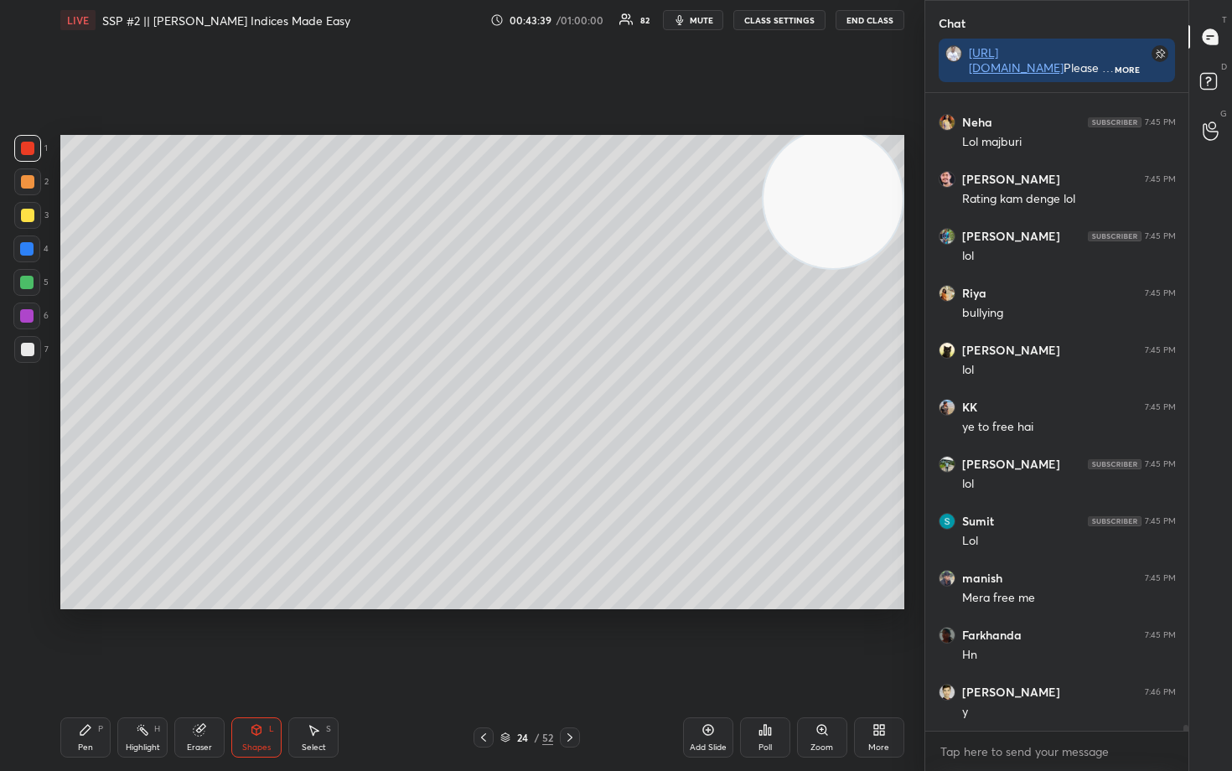
click at [23, 350] on div at bounding box center [27, 349] width 13 height 13
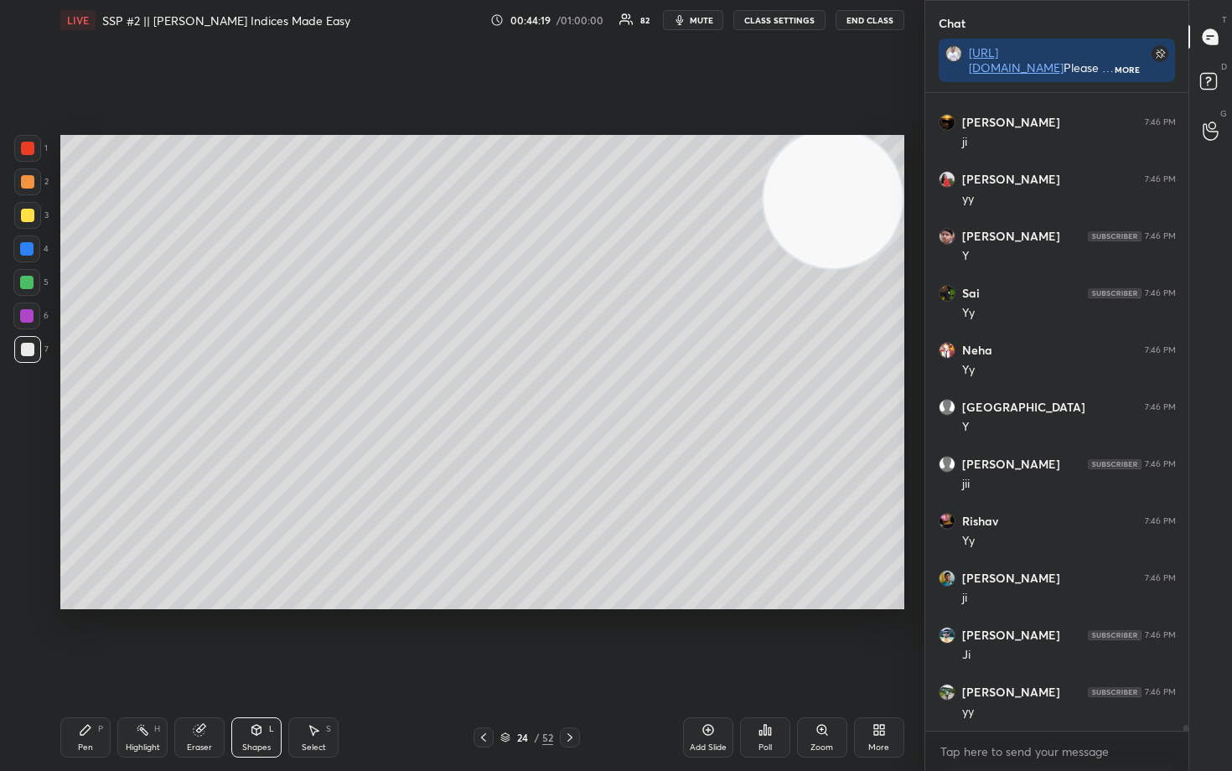
scroll to position [67536, 0]
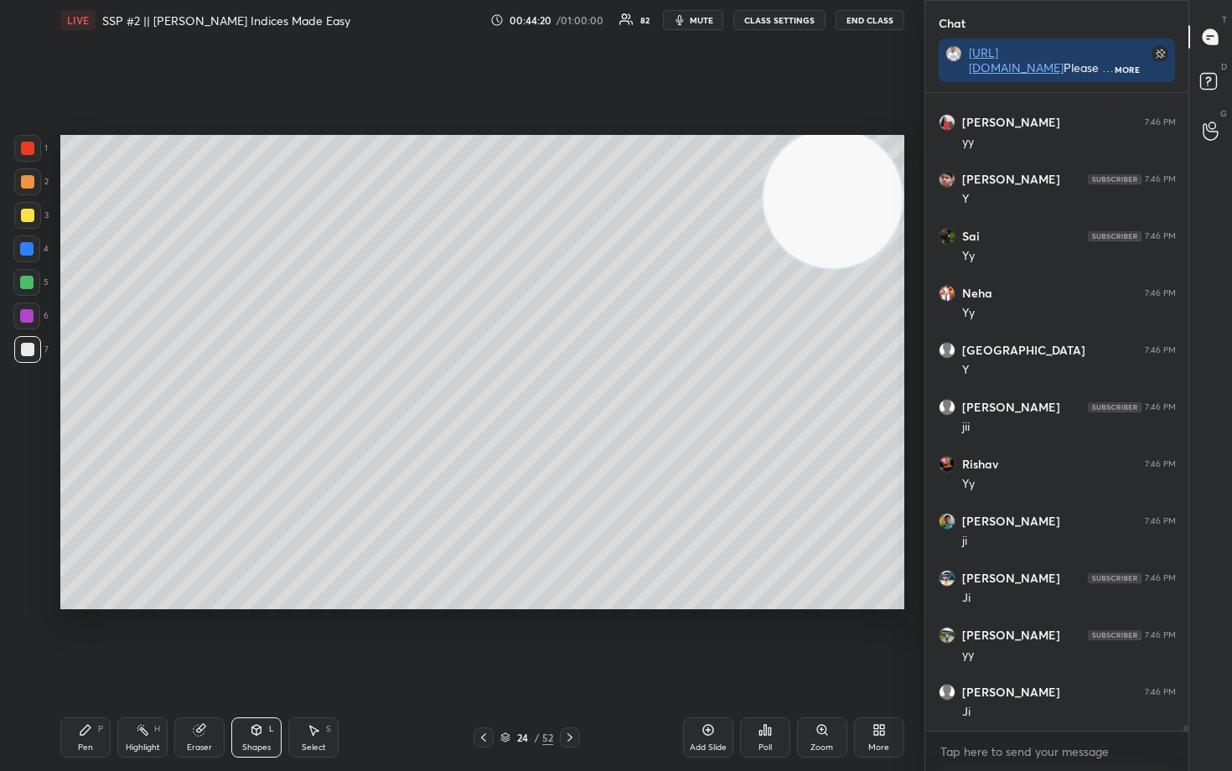
click at [23, 219] on div at bounding box center [27, 215] width 13 height 13
click at [67, 639] on div "Pen P" at bounding box center [85, 737] width 50 height 40
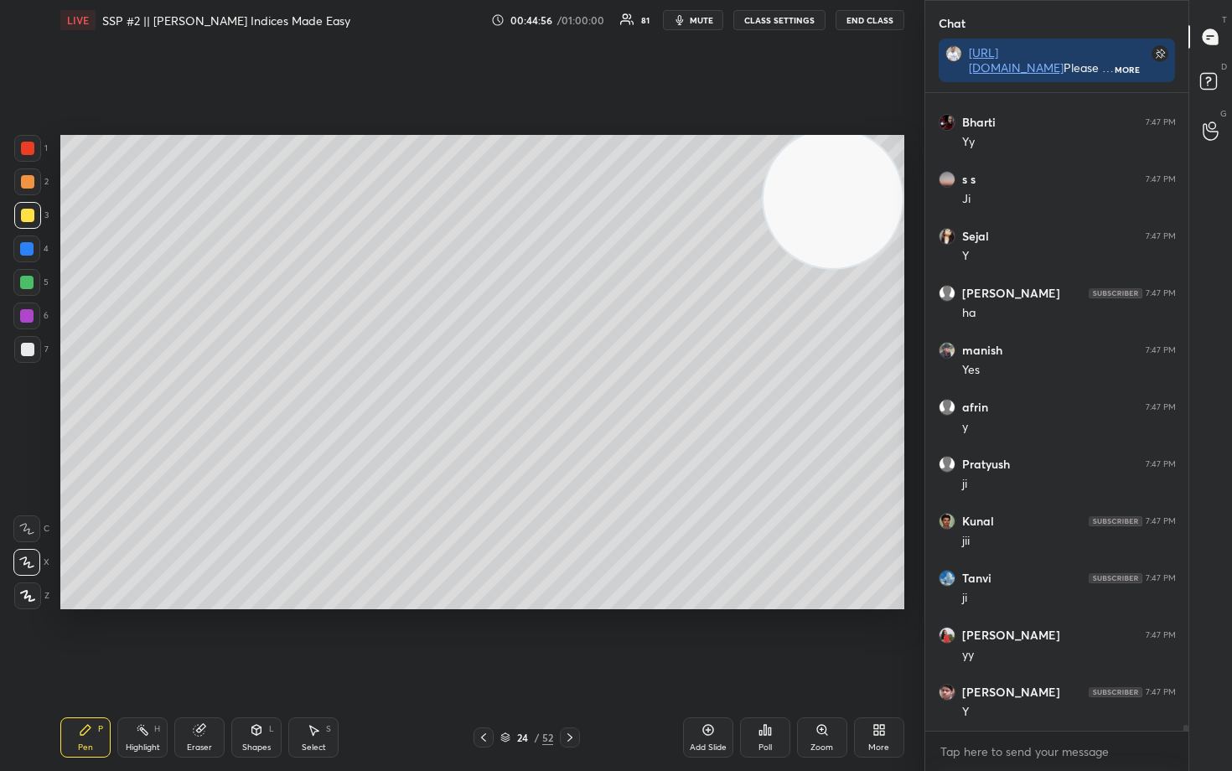
scroll to position [69758, 0]
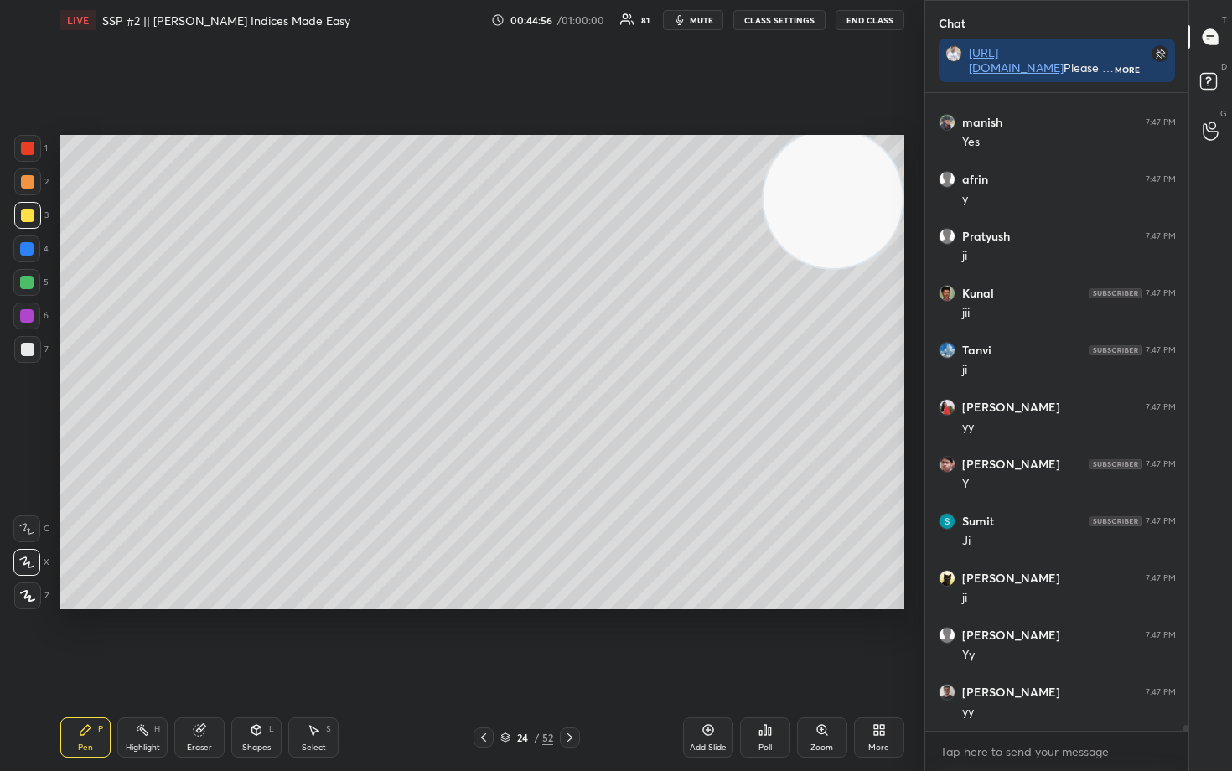
click at [26, 345] on div at bounding box center [27, 349] width 27 height 27
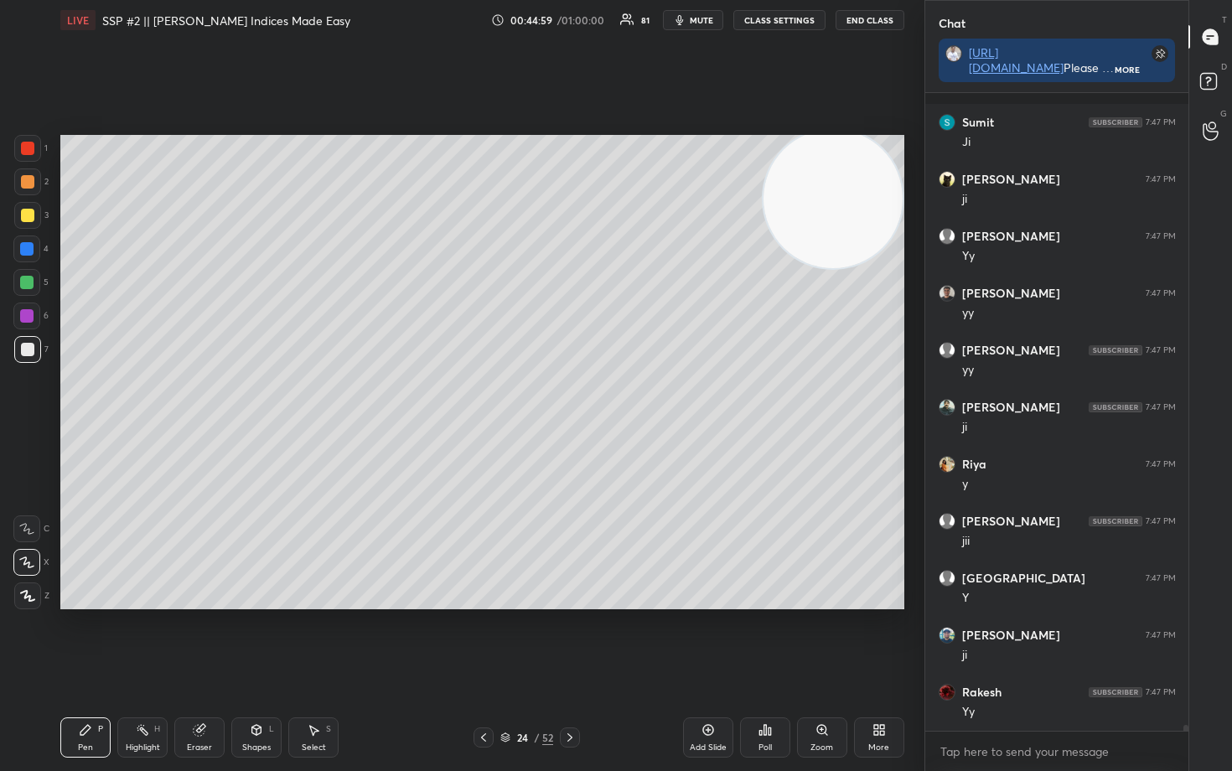
scroll to position [70271, 0]
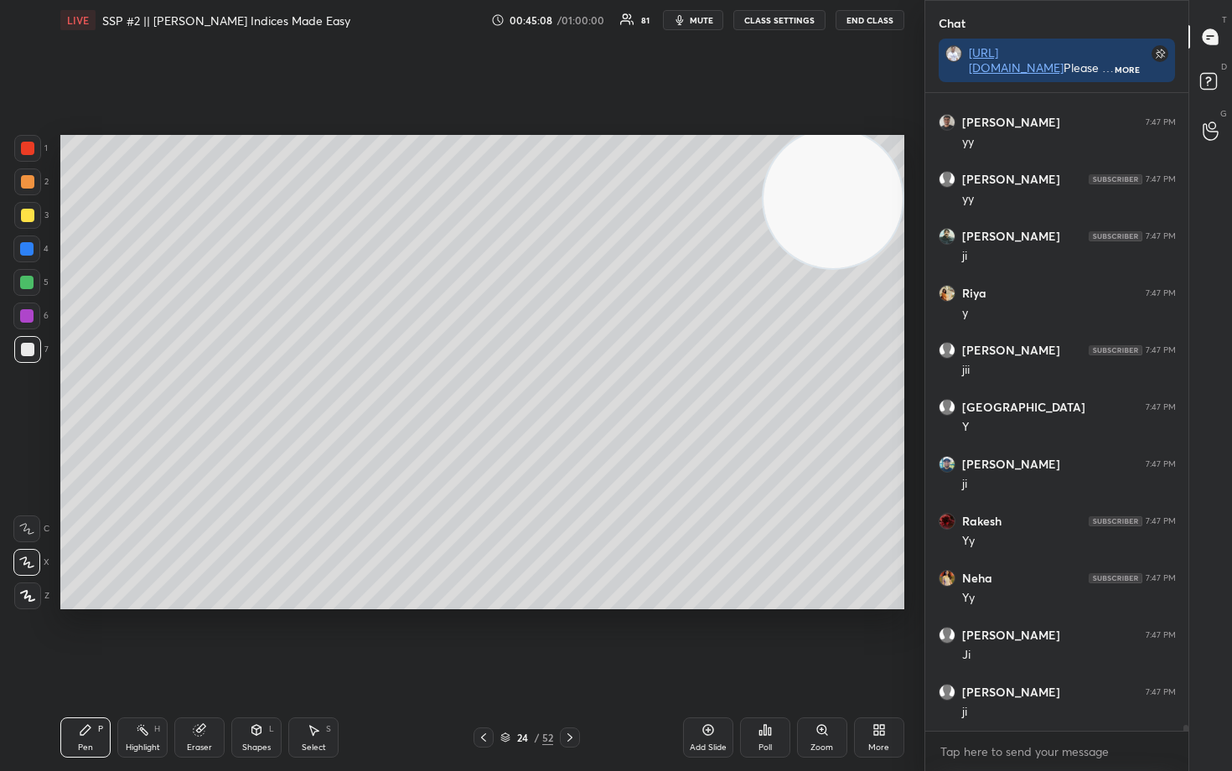
click at [250, 639] on icon at bounding box center [256, 729] width 13 height 13
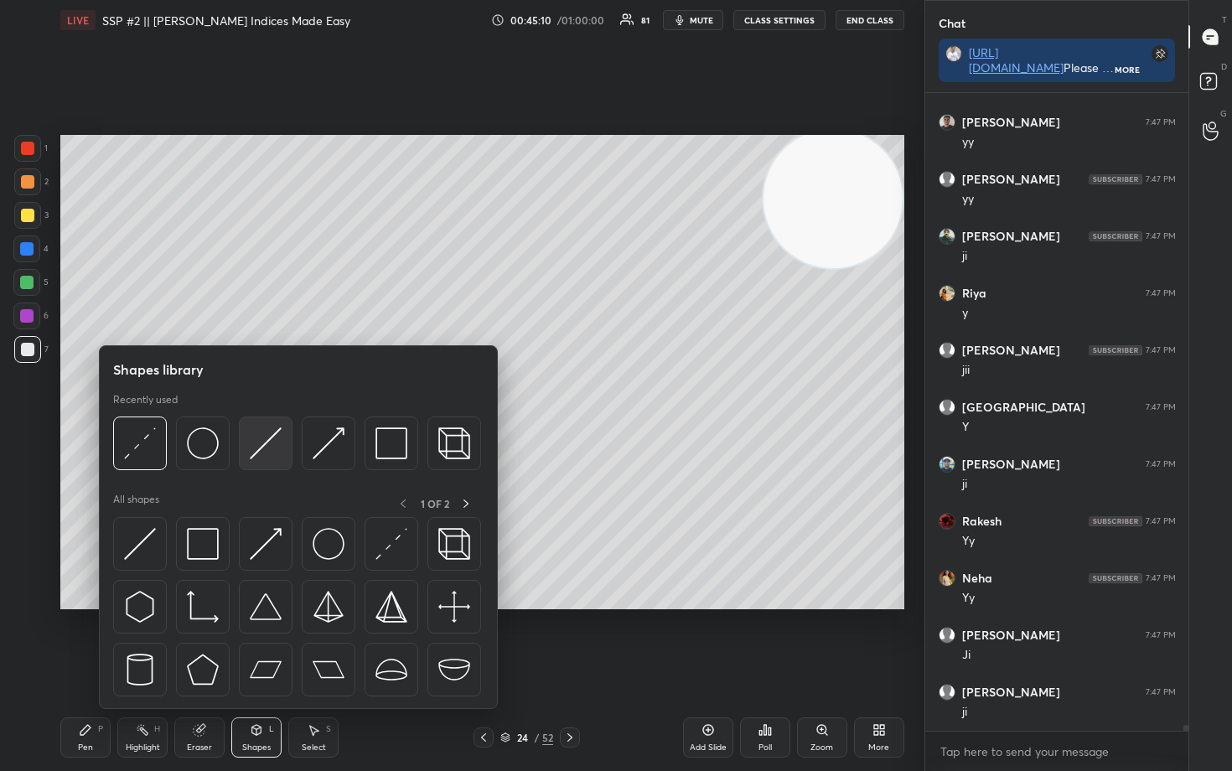
click at [254, 448] on img at bounding box center [266, 443] width 32 height 32
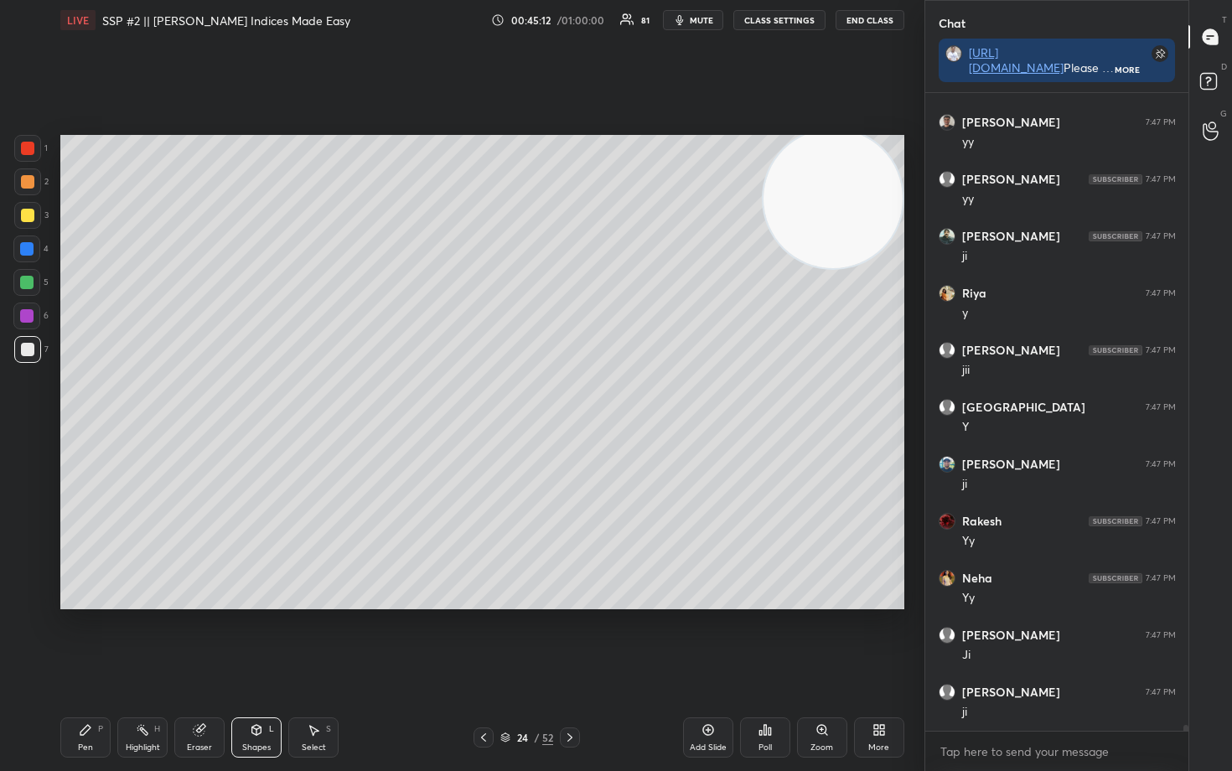
click at [22, 247] on div at bounding box center [26, 248] width 13 height 13
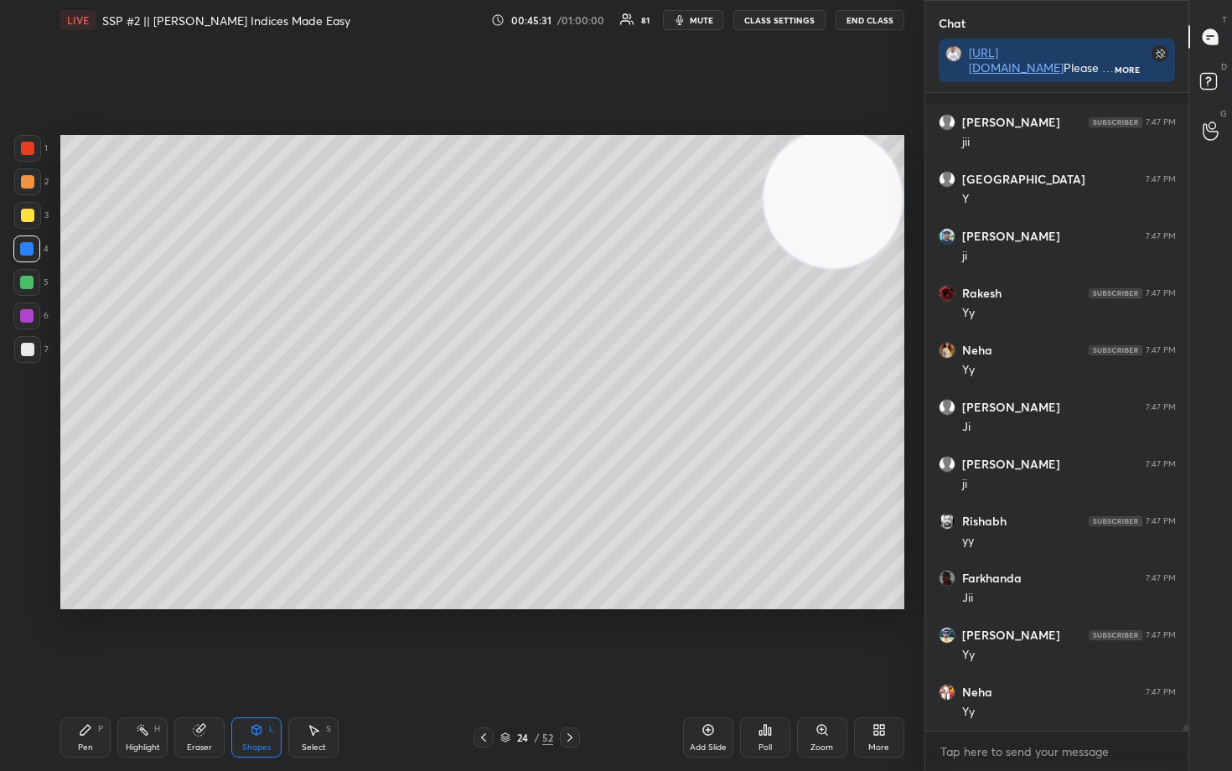
scroll to position [70670, 0]
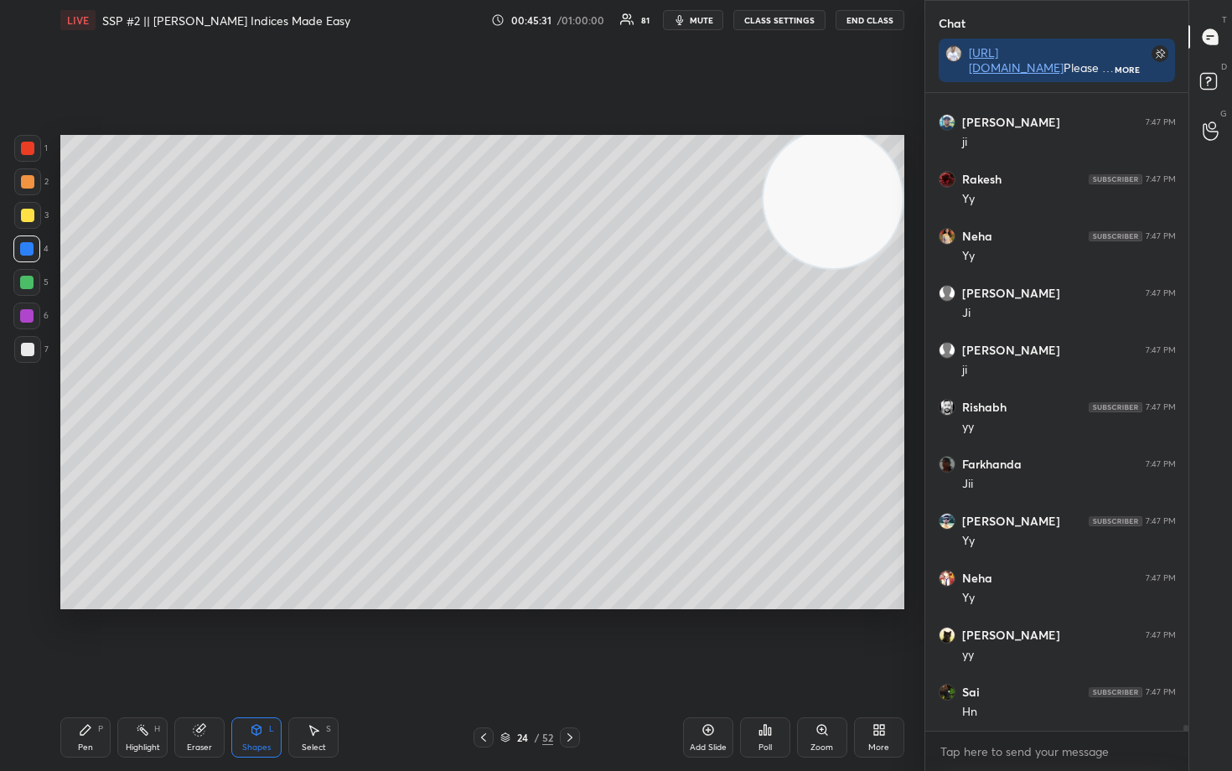
click at [81, 639] on icon at bounding box center [85, 730] width 10 height 10
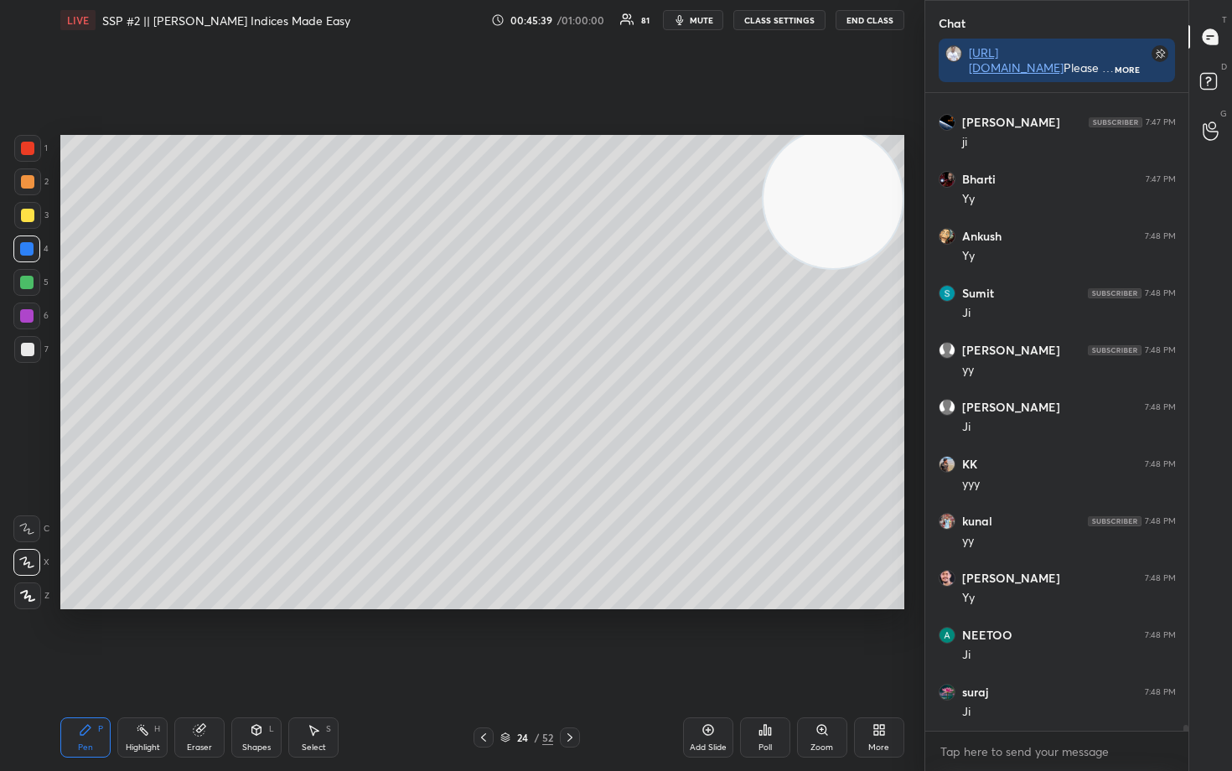
scroll to position [71411, 0]
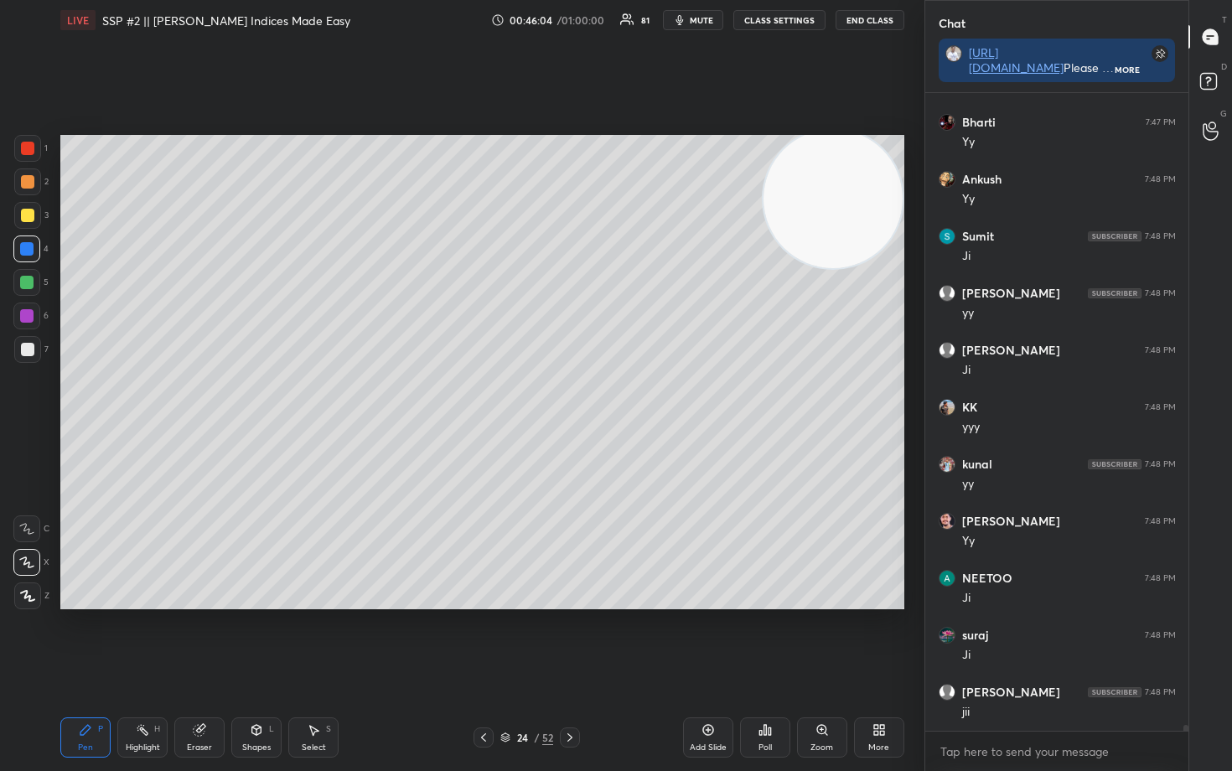
click at [203, 639] on icon at bounding box center [199, 729] width 13 height 13
drag, startPoint x: 24, startPoint y: 476, endPoint x: 41, endPoint y: 471, distance: 17.5
click at [25, 475] on icon at bounding box center [27, 474] width 15 height 15
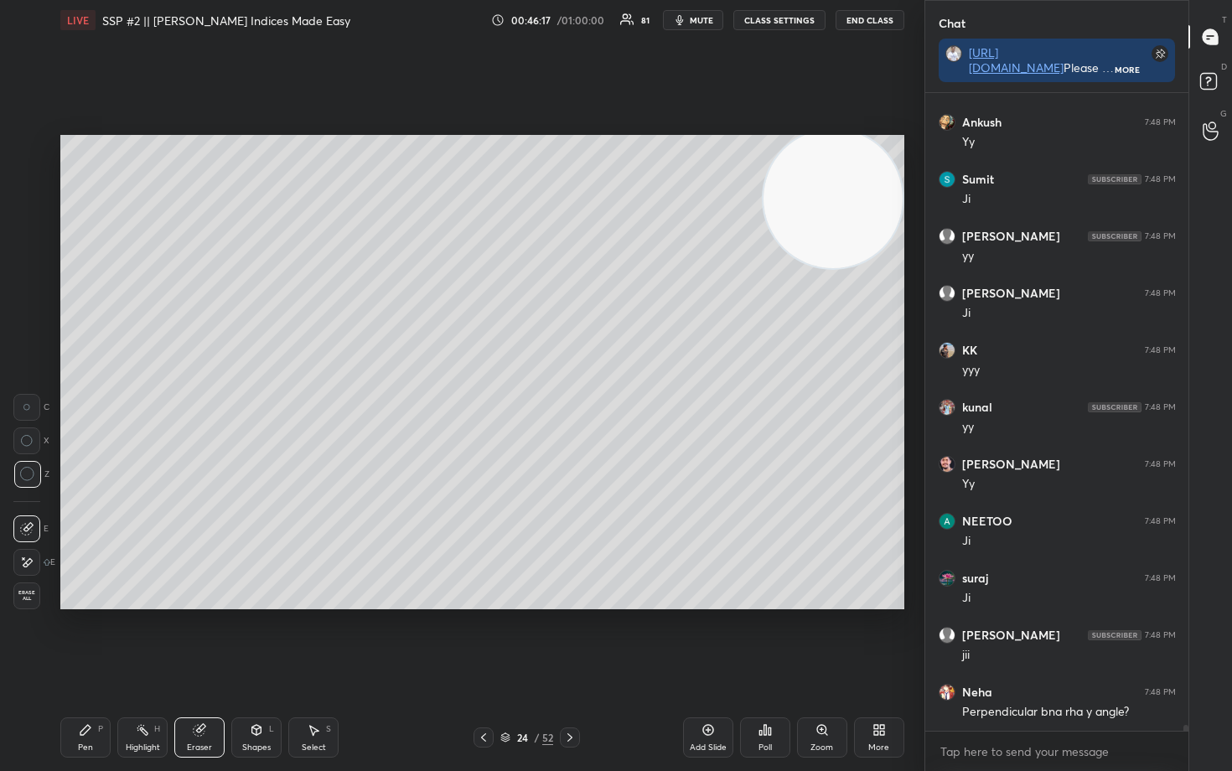
click at [82, 639] on div "Pen" at bounding box center [85, 747] width 15 height 8
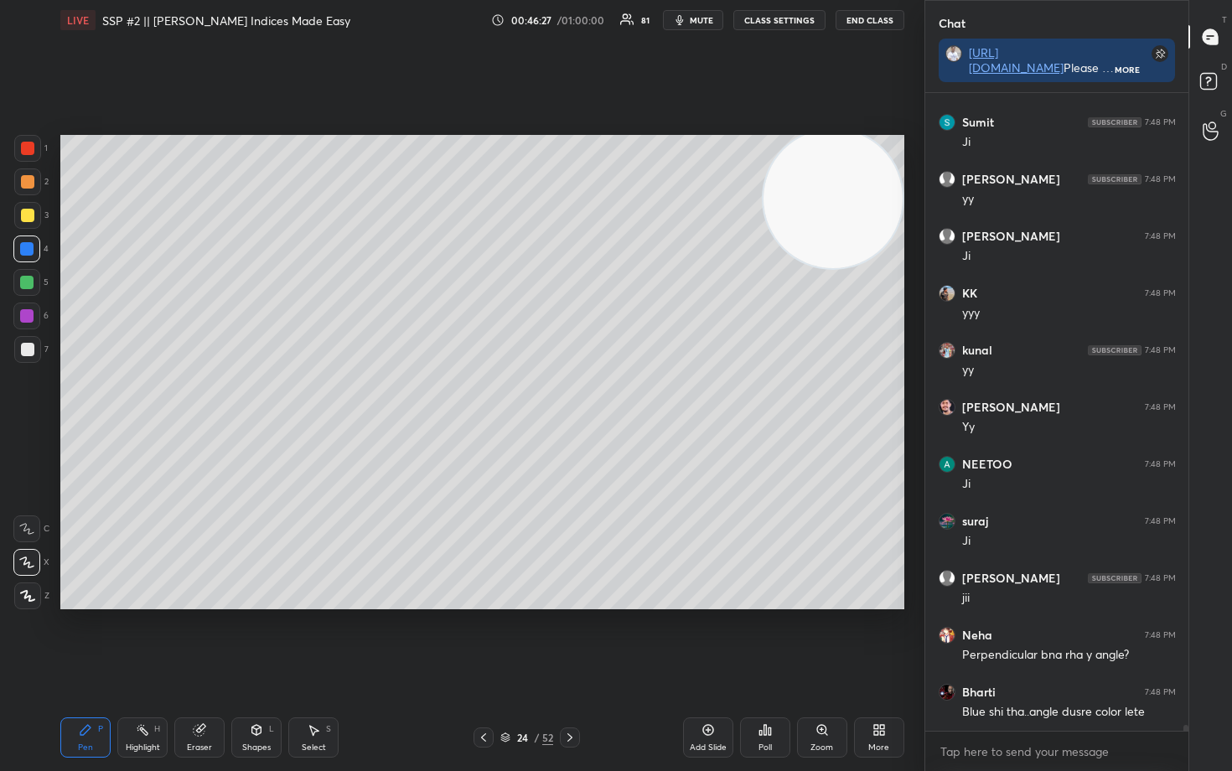
drag, startPoint x: 27, startPoint y: 345, endPoint x: 47, endPoint y: 370, distance: 32.2
click at [28, 347] on div at bounding box center [27, 349] width 13 height 13
drag, startPoint x: 256, startPoint y: 734, endPoint x: 251, endPoint y: 716, distance: 19.1
click at [256, 639] on icon at bounding box center [256, 729] width 13 height 13
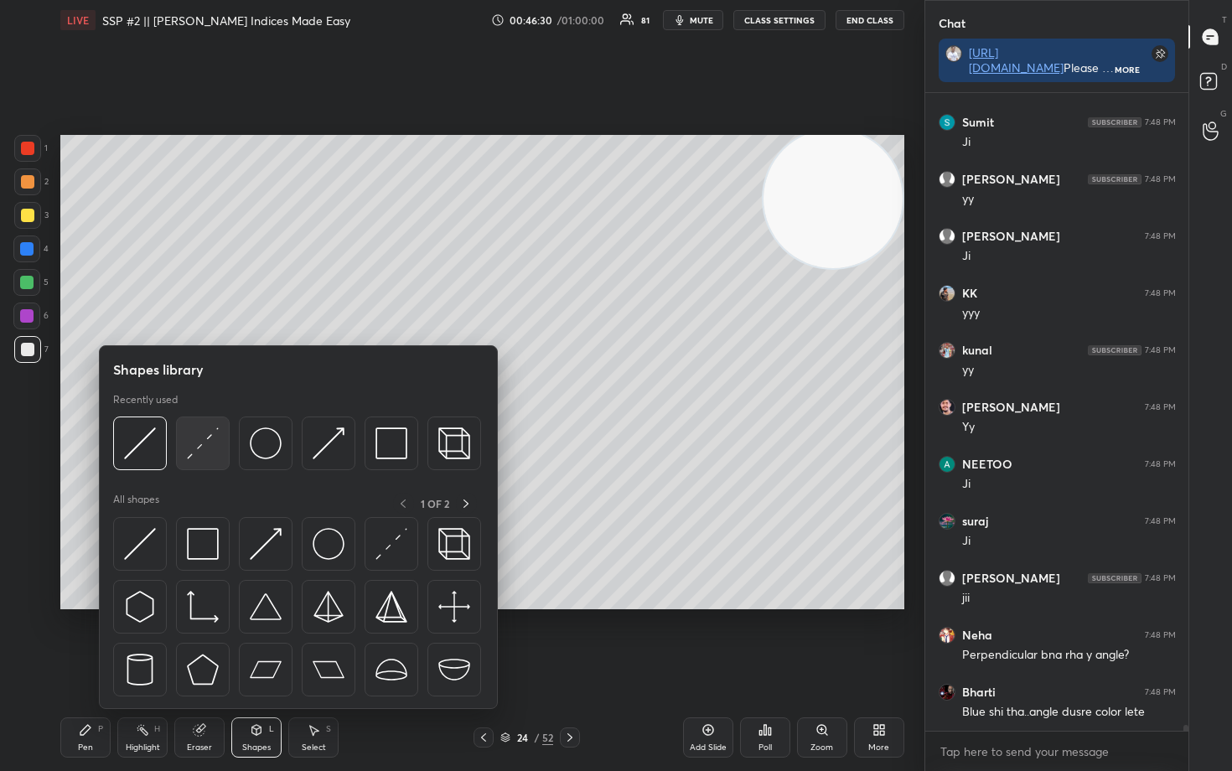
click at [207, 448] on img at bounding box center [203, 443] width 32 height 32
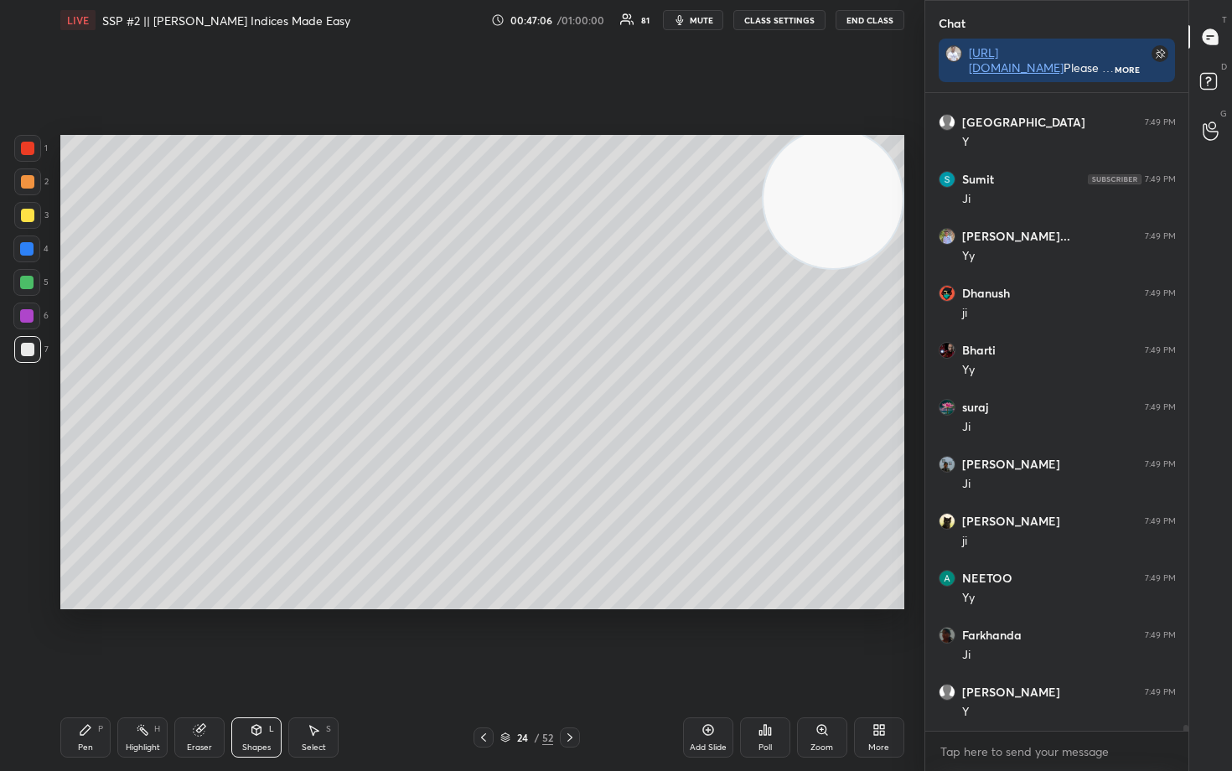
scroll to position [72494, 0]
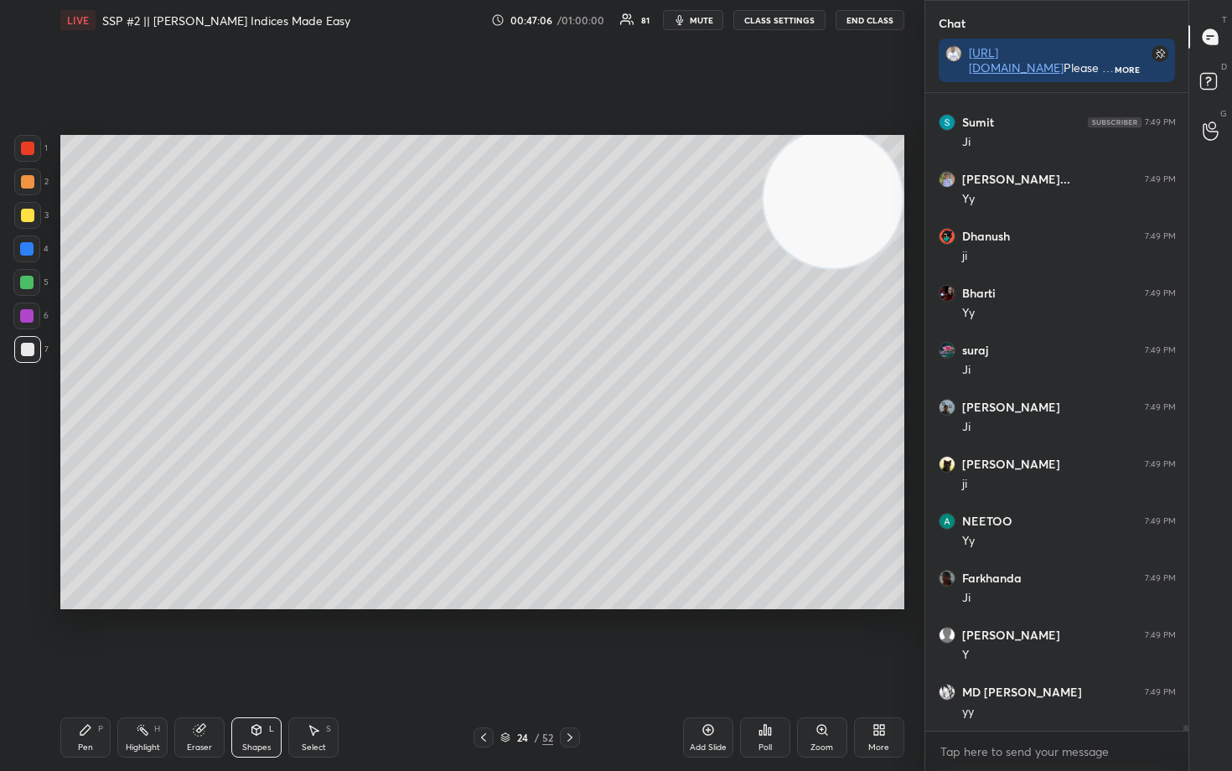
drag, startPoint x: 28, startPoint y: 250, endPoint x: 36, endPoint y: 255, distance: 9.8
click at [28, 250] on div at bounding box center [26, 248] width 13 height 13
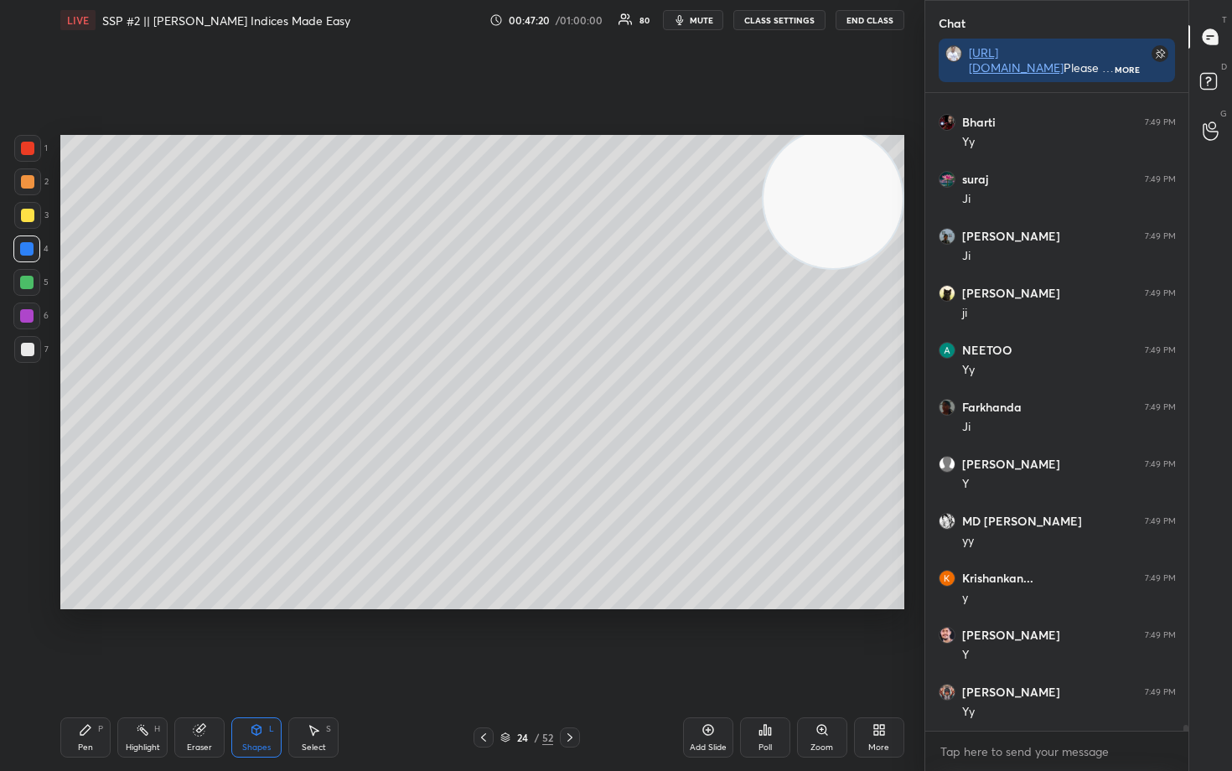
scroll to position [72722, 0]
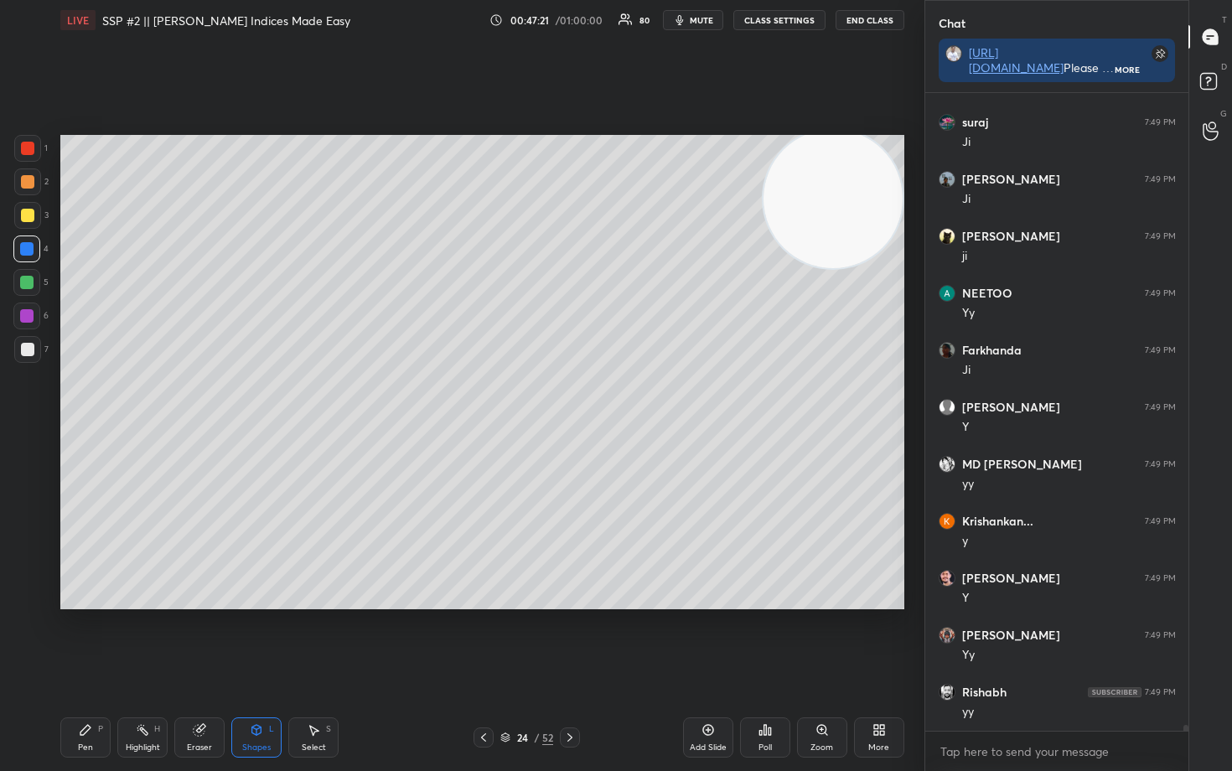
click at [26, 349] on div at bounding box center [27, 349] width 13 height 13
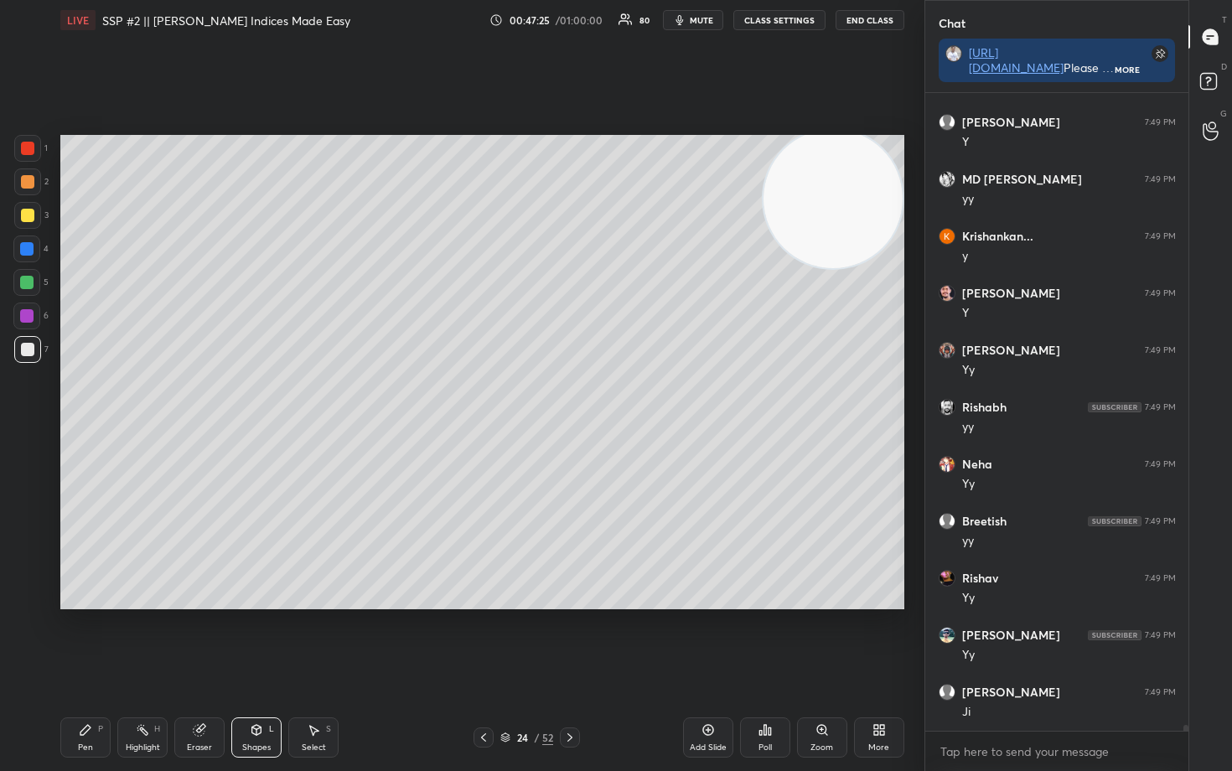
scroll to position [73064, 0]
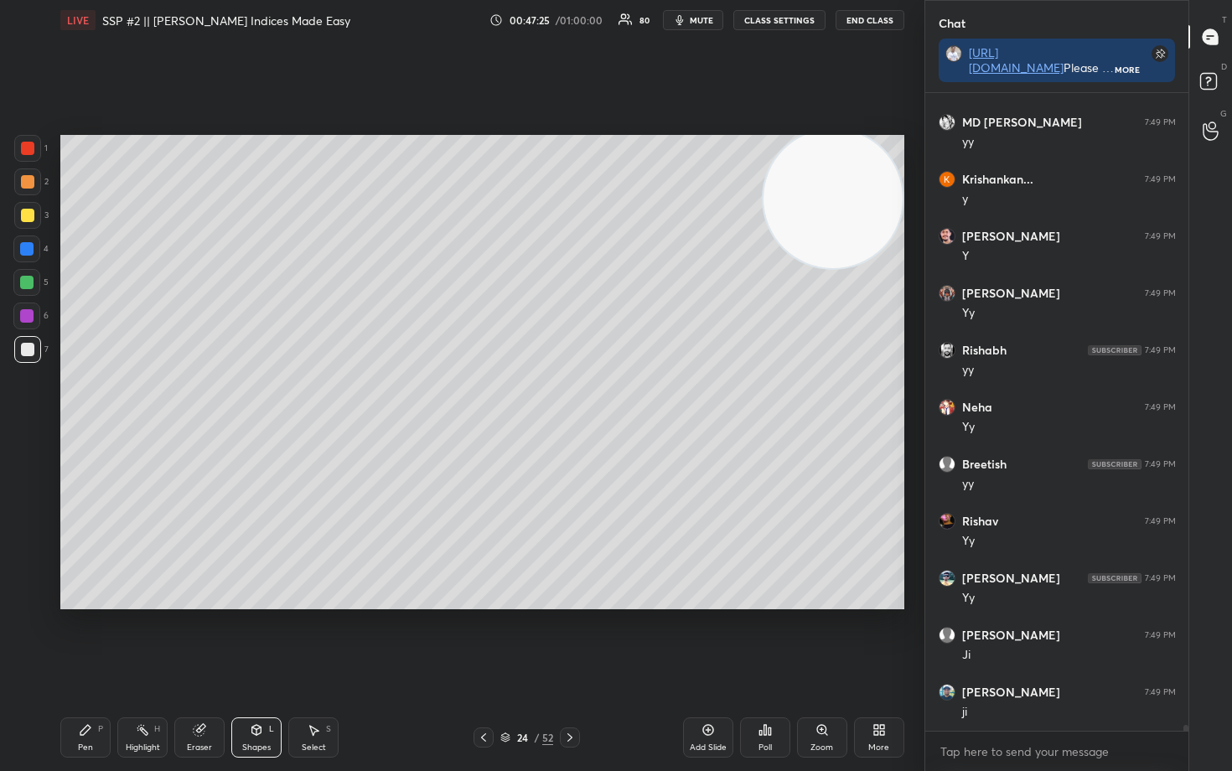
click at [96, 639] on div "Pen P" at bounding box center [85, 737] width 50 height 40
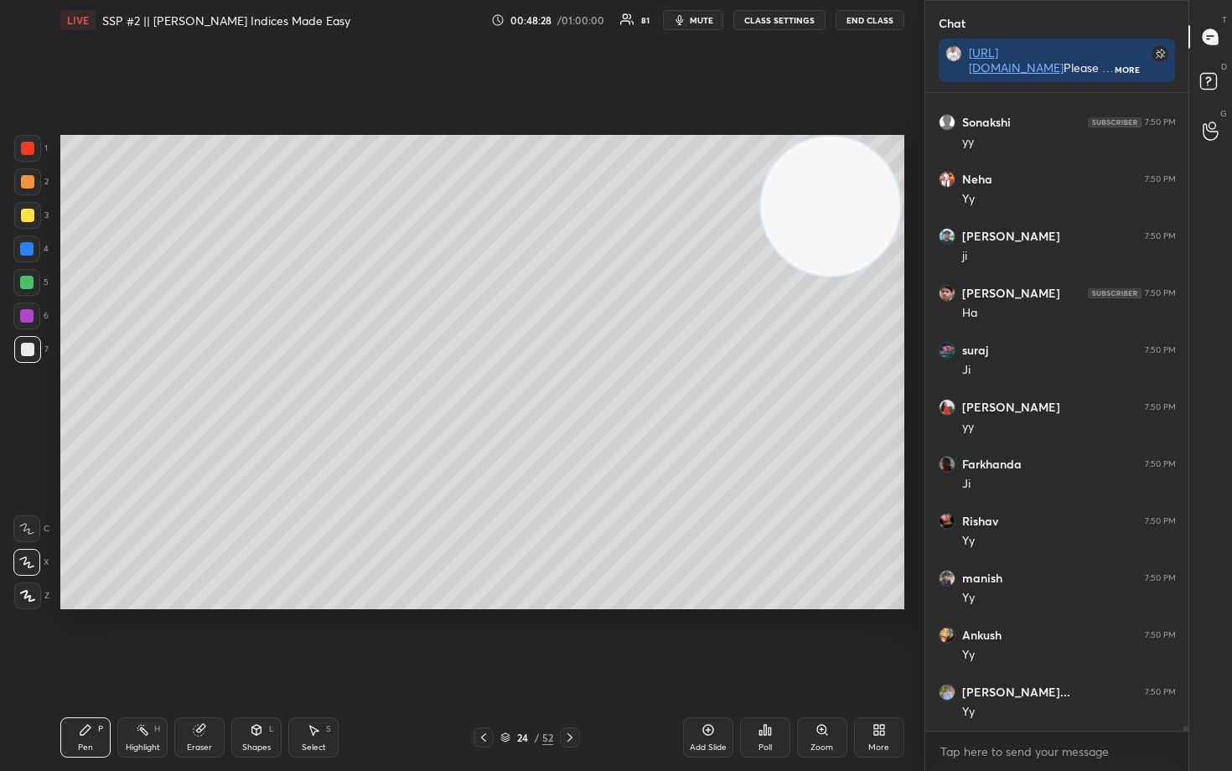
scroll to position [75758, 0]
drag, startPoint x: 845, startPoint y: 198, endPoint x: 578, endPoint y: 153, distance: 271.0
click at [761, 153] on video at bounding box center [830, 206] width 139 height 139
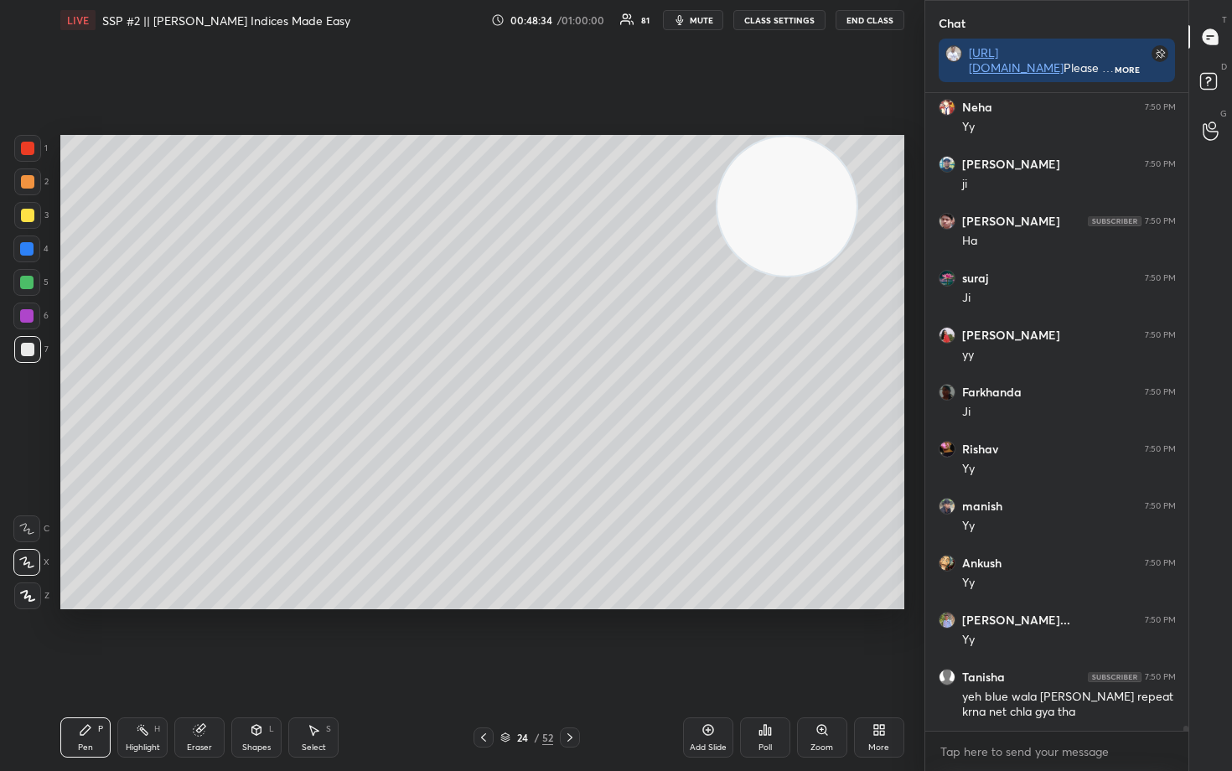
drag, startPoint x: 547, startPoint y: 223, endPoint x: 780, endPoint y: 184, distance: 235.4
click at [805, 171] on video at bounding box center [786, 206] width 139 height 139
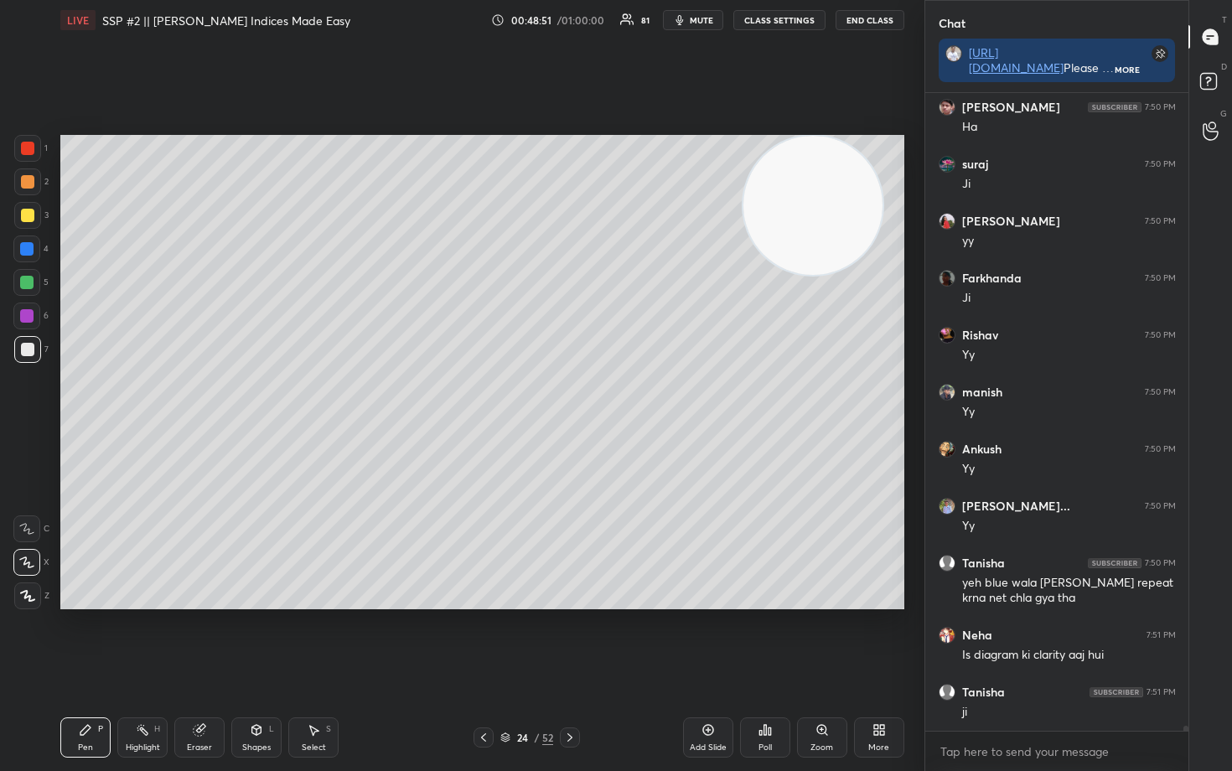
scroll to position [75889, 0]
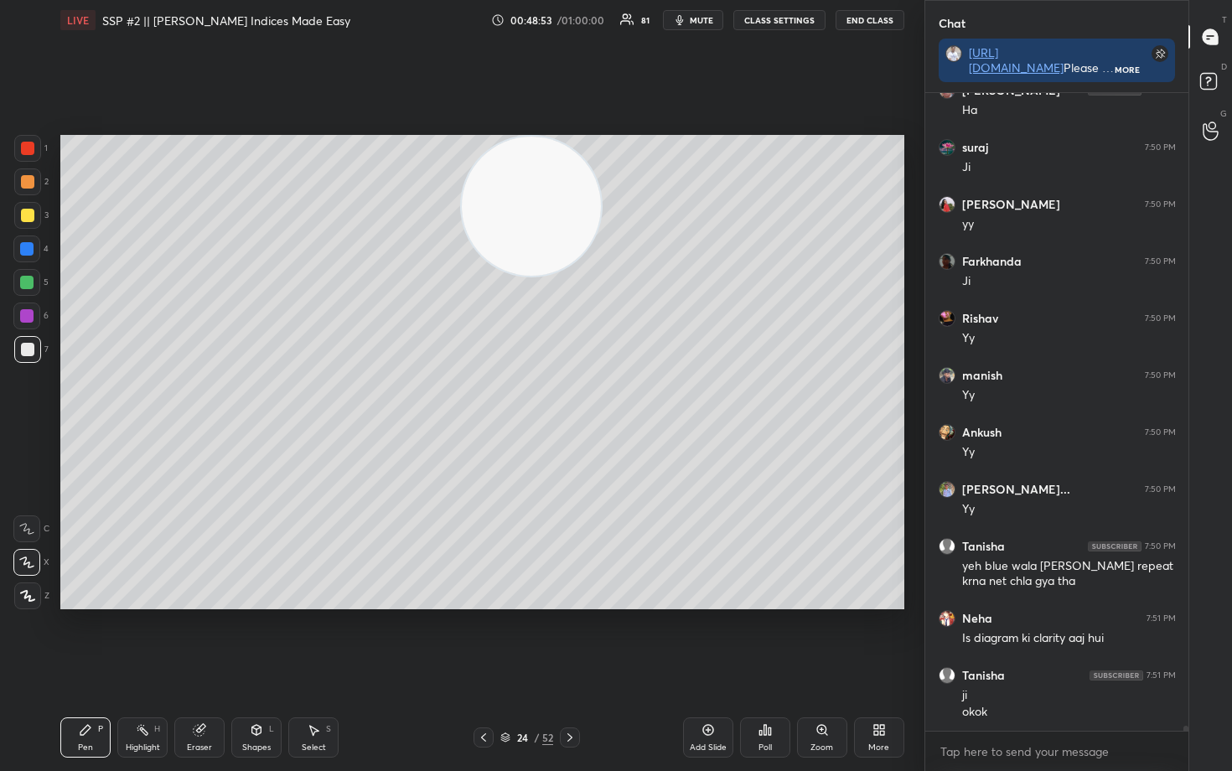
drag, startPoint x: 748, startPoint y: 215, endPoint x: 462, endPoint y: 175, distance: 288.5
click at [510, 185] on video at bounding box center [531, 206] width 139 height 139
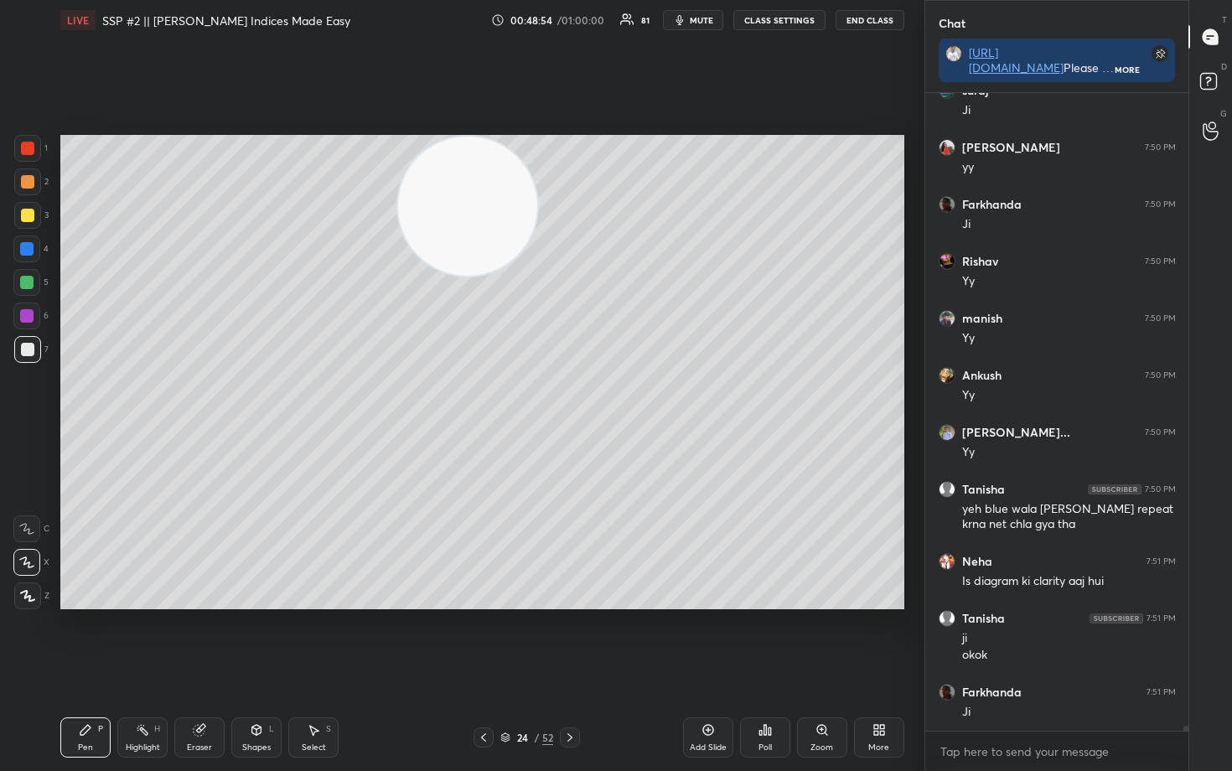
drag, startPoint x: 530, startPoint y: 210, endPoint x: 205, endPoint y: 150, distance: 329.8
click at [398, 154] on video at bounding box center [467, 206] width 139 height 139
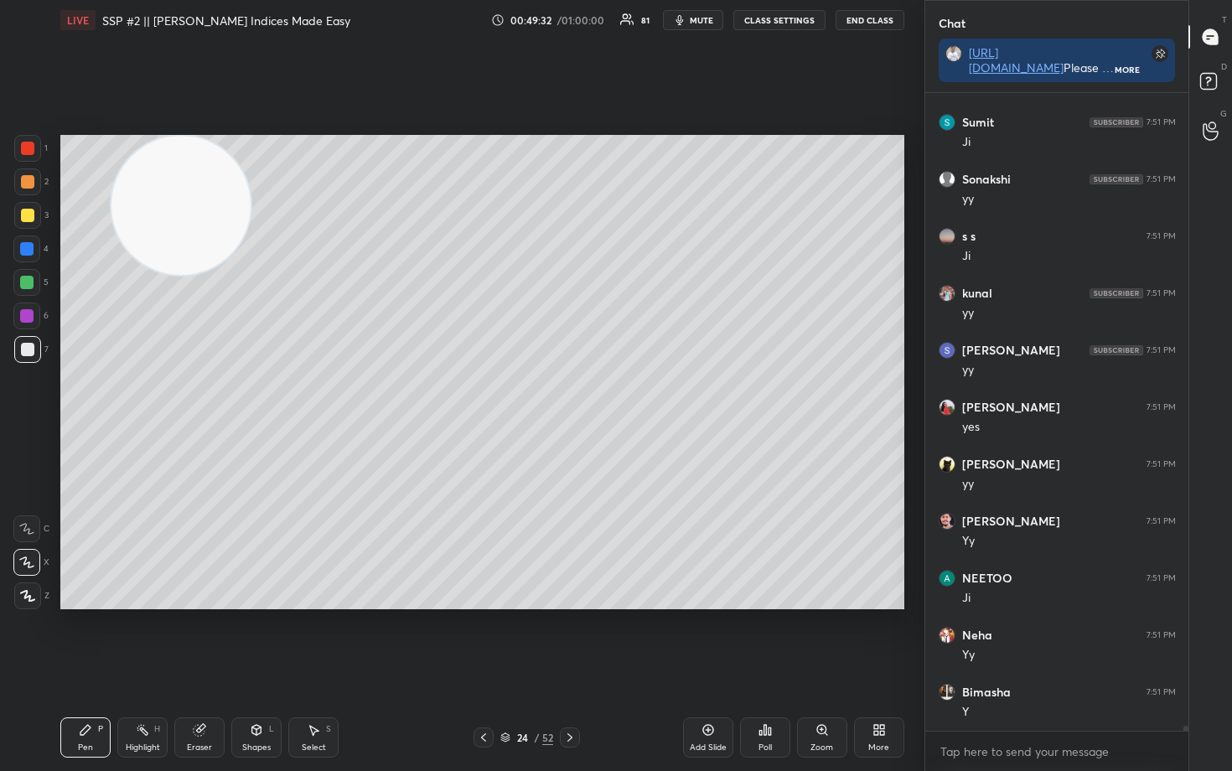
scroll to position [77542, 0]
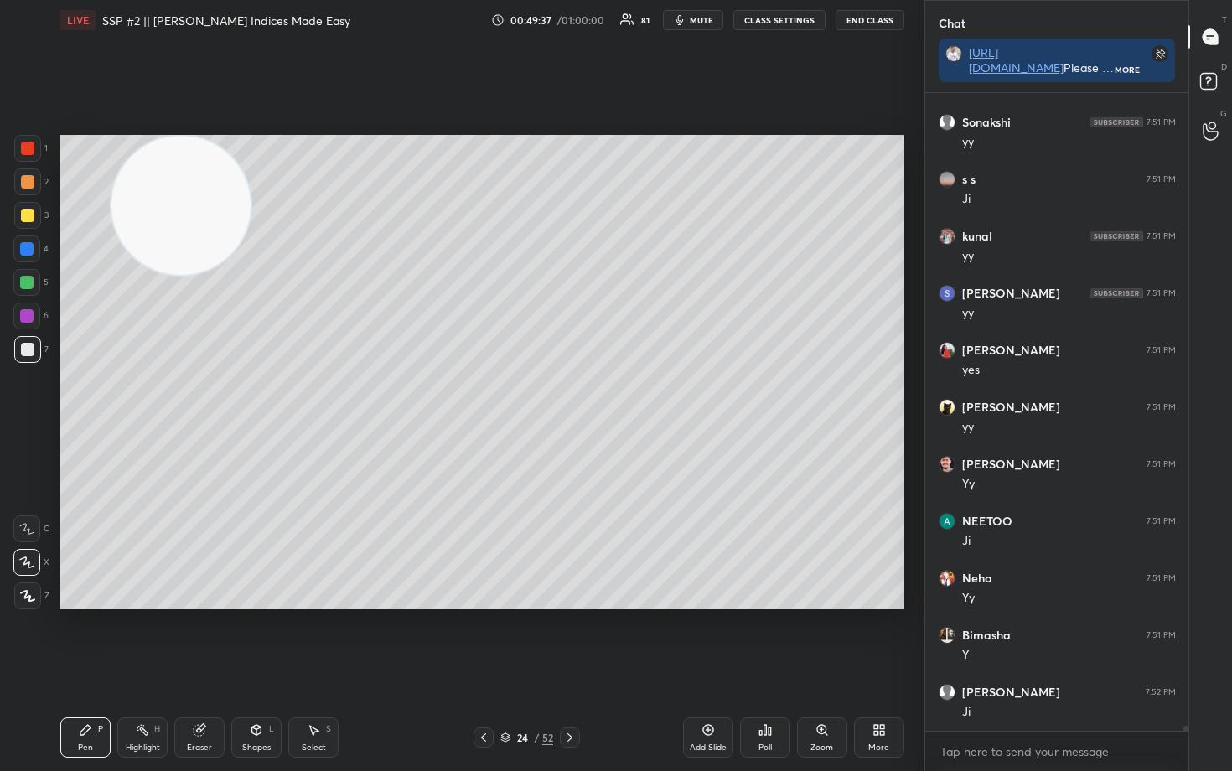
drag, startPoint x: 216, startPoint y: 328, endPoint x: 209, endPoint y: 395, distance: 67.5
click at [215, 275] on video at bounding box center [180, 205] width 139 height 139
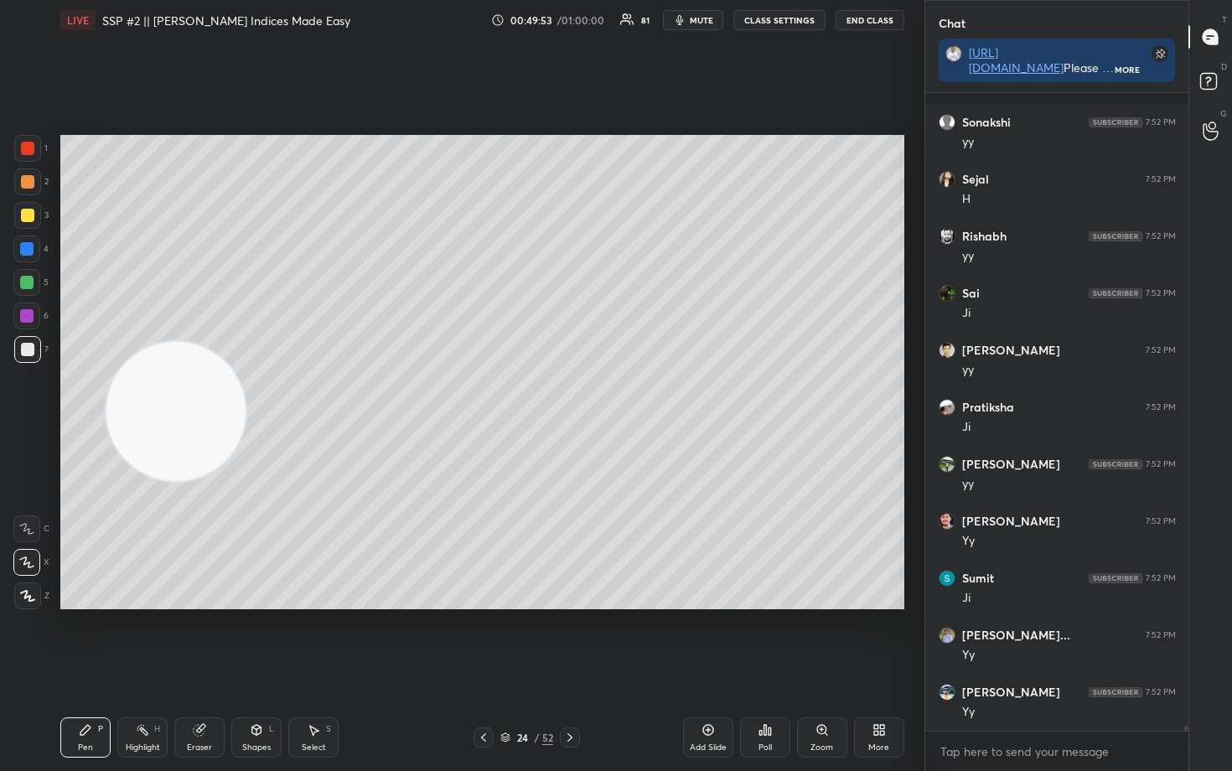
scroll to position [78283, 0]
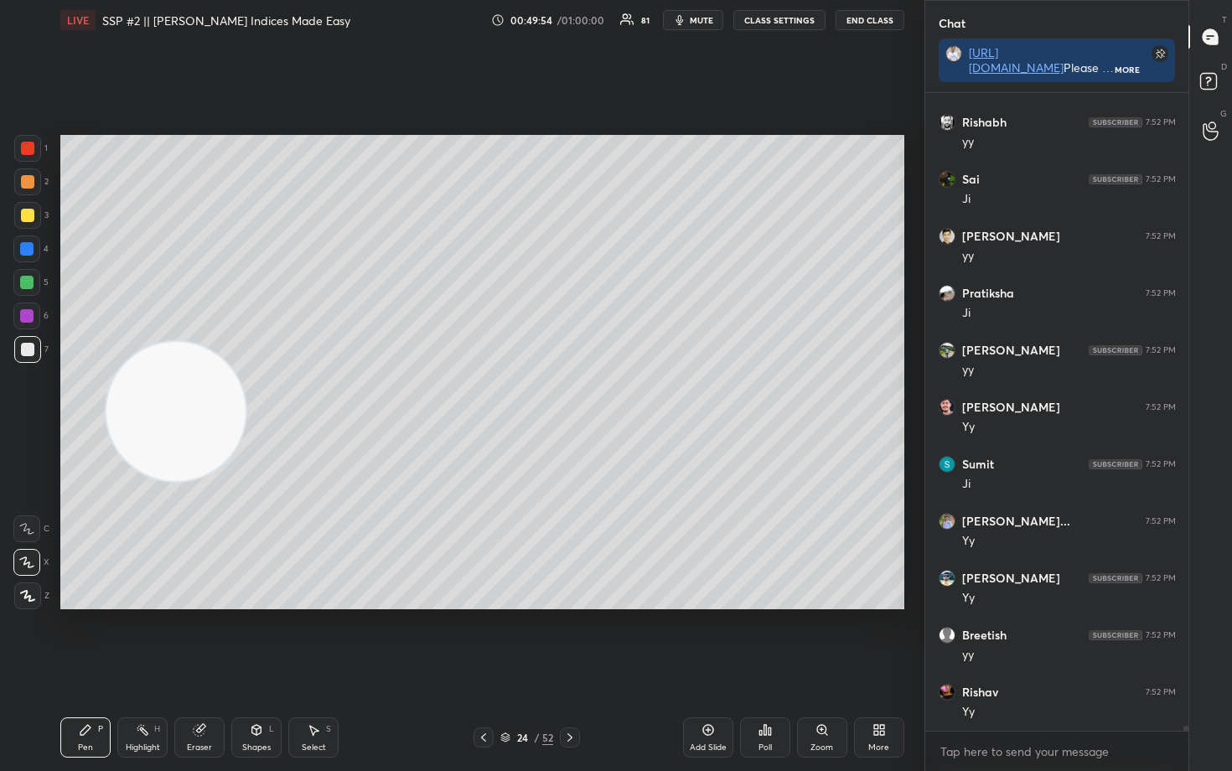
click at [194, 639] on div "Eraser" at bounding box center [199, 747] width 25 height 8
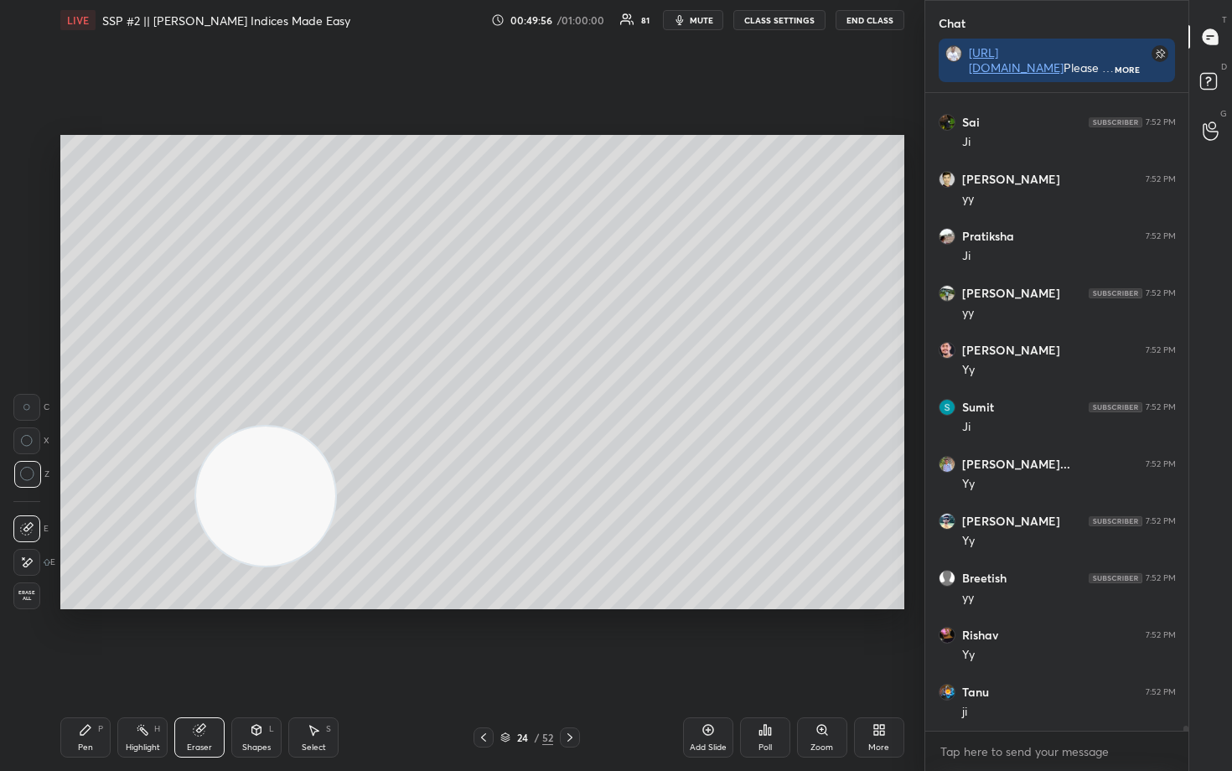
drag, startPoint x: 221, startPoint y: 458, endPoint x: 491, endPoint y: 585, distance: 298.5
click at [335, 566] on video at bounding box center [265, 496] width 139 height 139
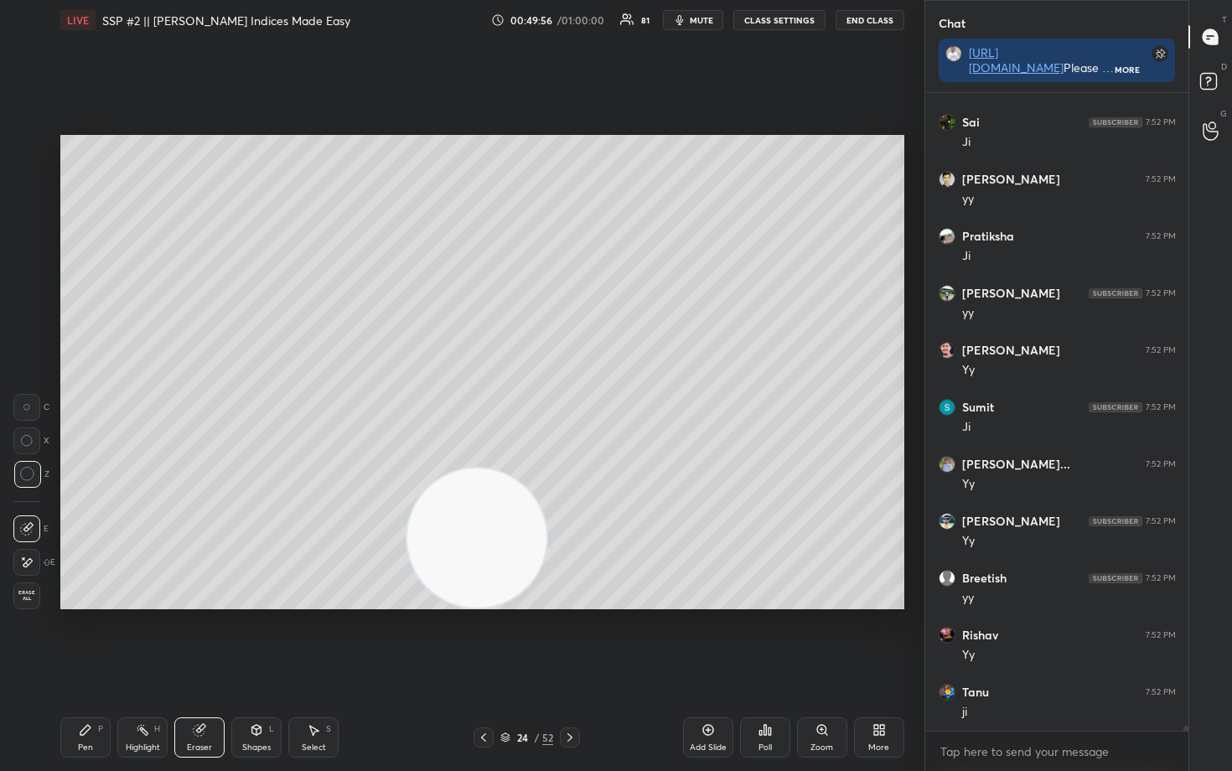
scroll to position [78397, 0]
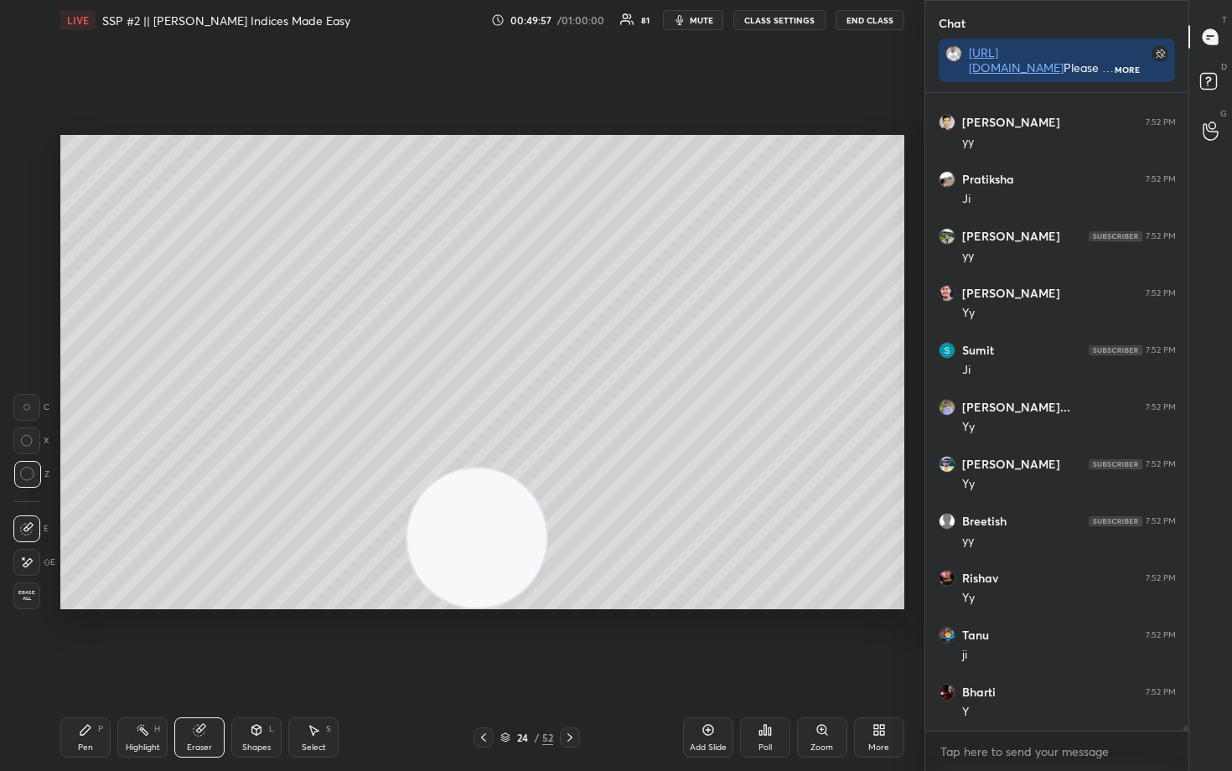
drag, startPoint x: 88, startPoint y: 725, endPoint x: 87, endPoint y: 704, distance: 21.0
click at [85, 639] on icon at bounding box center [85, 729] width 13 height 13
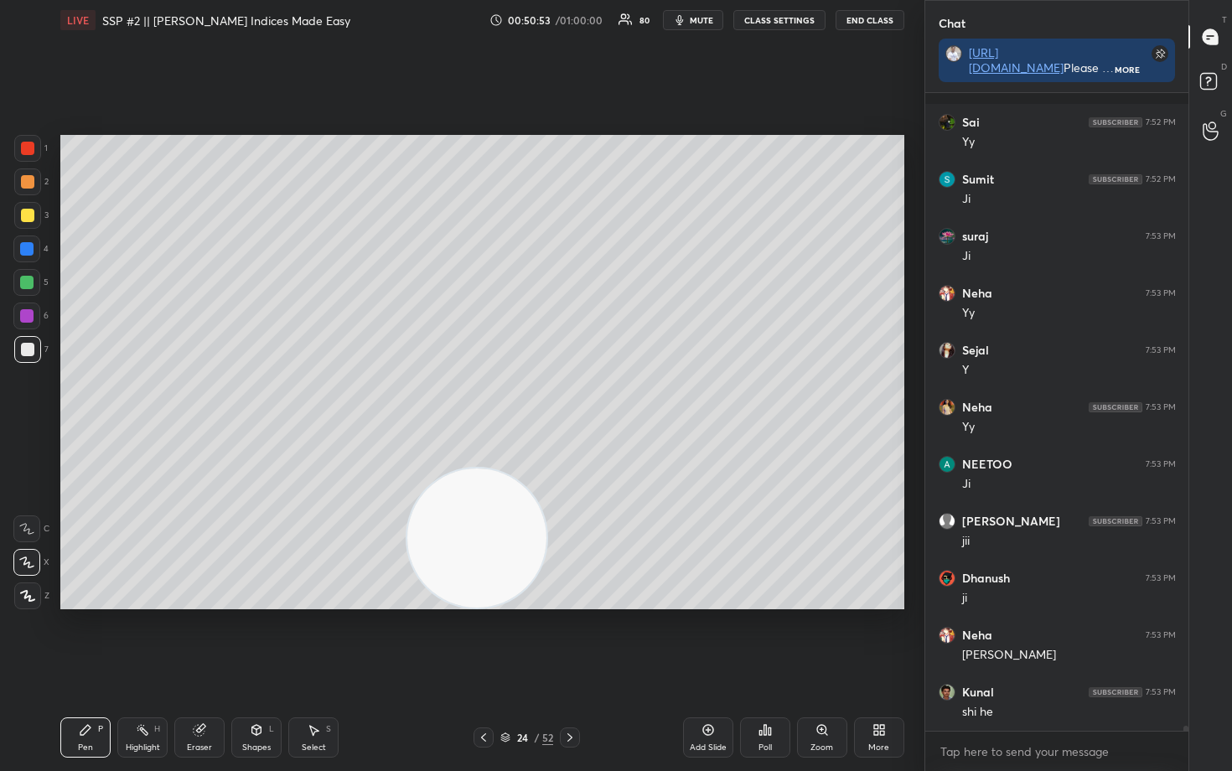
scroll to position [79651, 0]
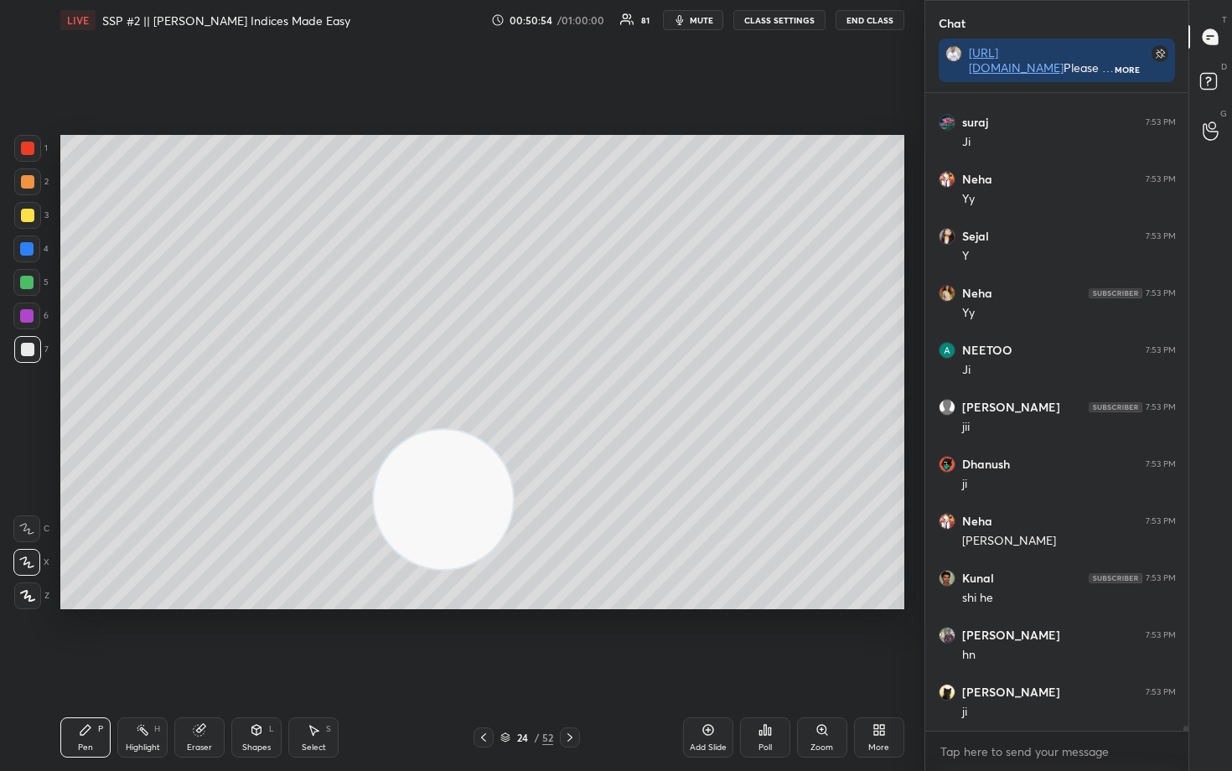
drag, startPoint x: 466, startPoint y: 520, endPoint x: 277, endPoint y: 274, distance: 310.2
click at [374, 430] on video at bounding box center [443, 499] width 139 height 139
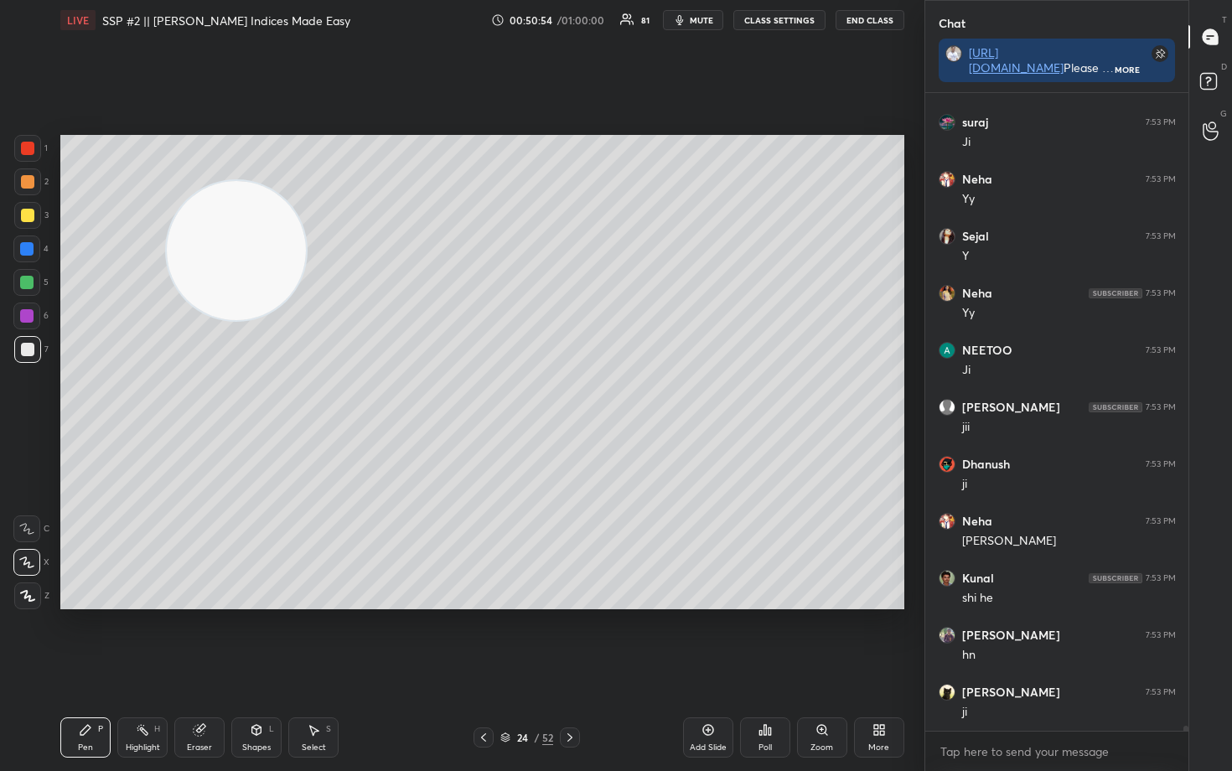
scroll to position [79708, 0]
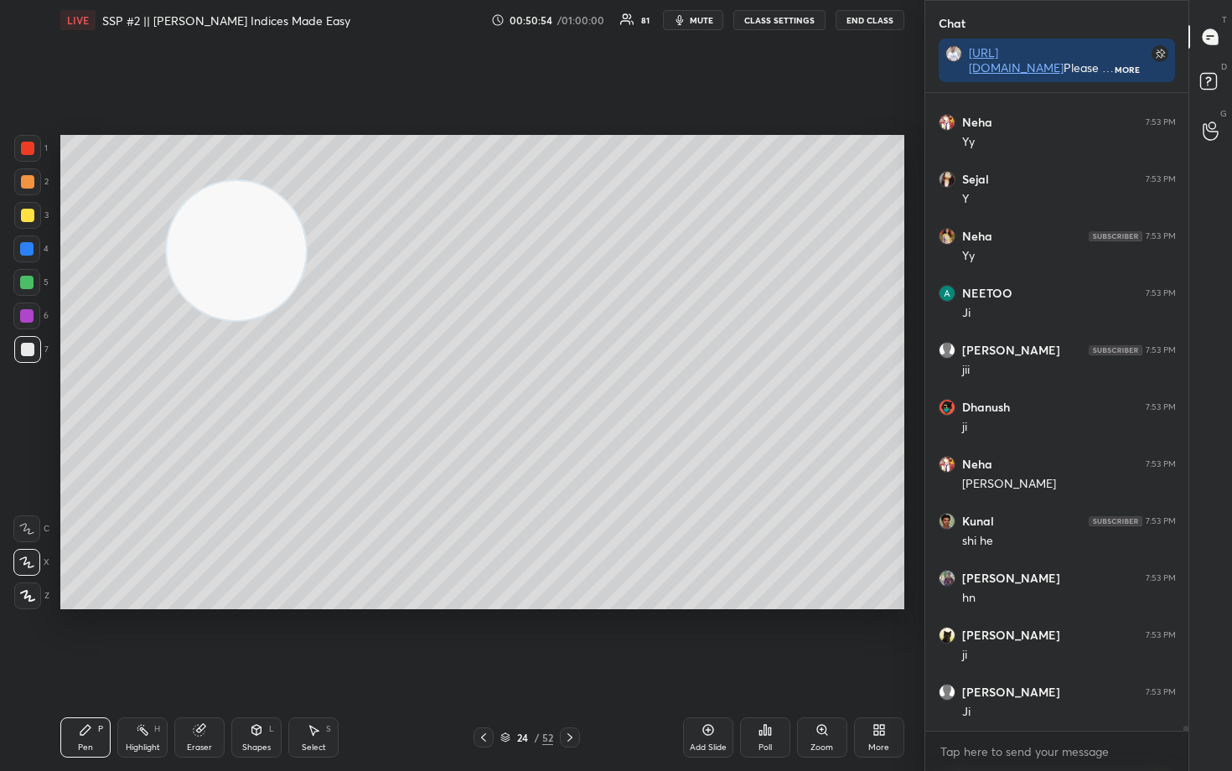
drag, startPoint x: 235, startPoint y: 262, endPoint x: 117, endPoint y: 172, distance: 148.2
click at [167, 191] on video at bounding box center [236, 250] width 139 height 139
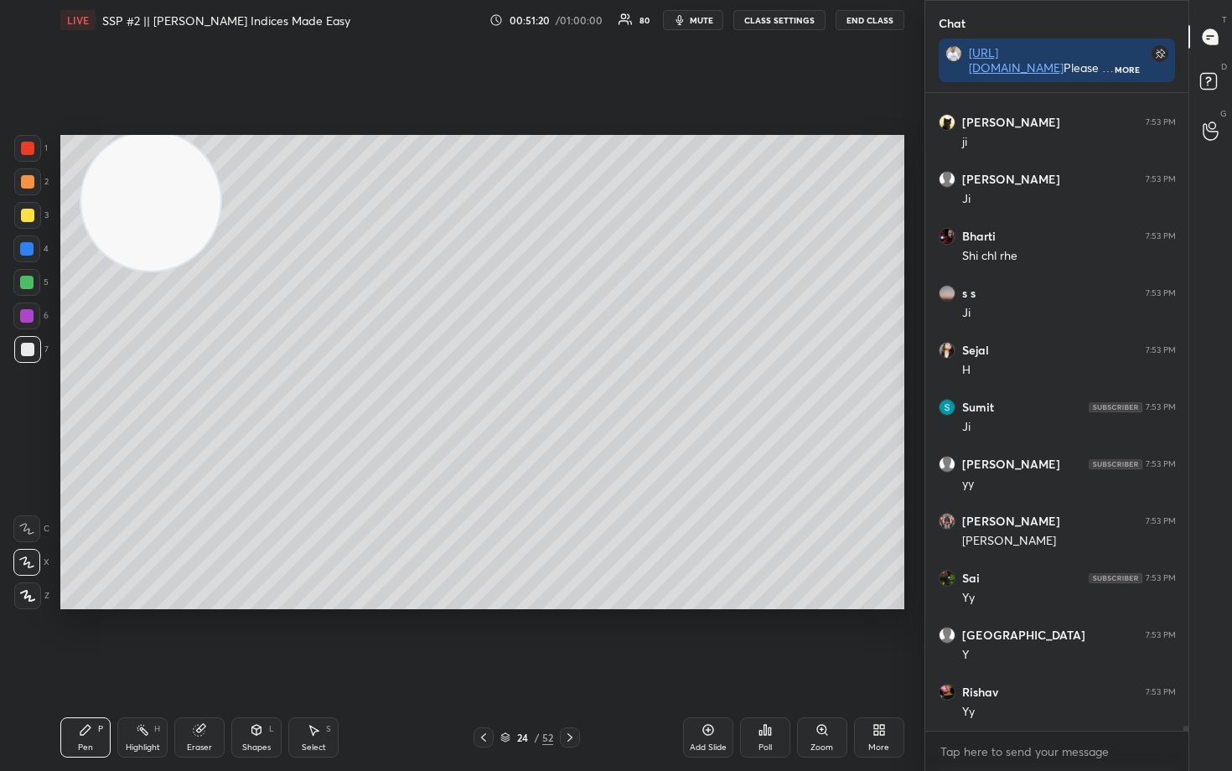
scroll to position [80278, 0]
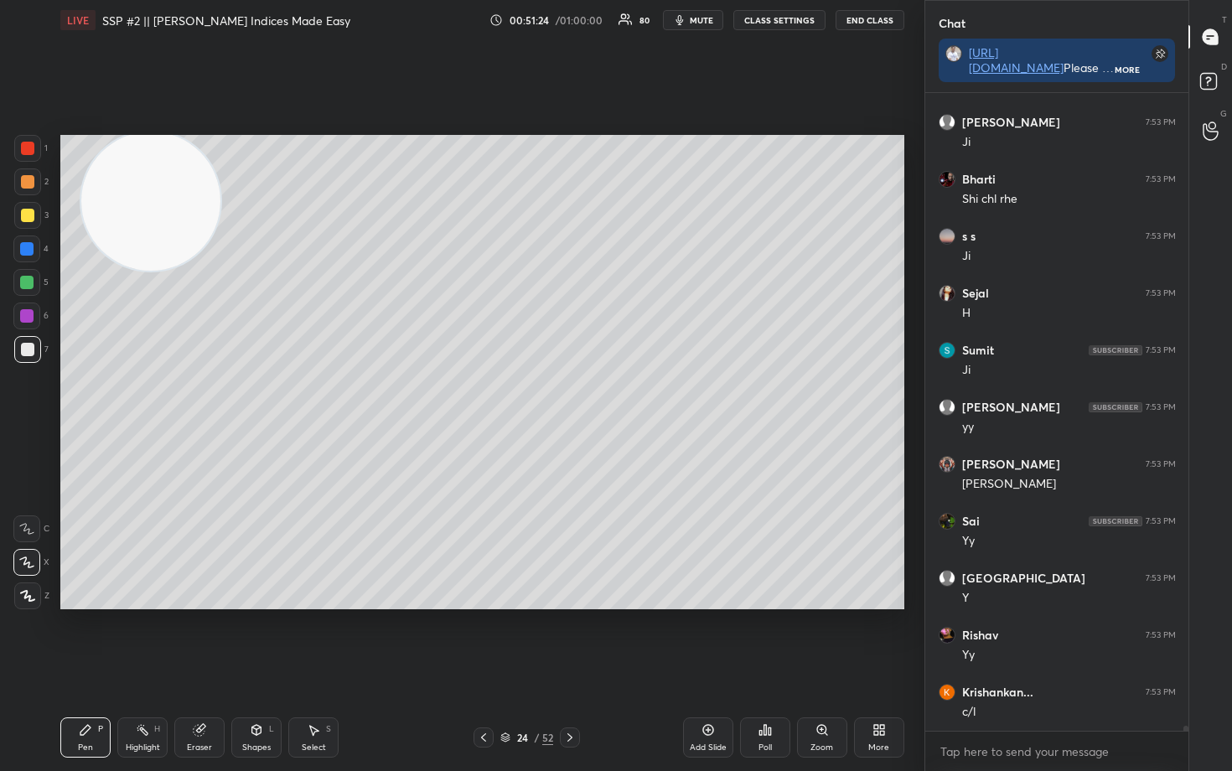
click at [705, 639] on icon at bounding box center [708, 729] width 13 height 13
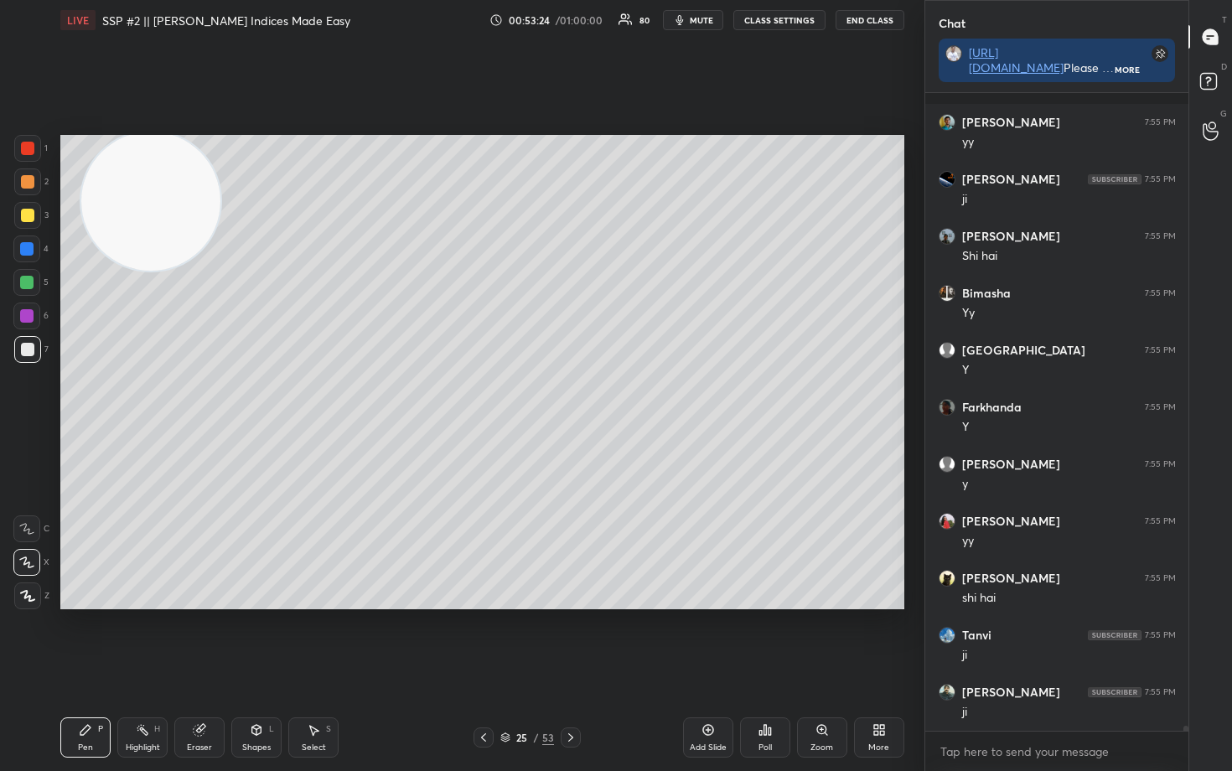
scroll to position [86319, 0]
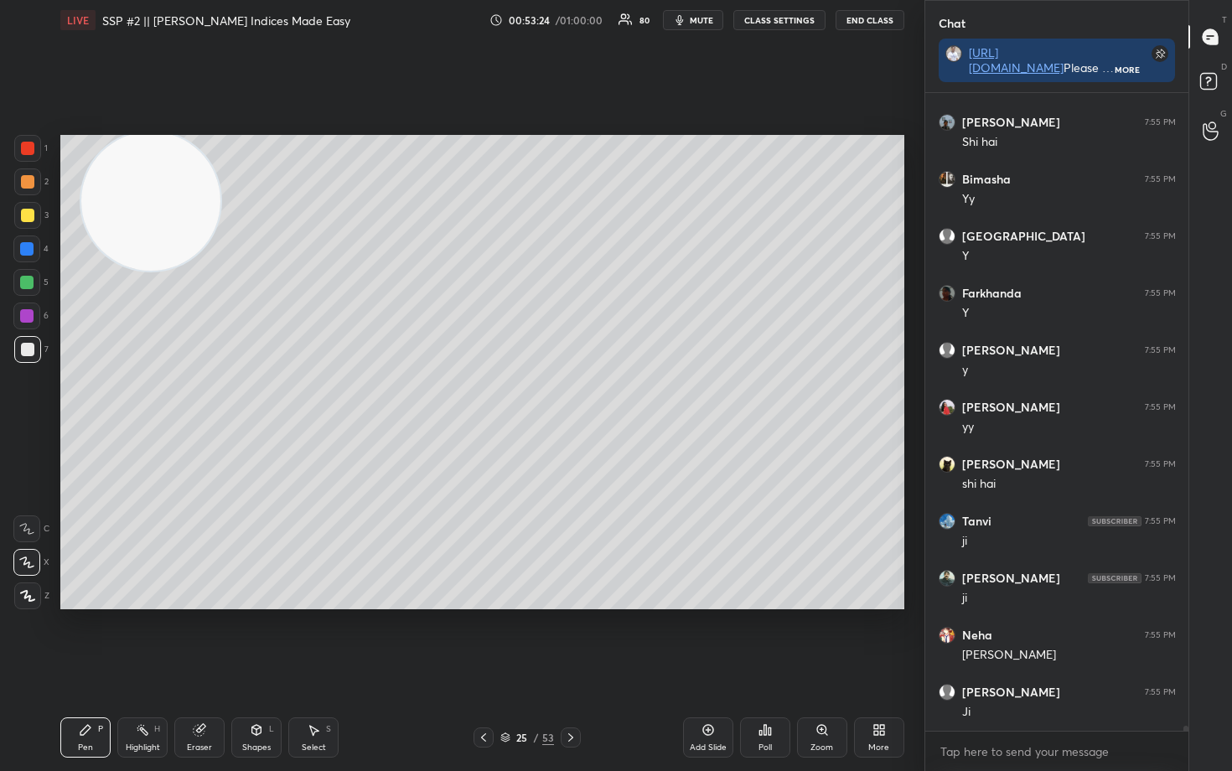
drag, startPoint x: 29, startPoint y: 211, endPoint x: 148, endPoint y: 268, distance: 131.2
click at [30, 213] on div at bounding box center [27, 215] width 13 height 13
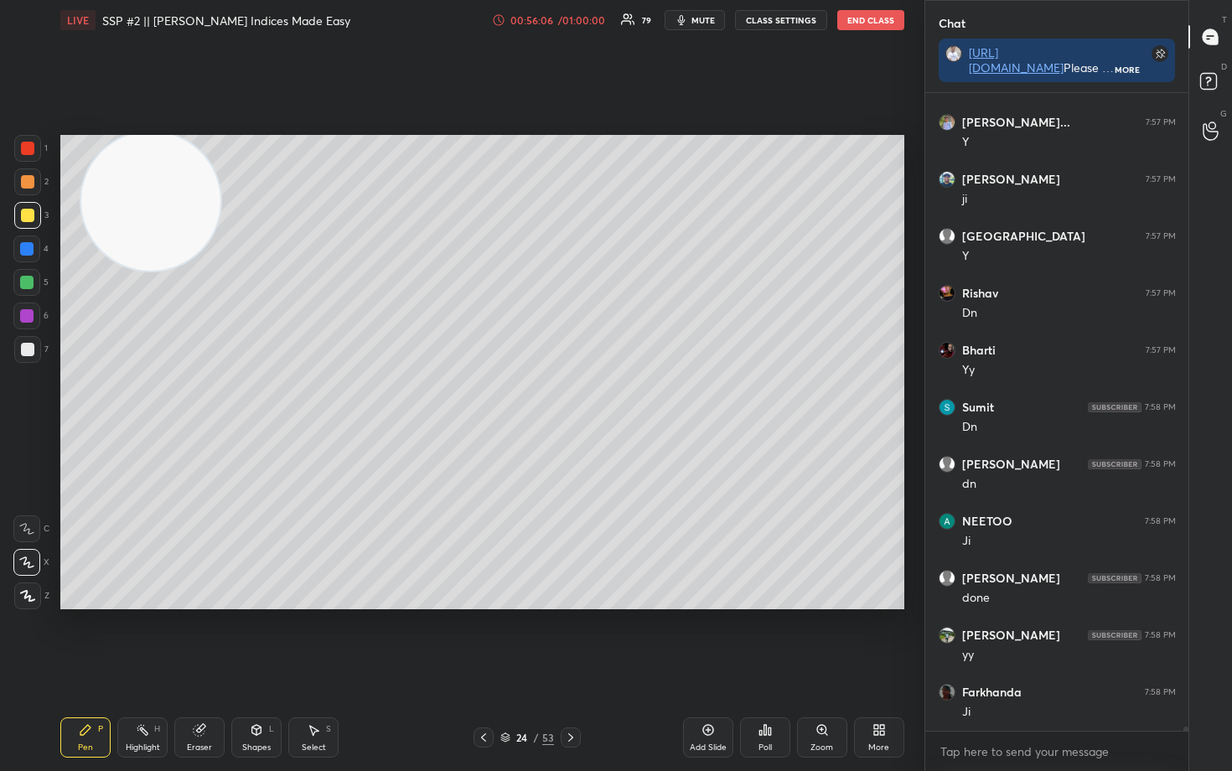
scroll to position [91225, 0]
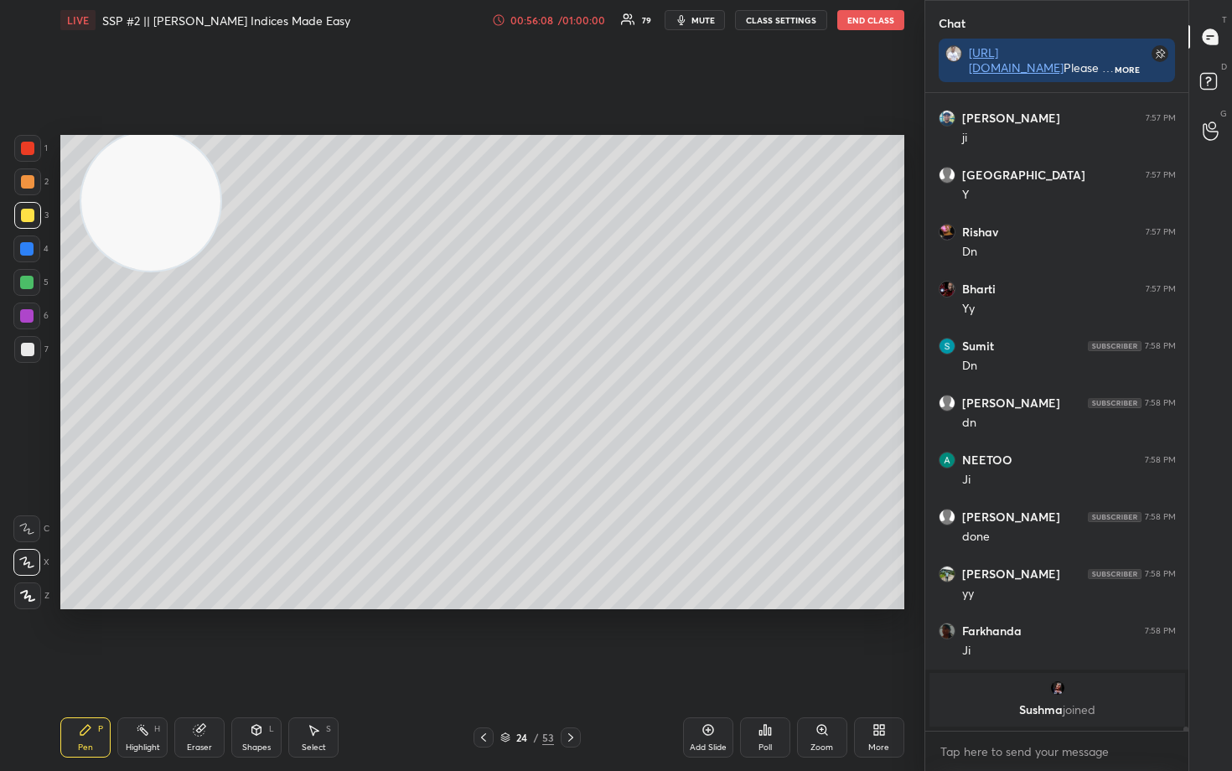
drag, startPoint x: 708, startPoint y: 733, endPoint x: 716, endPoint y: 727, distance: 9.6
click at [707, 639] on icon at bounding box center [708, 729] width 13 height 13
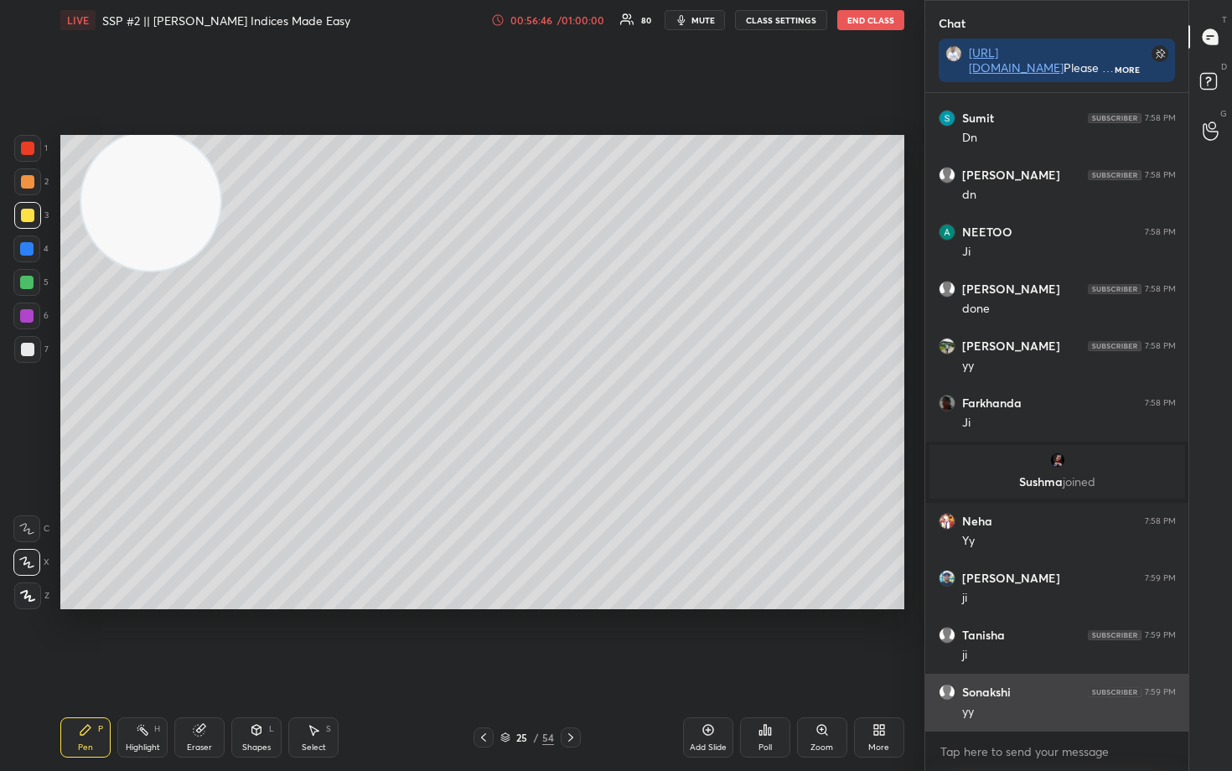
scroll to position [82563, 0]
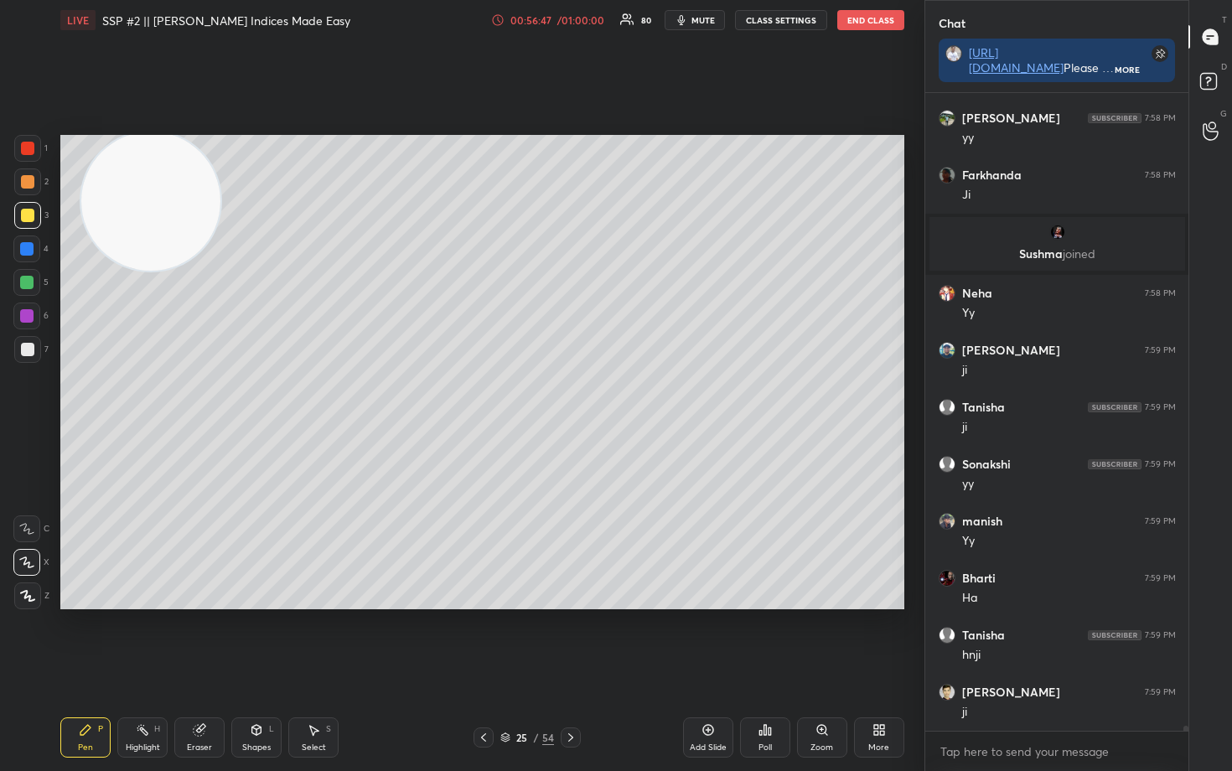
click at [1044, 255] on p "[PERSON_NAME] joined" at bounding box center [1058, 253] width 236 height 13
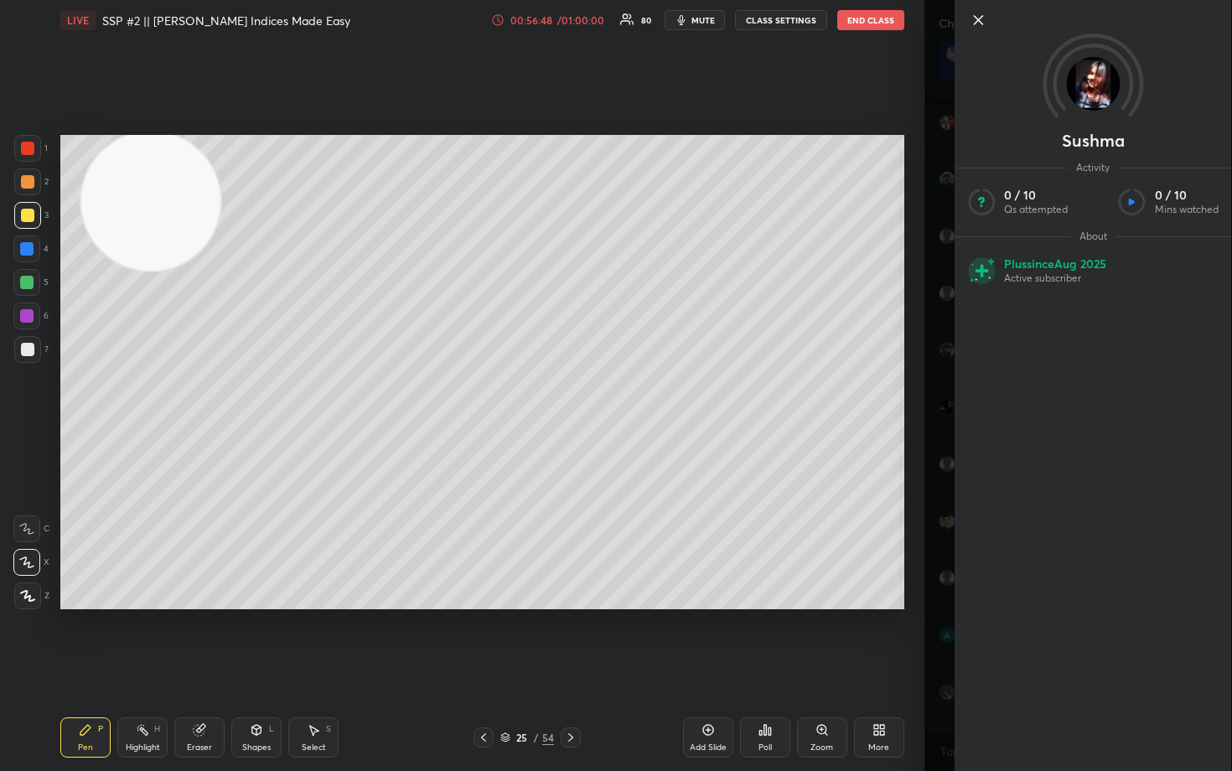
scroll to position [82905, 0]
click at [976, 22] on icon at bounding box center [978, 20] width 20 height 20
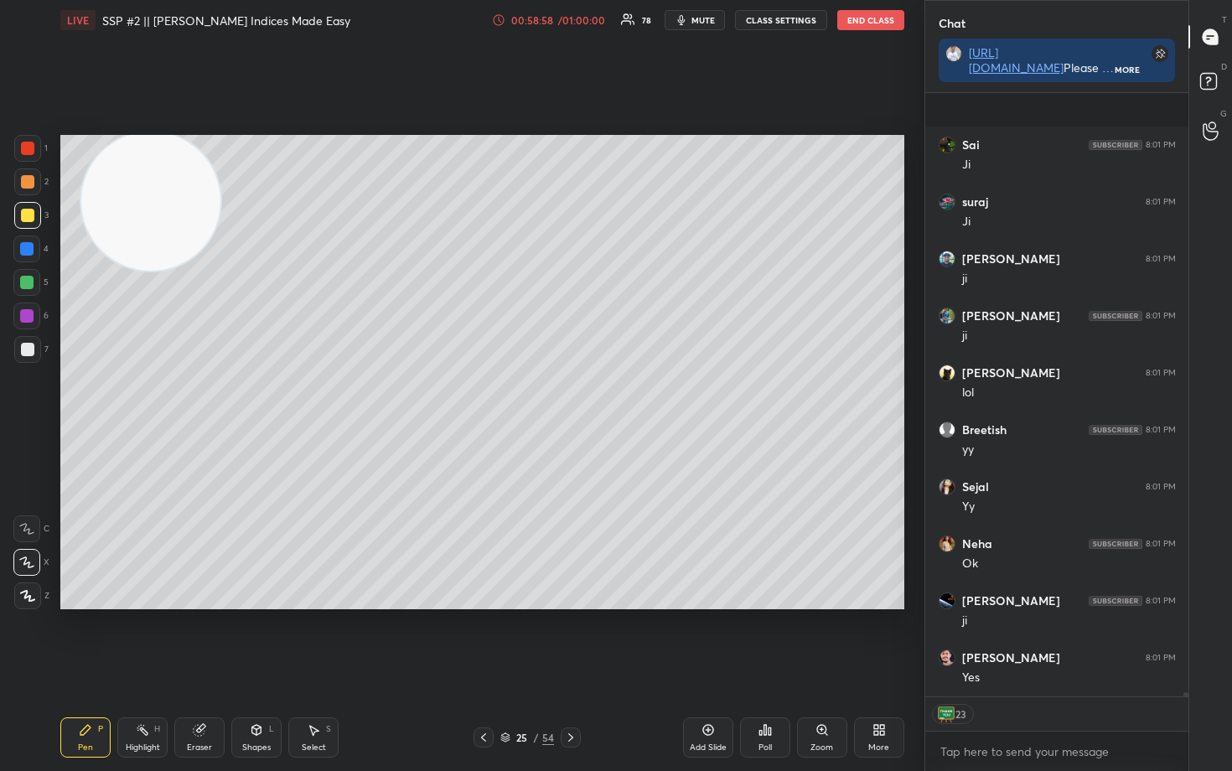
scroll to position [87187, 0]
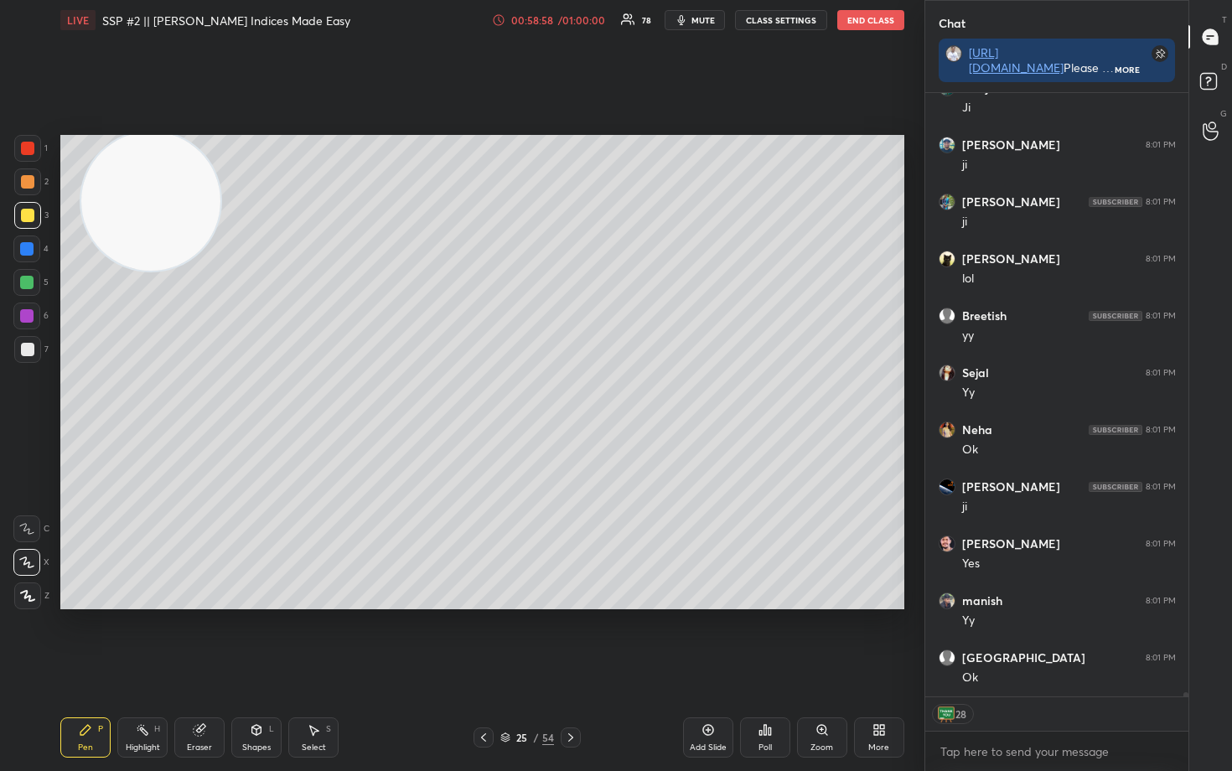
drag, startPoint x: 716, startPoint y: 732, endPoint x: 713, endPoint y: 719, distance: 12.8
click at [714, 639] on div "Add Slide" at bounding box center [708, 737] width 50 height 40
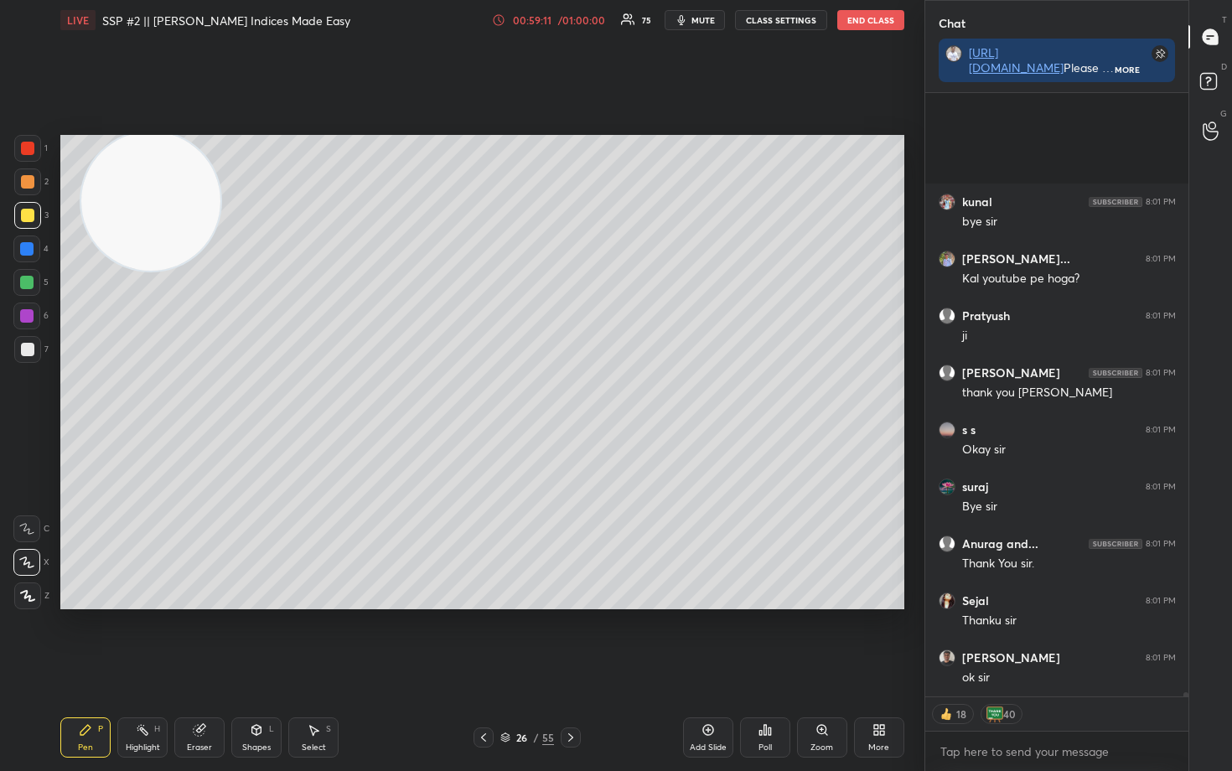
scroll to position [88300, 0]
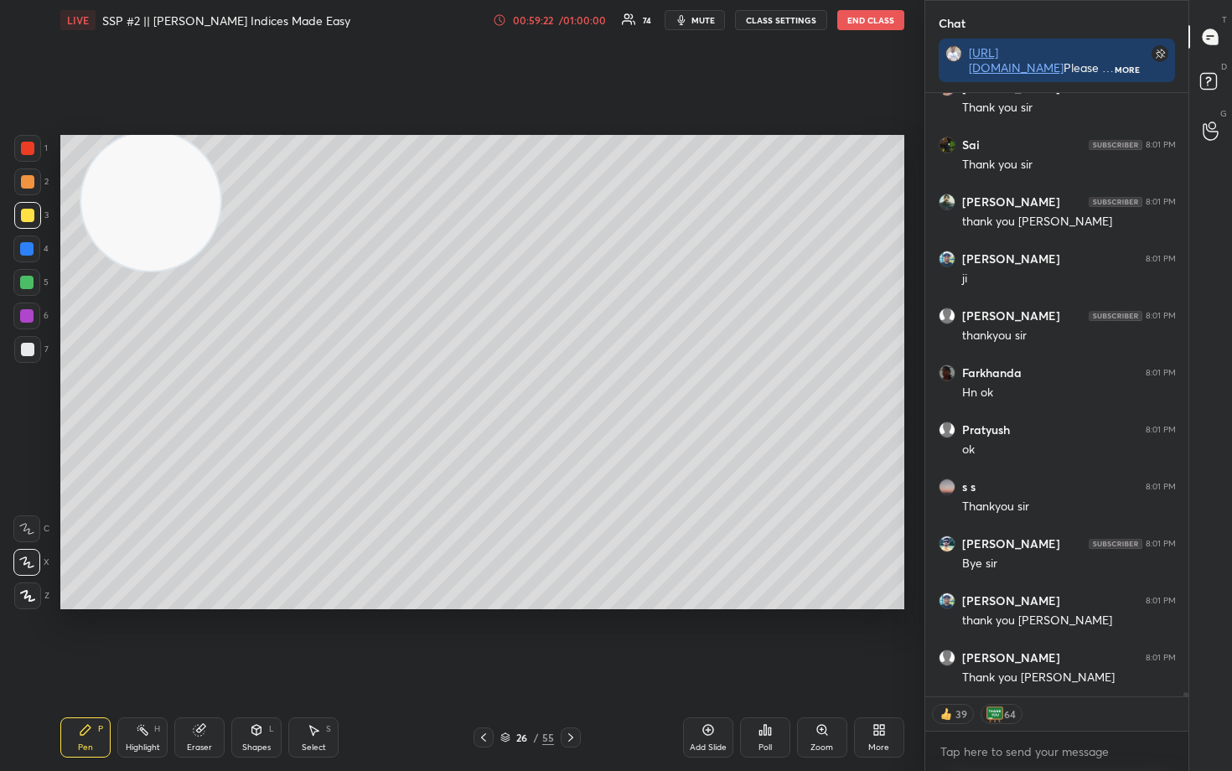
click at [867, 15] on button "End Class" at bounding box center [870, 20] width 67 height 20
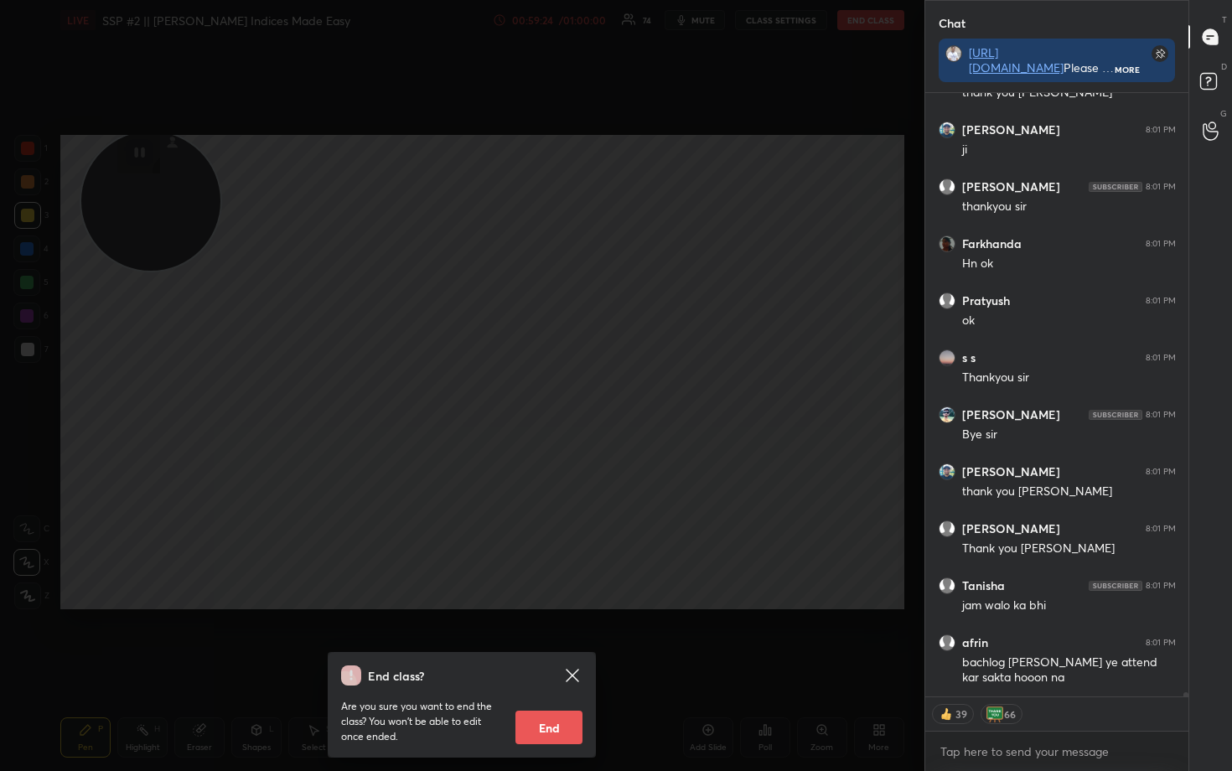
click at [552, 639] on button "End" at bounding box center [548, 728] width 67 height 34
